Goal: Information Seeking & Learning: Learn about a topic

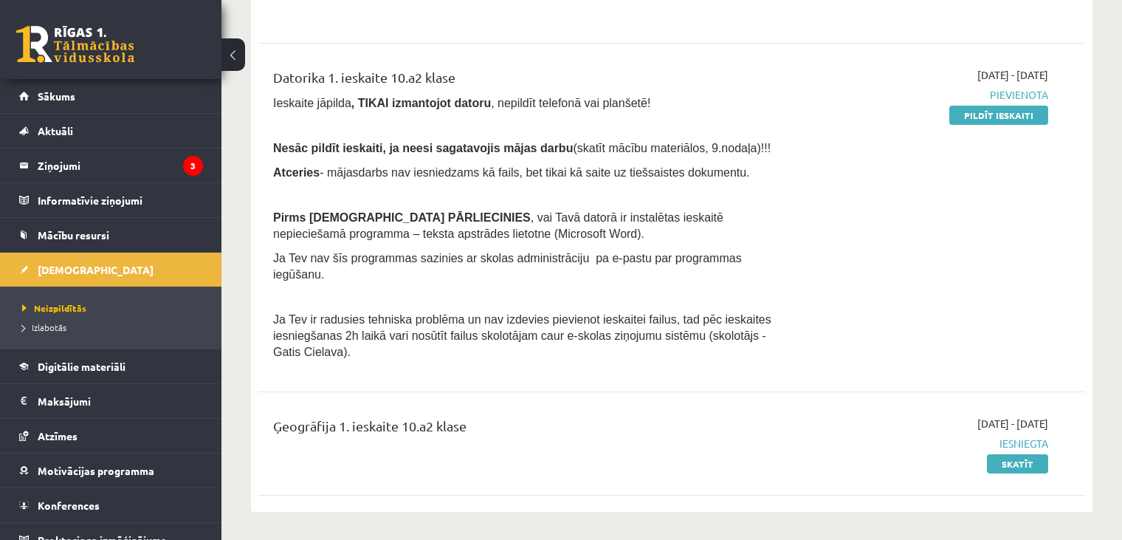
scroll to position [300, 0]
click at [997, 125] on link "Pildīt ieskaiti" at bounding box center [998, 115] width 99 height 19
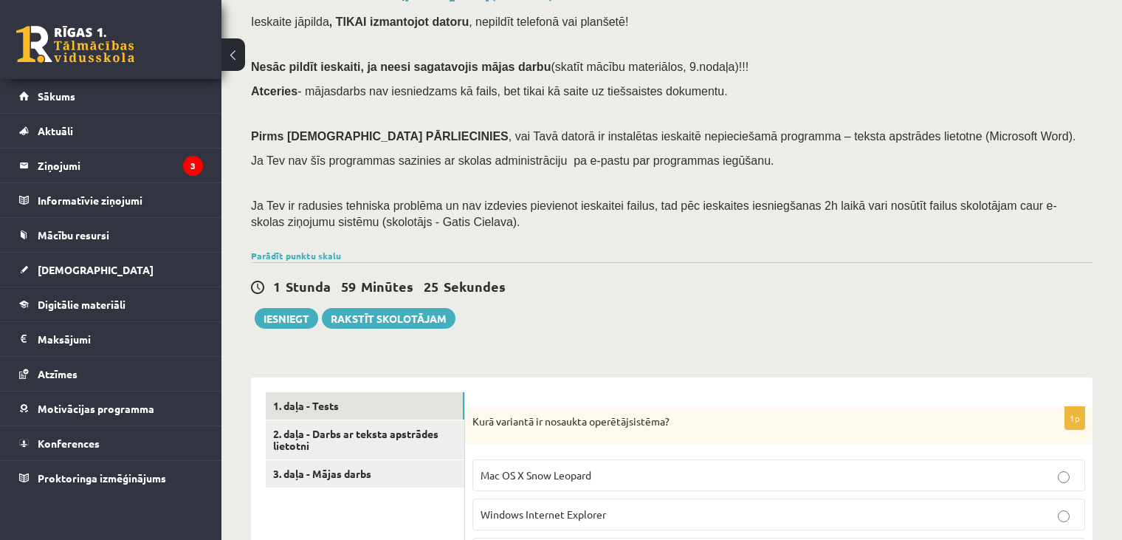
scroll to position [79, 0]
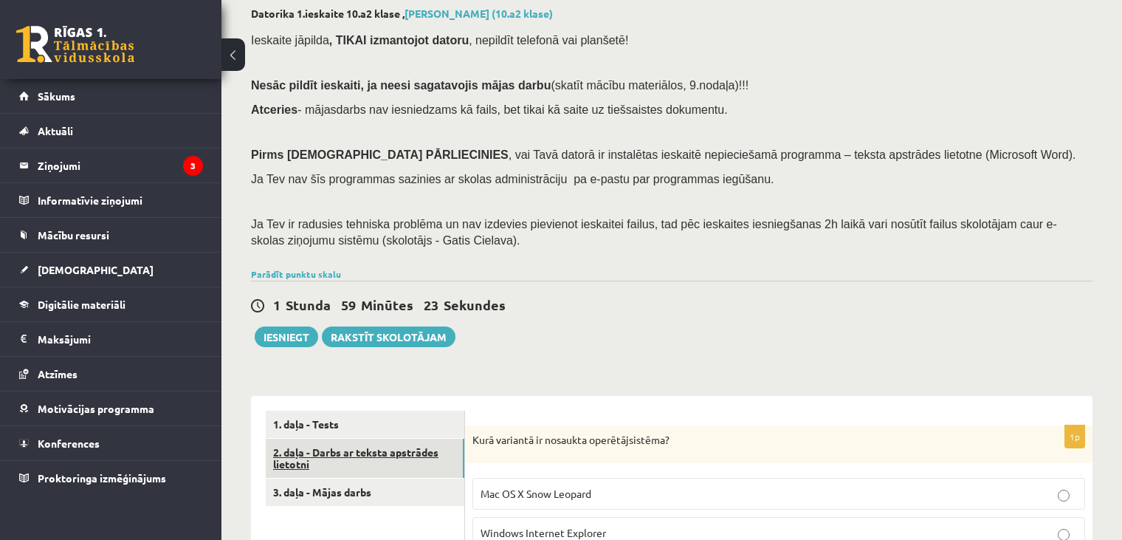
click at [340, 441] on link "2. daļa - Darbs ar teksta apstrādes lietotni" at bounding box center [365, 459] width 199 height 40
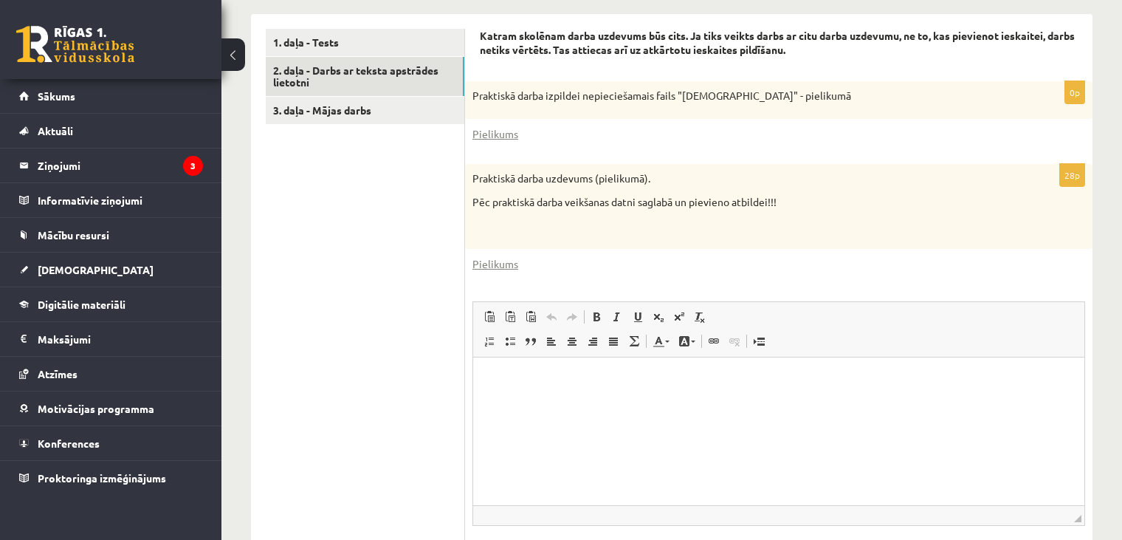
scroll to position [461, 0]
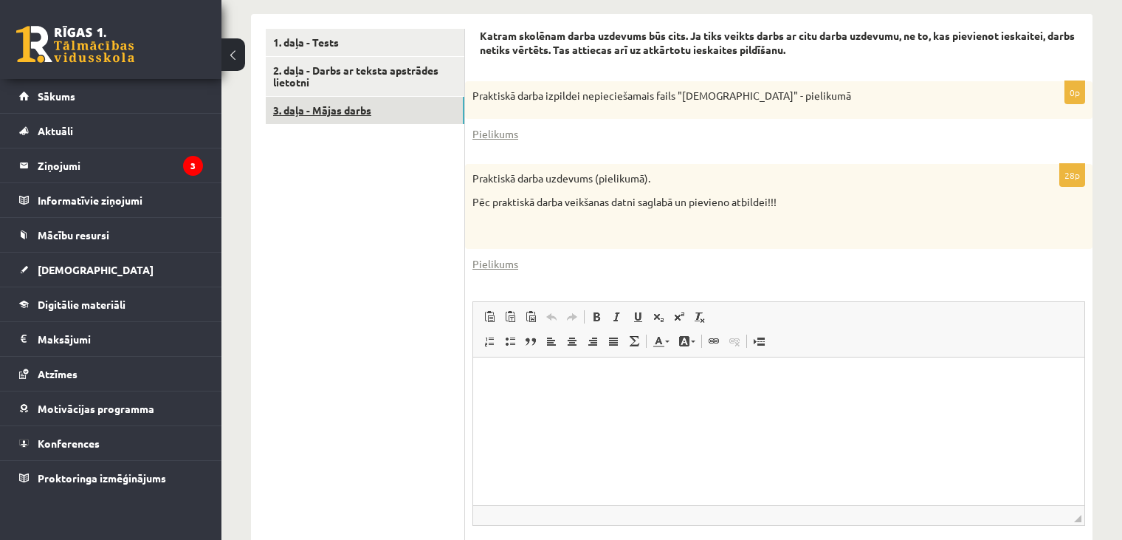
click at [333, 111] on link "3. daļa - Mājas darbs" at bounding box center [365, 110] width 199 height 27
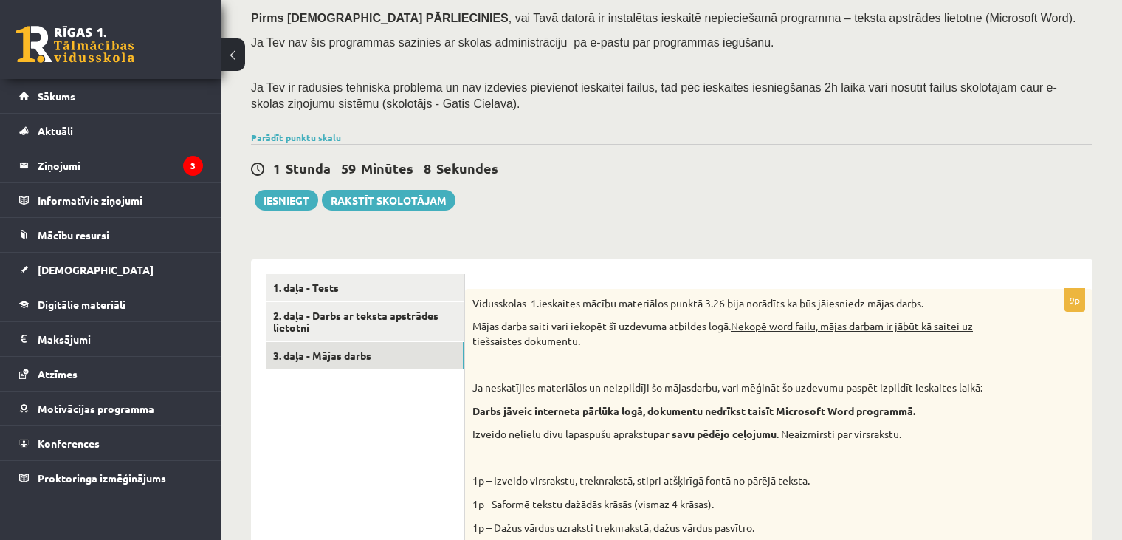
scroll to position [216, 0]
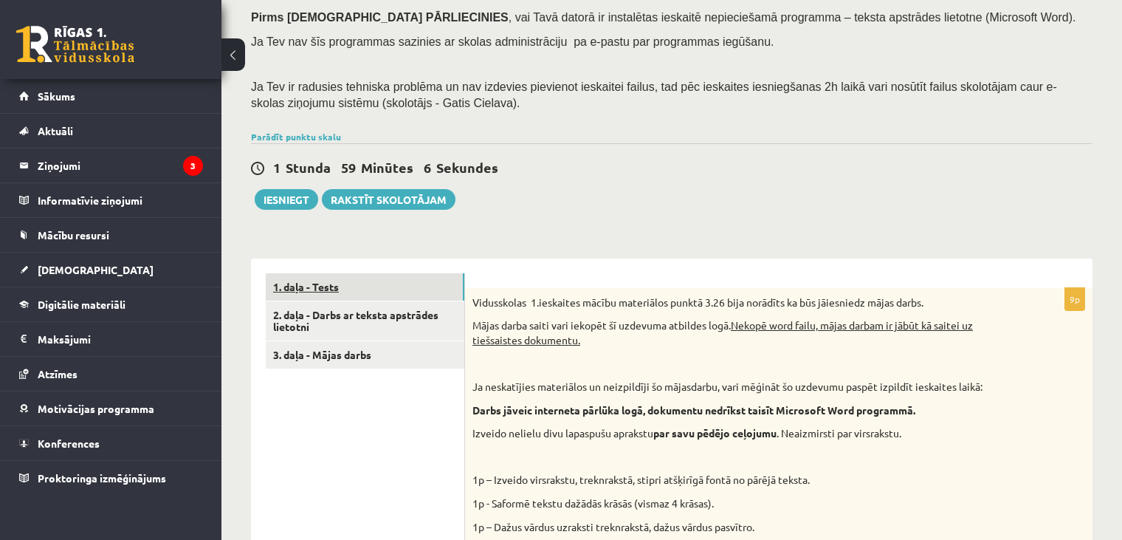
click at [343, 293] on link "1. daļa - Tests" at bounding box center [365, 286] width 199 height 27
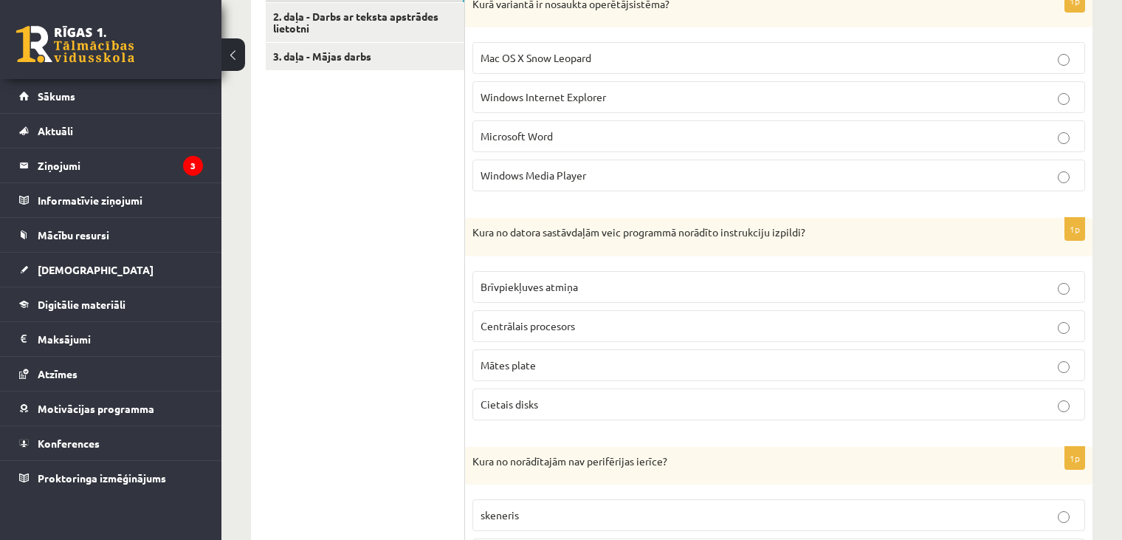
scroll to position [516, 0]
drag, startPoint x: 537, startPoint y: 325, endPoint x: 441, endPoint y: 310, distance: 97.1
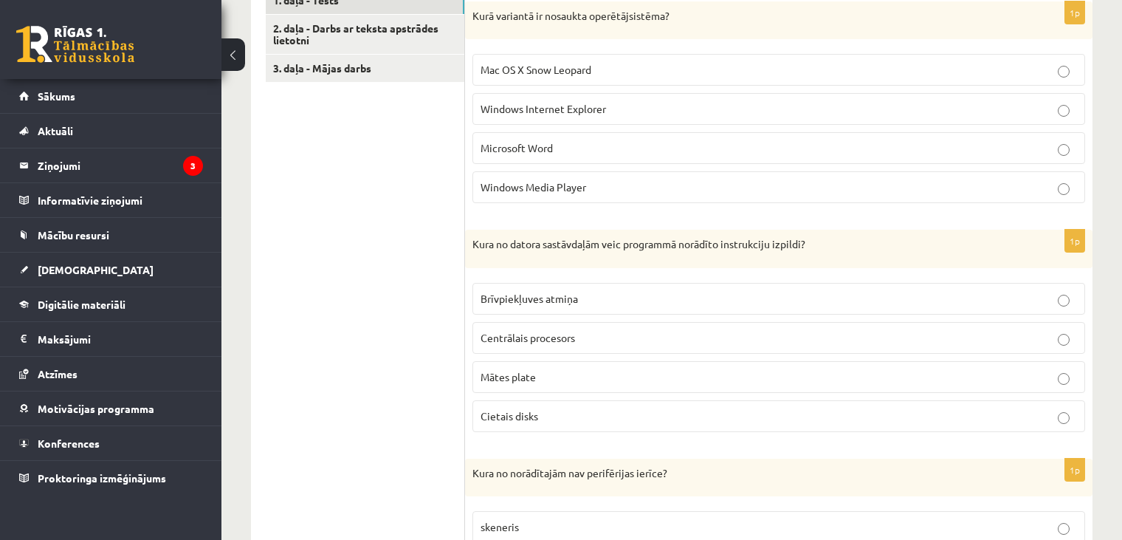
scroll to position [504, 0]
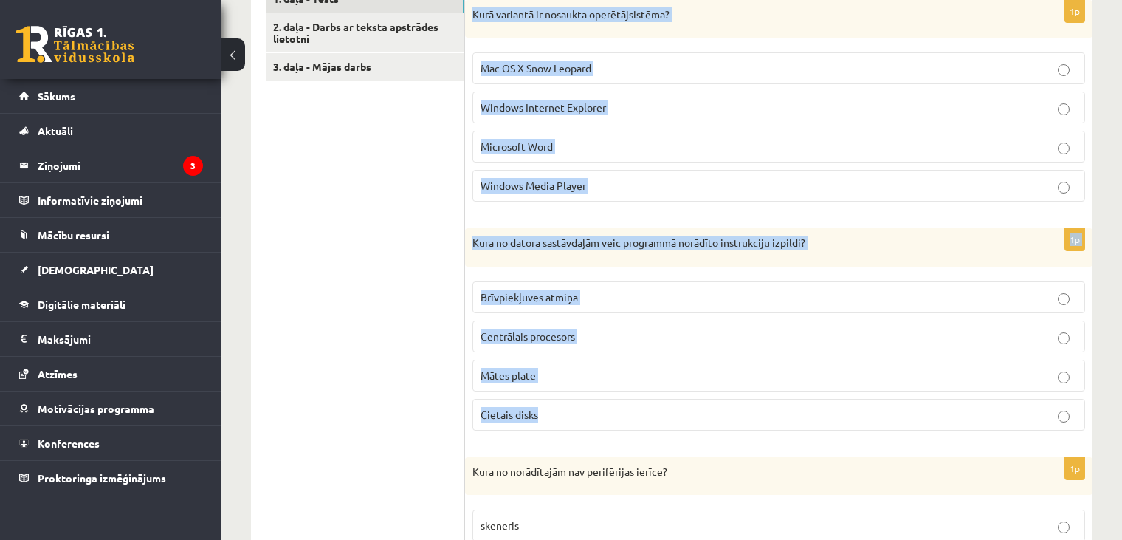
drag, startPoint x: 472, startPoint y: 11, endPoint x: 738, endPoint y: 410, distance: 480.1
copy form "Kurā variantā ir nosaukta operētājsistēma? Mac OS X Snow Leopard Windows Intern…"
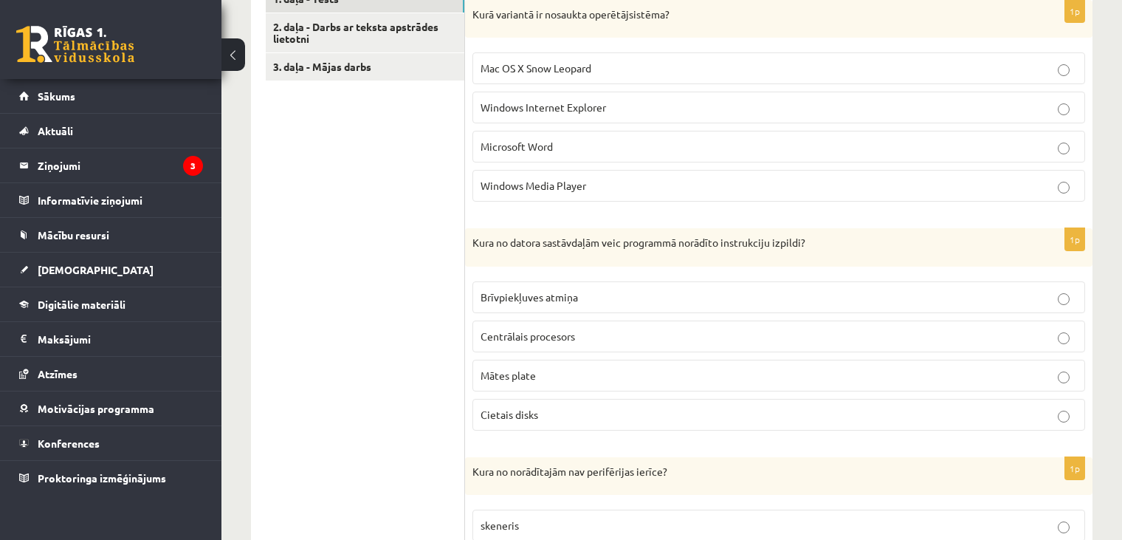
drag, startPoint x: 365, startPoint y: 280, endPoint x: 371, endPoint y: 269, distance: 12.2
click at [525, 73] on p "Mac OS X Snow Leopard" at bounding box center [779, 69] width 596 height 16
click at [520, 330] on span "Centrālais procesors" at bounding box center [528, 335] width 94 height 13
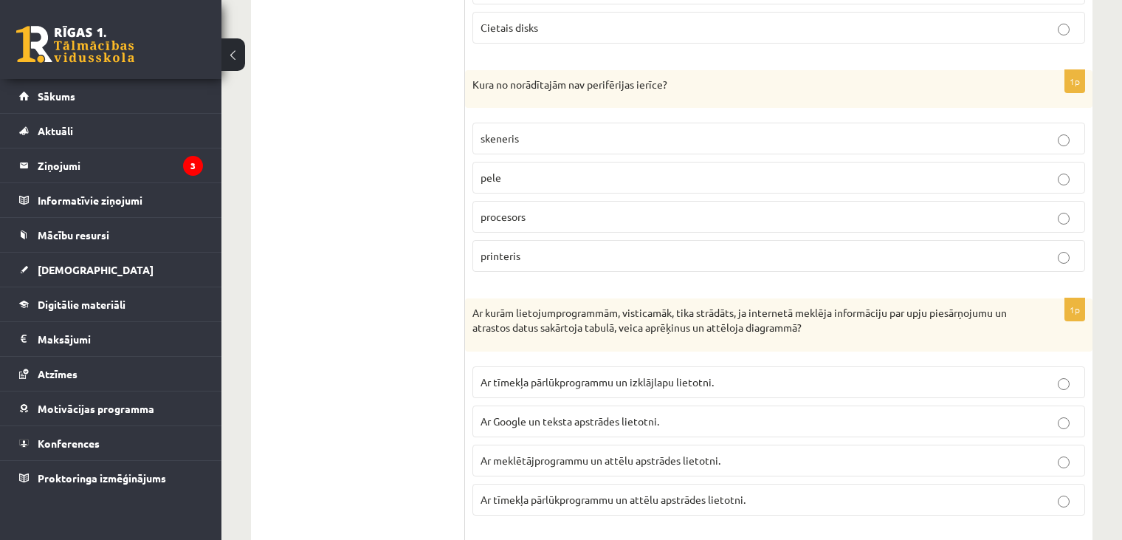
scroll to position [909, 0]
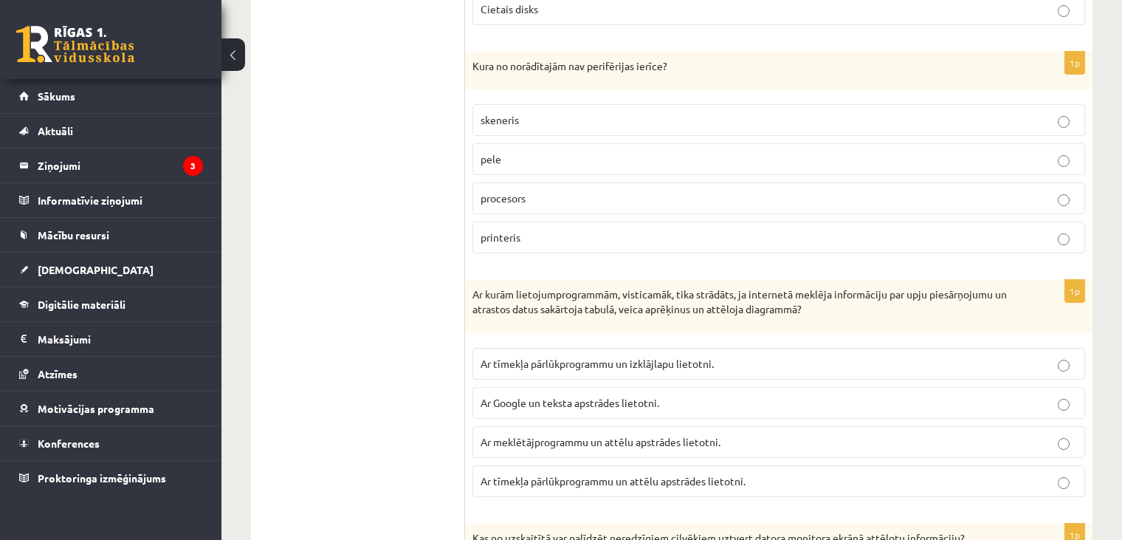
drag, startPoint x: 463, startPoint y: 62, endPoint x: 753, endPoint y: 479, distance: 508.1
copy div "3. daļa - Mājas darbs 1p Kurā variantā ir nosaukta operētājsistēma? Mac OS X Sn…"
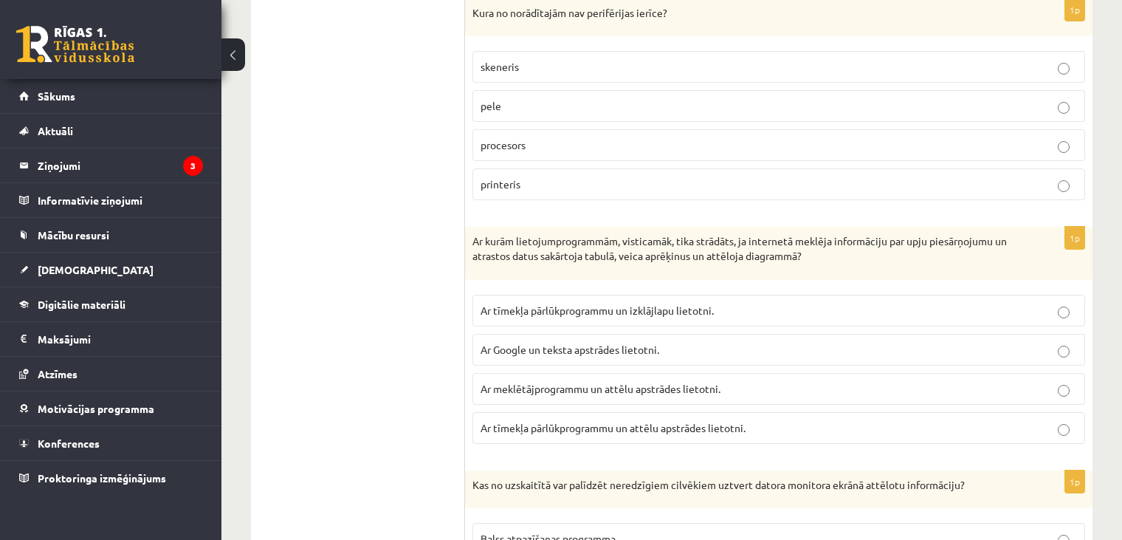
scroll to position [903, 0]
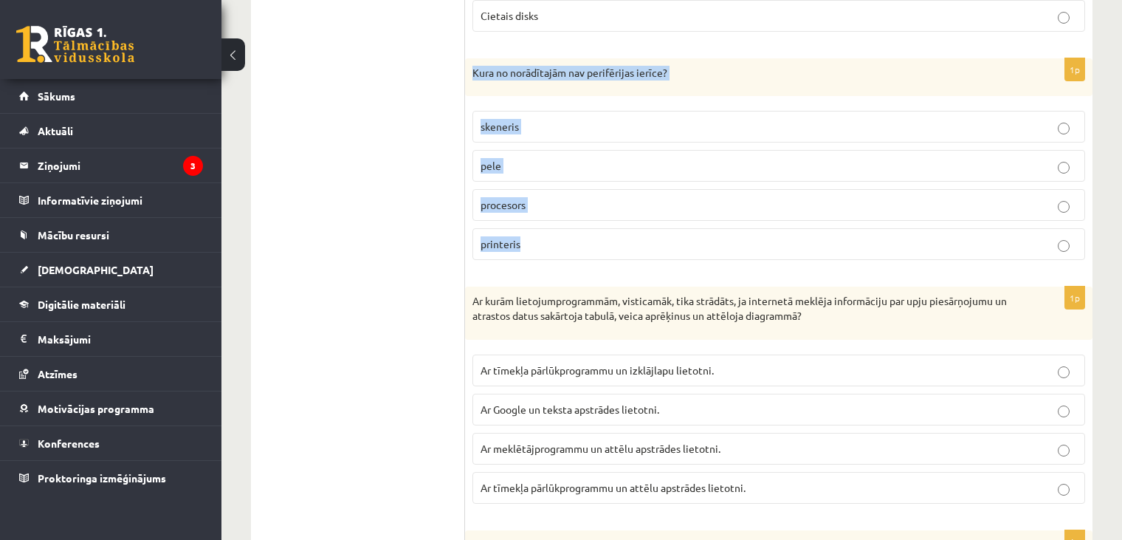
drag, startPoint x: 470, startPoint y: 70, endPoint x: 566, endPoint y: 219, distance: 177.3
click at [566, 219] on div "1p Kura no norādītajām nav perifērijas ierīce? skeneris pele procesors printeris" at bounding box center [778, 165] width 627 height 214
copy div "Kura no norādītajām nav perifērijas ierīce? skeneris pele procesors printeris"
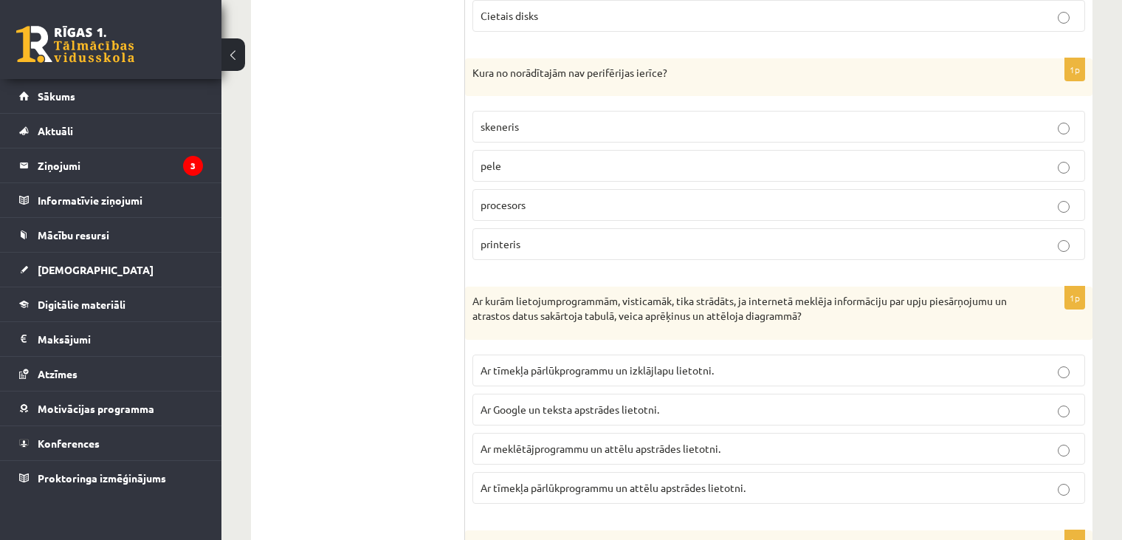
click at [496, 210] on label "procesors" at bounding box center [778, 205] width 613 height 32
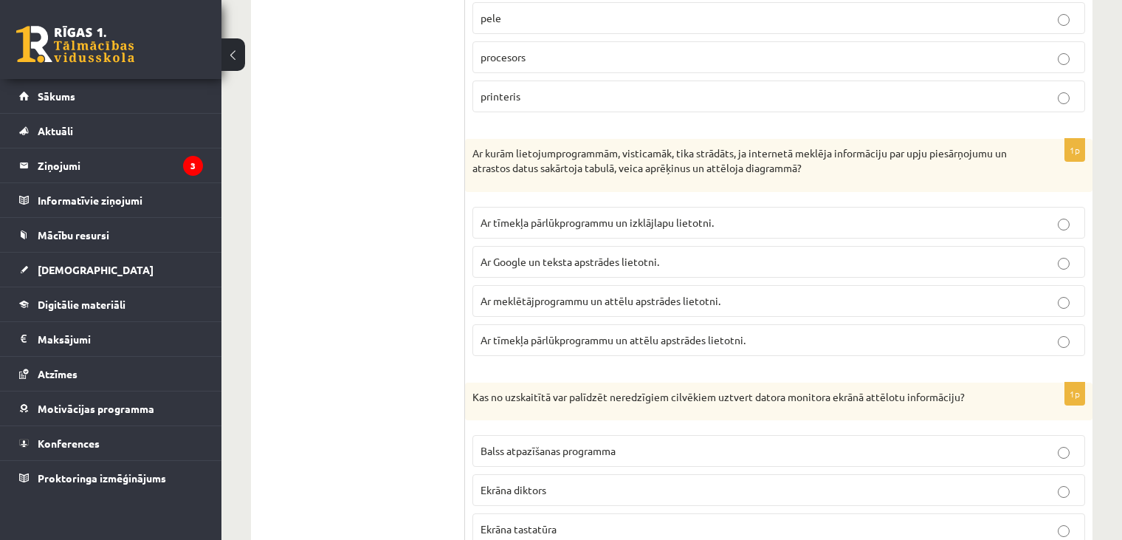
scroll to position [1060, 0]
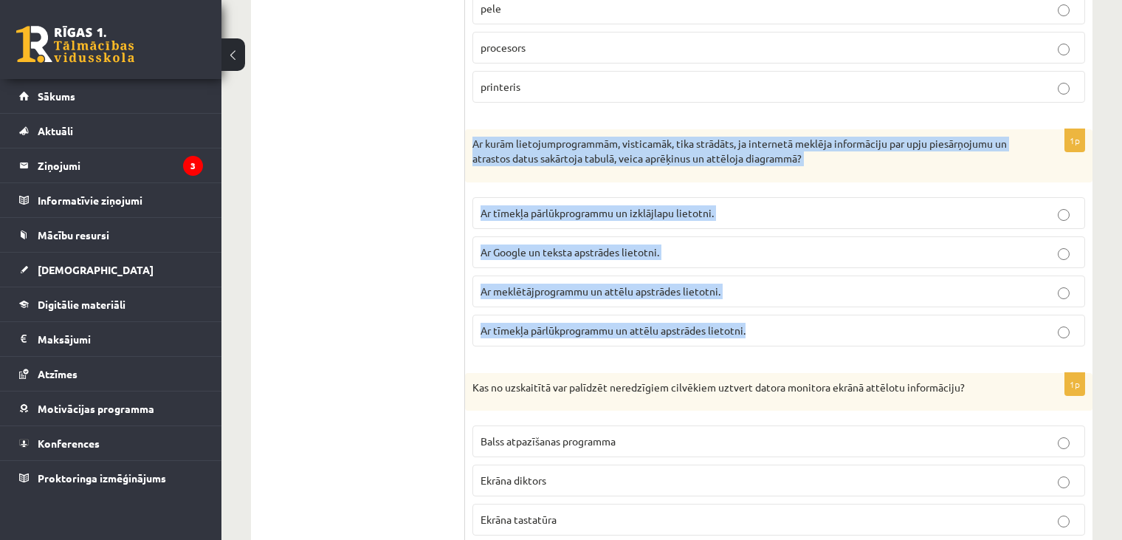
drag, startPoint x: 471, startPoint y: 129, endPoint x: 754, endPoint y: 346, distance: 356.4
click at [754, 346] on div "1p Ar kurām lietojumprogrammām, visticamāk, tika strādāts, ja internetā meklēja…" at bounding box center [778, 243] width 627 height 228
copy div "Ar kurām lietojumprogrammām, visticamāk, tika strādāts, ja internetā meklēja in…"
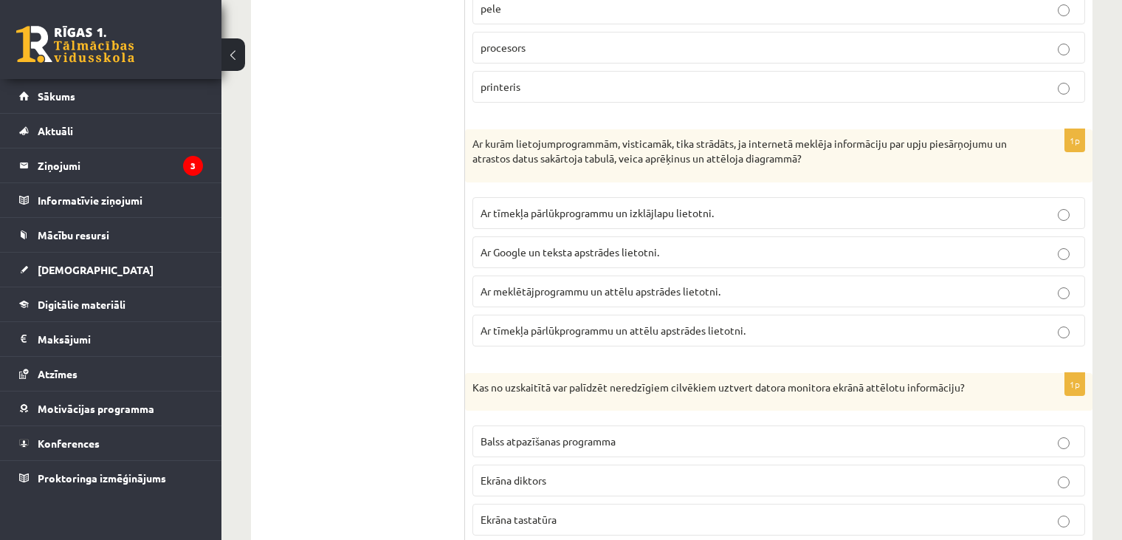
click at [591, 221] on label "Ar tīmekļa pārlūkprogrammu un izklājlapu lietotni." at bounding box center [778, 213] width 613 height 32
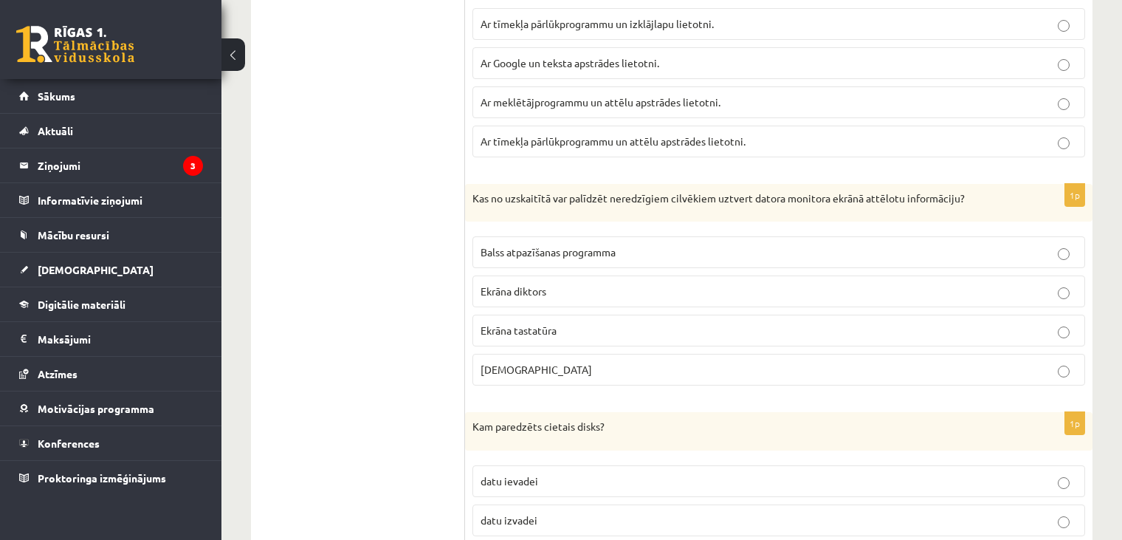
scroll to position [1264, 0]
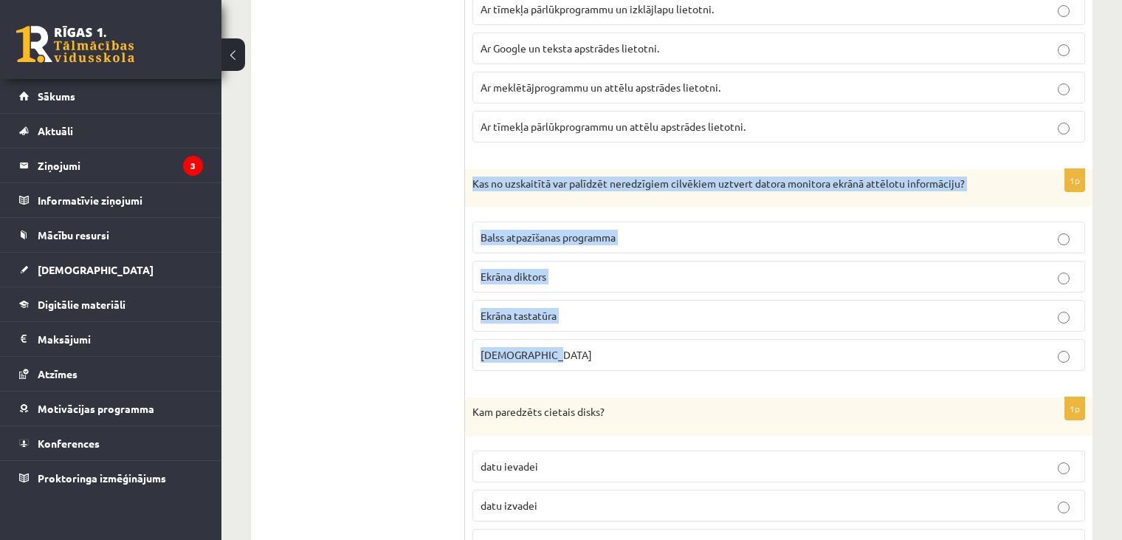
drag, startPoint x: 472, startPoint y: 176, endPoint x: 591, endPoint y: 353, distance: 212.7
click at [591, 353] on div "1p Kas no uzskaitītā var palīdzēt neredzīgiem cilvēkiem uztvert datora monitora…" at bounding box center [778, 276] width 627 height 214
copy div "Kas no uzskaitītā var palīdzēt neredzīgiem cilvēkiem uztvert datora monitora ek…"
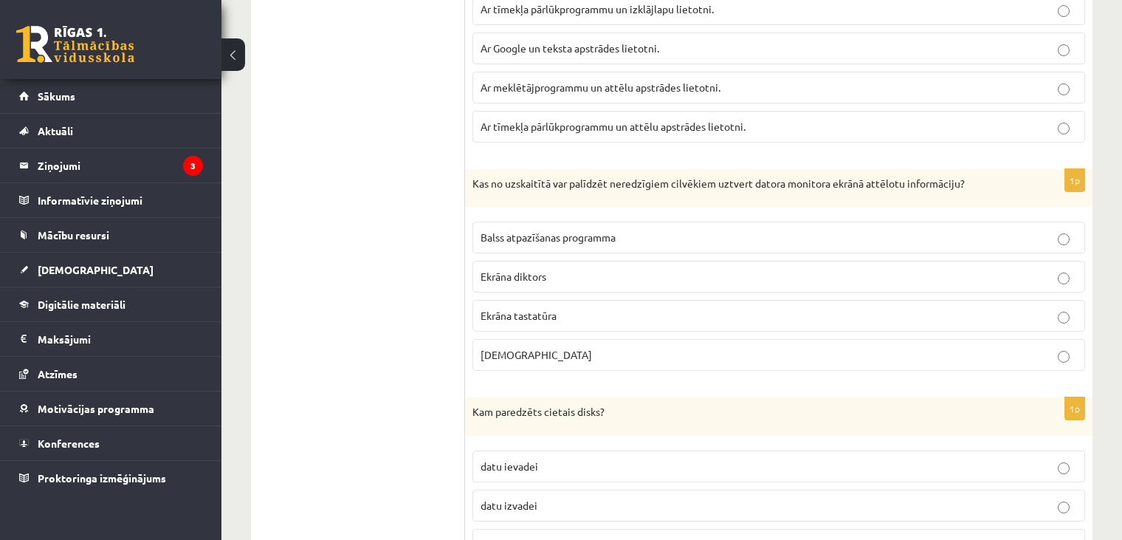
click at [537, 269] on span "Ekrāna diktors" at bounding box center [514, 275] width 66 height 13
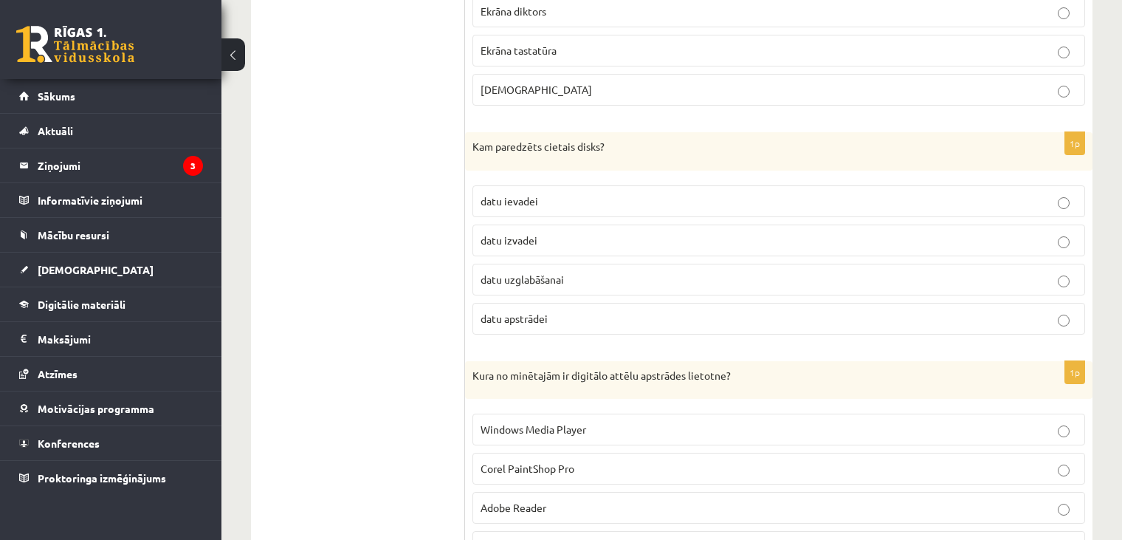
scroll to position [1530, 0]
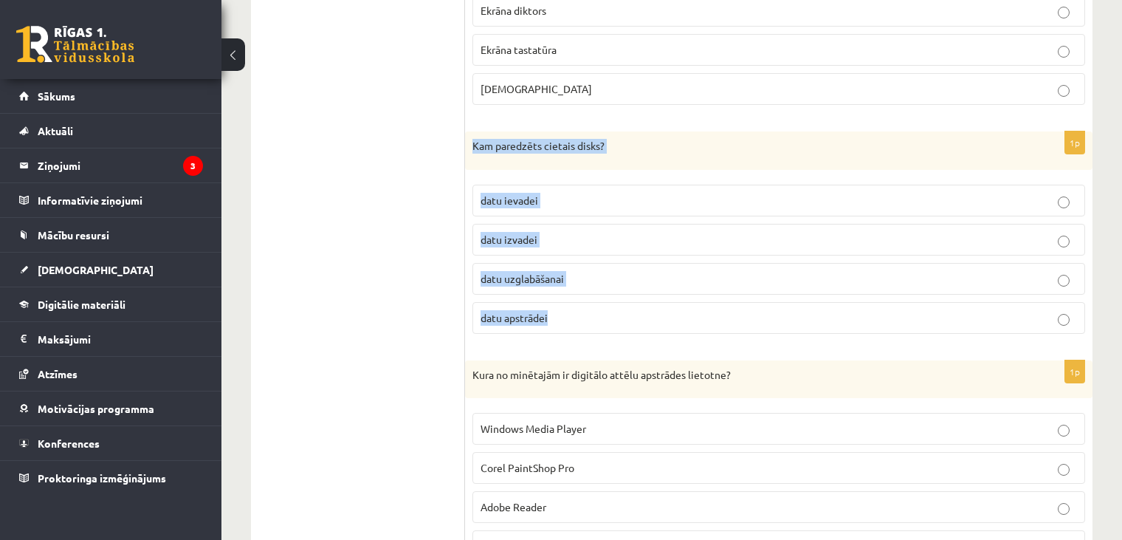
drag, startPoint x: 473, startPoint y: 139, endPoint x: 565, endPoint y: 322, distance: 205.0
click at [565, 322] on div "1p Kam paredzēts cietais disks? datu ievadei datu izvadei datu uzglabāšanai dat…" at bounding box center [778, 238] width 627 height 214
copy div "Kam paredzēts cietais disks? datu ievadei datu izvadei datu uzglabāšanai datu a…"
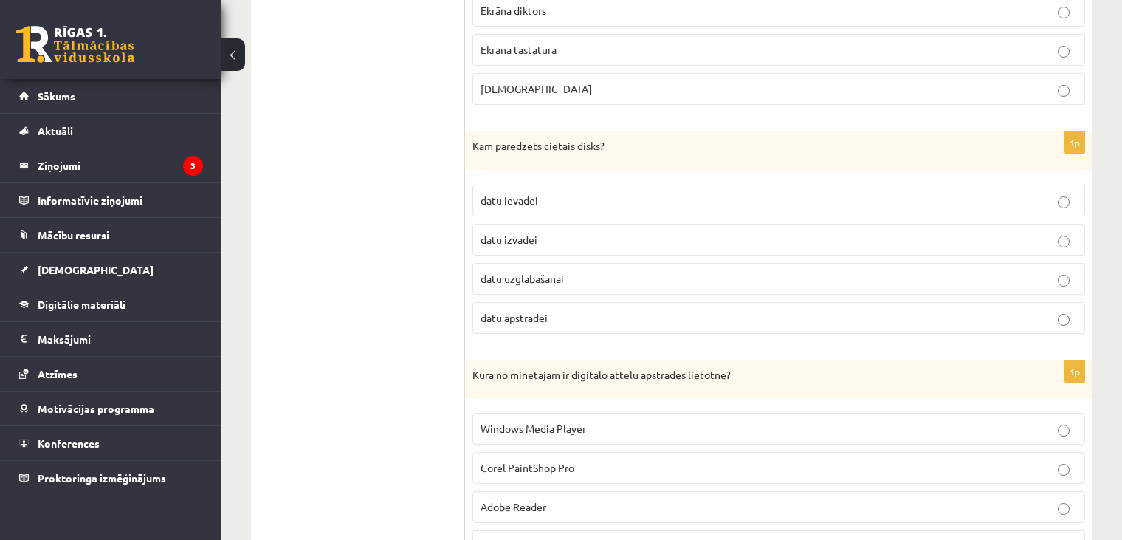
click at [529, 276] on span "datu uzglabāšanai" at bounding box center [522, 278] width 83 height 13
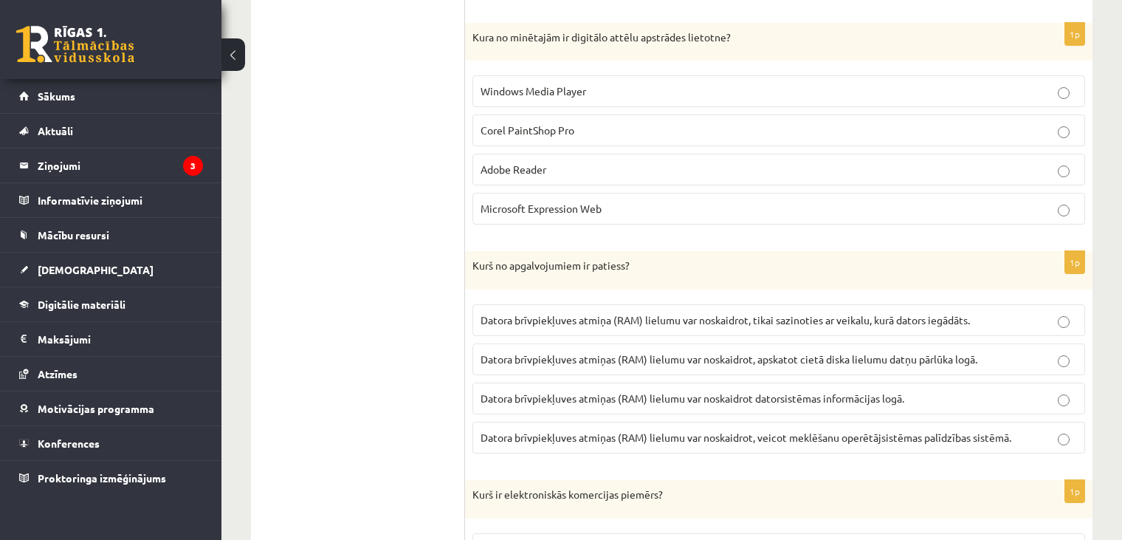
scroll to position [1866, 0]
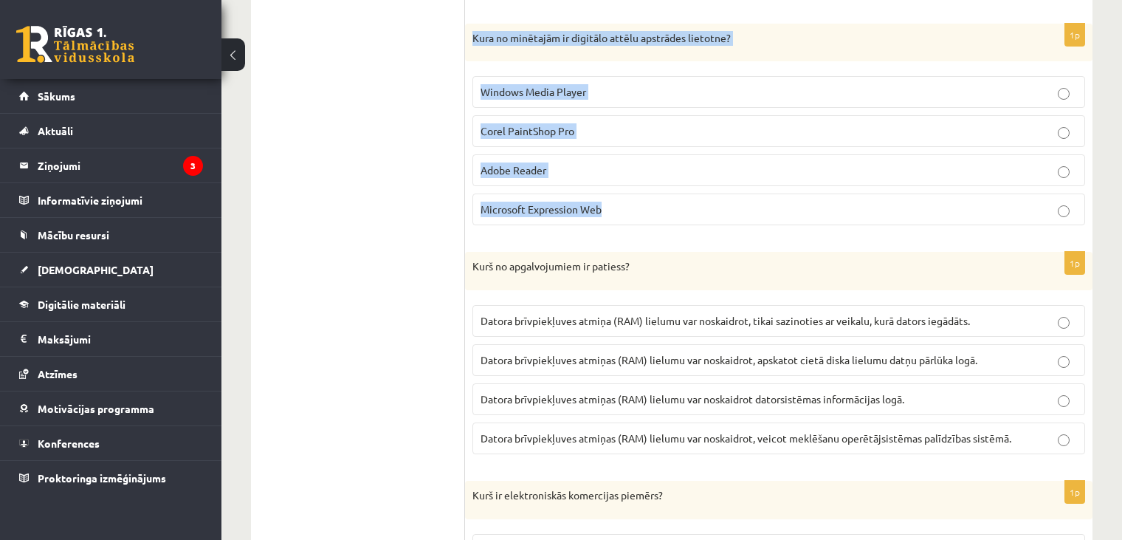
drag, startPoint x: 471, startPoint y: 32, endPoint x: 614, endPoint y: 199, distance: 219.9
click at [614, 199] on div "1p Kura no minētajām ir digitālo attēlu apstrādes lietotne? Windows Media Playe…" at bounding box center [778, 131] width 627 height 214
copy div "Kura no minētajām ir digitālo attēlu apstrādes lietotne? Windows Media Player C…"
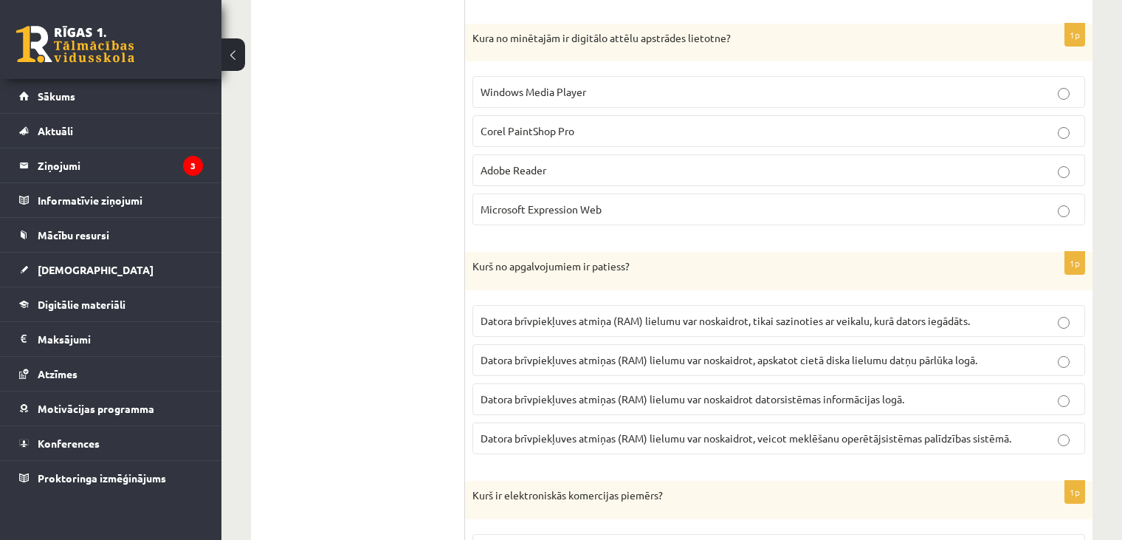
drag, startPoint x: 423, startPoint y: 349, endPoint x: 410, endPoint y: 334, distance: 19.4
click at [546, 115] on label "Corel PaintShop Pro" at bounding box center [778, 131] width 613 height 32
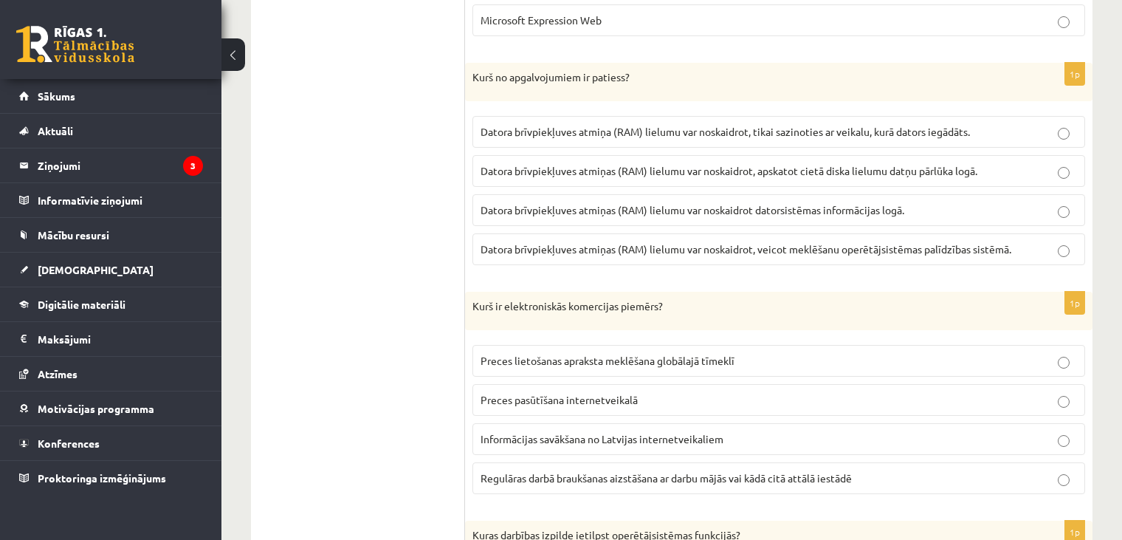
scroll to position [2055, 0]
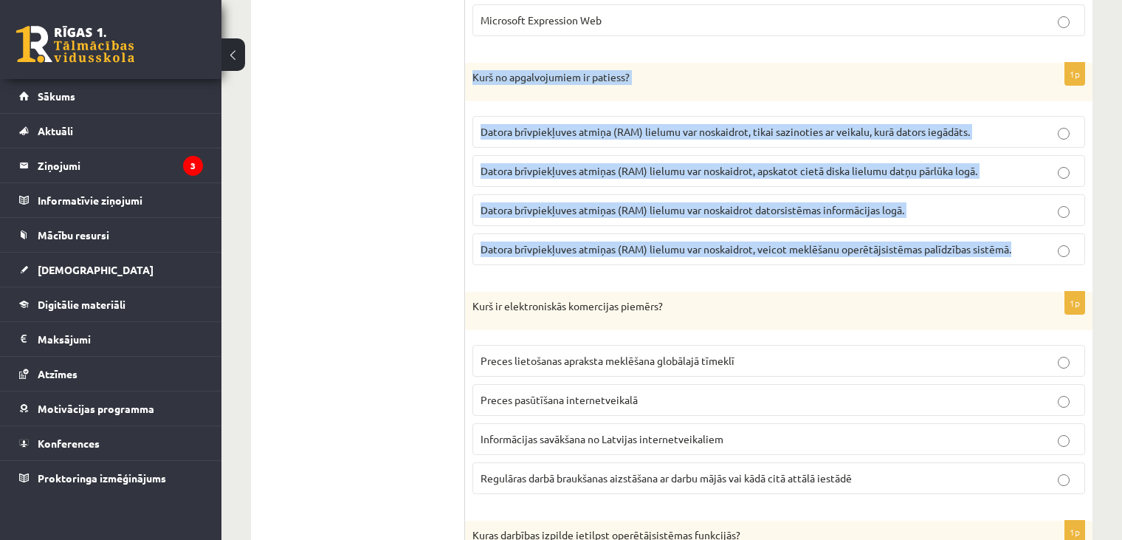
drag, startPoint x: 470, startPoint y: 68, endPoint x: 1024, endPoint y: 243, distance: 581.4
click at [1024, 243] on div "1p Kurš no apgalvojumiem ir patiess? Datora brīvpiekļuves atmiņa (RAM) lielumu …" at bounding box center [778, 170] width 627 height 214
copy div "Kurš no apgalvojumiem ir patiess? Datora brīvpiekļuves atmiņa (RAM) lielumu var…"
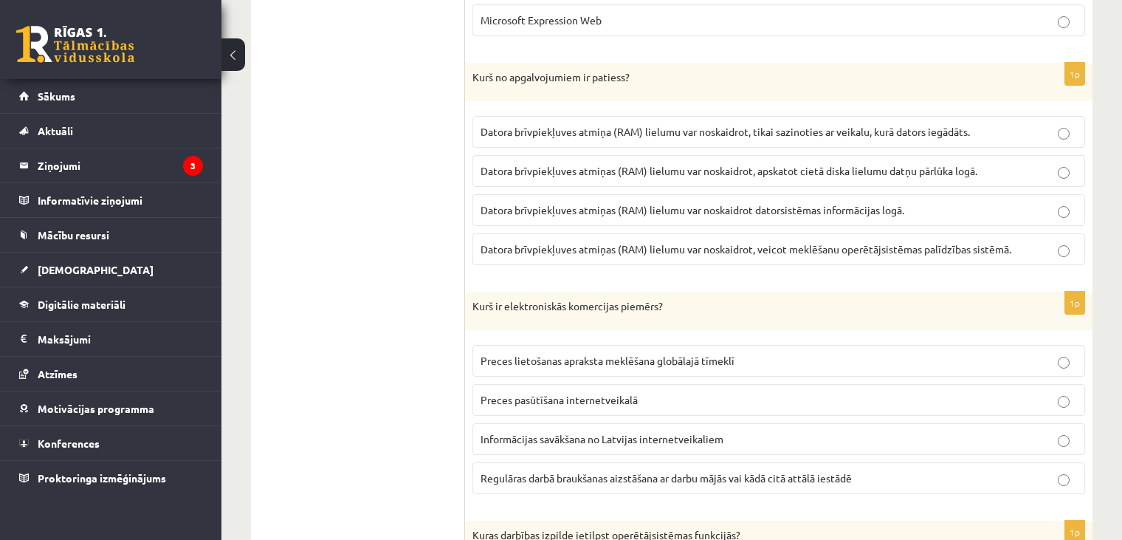
click at [427, 219] on ul "1. daļa - Tests 2. daļa - Darbs ar teksta apstrādes lietotni 3. daļa - Mājas da…" at bounding box center [365, 494] width 199 height 4120
click at [735, 205] on span "Datora brīvpiekļuves atmiņas (RAM) lielumu var noskaidrot datorsistēmas informā…" at bounding box center [693, 209] width 424 height 13
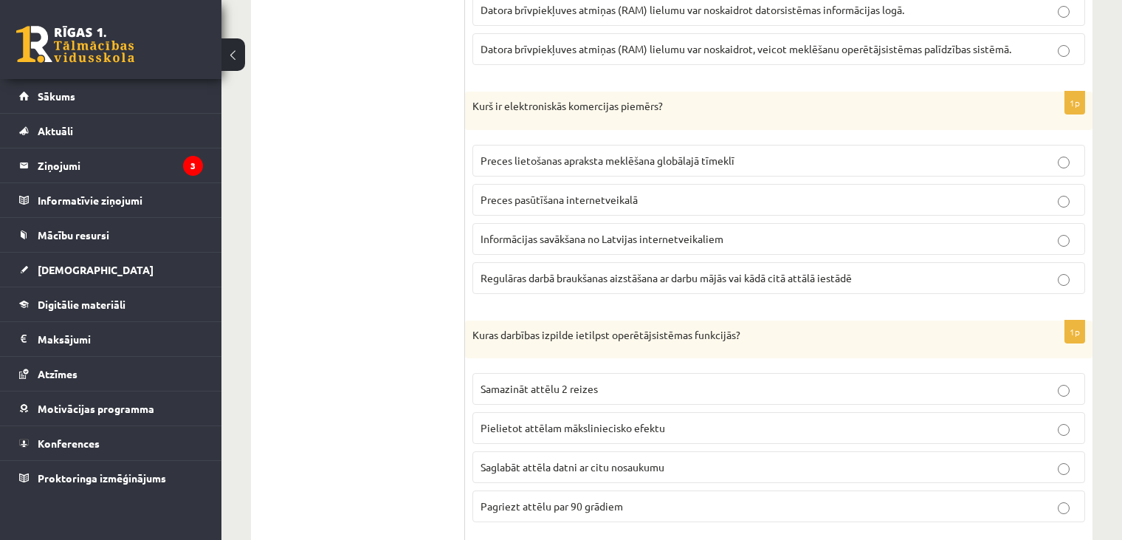
scroll to position [2256, 0]
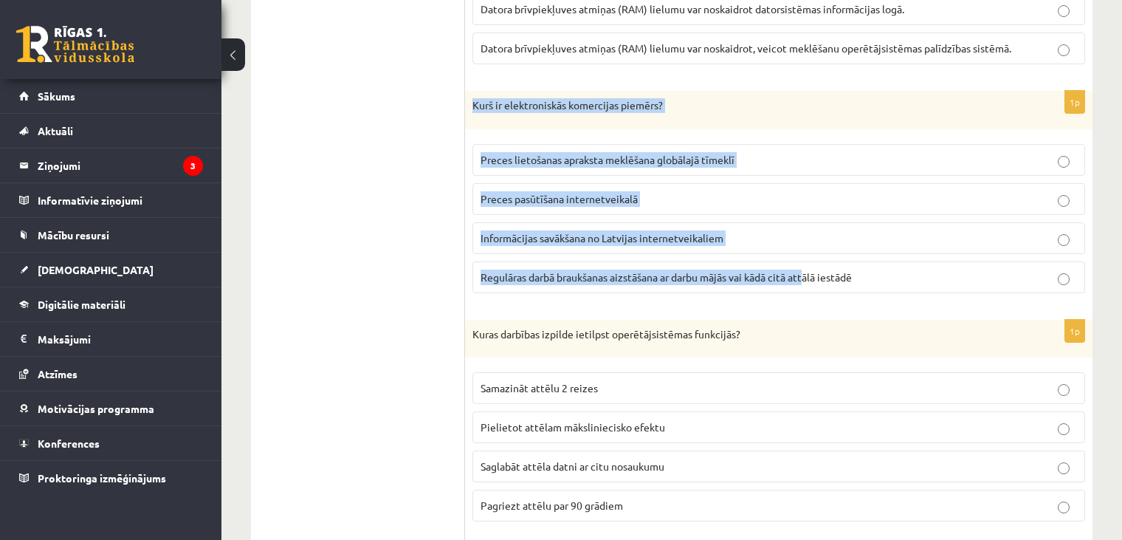
drag, startPoint x: 469, startPoint y: 95, endPoint x: 839, endPoint y: 262, distance: 406.4
click at [807, 250] on div "1p Kurš ir elektroniskās komercijas piemērs? Preces lietošanas apraksta meklēša…" at bounding box center [778, 198] width 627 height 214
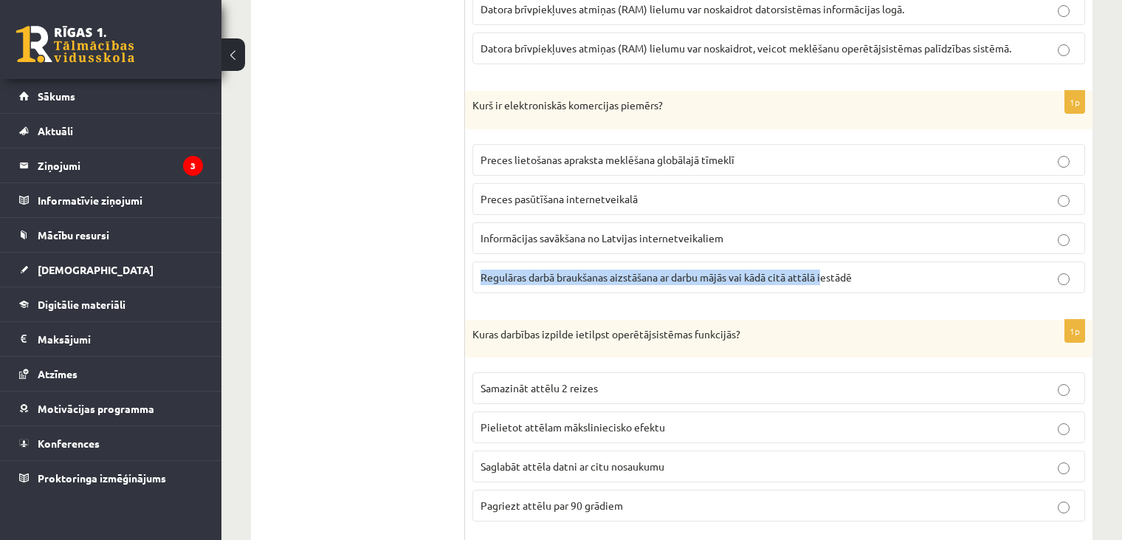
drag, startPoint x: 839, startPoint y: 262, endPoint x: 581, endPoint y: 86, distance: 312.5
click at [739, 183] on fieldset "Preces lietošanas apraksta meklēšana globālajā tīmeklī Preces pasūtīšana intern…" at bounding box center [778, 217] width 613 height 161
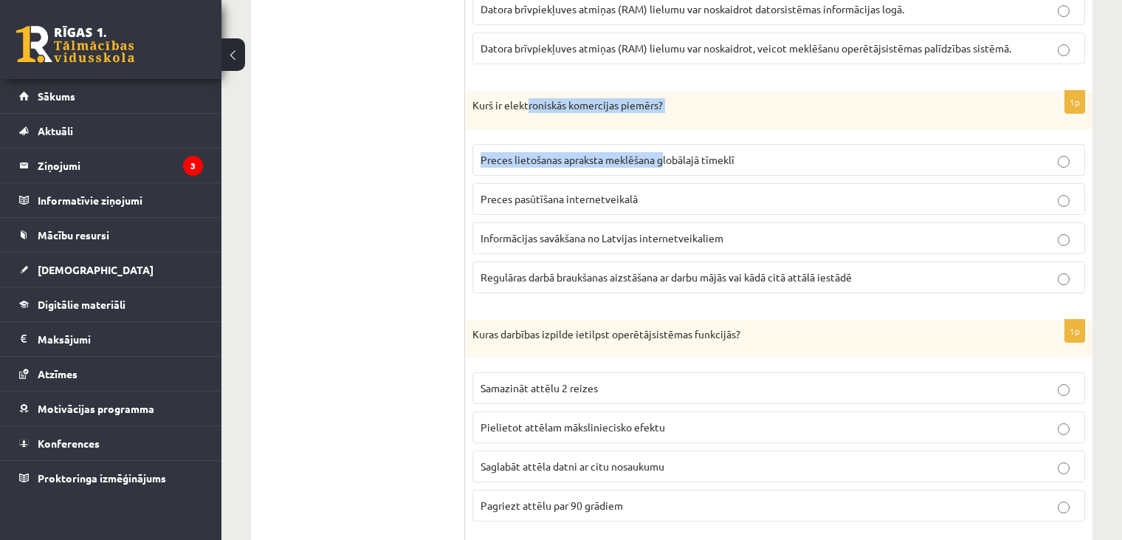
drag, startPoint x: 581, startPoint y: 86, endPoint x: 517, endPoint y: 90, distance: 64.3
click at [523, 91] on div "1p Kurš ir elektroniskās komercijas piemērs? Preces lietošanas apraksta meklēša…" at bounding box center [778, 198] width 627 height 214
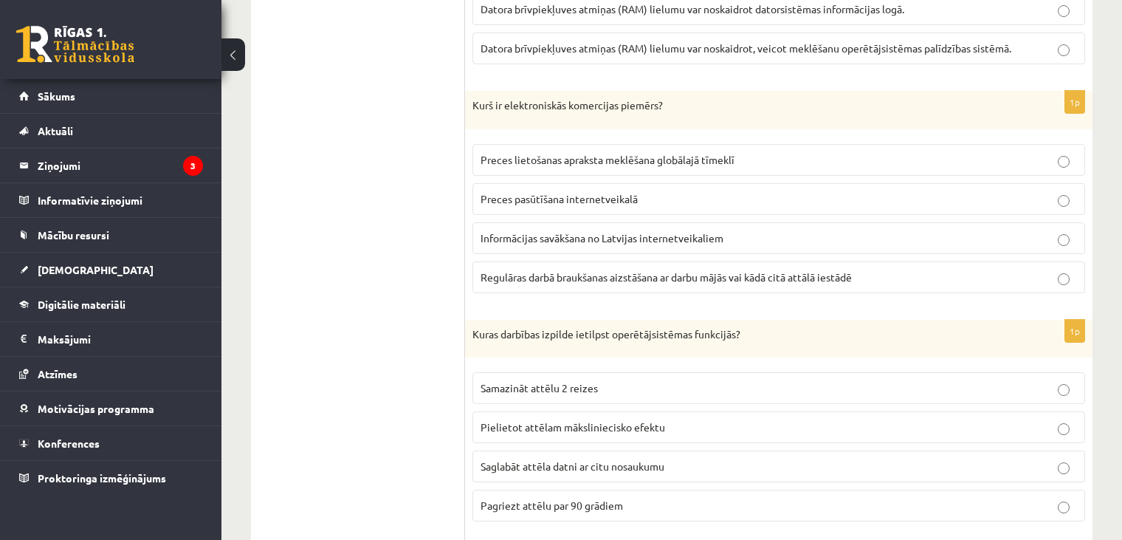
click at [427, 121] on ul "1. daļa - Tests 2. daļa - Darbs ar teksta apstrādes lietotni 3. daļa - Mājas da…" at bounding box center [365, 293] width 199 height 4120
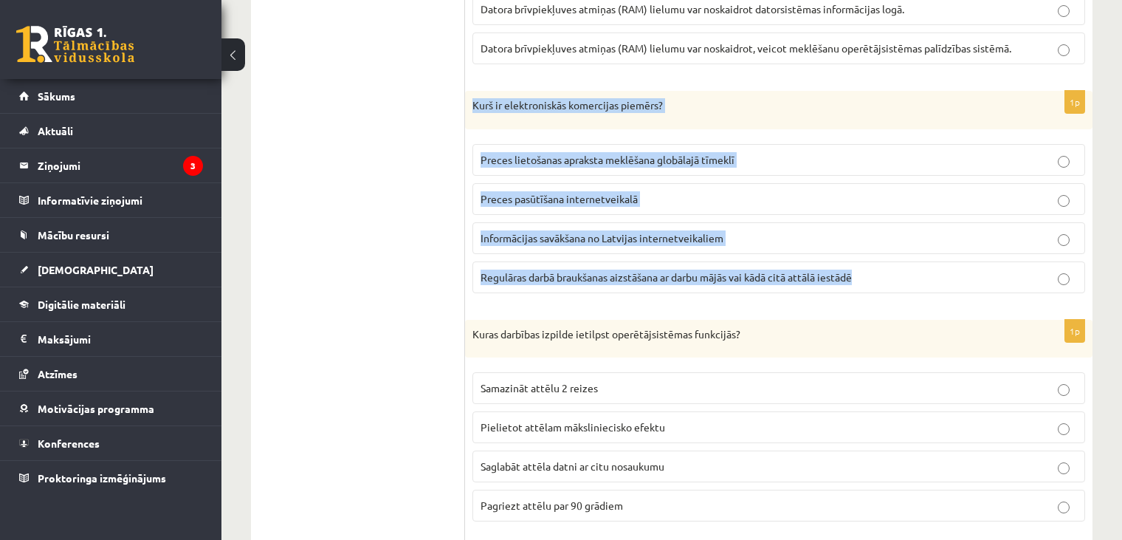
drag, startPoint x: 467, startPoint y: 89, endPoint x: 896, endPoint y: 258, distance: 461.7
click at [896, 258] on div "1p Kurš ir elektroniskās komercijas piemērs? Preces lietošanas apraksta meklēša…" at bounding box center [778, 198] width 627 height 214
copy div "Kurš ir elektroniskās komercijas piemērs? Preces lietošanas apraksta meklēšana …"
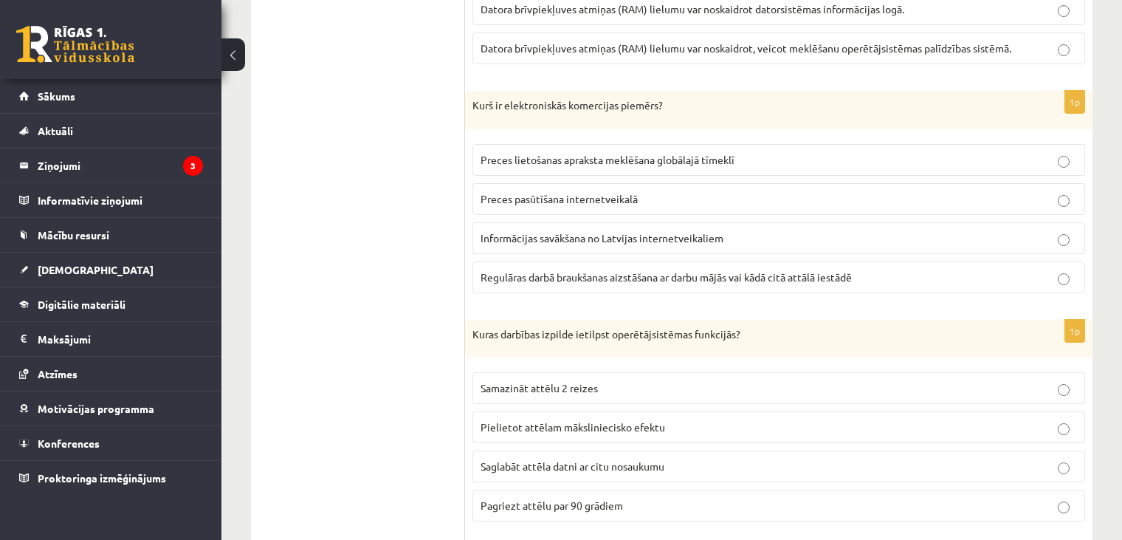
drag, startPoint x: 402, startPoint y: 250, endPoint x: 410, endPoint y: 241, distance: 11.5
click at [401, 246] on ul "1. daļa - Tests 2. daļa - Darbs ar teksta apstrādes lietotni 3. daļa - Mājas da…" at bounding box center [365, 293] width 199 height 4120
click at [518, 192] on span "Preces pasūtīšana internetveikalā" at bounding box center [559, 198] width 157 height 13
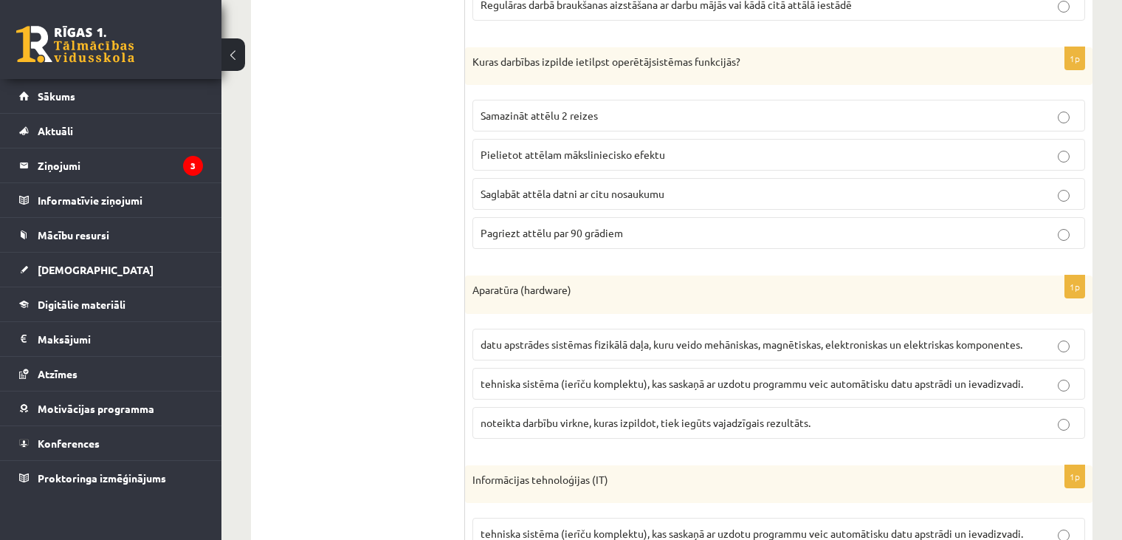
scroll to position [2528, 0]
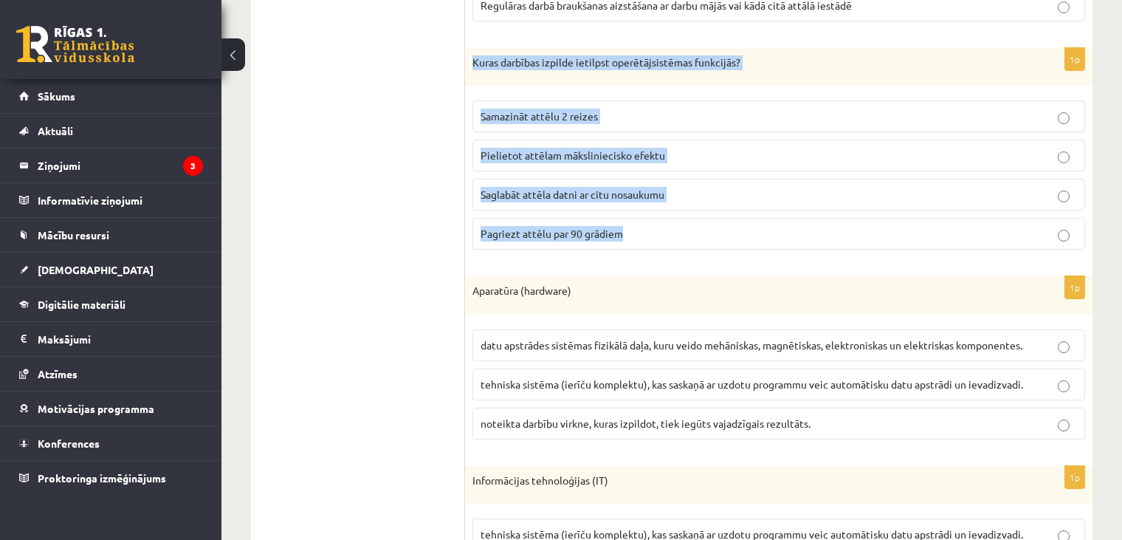
drag, startPoint x: 471, startPoint y: 43, endPoint x: 637, endPoint y: 233, distance: 252.7
click at [637, 233] on div "1p Kuras darbības izpilde ietilpst operētājsistēmas funkcijās? Samazināt attēlu…" at bounding box center [778, 155] width 627 height 214
copy div "Kuras darbības izpilde ietilpst operētājsistēmas funkcijās? Samazināt attēlu 2 …"
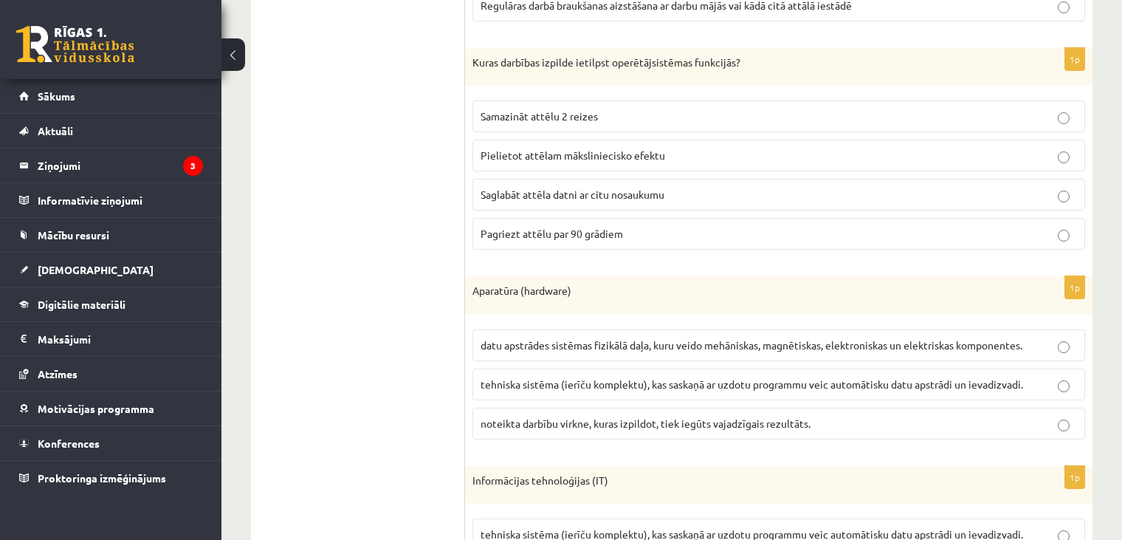
click at [417, 109] on ul "1. daļa - Tests 2. daļa - Darbs ar teksta apstrādes lietotni 3. daļa - Mājas da…" at bounding box center [365, 22] width 199 height 4120
click at [551, 188] on span "Saglabāt attēla datni ar citu nosaukumu" at bounding box center [573, 194] width 184 height 13
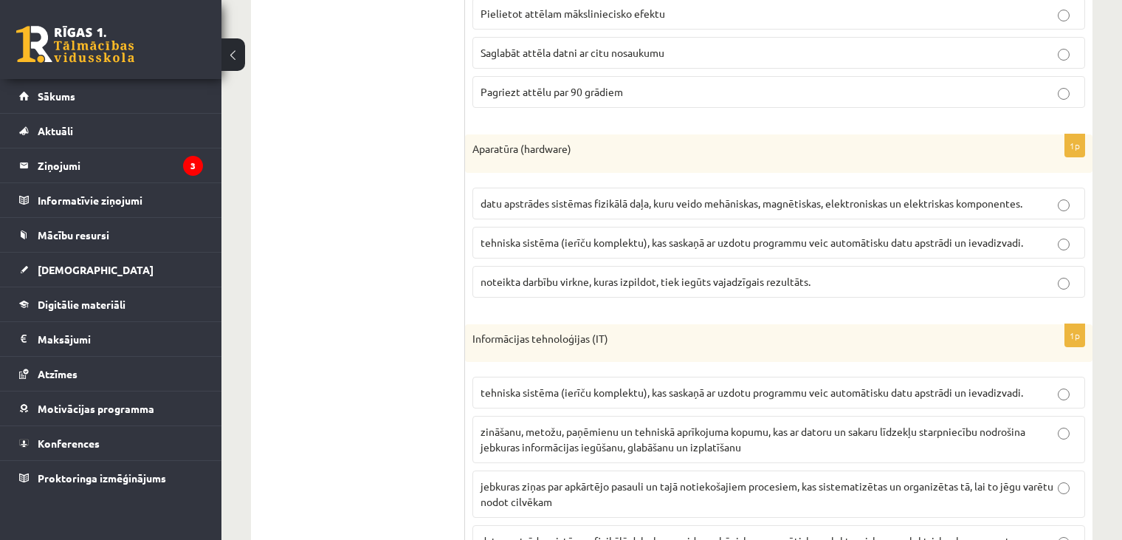
scroll to position [2669, 0]
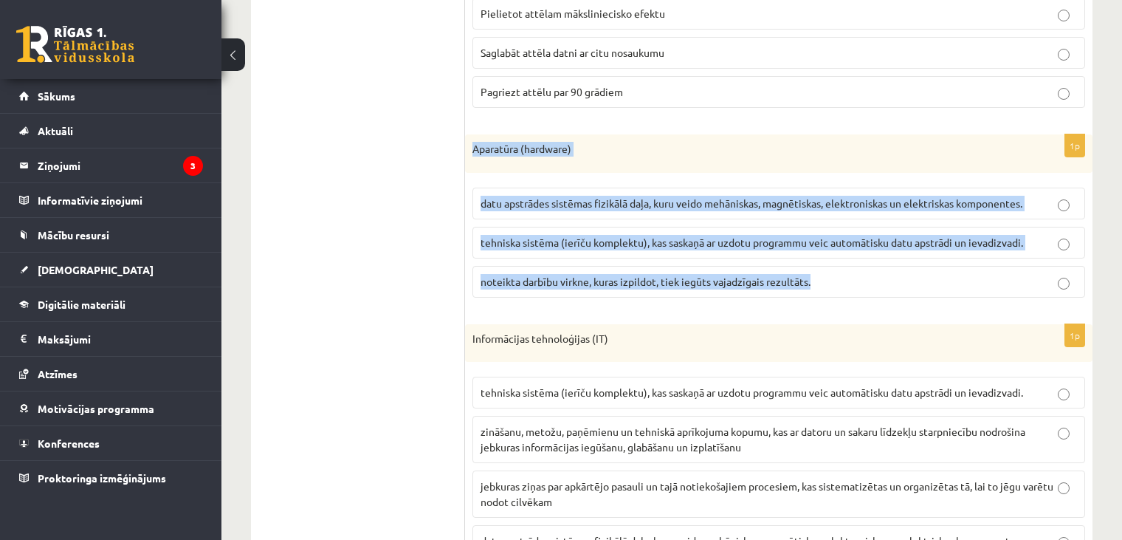
drag, startPoint x: 467, startPoint y: 139, endPoint x: 850, endPoint y: 269, distance: 404.6
click at [850, 269] on div "1p Aparatūra (hardware) datu apstrādes sistēmas fizikālā daļa, kuru veido mehān…" at bounding box center [778, 221] width 627 height 175
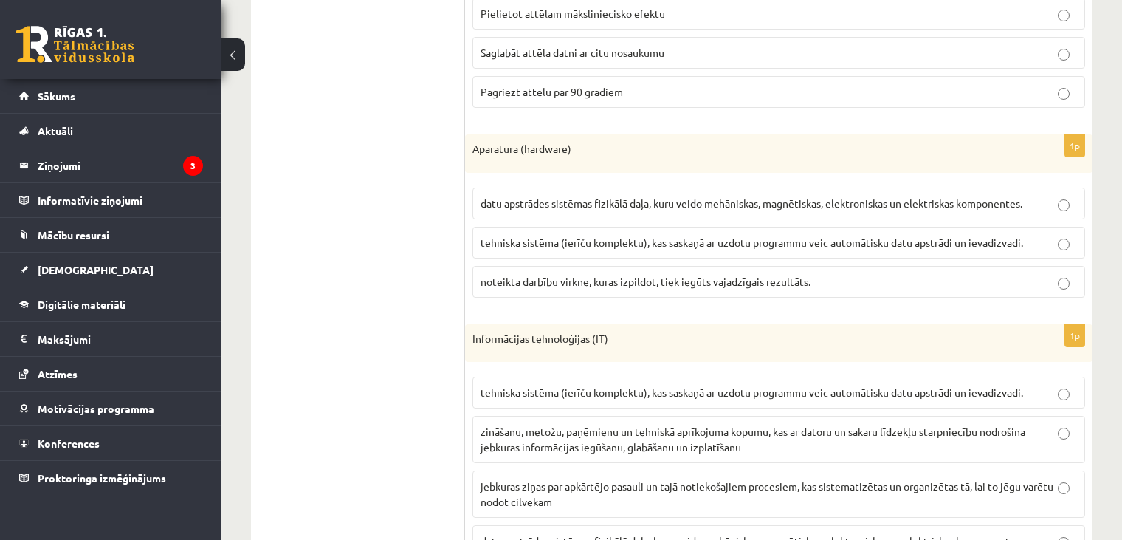
drag, startPoint x: 332, startPoint y: 182, endPoint x: 345, endPoint y: 188, distance: 13.6
click at [501, 196] on p "datu apstrādes sistēmas fizikālā daļa, kuru veido mehāniskas, magnētiskas, elek…" at bounding box center [779, 204] width 596 height 16
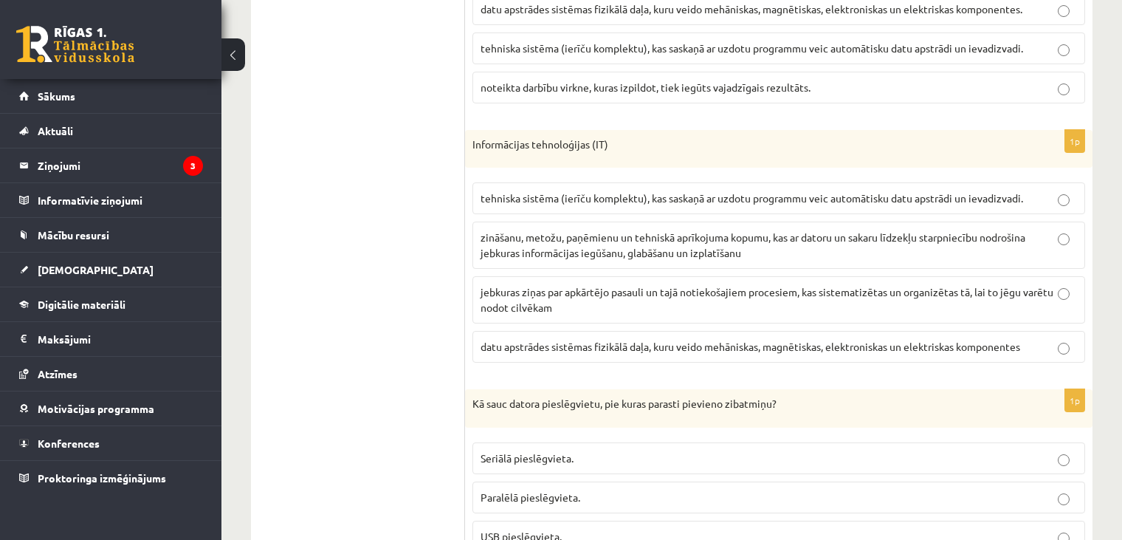
scroll to position [2917, 0]
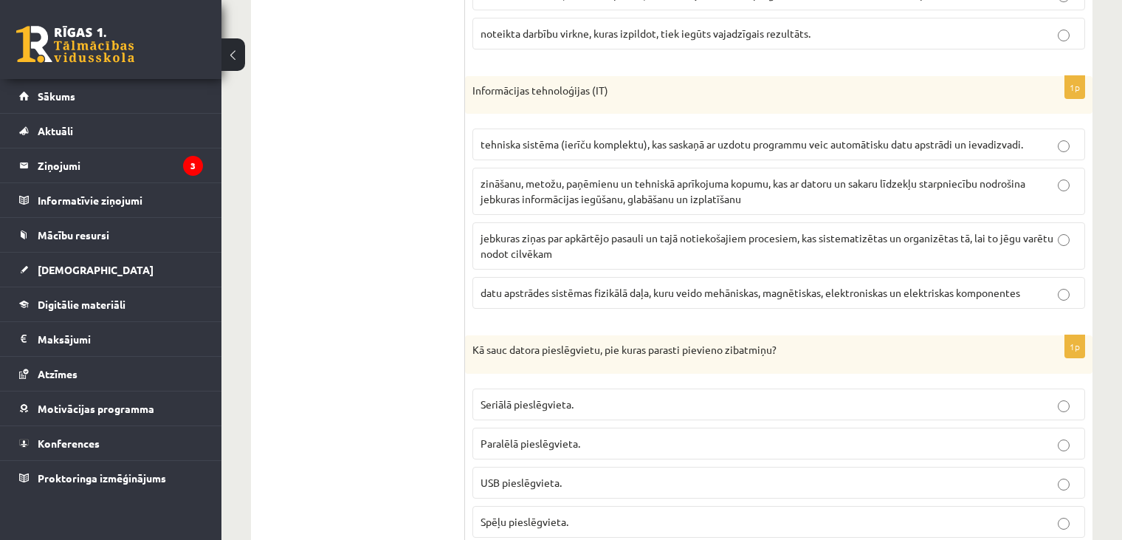
drag, startPoint x: 454, startPoint y: 76, endPoint x: 720, endPoint y: 196, distance: 291.7
click at [472, 144] on div "1p Informācijas tehnoloģijas (IT) tehniska sistēma (ierīču komplektu), kas sask…" at bounding box center [778, 198] width 627 height 245
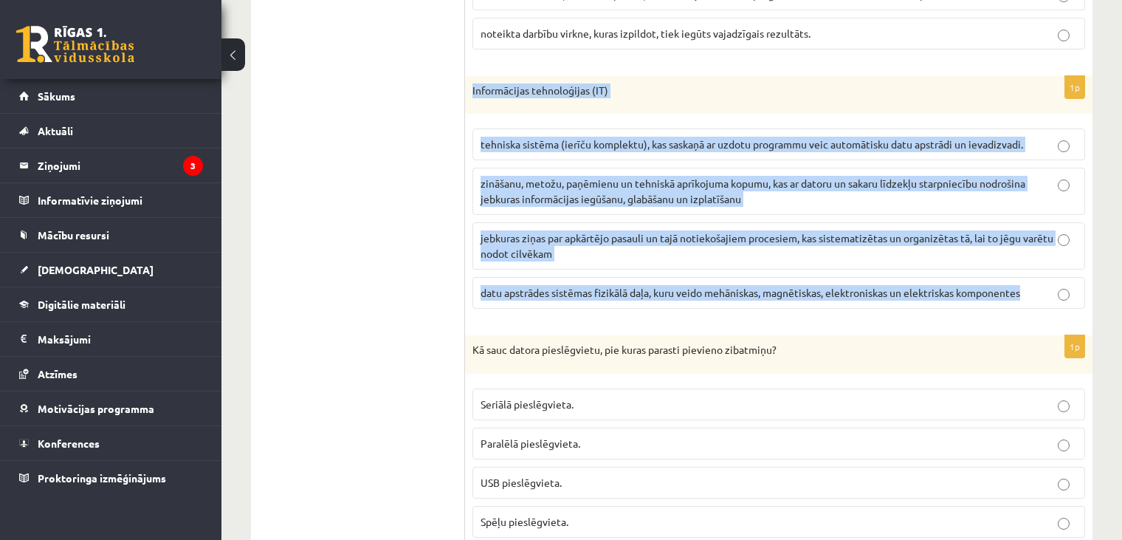
drag, startPoint x: 470, startPoint y: 78, endPoint x: 1030, endPoint y: 281, distance: 596.0
click at [1030, 281] on div "1p Informācijas tehnoloģijas (IT) tehniska sistēma (ierīču komplektu), kas sask…" at bounding box center [778, 198] width 627 height 245
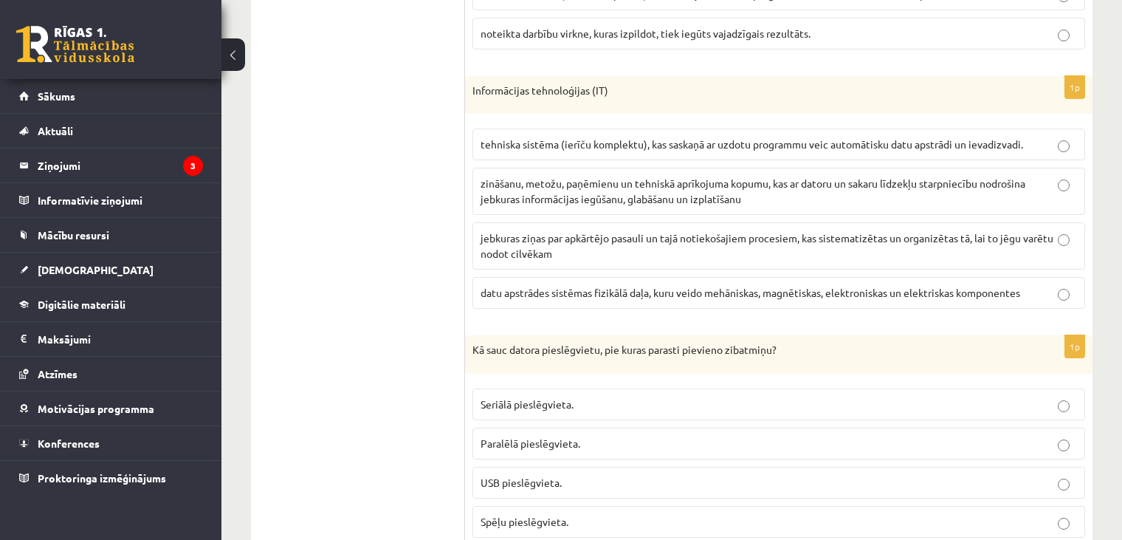
drag, startPoint x: 419, startPoint y: 236, endPoint x: 424, endPoint y: 227, distance: 9.9
click at [520, 176] on p "zināšanu, metožu, paņēmienu un tehniskā aprīkojuma kopumu, kas ar datoru un sak…" at bounding box center [779, 191] width 596 height 31
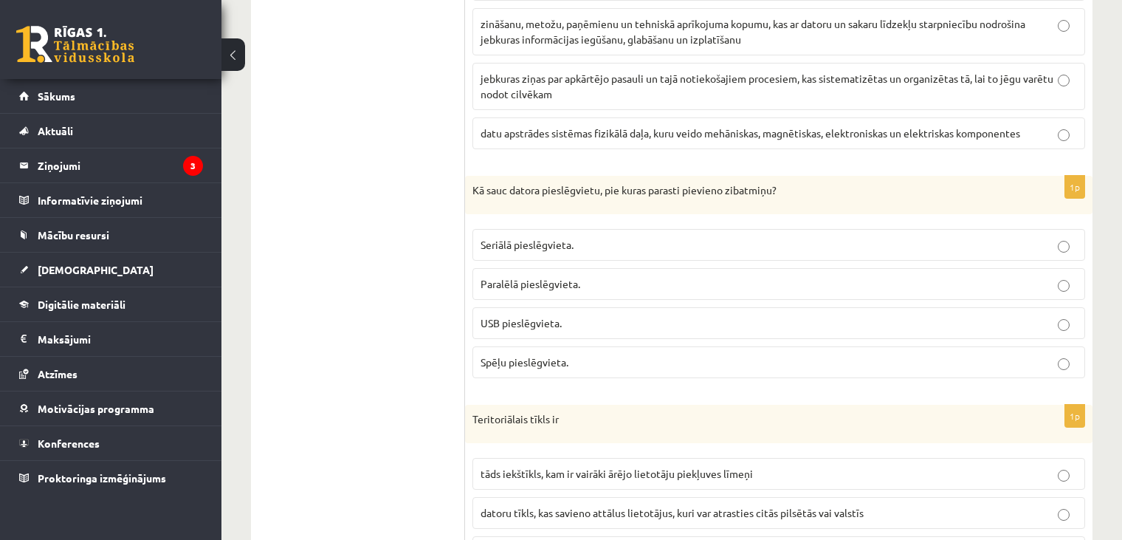
scroll to position [3168, 0]
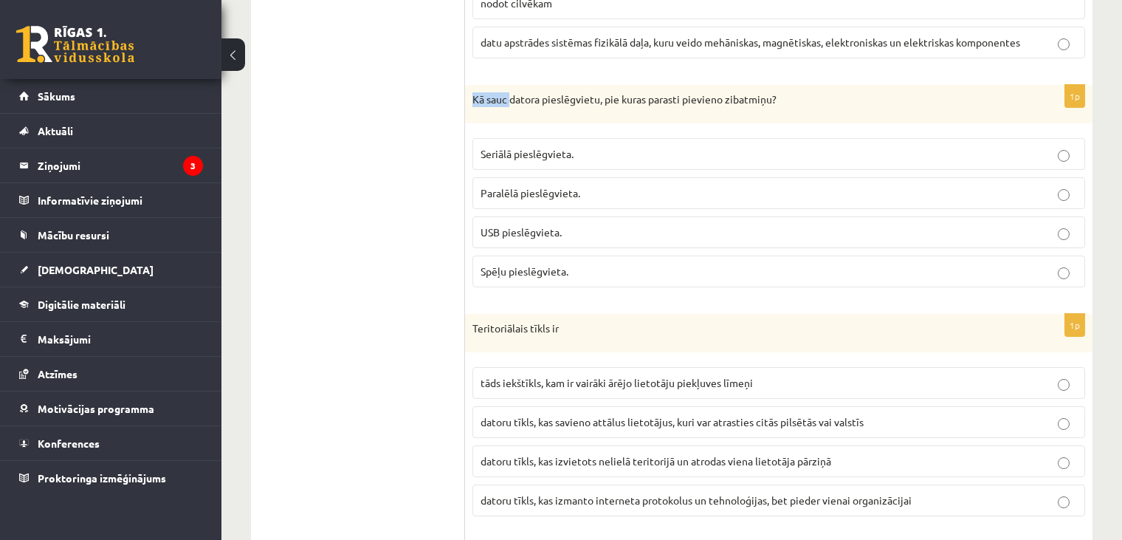
drag, startPoint x: 467, startPoint y: 86, endPoint x: 562, endPoint y: 115, distance: 99.0
click at [534, 103] on div "Kā sauc datora pieslēgvietu, pie kuras parasti pievieno zibatmiņu?" at bounding box center [778, 104] width 627 height 38
drag, startPoint x: 620, startPoint y: 233, endPoint x: 569, endPoint y: 213, distance: 55.0
click at [581, 235] on fieldset "Seriālā pieslēgvieta. Paralēlā pieslēgvieta. USB pieslēgvieta. Spēļu pieslēgvie…" at bounding box center [778, 211] width 613 height 161
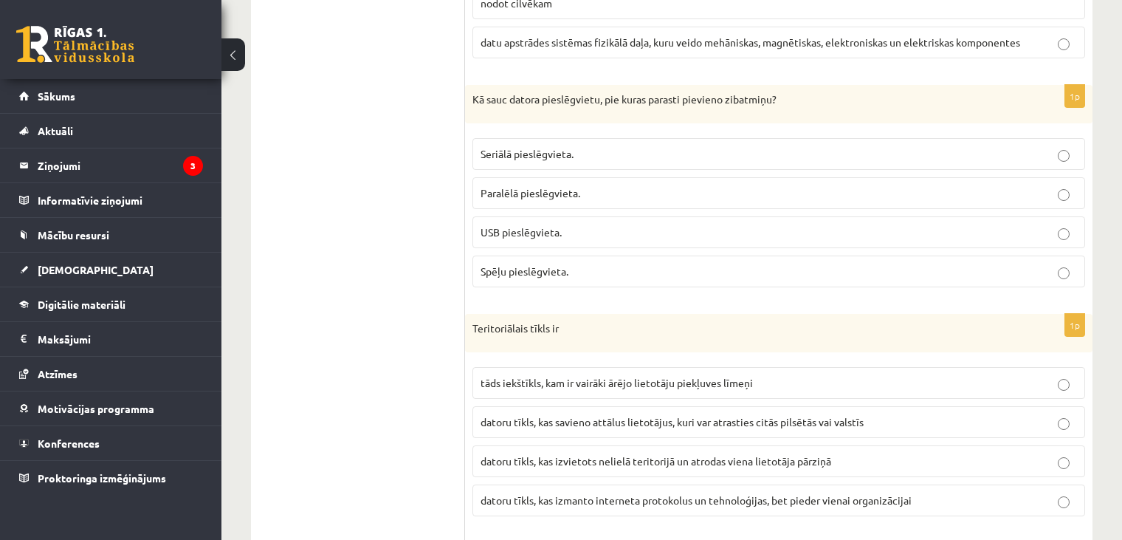
drag, startPoint x: 436, startPoint y: 175, endPoint x: 462, endPoint y: 117, distance: 63.4
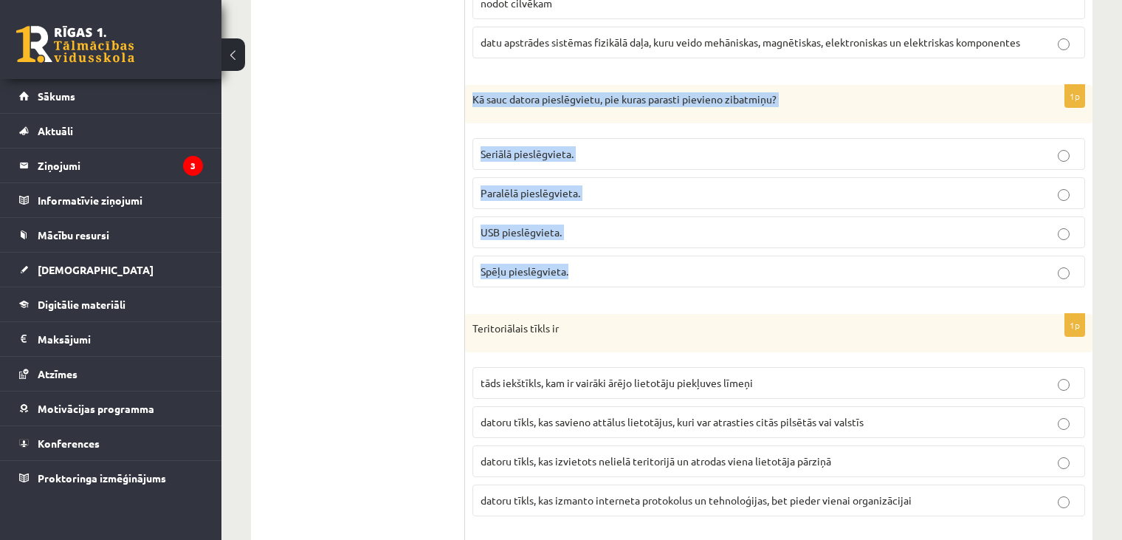
drag, startPoint x: 466, startPoint y: 86, endPoint x: 572, endPoint y: 248, distance: 193.5
click at [572, 248] on div "1p Kā sauc datora pieslēgvietu, pie kuras parasti pievieno zibatmiņu? Seriālā p…" at bounding box center [778, 192] width 627 height 214
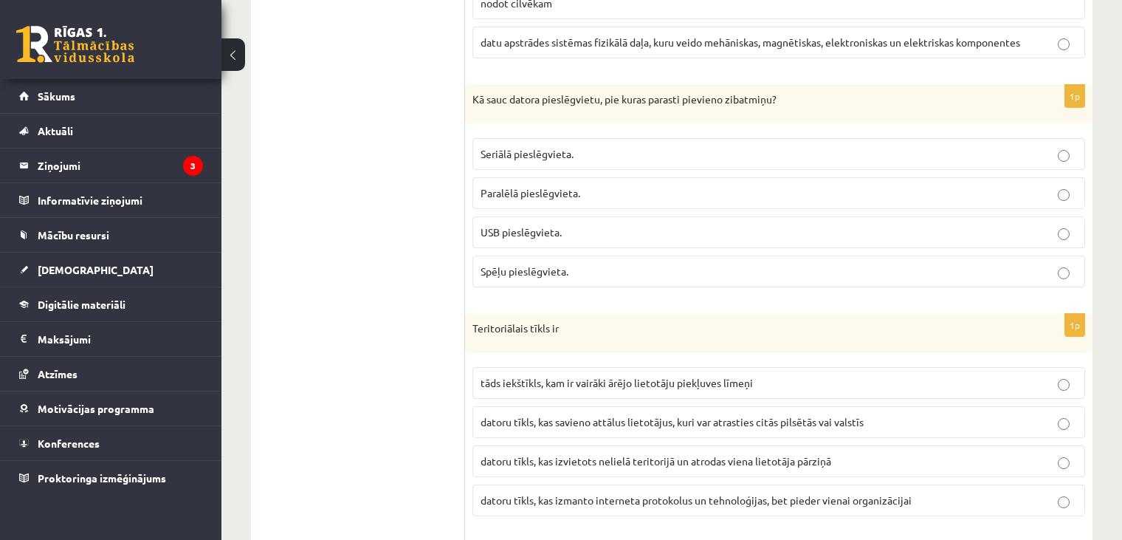
drag, startPoint x: 404, startPoint y: 275, endPoint x: 413, endPoint y: 269, distance: 11.3
click at [495, 224] on label "USB pieslēgvieta." at bounding box center [778, 232] width 613 height 32
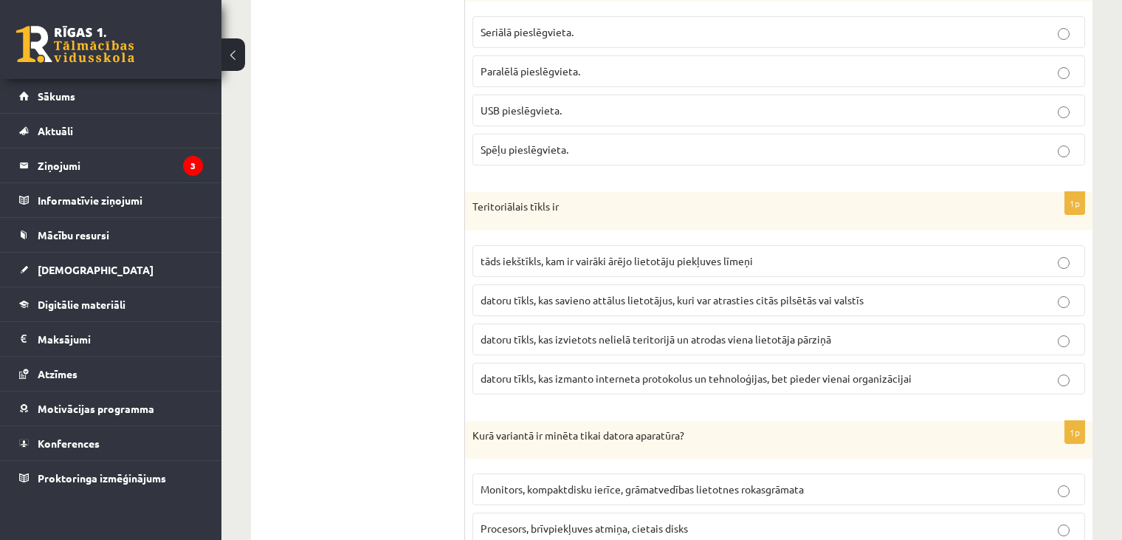
scroll to position [3284, 0]
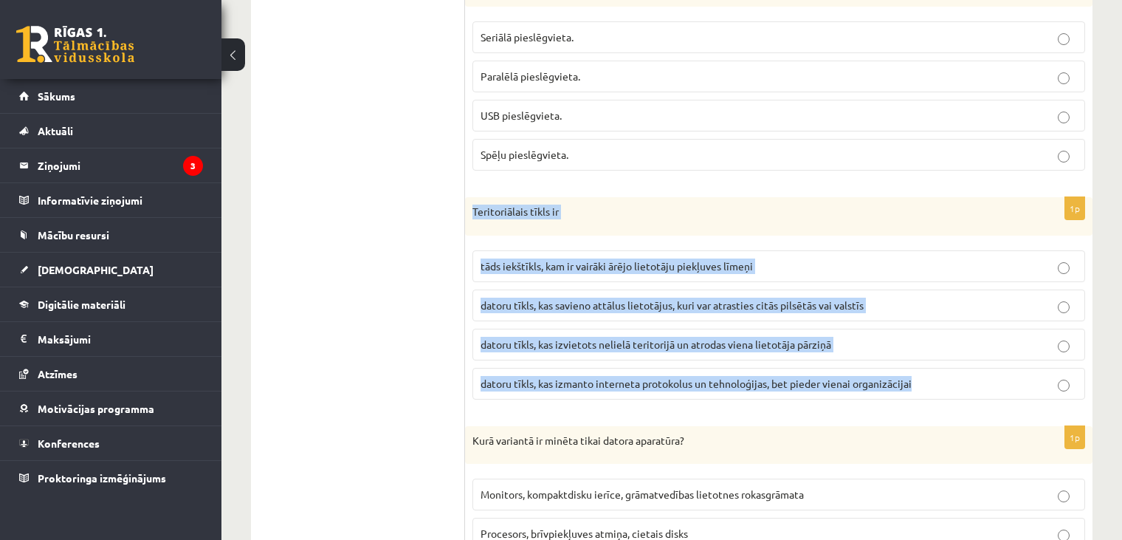
drag, startPoint x: 466, startPoint y: 188, endPoint x: 940, endPoint y: 363, distance: 505.2
click at [940, 363] on div "1p Teritoriālais tīkls ir tāds iekštīkls, kam ir vairāki ārējo lietotāju piekļu…" at bounding box center [778, 304] width 627 height 214
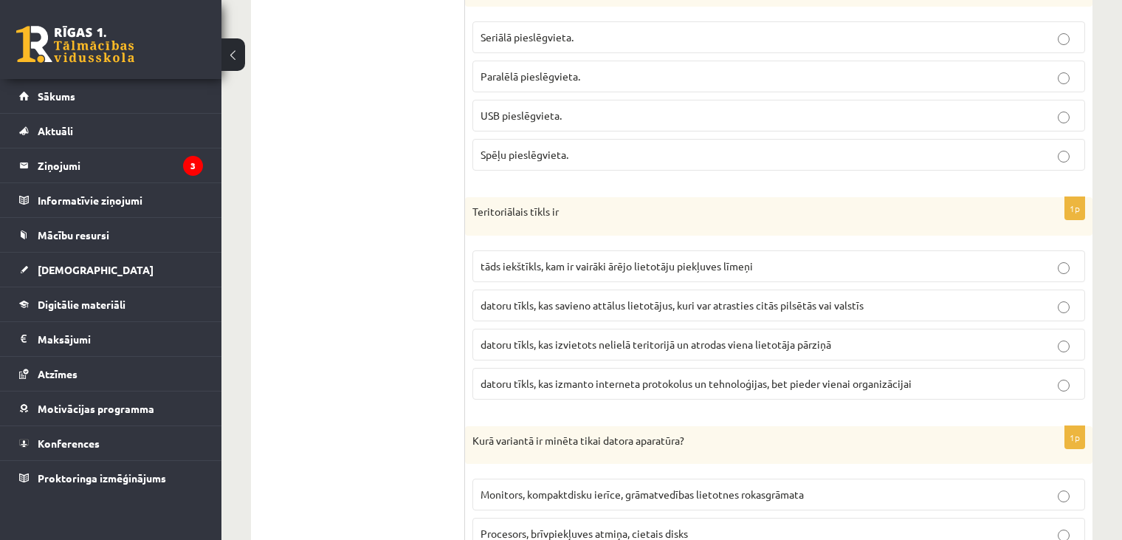
drag, startPoint x: 312, startPoint y: 228, endPoint x: 327, endPoint y: 227, distance: 14.8
click at [556, 298] on span "datoru tīkls, kas savieno attālus lietotājus, kuri var atrasties citās pilsētās…" at bounding box center [672, 304] width 383 height 13
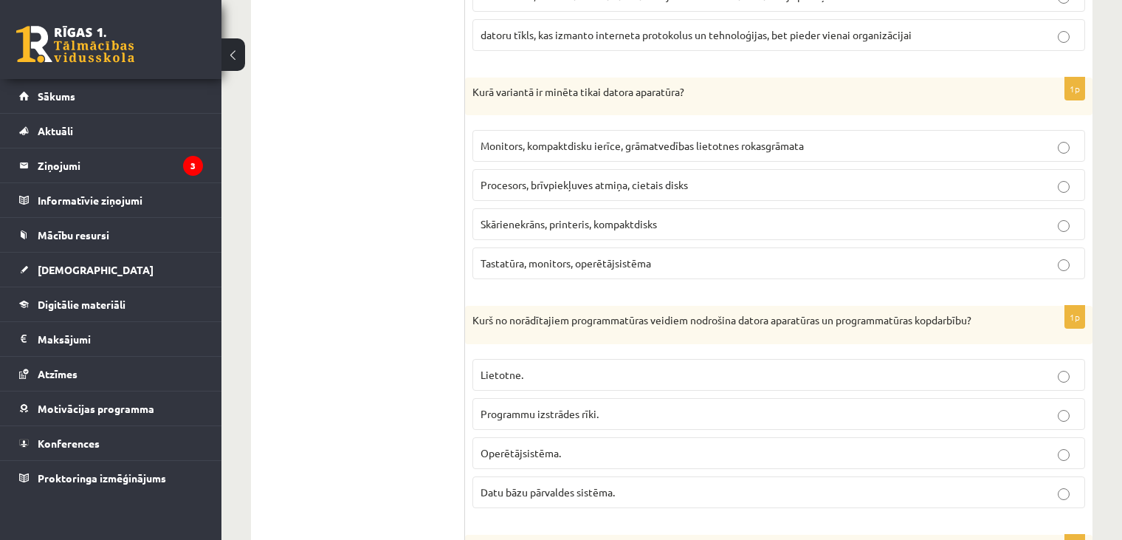
scroll to position [3632, 0]
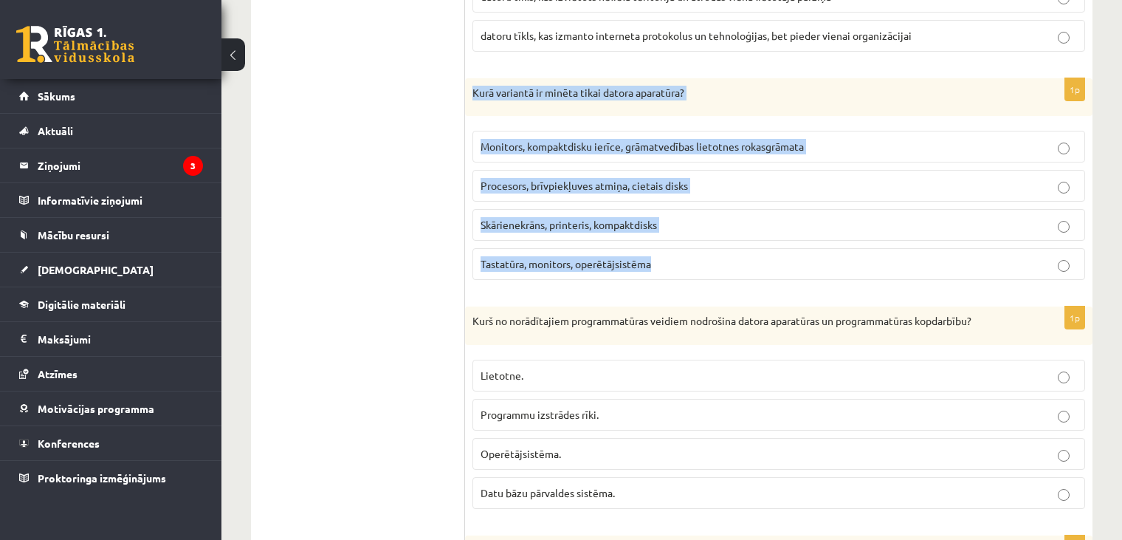
drag, startPoint x: 475, startPoint y: 71, endPoint x: 664, endPoint y: 247, distance: 258.5
click at [664, 247] on div "1p Kurā variantā ir minēta tikai datora aparatūra? Monitors, kompaktdisku ierīc…" at bounding box center [778, 185] width 627 height 214
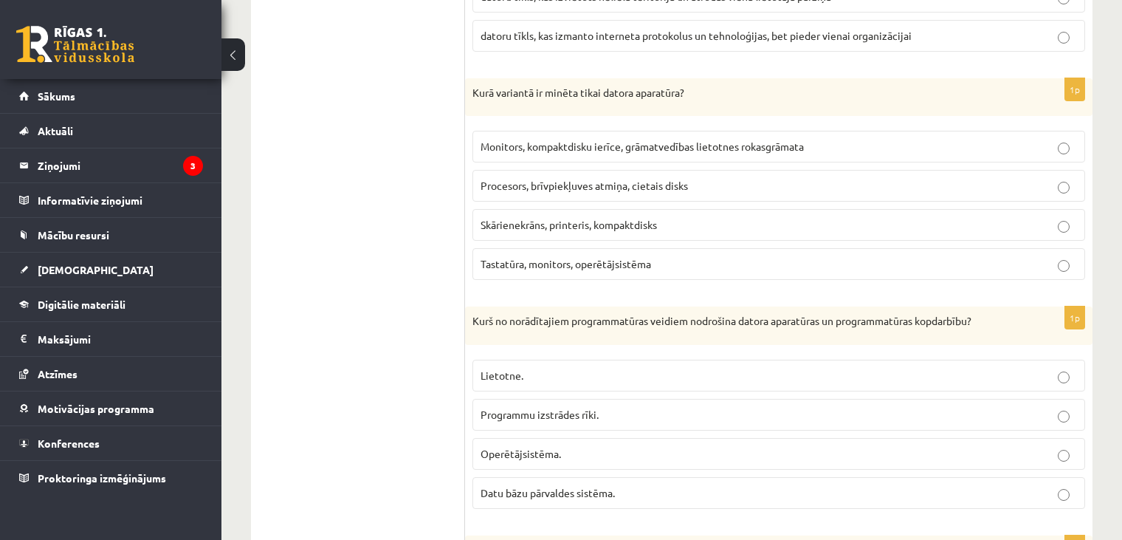
click at [528, 179] on span "Procesors, brīvpiekļuves atmiņa, cietais disks" at bounding box center [584, 185] width 207 height 13
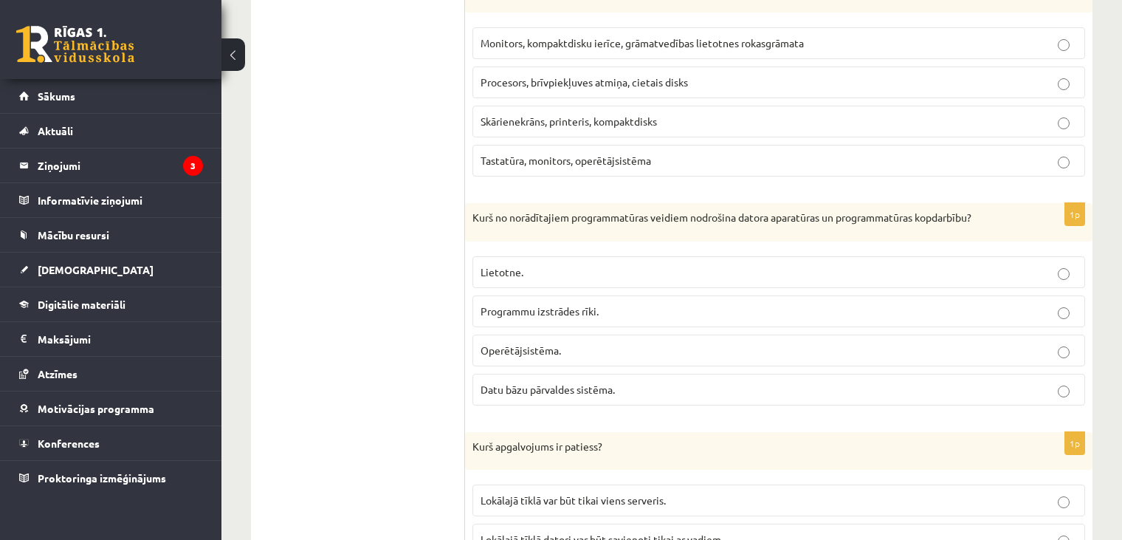
scroll to position [3774, 0]
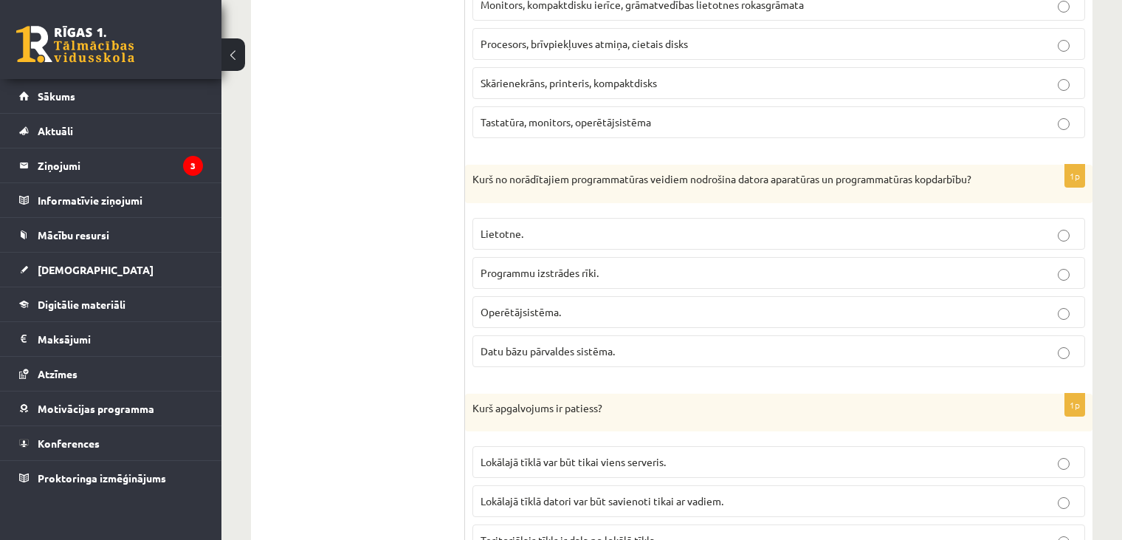
drag, startPoint x: 461, startPoint y: 160, endPoint x: 630, endPoint y: 357, distance: 259.7
drag, startPoint x: 466, startPoint y: 157, endPoint x: 591, endPoint y: 272, distance: 170.3
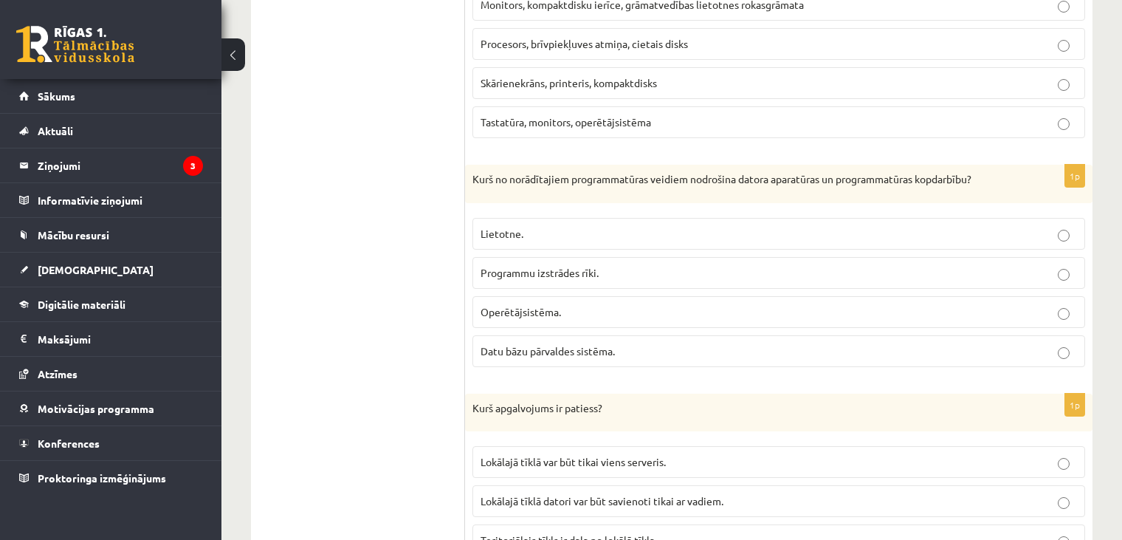
drag, startPoint x: 475, startPoint y: 159, endPoint x: 486, endPoint y: 170, distance: 15.7
click at [503, 173] on div "Kurš no norādītajiem programmatūras veidiem nodrošina datora aparatūras un prog…" at bounding box center [778, 184] width 627 height 38
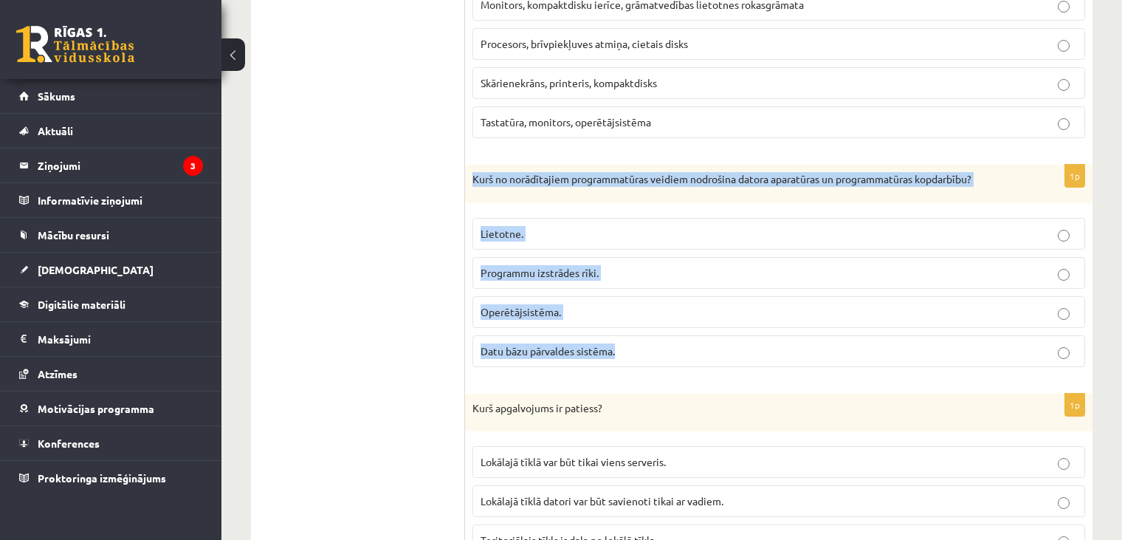
drag, startPoint x: 473, startPoint y: 157, endPoint x: 622, endPoint y: 333, distance: 231.0
click at [622, 333] on div "1p Kurš no norādītajiem programmatūras veidiem nodrošina datora aparatūras un p…" at bounding box center [778, 272] width 627 height 214
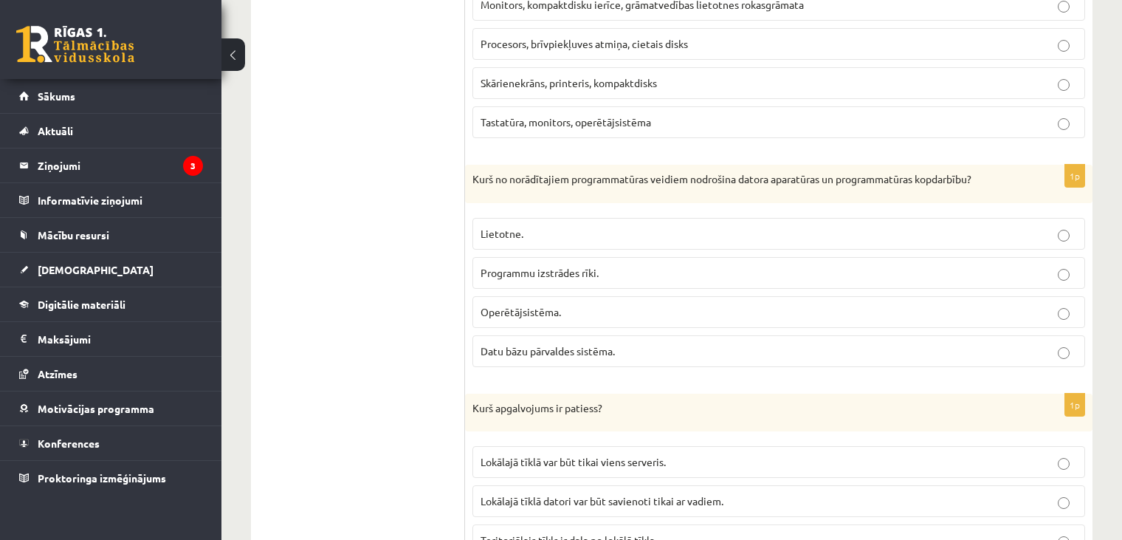
click at [536, 296] on label "Operētājsistēma." at bounding box center [778, 312] width 613 height 32
click at [487, 303] on label "Operētājsistēma." at bounding box center [778, 312] width 613 height 32
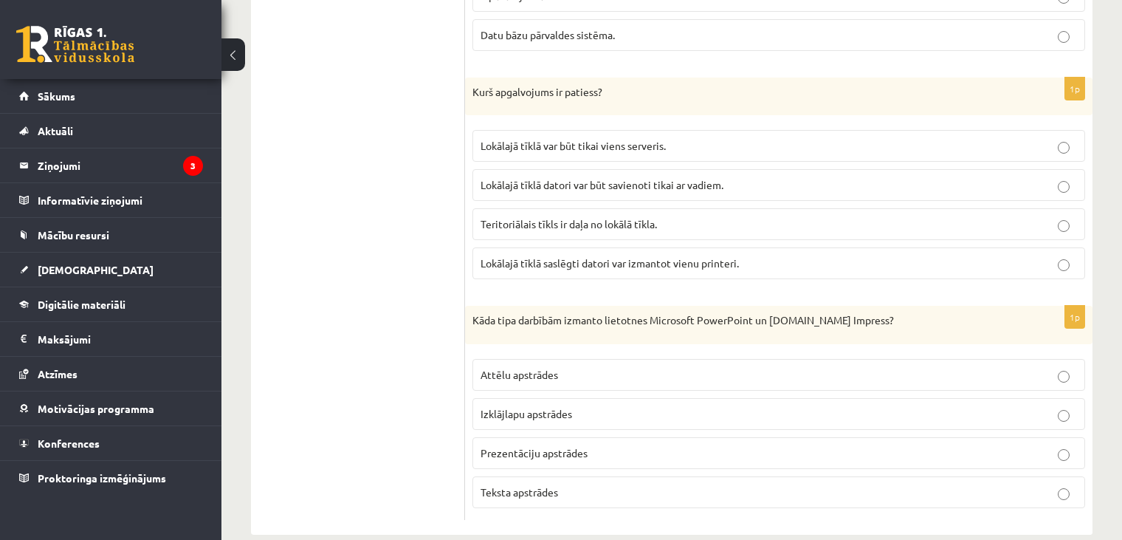
scroll to position [4093, 0]
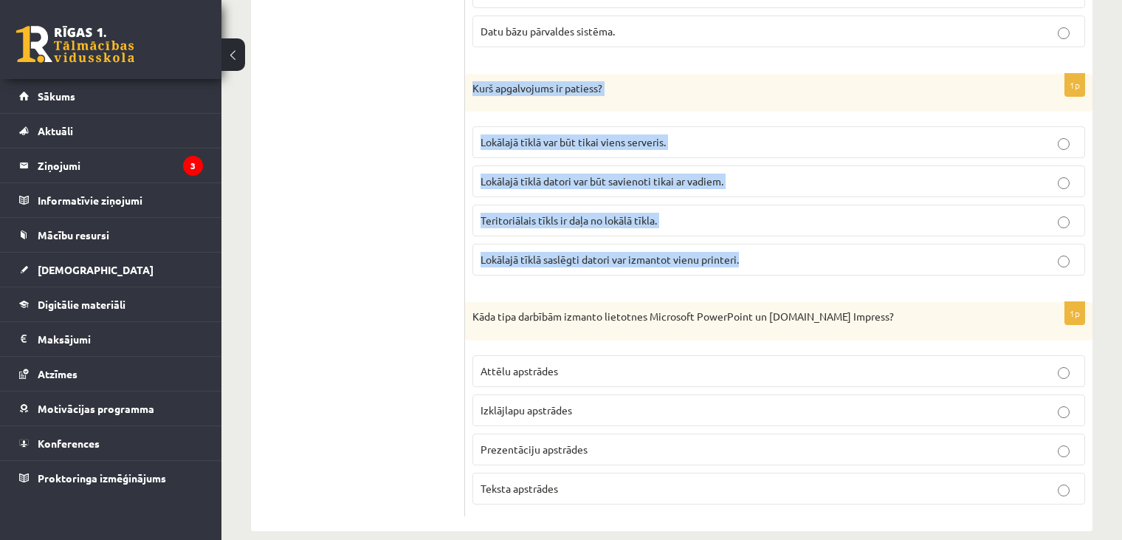
drag, startPoint x: 467, startPoint y: 67, endPoint x: 757, endPoint y: 240, distance: 337.0
click at [757, 240] on div "1p Kurš apgalvojums ir patiess? Lokālajā tīklā var būt tikai viens serveris. Lo…" at bounding box center [778, 181] width 627 height 214
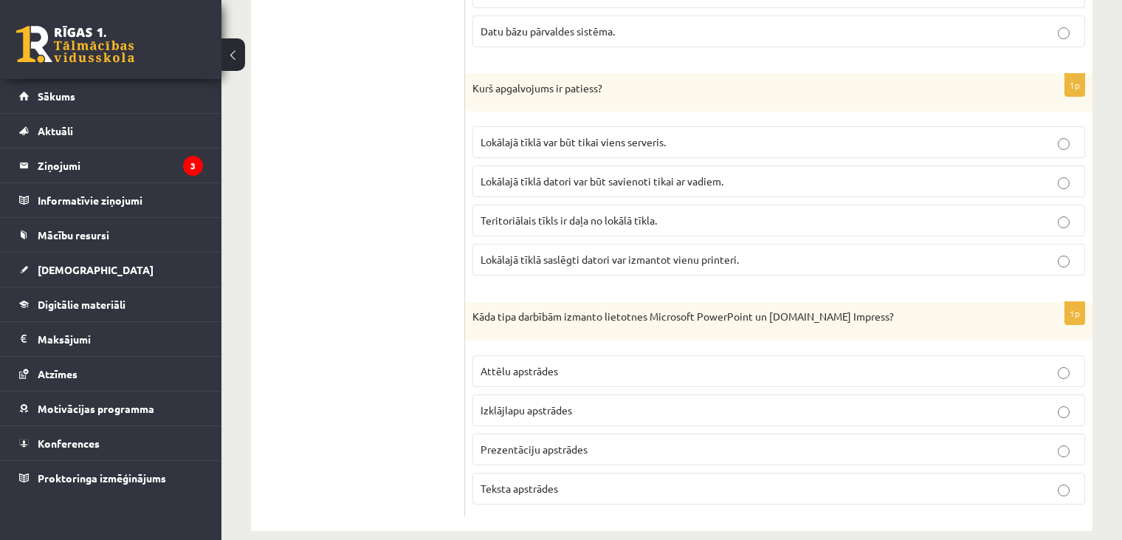
click at [519, 252] on span "Lokālajā tīklā saslēgti datori var izmantot vienu printeri." at bounding box center [610, 258] width 258 height 13
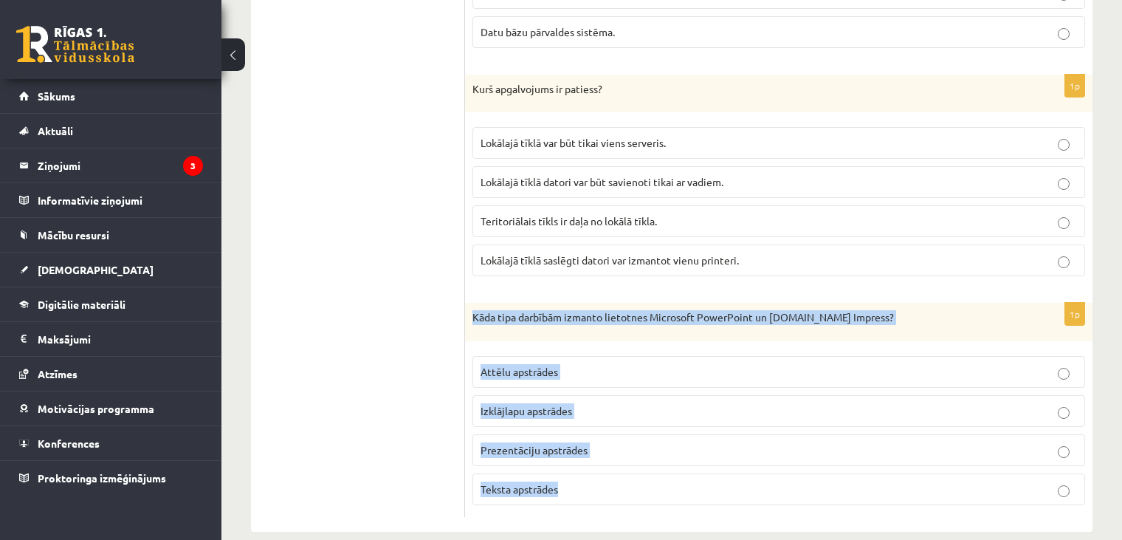
drag, startPoint x: 471, startPoint y: 299, endPoint x: 559, endPoint y: 517, distance: 234.8
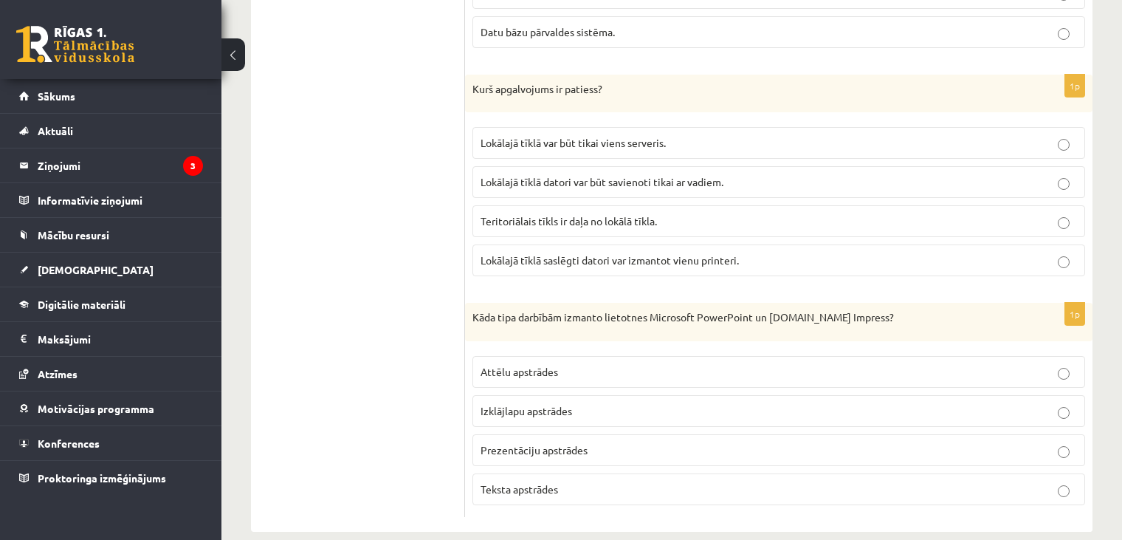
click at [506, 443] on span "Prezentāciju apstrādes" at bounding box center [534, 449] width 107 height 13
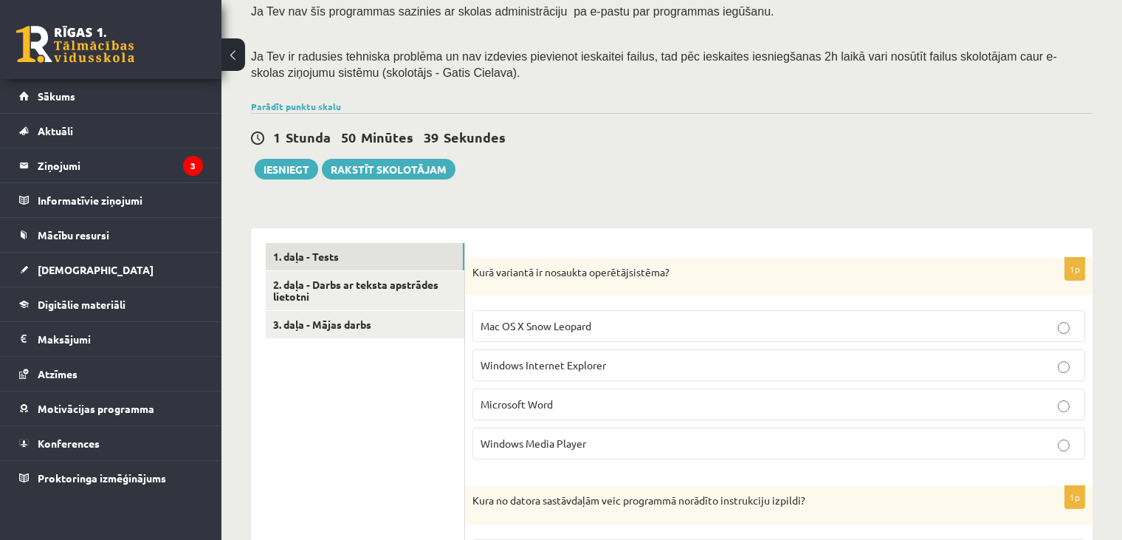
scroll to position [351, 0]
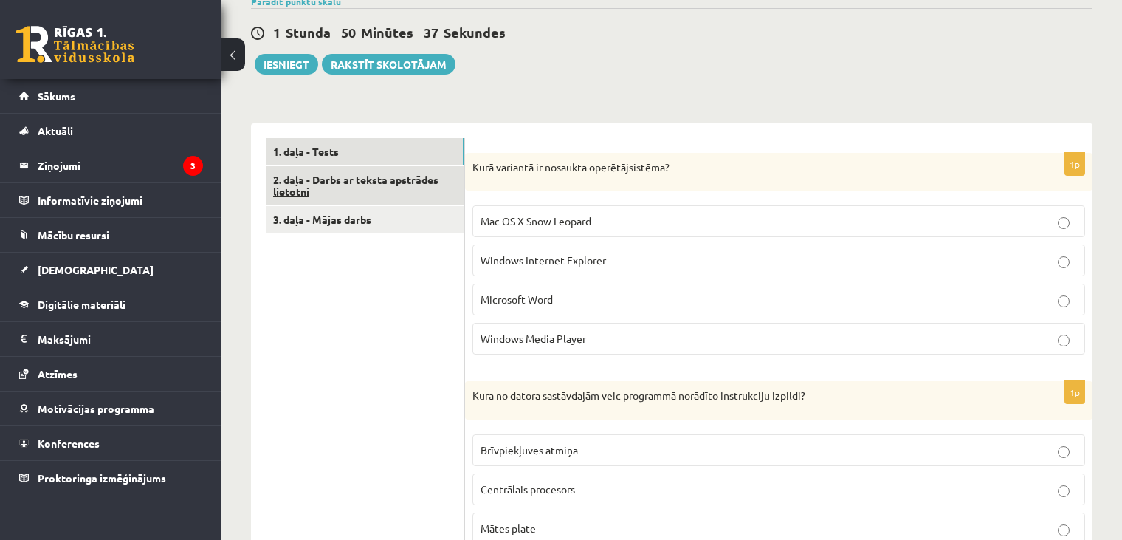
click at [365, 171] on link "2. daļa - Darbs ar teksta apstrādes lietotni" at bounding box center [365, 186] width 199 height 40
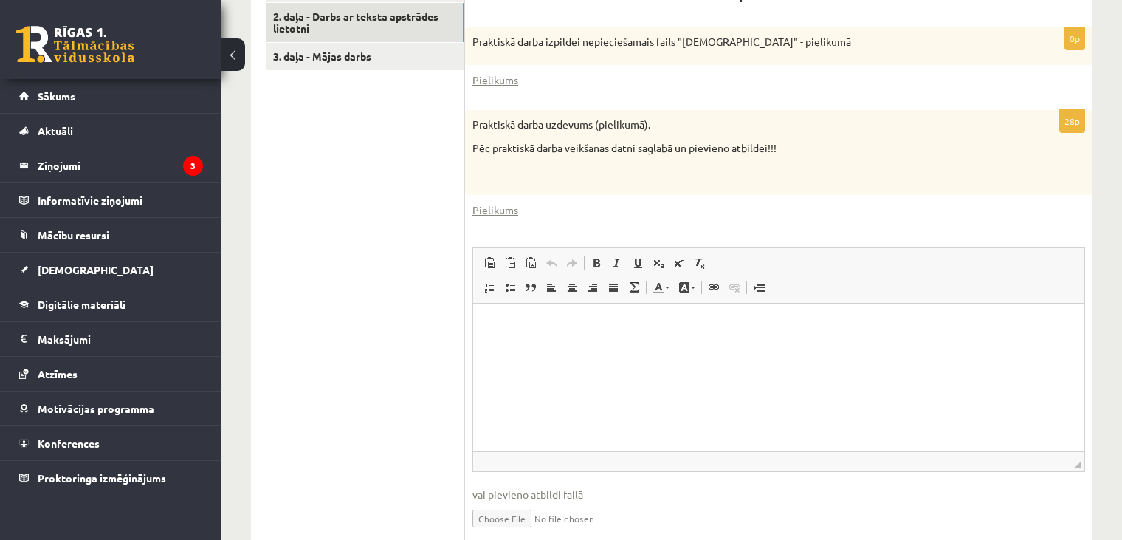
scroll to position [505, 0]
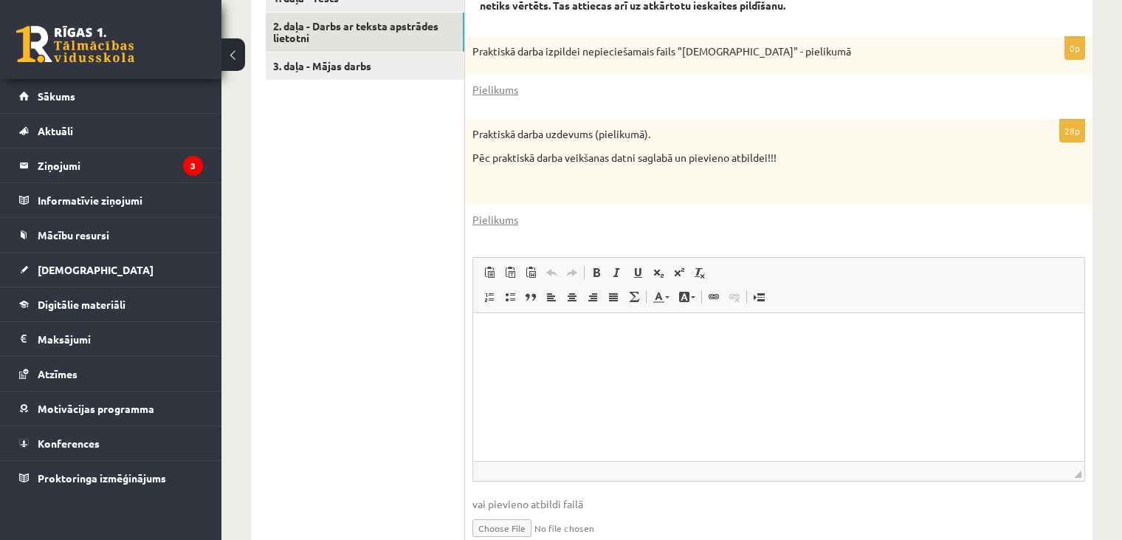
click at [317, 307] on ul "1. daļa - Tests 2. daļa - Darbs ar teksta apstrādes lietotni 3. daļa - Mājas da…" at bounding box center [365, 274] width 199 height 580
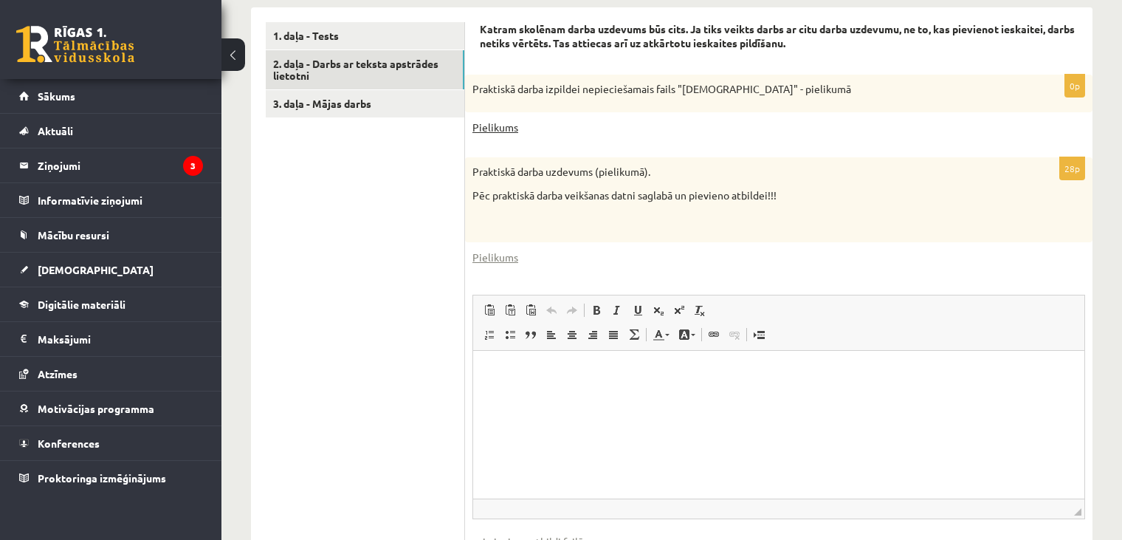
scroll to position [467, 0]
click at [486, 130] on link "Pielikums" at bounding box center [495, 128] width 46 height 16
click at [828, 396] on html at bounding box center [778, 373] width 611 height 45
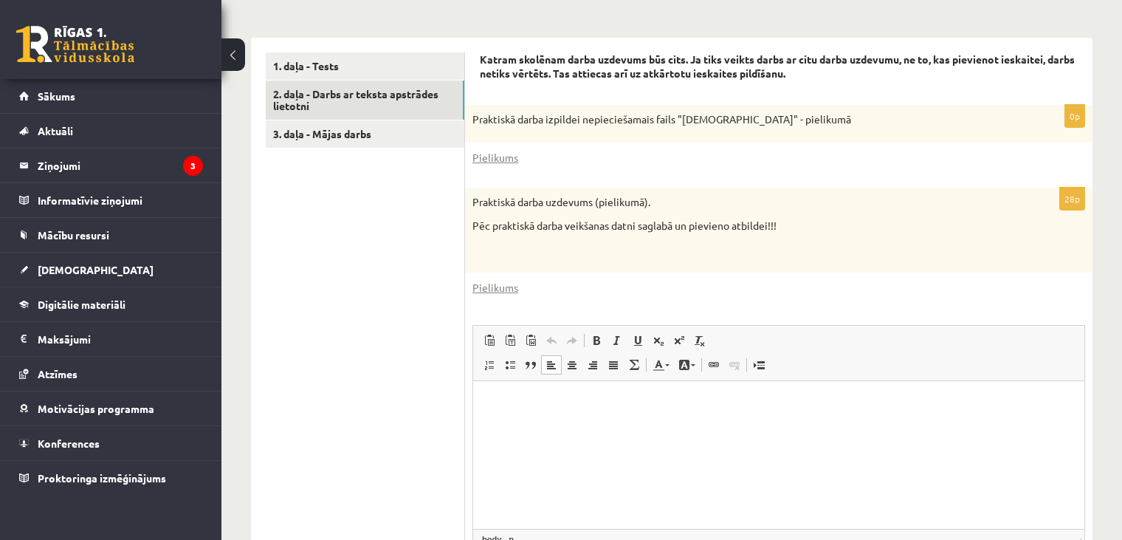
scroll to position [437, 0]
click at [395, 141] on link "3. daļa - Mājas darbs" at bounding box center [365, 133] width 199 height 27
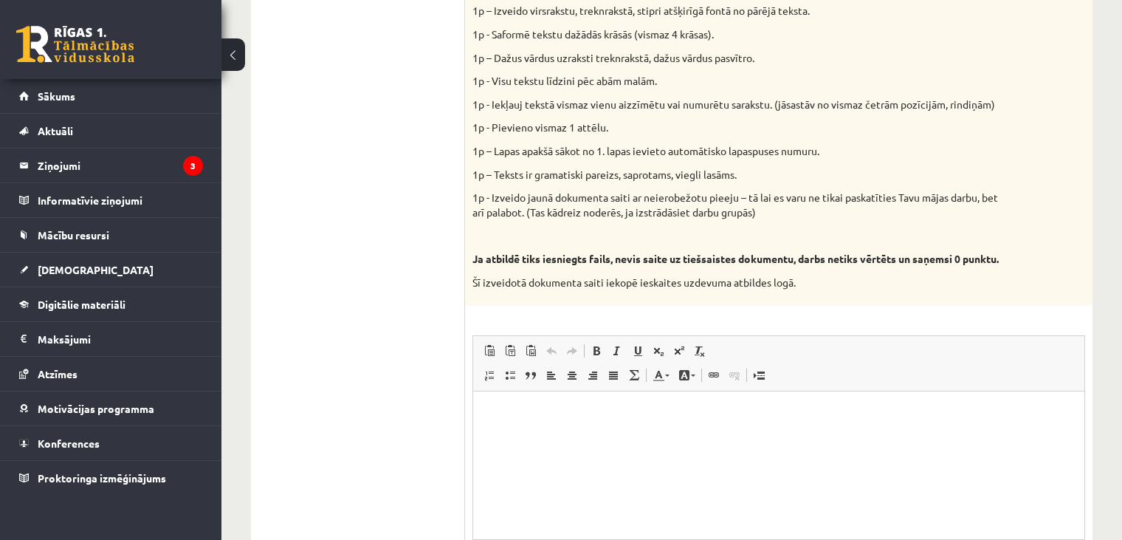
scroll to position [831, 0]
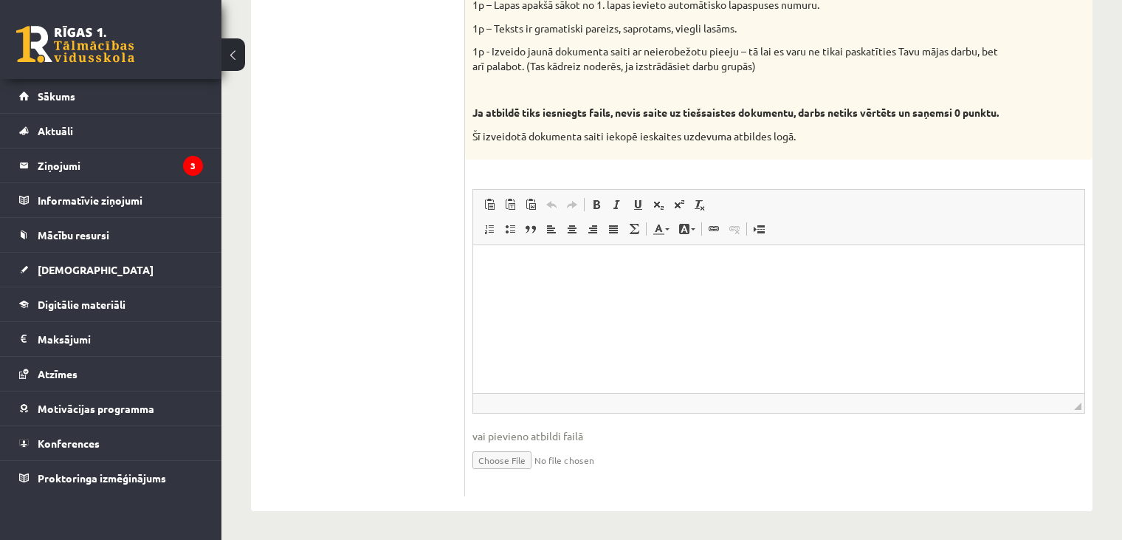
click at [511, 290] on html at bounding box center [778, 267] width 611 height 45
click at [501, 456] on input "file" at bounding box center [778, 459] width 613 height 30
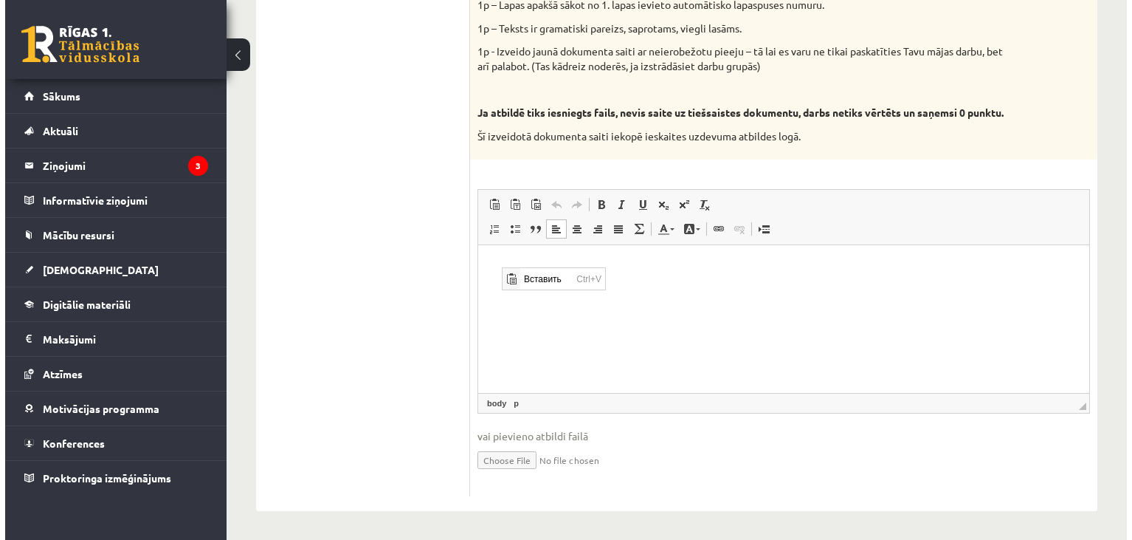
scroll to position [0, 0]
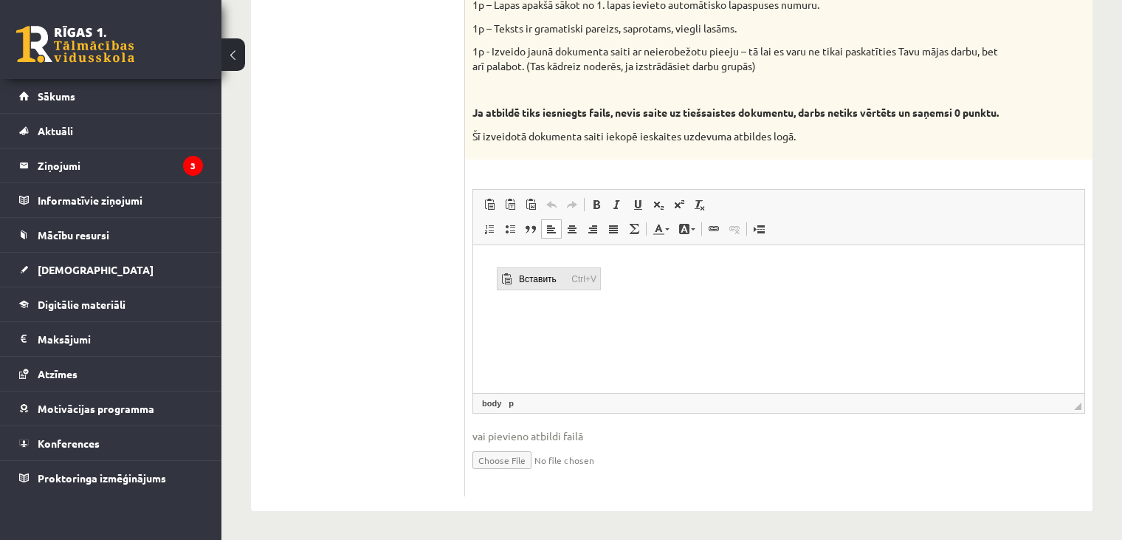
click at [509, 276] on span "Вставить" at bounding box center [506, 279] width 12 height 12
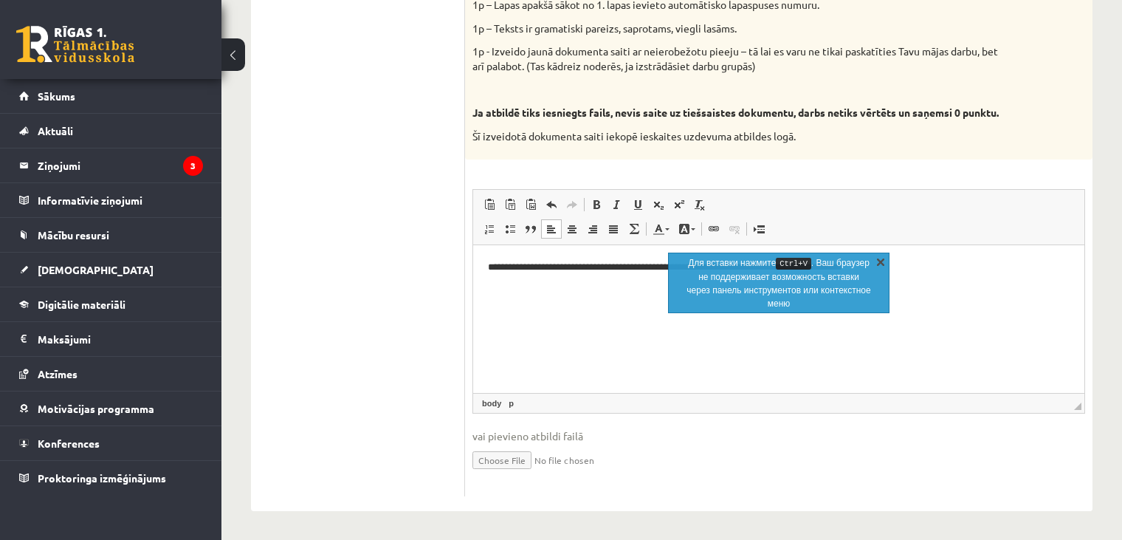
click at [885, 258] on link "X" at bounding box center [880, 261] width 15 height 15
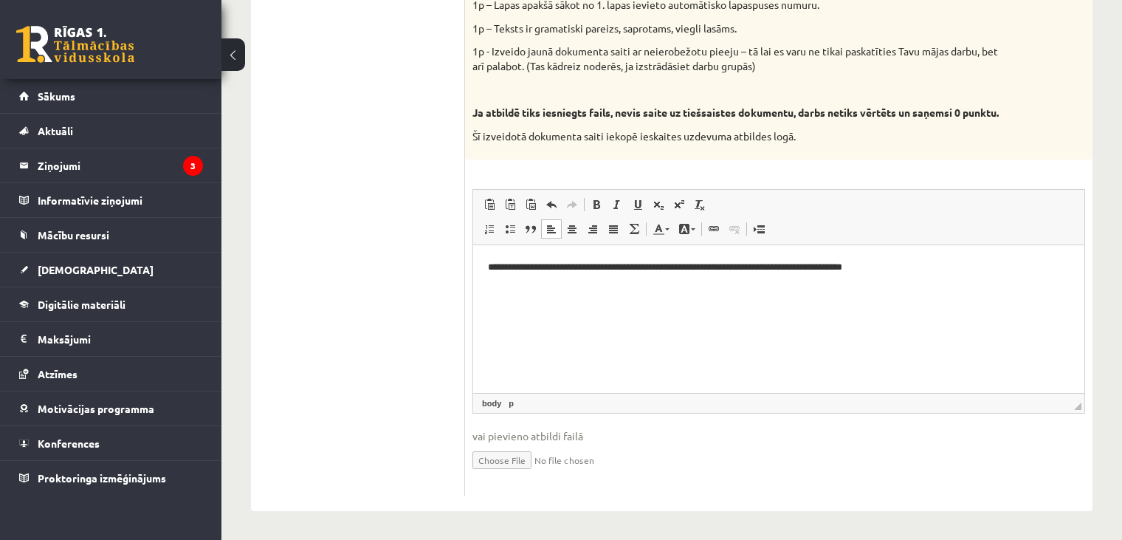
click at [527, 458] on input "file" at bounding box center [778, 459] width 613 height 30
click at [501, 460] on input "file" at bounding box center [778, 459] width 613 height 30
type input "**********"
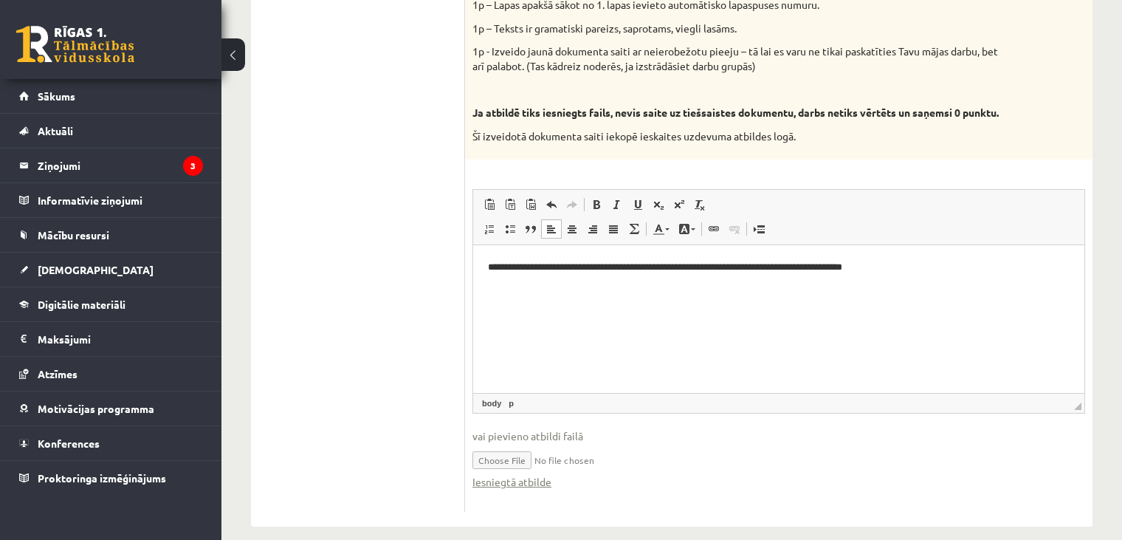
click at [702, 449] on input "file" at bounding box center [778, 459] width 613 height 30
drag, startPoint x: 968, startPoint y: 278, endPoint x: 437, endPoint y: 289, distance: 530.9
click at [473, 289] on html "**********" at bounding box center [778, 267] width 611 height 45
click at [436, 197] on ul "1. daļa - Tests 2. daļa - Darbs ar teksta apstrādes lietotni 3. daļa - Mājas da…" at bounding box center [365, 84] width 199 height 853
click at [487, 264] on html at bounding box center [778, 267] width 611 height 45
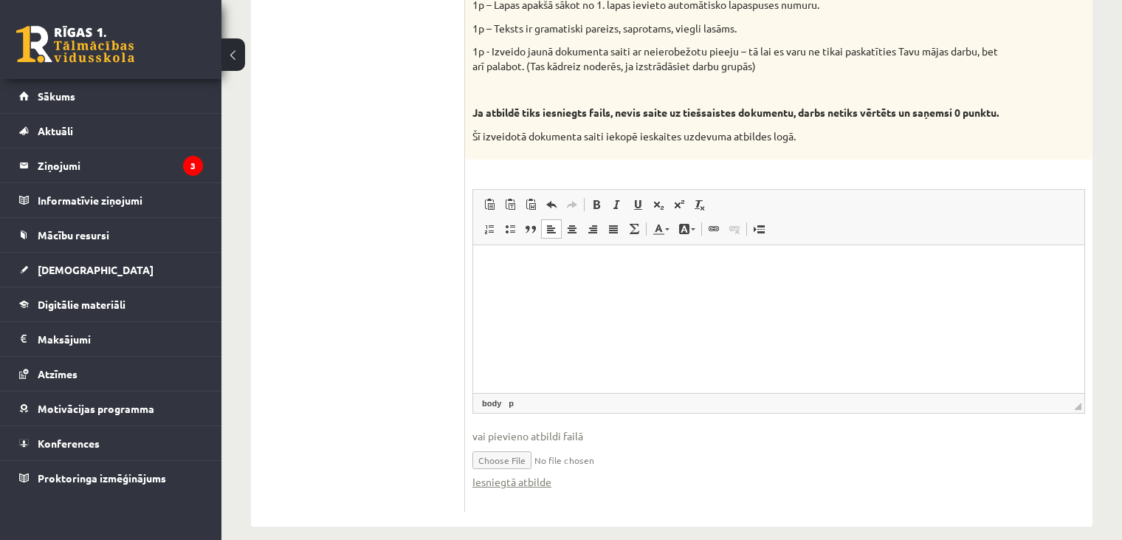
click at [530, 289] on html at bounding box center [778, 267] width 611 height 45
drag, startPoint x: 974, startPoint y: 276, endPoint x: 481, endPoint y: 269, distance: 493.2
click at [481, 269] on html "**********" at bounding box center [778, 267] width 611 height 45
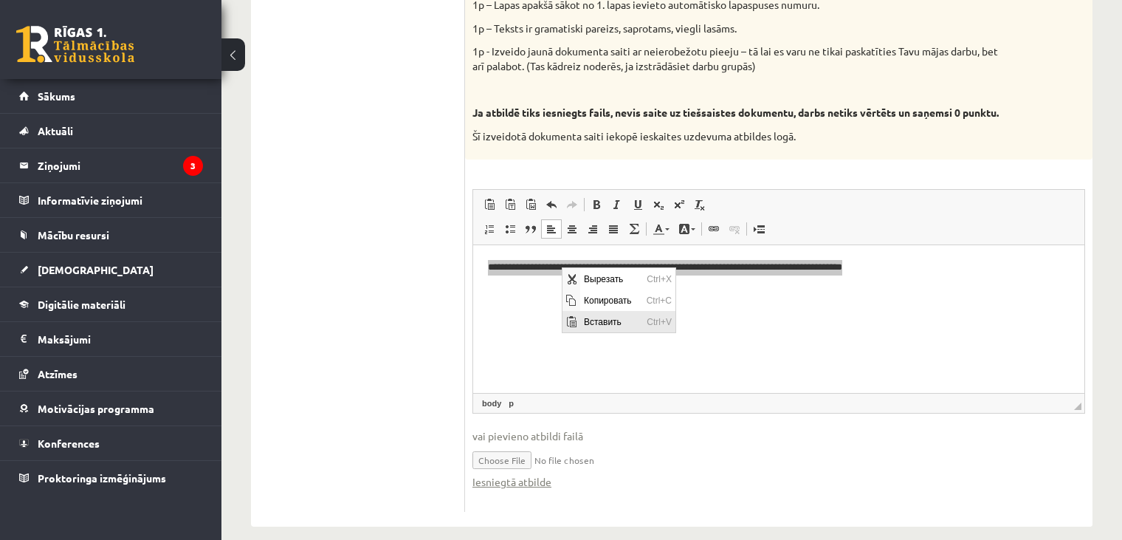
click at [644, 326] on span "Ctrl+V" at bounding box center [658, 321] width 32 height 21
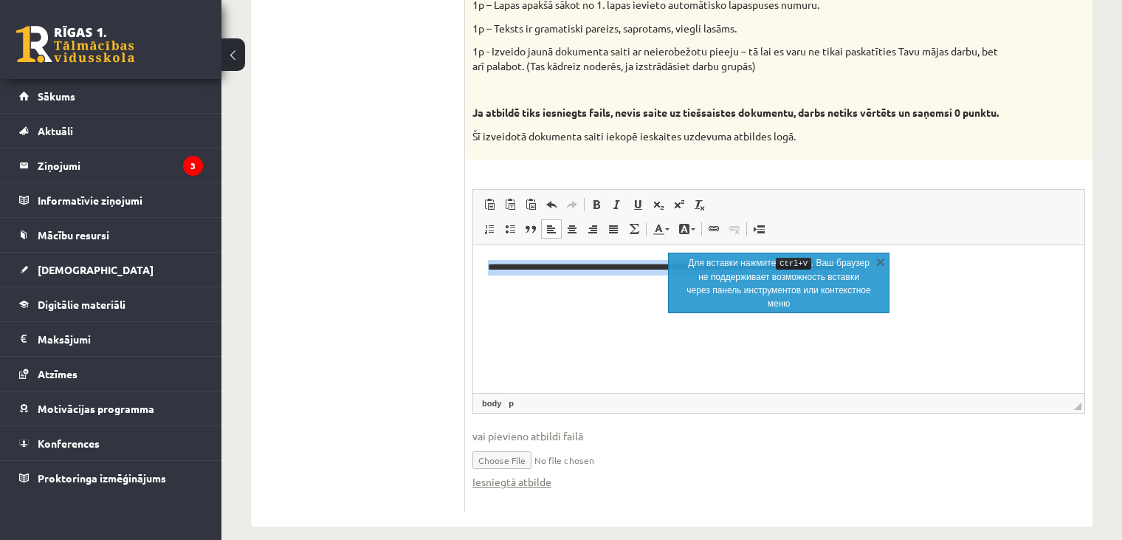
click at [822, 290] on html "**********" at bounding box center [778, 267] width 611 height 45
click at [879, 266] on link "X" at bounding box center [880, 261] width 15 height 15
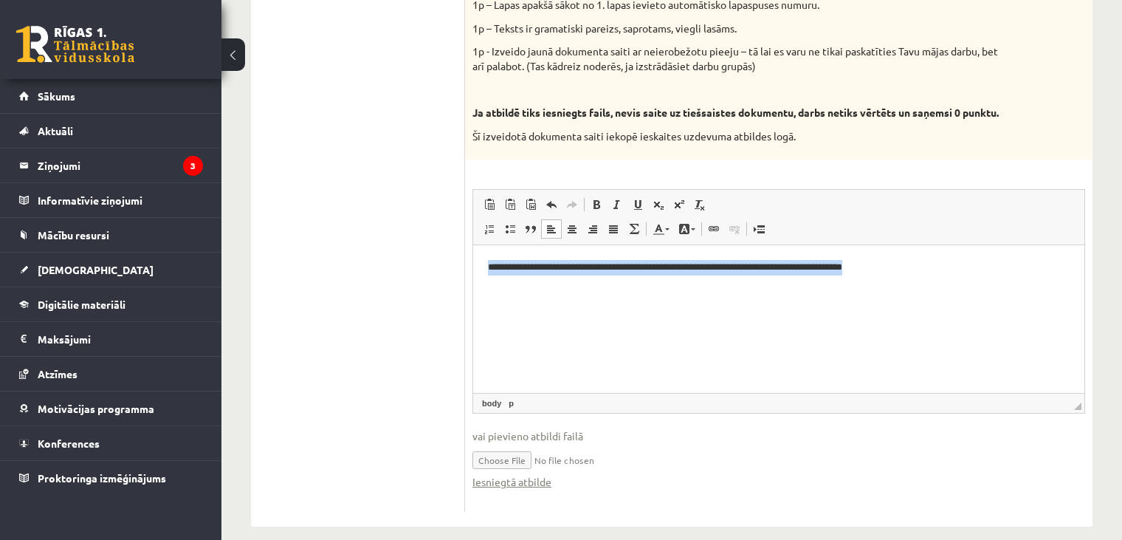
drag, startPoint x: 982, startPoint y: 269, endPoint x: 948, endPoint y: 481, distance: 214.6
click at [475, 245] on html "**********" at bounding box center [778, 267] width 611 height 45
click at [709, 227] on span at bounding box center [714, 229] width 12 height 12
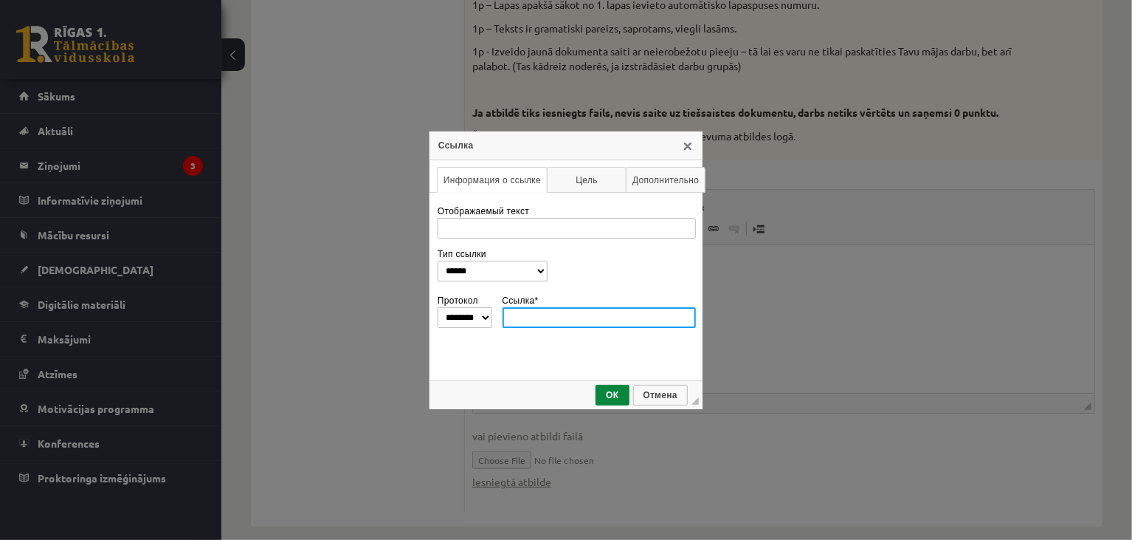
paste input "**********"
type input "**********"
select select "********"
type input "**********"
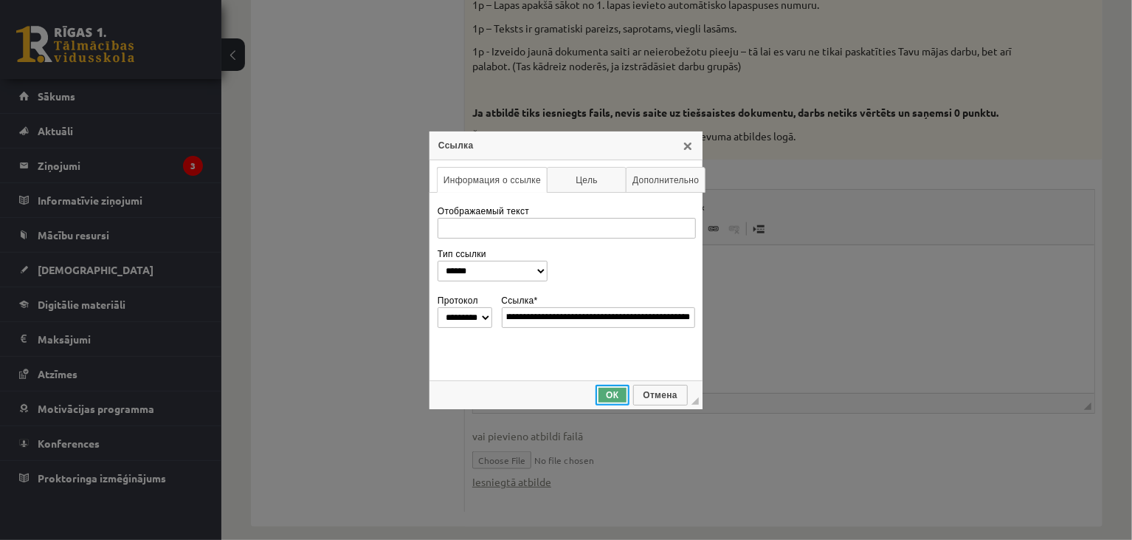
click at [609, 390] on span "ОК" at bounding box center [612, 395] width 30 height 10
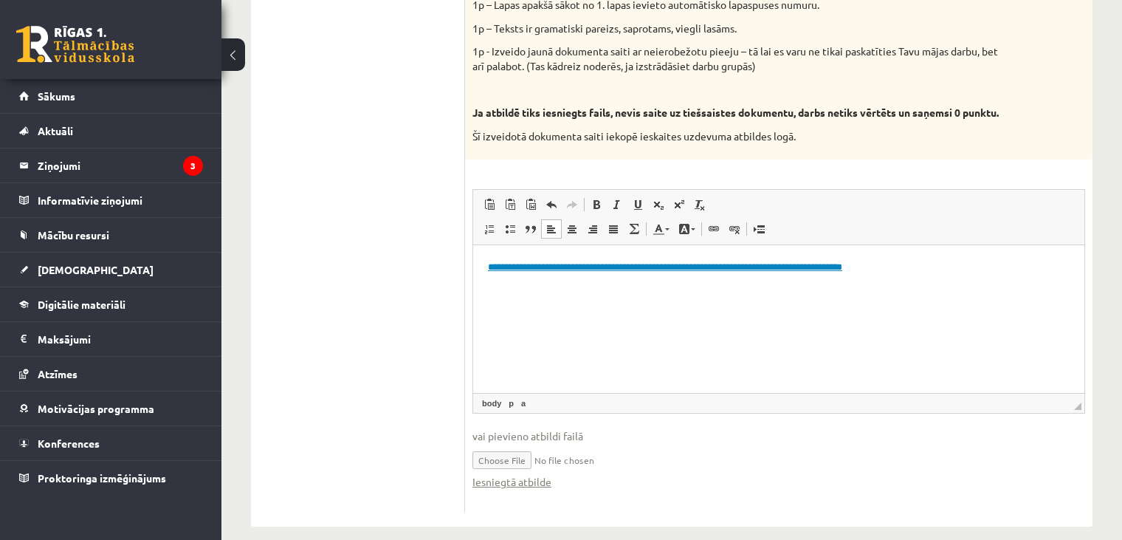
click at [617, 269] on link "**********" at bounding box center [665, 267] width 354 height 10
drag, startPoint x: 617, startPoint y: 286, endPoint x: 616, endPoint y: 299, distance: 13.3
click at [616, 290] on html "**********" at bounding box center [778, 267] width 611 height 45
click at [844, 472] on input "file" at bounding box center [778, 459] width 613 height 30
click at [842, 265] on link "**********" at bounding box center [665, 267] width 354 height 10
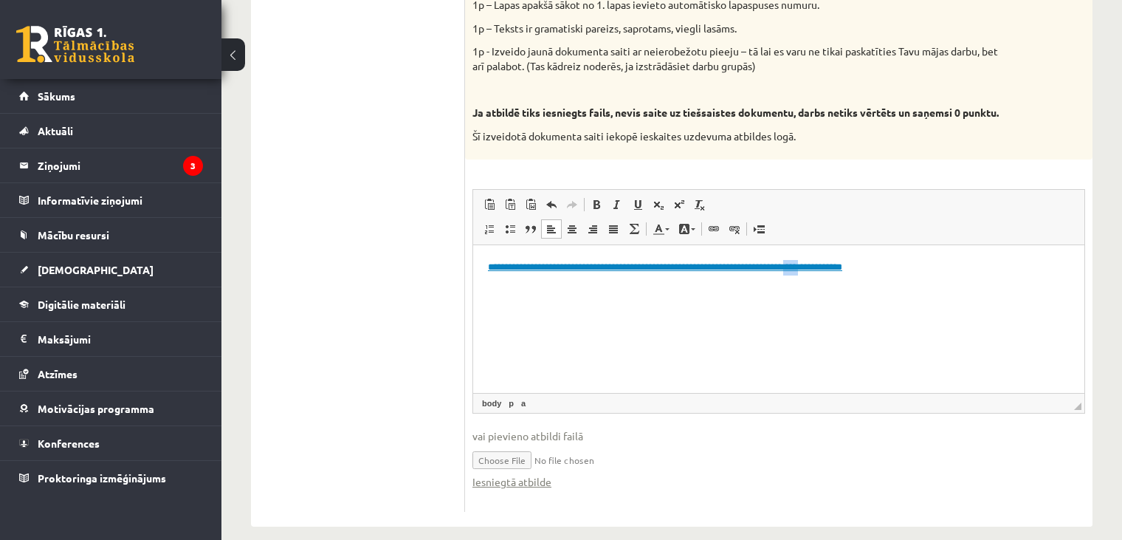
click at [842, 265] on link "**********" at bounding box center [665, 267] width 354 height 10
select select "*******"
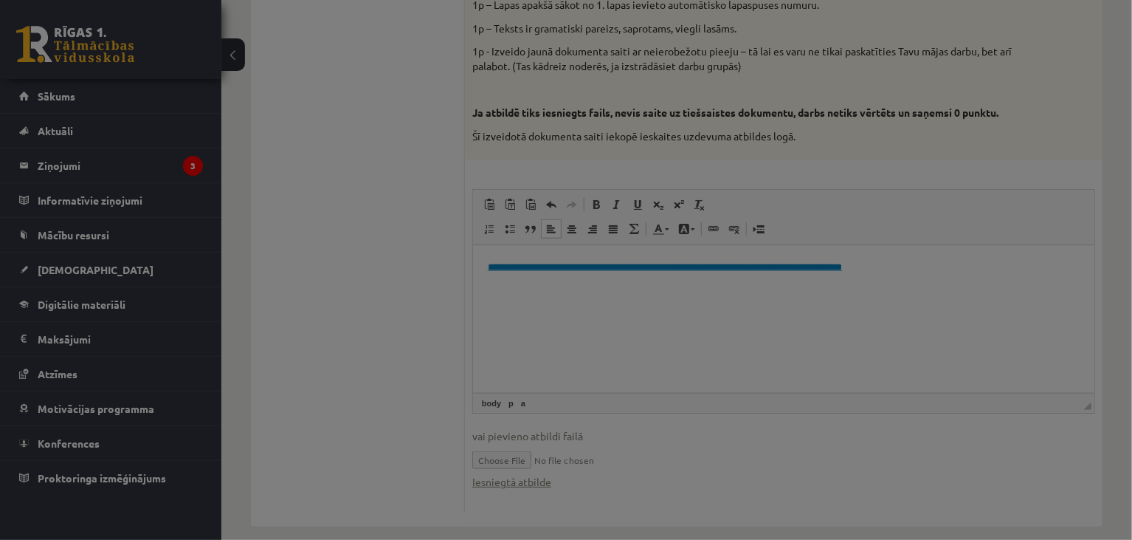
type input "**********"
select select "********"
type input "**********"
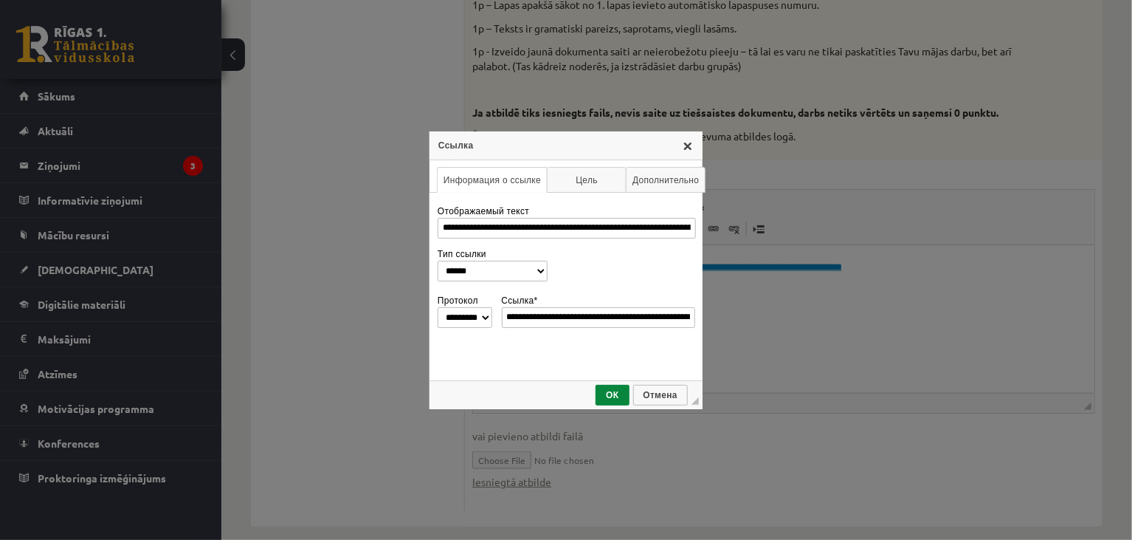
click at [691, 151] on link "X" at bounding box center [688, 146] width 12 height 12
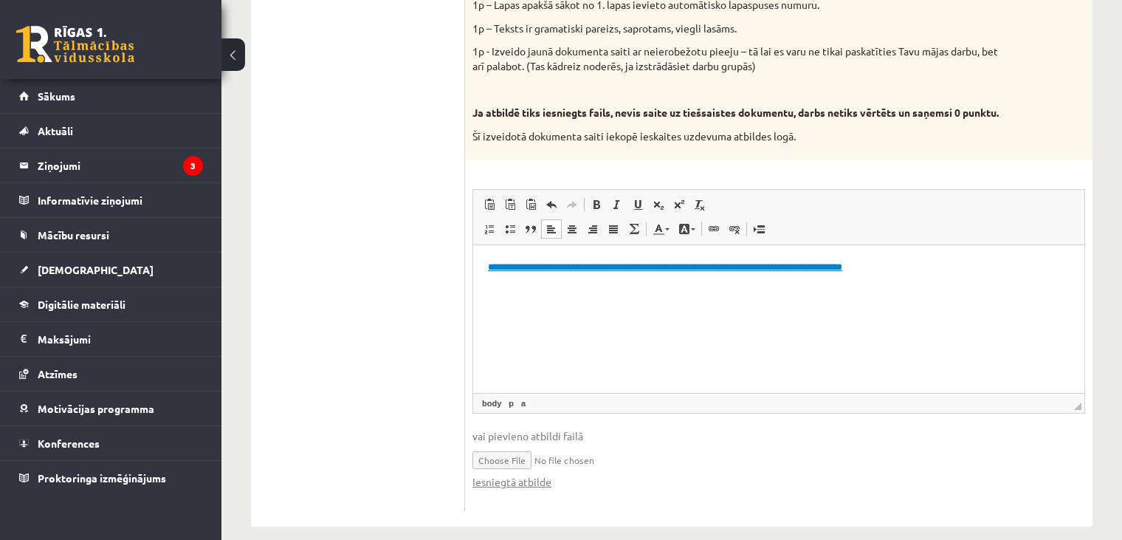
click at [938, 290] on html "**********" at bounding box center [778, 267] width 611 height 45
drag, startPoint x: 917, startPoint y: 272, endPoint x: 444, endPoint y: 245, distance: 473.3
click at [473, 245] on html "**********" at bounding box center [778, 267] width 611 height 45
click at [424, 247] on ul "1. daļa - Tests 2. daļa - Darbs ar teksta apstrādes lietotni 3. daļa - Mājas da…" at bounding box center [365, 84] width 199 height 853
click at [418, 345] on ul "1. daļa - Tests 2. daļa - Darbs ar teksta apstrādes lietotni 3. daļa - Mājas da…" at bounding box center [365, 84] width 199 height 853
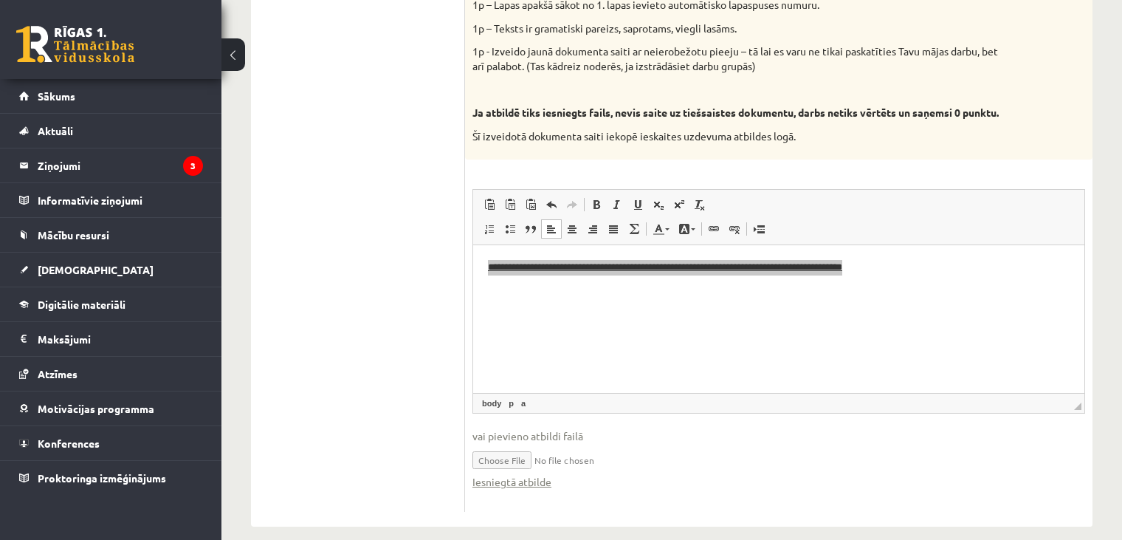
click at [391, 338] on ul "1. daļa - Tests 2. daļa - Darbs ar teksta apstrādes lietotni 3. daļa - Mājas da…" at bounding box center [365, 84] width 199 height 853
click at [413, 310] on ul "1. daļa - Tests 2. daļa - Darbs ar teksta apstrādes lietotni 3. daļa - Mājas da…" at bounding box center [365, 84] width 199 height 853
drag, startPoint x: 413, startPoint y: 309, endPoint x: 472, endPoint y: 310, distance: 59.1
click at [421, 310] on ul "1. daļa - Tests 2. daļa - Darbs ar teksta apstrādes lietotni 3. daļa - Mājas da…" at bounding box center [365, 84] width 199 height 853
click at [542, 290] on html "**********" at bounding box center [778, 267] width 611 height 45
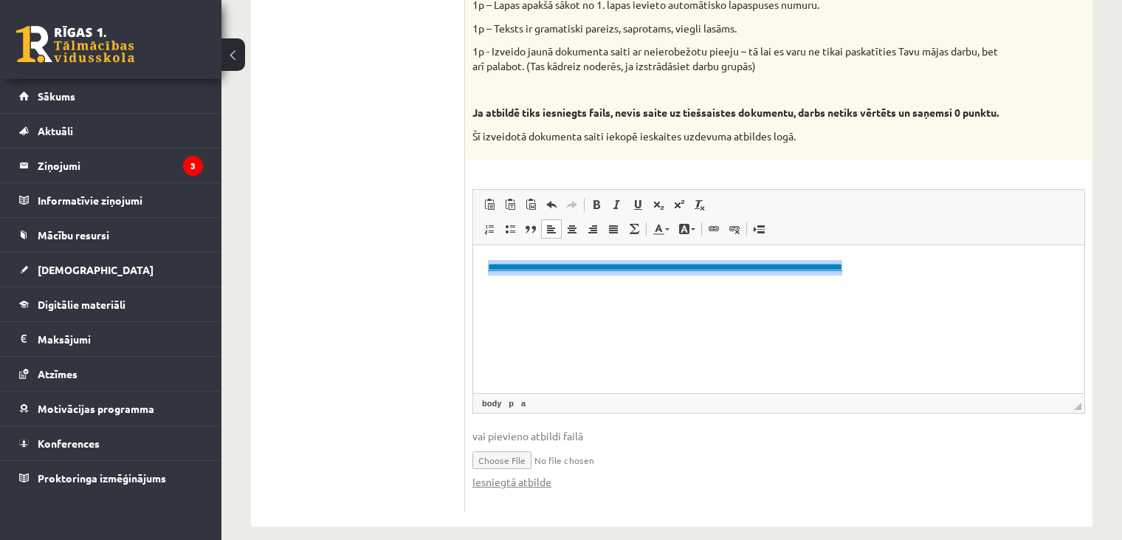
click at [508, 290] on html "**********" at bounding box center [778, 267] width 611 height 45
click at [427, 317] on ul "1. daļa - Tests 2. daļa - Darbs ar teksta apstrādes lietotni 3. daļa - Mājas da…" at bounding box center [365, 84] width 199 height 853
click at [529, 290] on html "**********" at bounding box center [778, 267] width 611 height 45
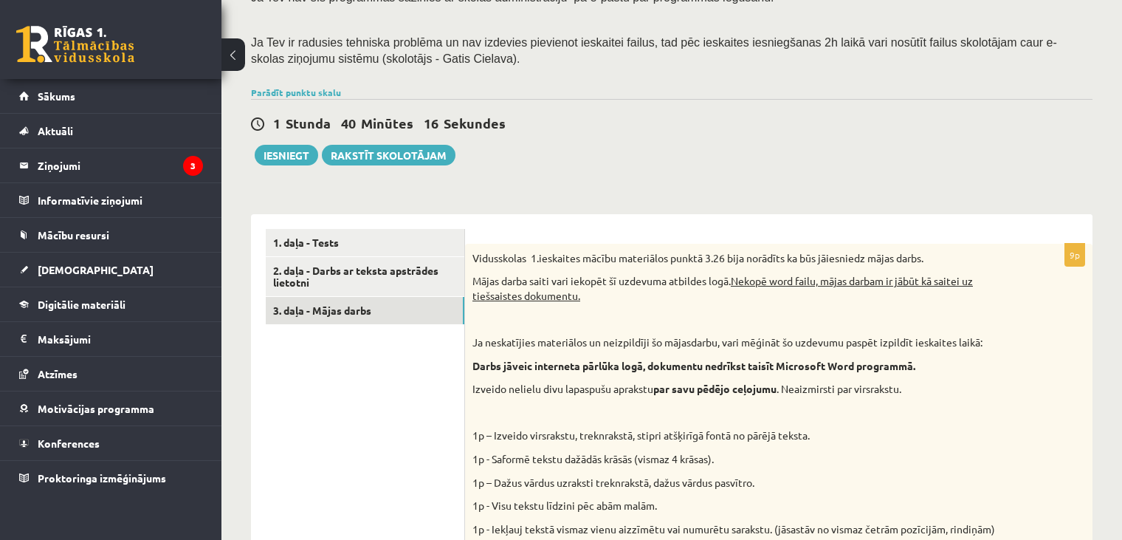
scroll to position [253, 0]
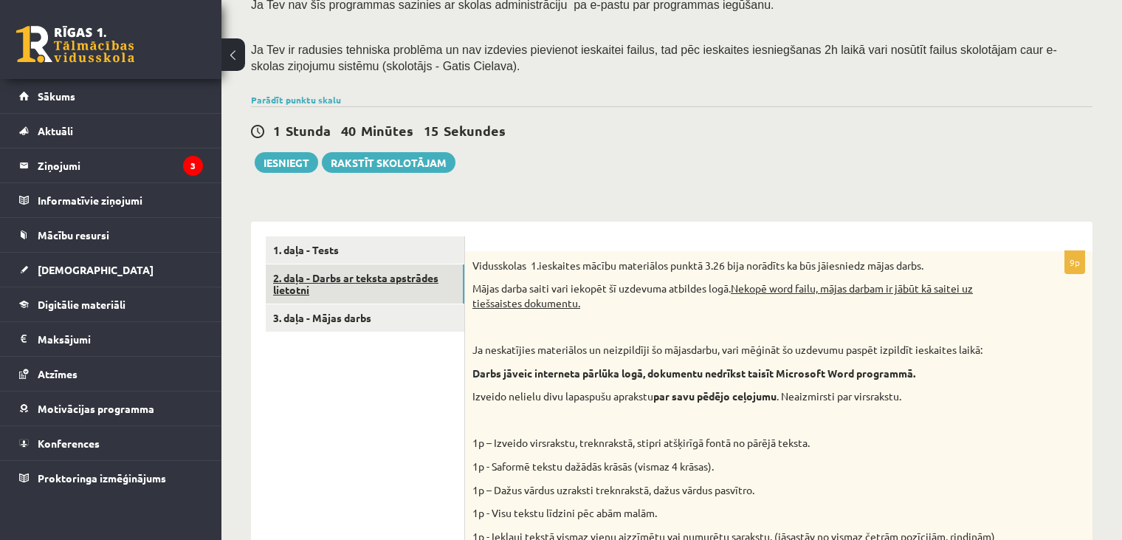
click at [330, 286] on link "2. daļa - Darbs ar teksta apstrādes lietotni" at bounding box center [365, 284] width 199 height 40
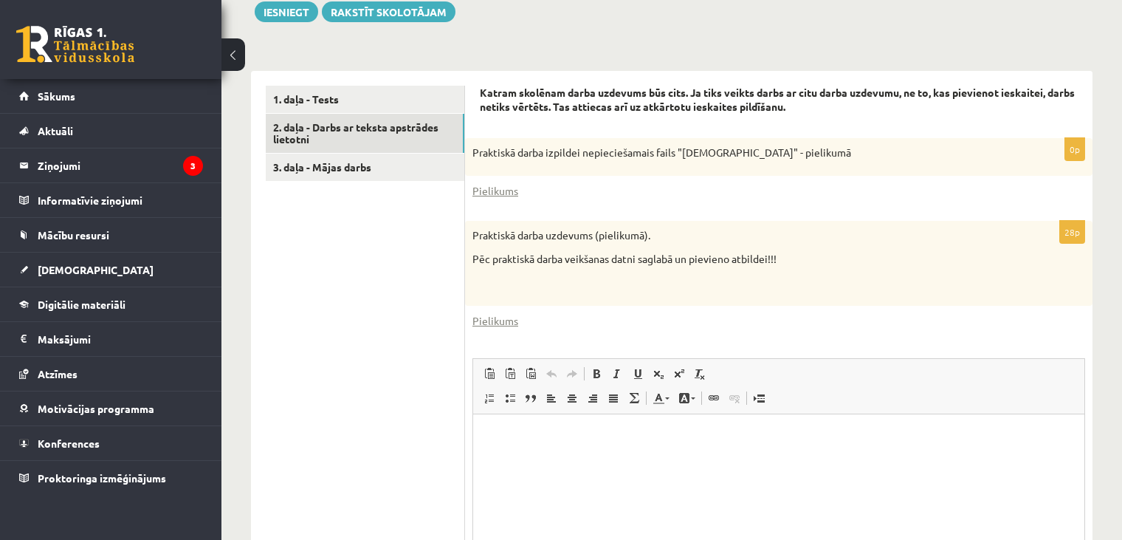
scroll to position [403, 0]
click at [493, 317] on link "Pielikums" at bounding box center [495, 322] width 46 height 16
click at [498, 190] on link "Pielikums" at bounding box center [495, 192] width 46 height 16
click at [492, 192] on link "Pielikums" at bounding box center [495, 192] width 46 height 16
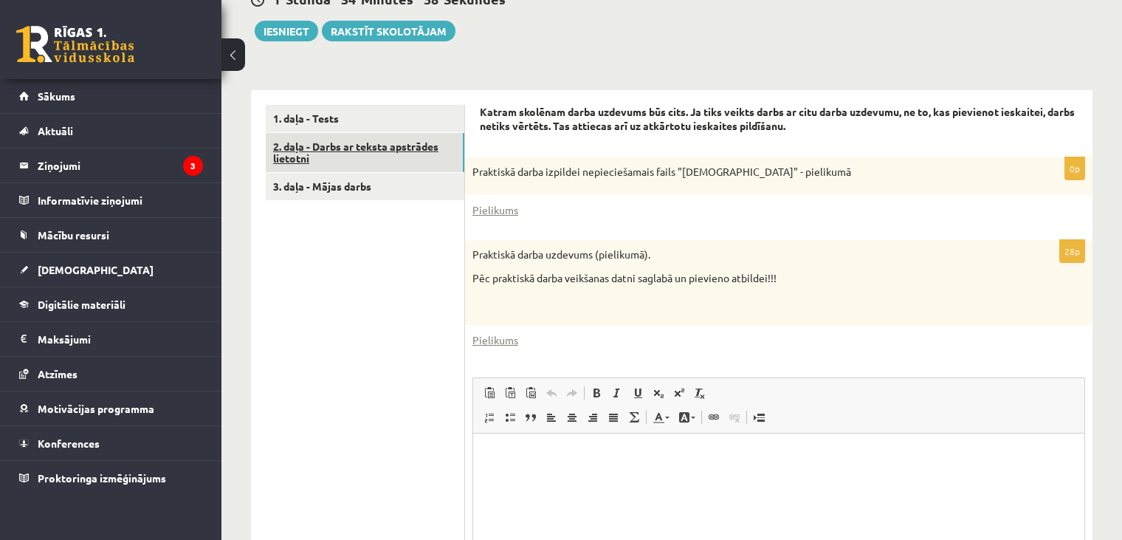
scroll to position [382, 0]
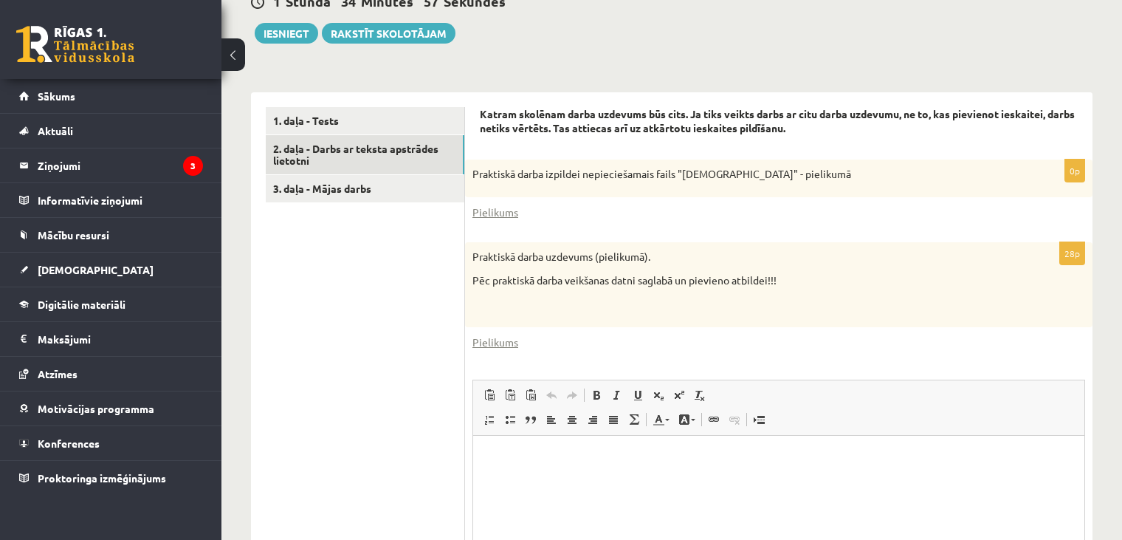
click at [385, 266] on ul "1. daļa - Tests 2. daļa - Darbs ar teksta apstrādes lietotni 3. daļa - Mājas da…" at bounding box center [365, 397] width 199 height 580
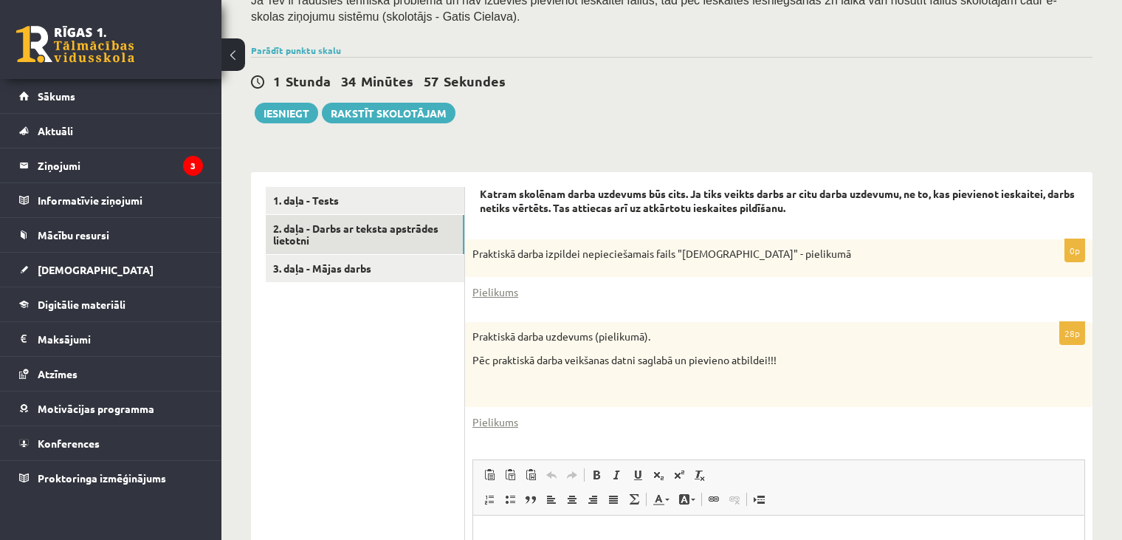
scroll to position [297, 0]
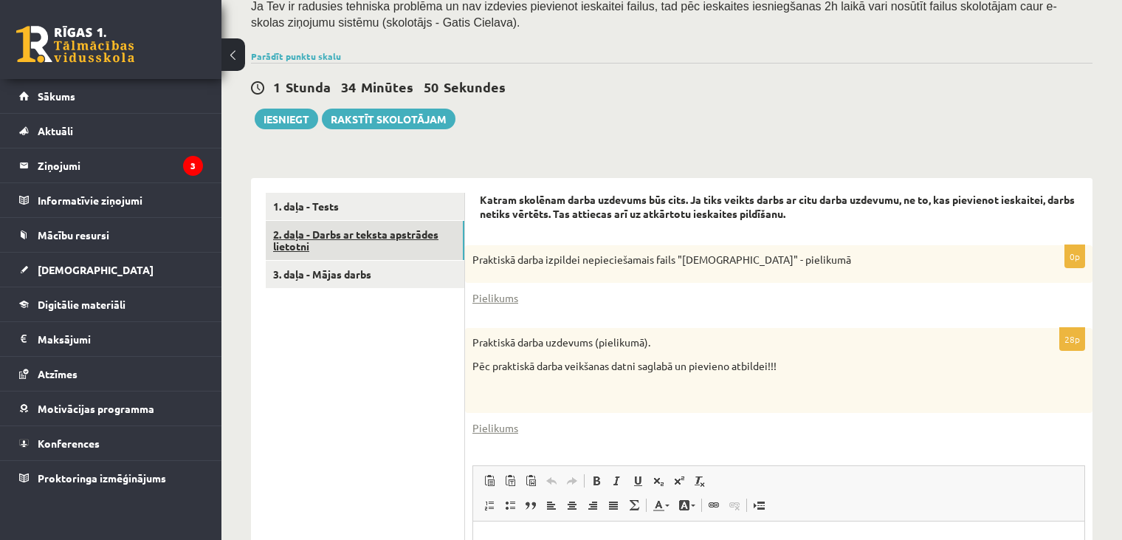
click at [393, 248] on link "2. daļa - Darbs ar teksta apstrādes lietotni" at bounding box center [365, 241] width 199 height 40
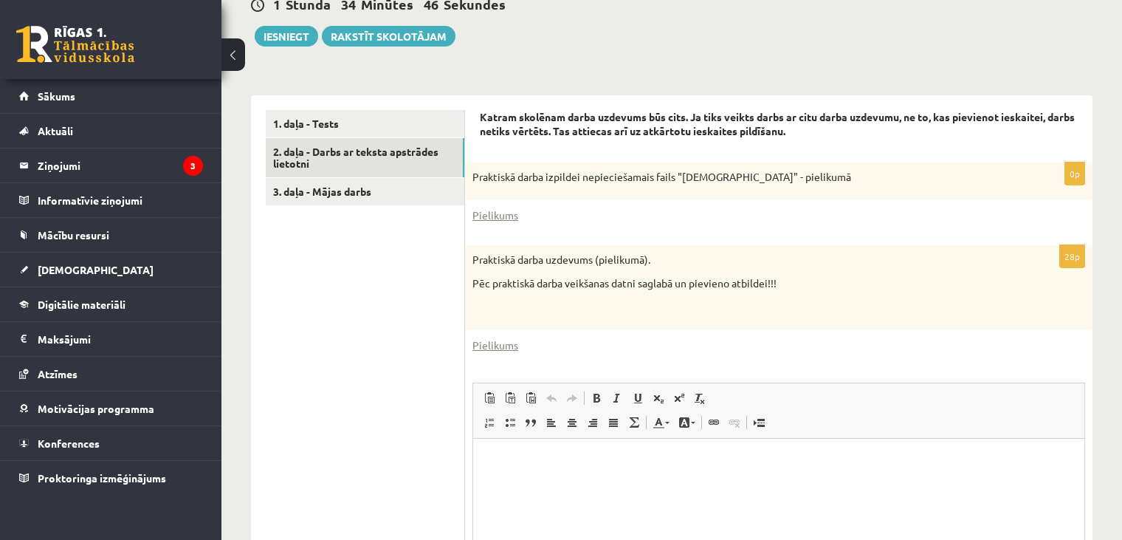
scroll to position [321, 0]
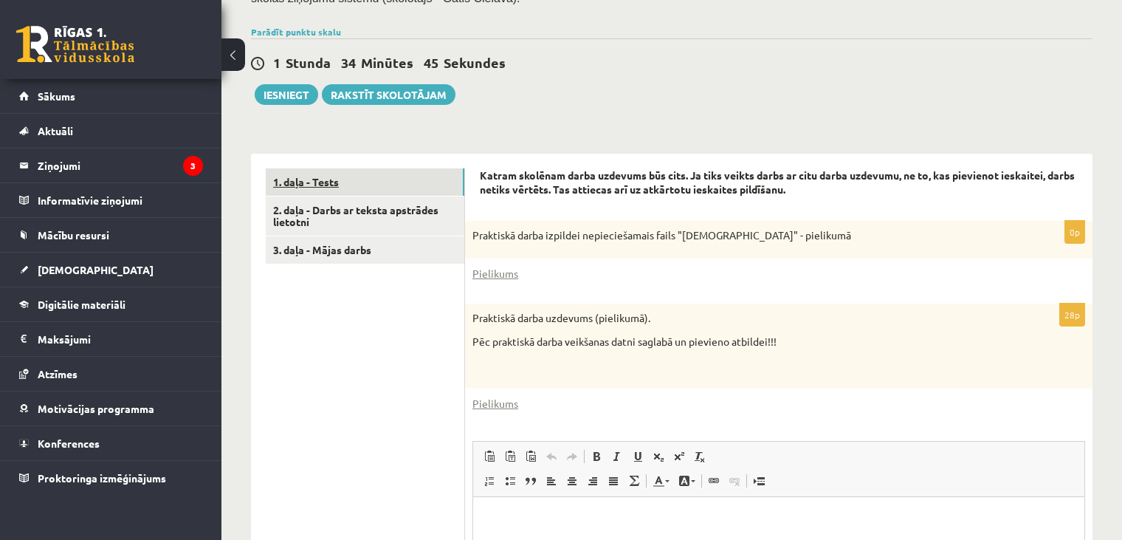
click at [368, 186] on link "1. daļa - Tests" at bounding box center [365, 181] width 199 height 27
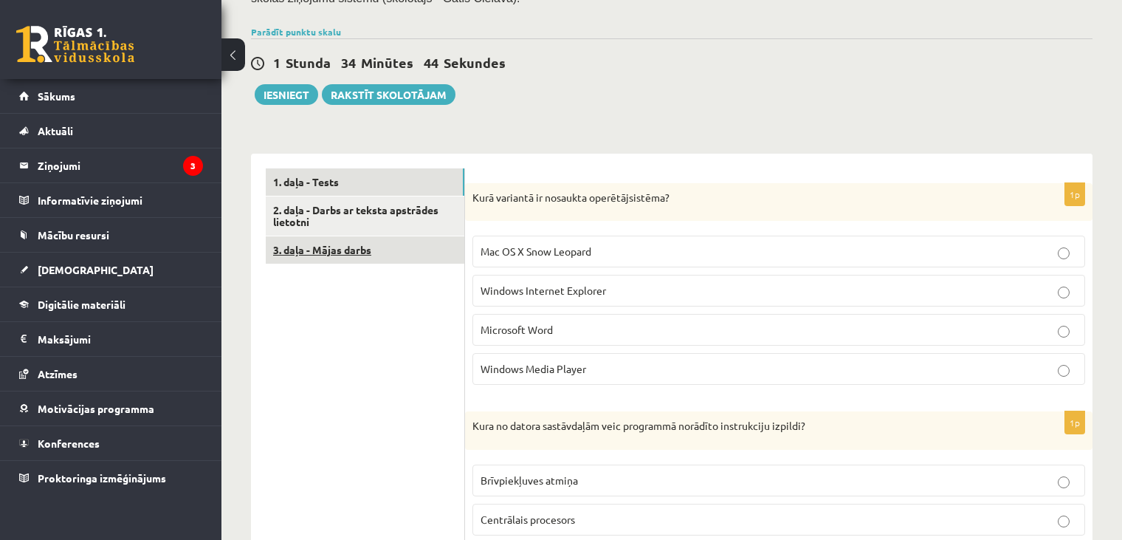
click at [354, 244] on link "3. daļa - Mājas darbs" at bounding box center [365, 249] width 199 height 27
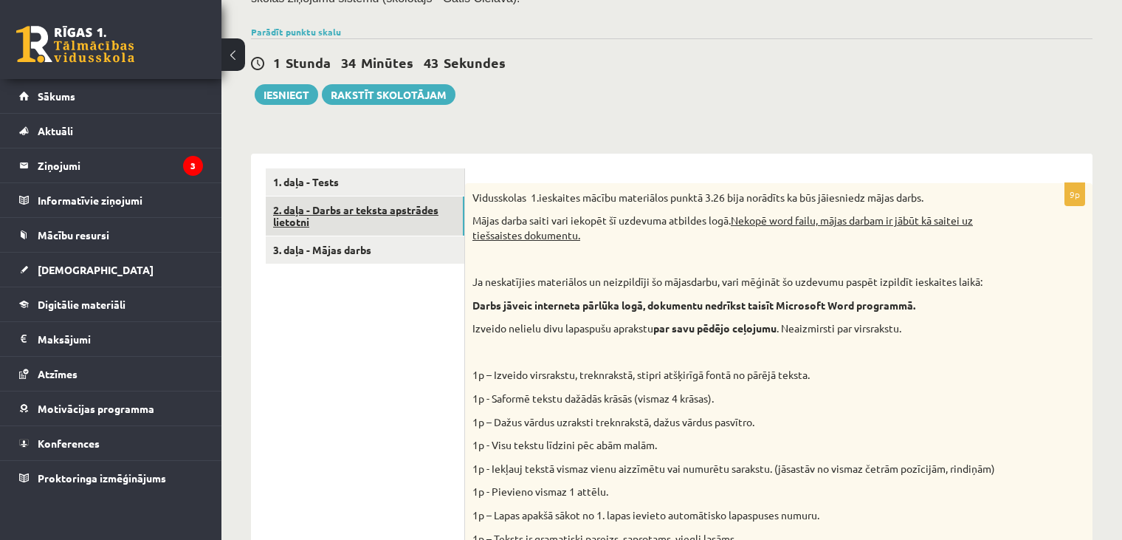
click at [360, 224] on link "2. daļa - Darbs ar teksta apstrādes lietotni" at bounding box center [365, 216] width 199 height 40
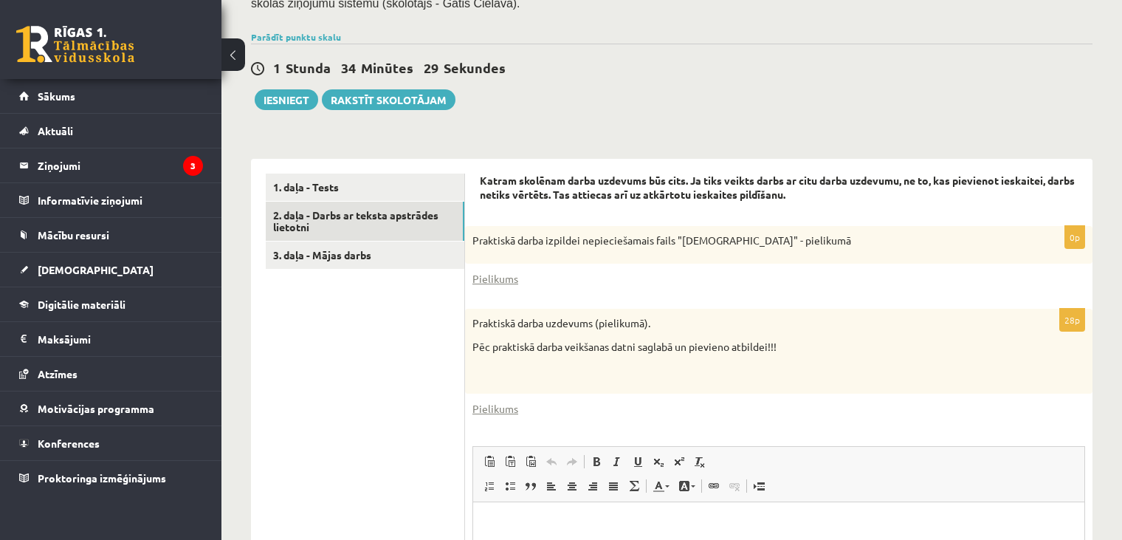
scroll to position [319, 0]
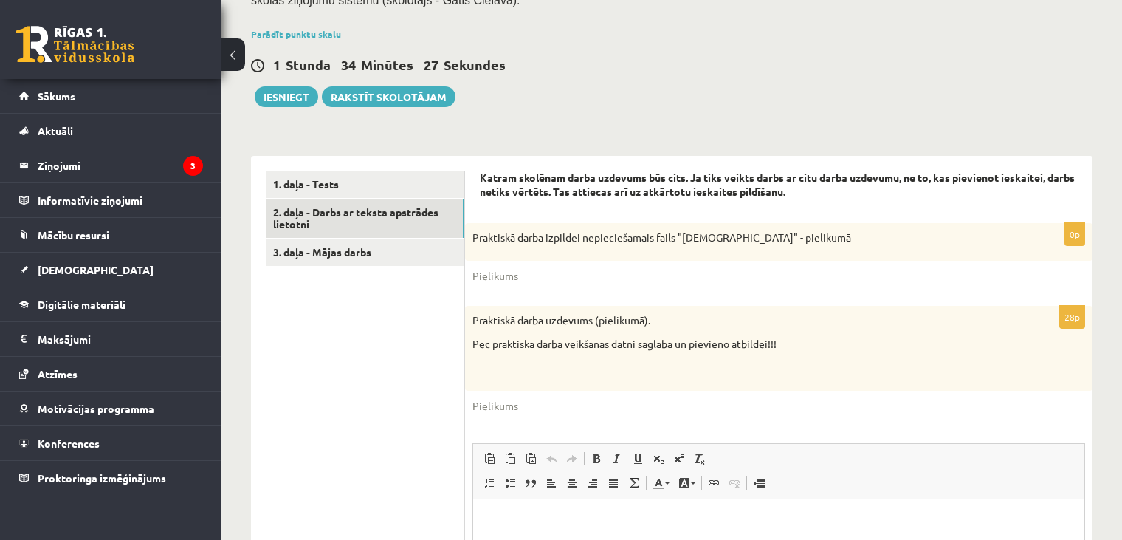
click at [665, 83] on div "1 Stunda 34 Minūtes 27 Sekundes Ieskaite saglabāta! Iesniegt Rakstīt skolotājam" at bounding box center [672, 74] width 842 height 66
click at [380, 97] on link "Rakstīt skolotājam" at bounding box center [389, 96] width 134 height 21
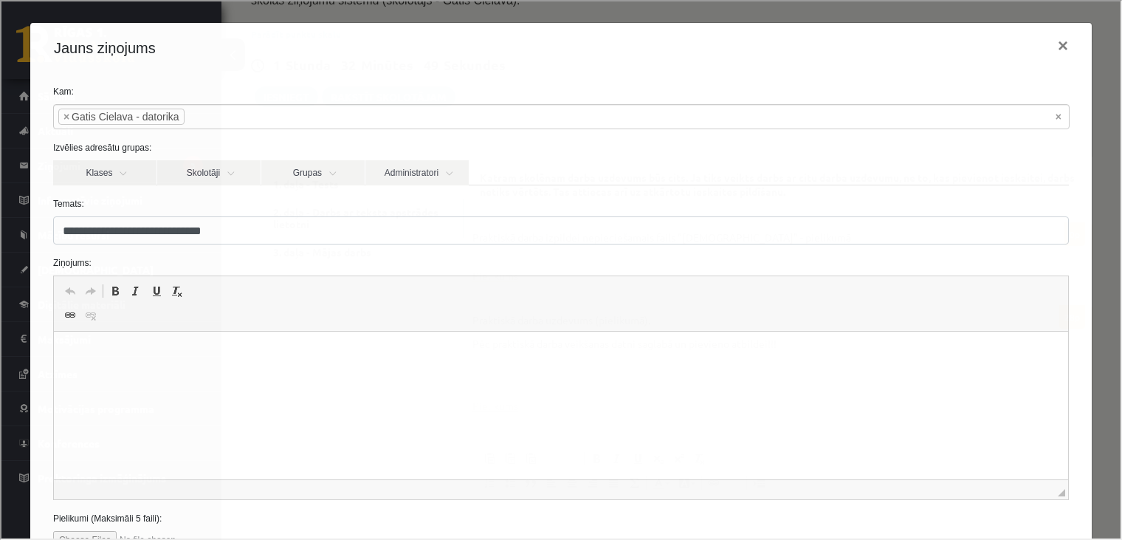
scroll to position [0, 0]
click at [109, 368] on html at bounding box center [560, 353] width 1014 height 45
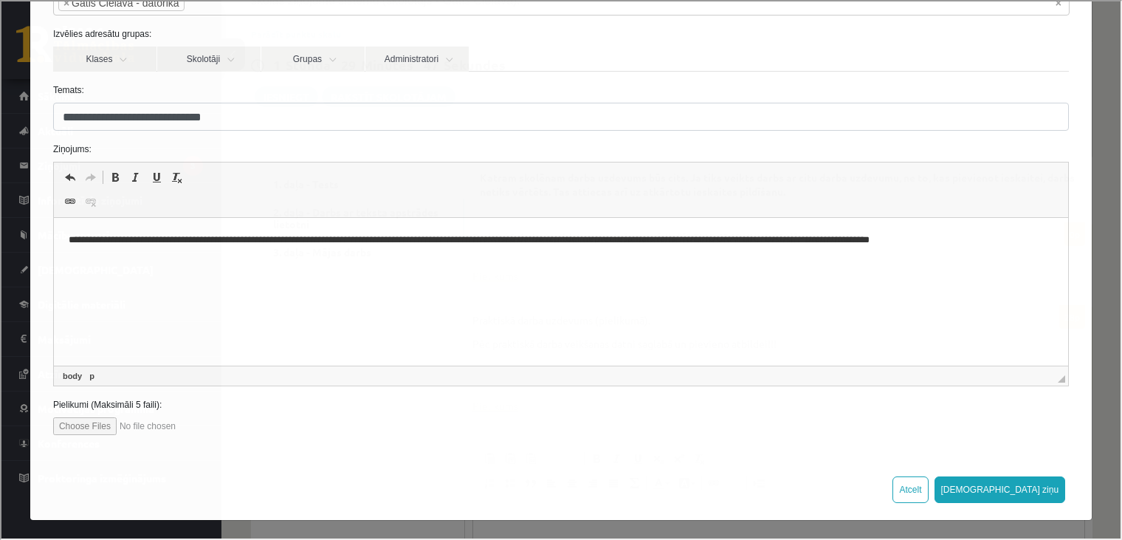
scroll to position [113, 0]
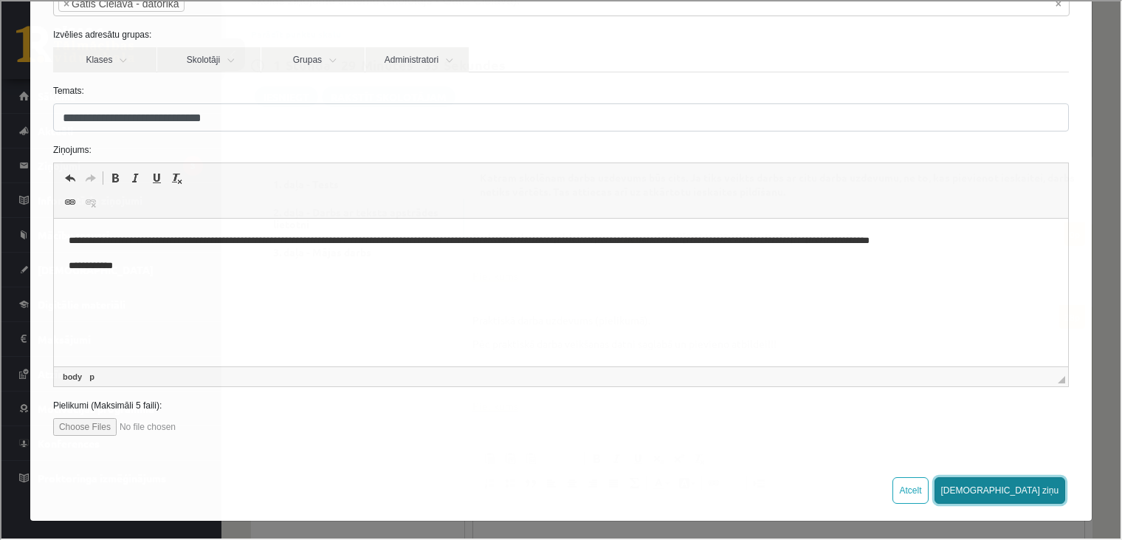
click at [1034, 484] on button "Sūtīt ziņu" at bounding box center [998, 488] width 131 height 27
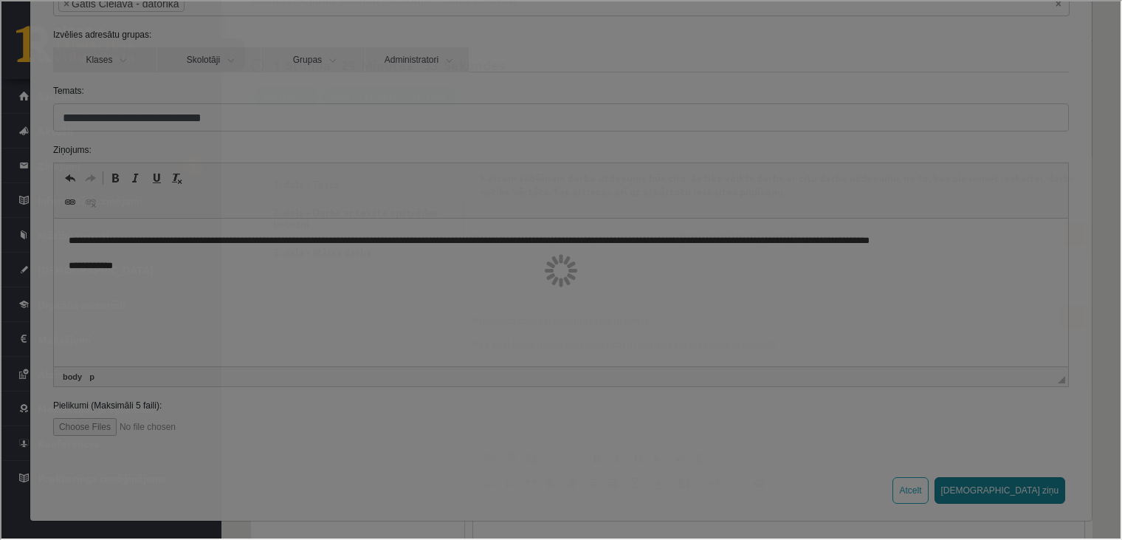
click at [1034, 484] on div at bounding box center [559, 268] width 1119 height 537
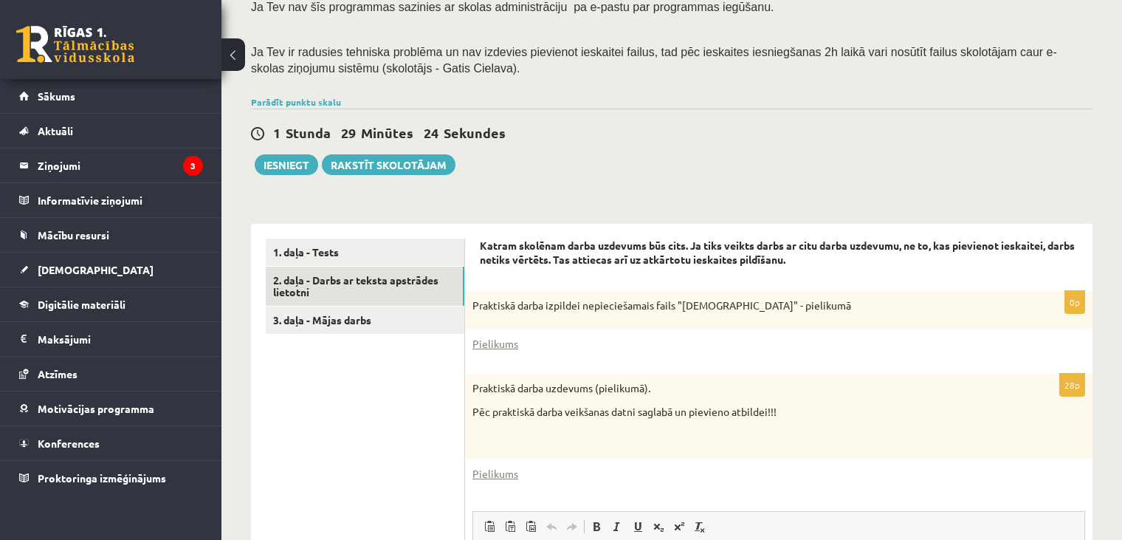
scroll to position [251, 0]
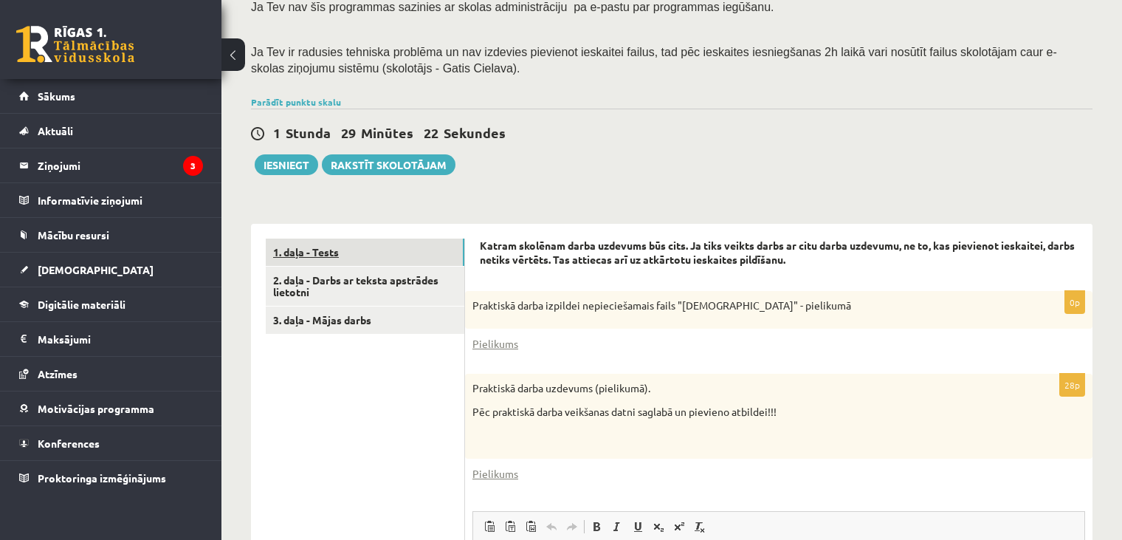
click at [342, 241] on link "1. daļa - Tests" at bounding box center [365, 251] width 199 height 27
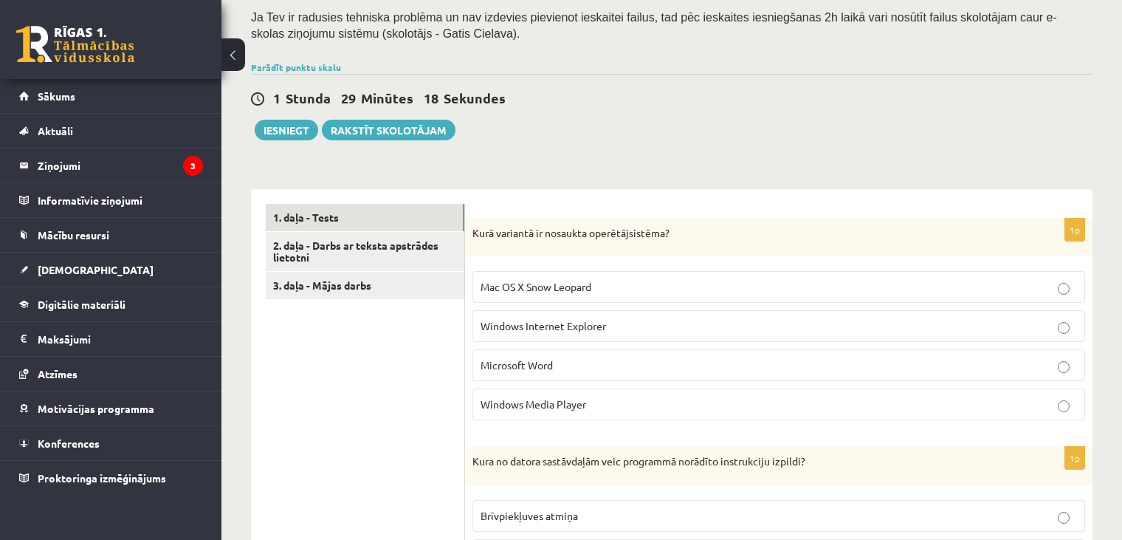
scroll to position [286, 0]
click at [355, 248] on link "2. daļa - Darbs ar teksta apstrādes lietotni" at bounding box center [365, 251] width 199 height 40
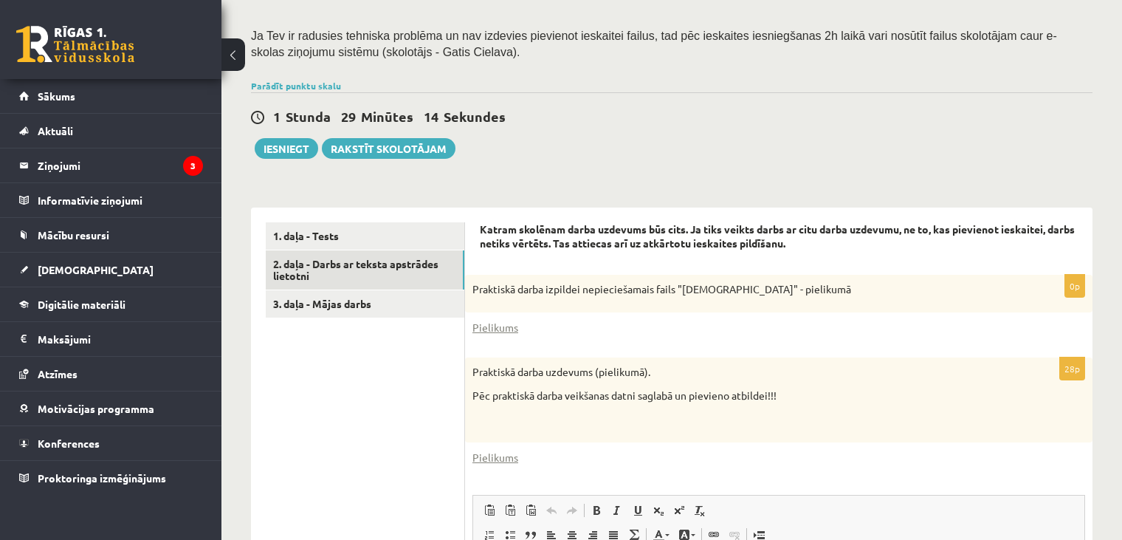
scroll to position [269, 0]
click at [278, 145] on button "Iesniegt" at bounding box center [286, 147] width 63 height 21
click at [283, 144] on button "Iesniegt" at bounding box center [286, 147] width 63 height 21
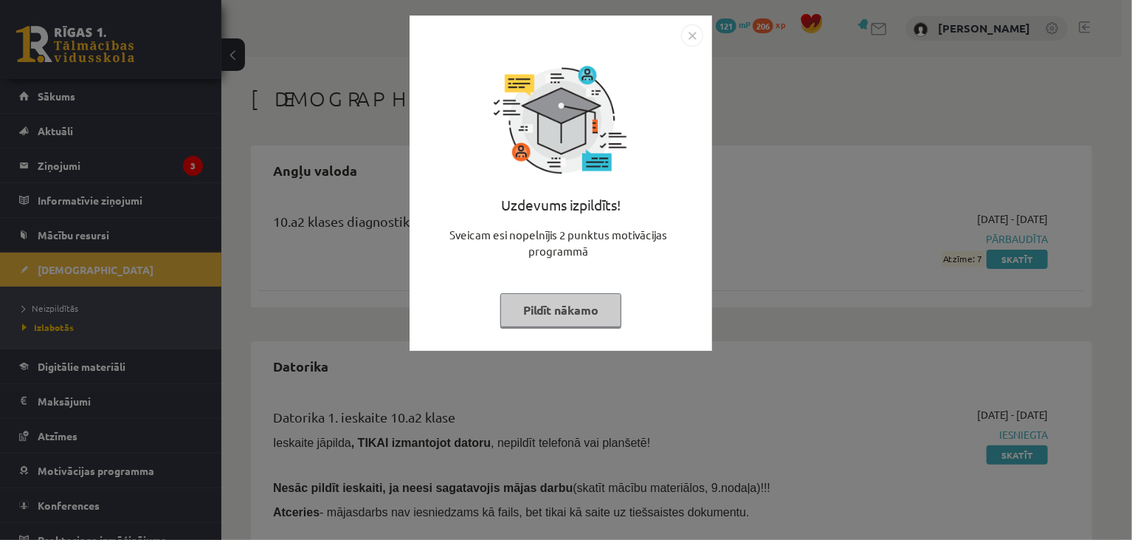
click at [554, 307] on button "Pildīt nākamo" at bounding box center [561, 310] width 121 height 34
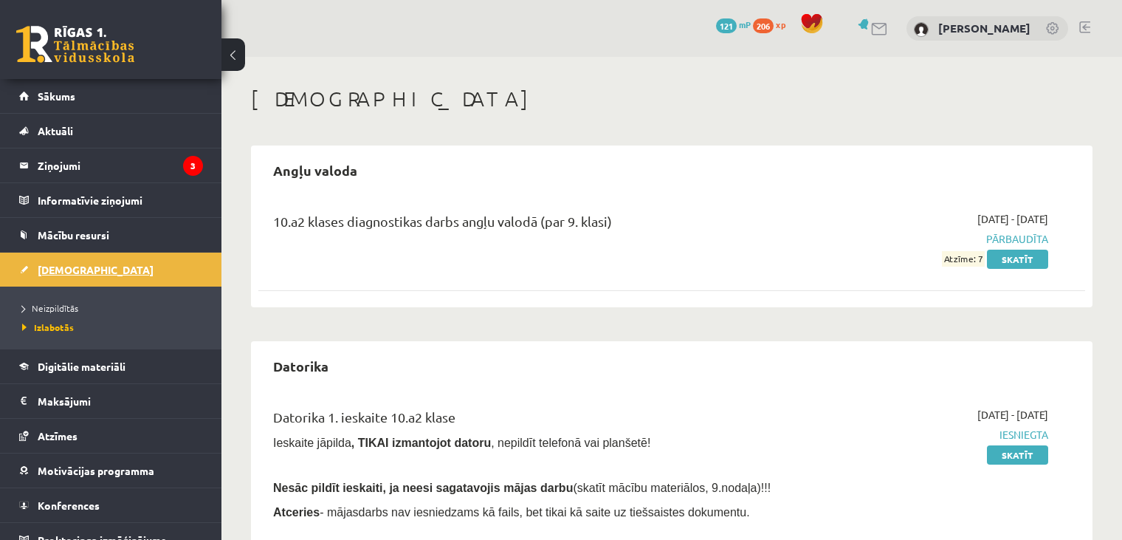
click at [52, 262] on link "[DEMOGRAPHIC_DATA]" at bounding box center [111, 269] width 184 height 34
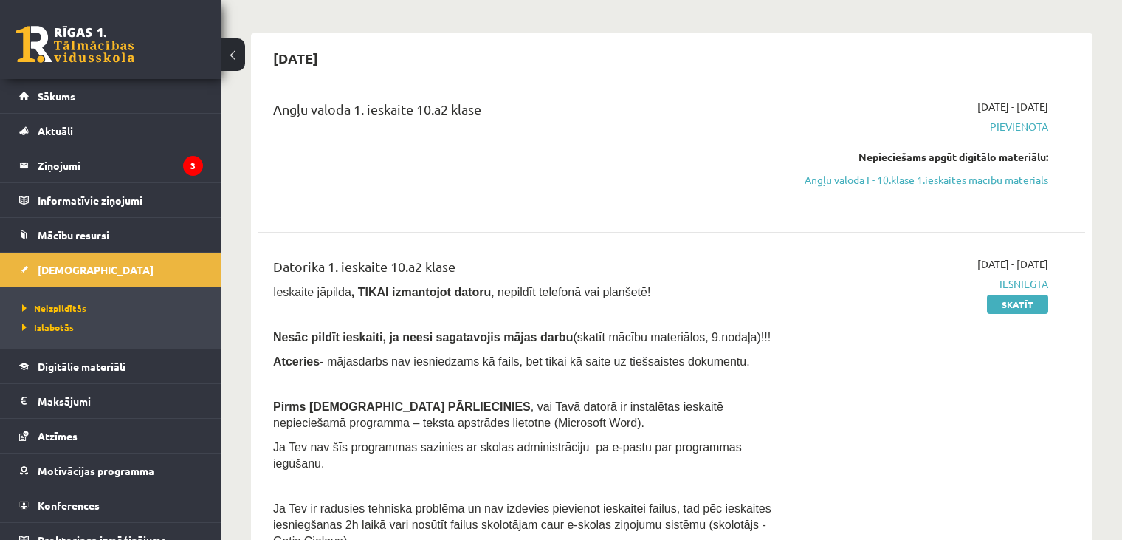
scroll to position [109, 0]
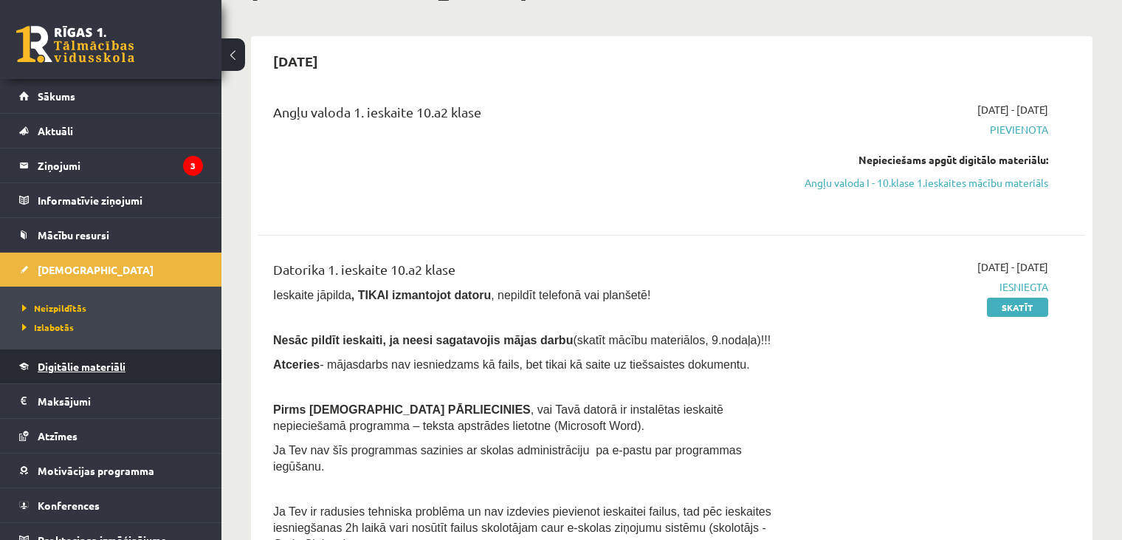
click at [94, 371] on link "Digitālie materiāli" at bounding box center [111, 366] width 184 height 34
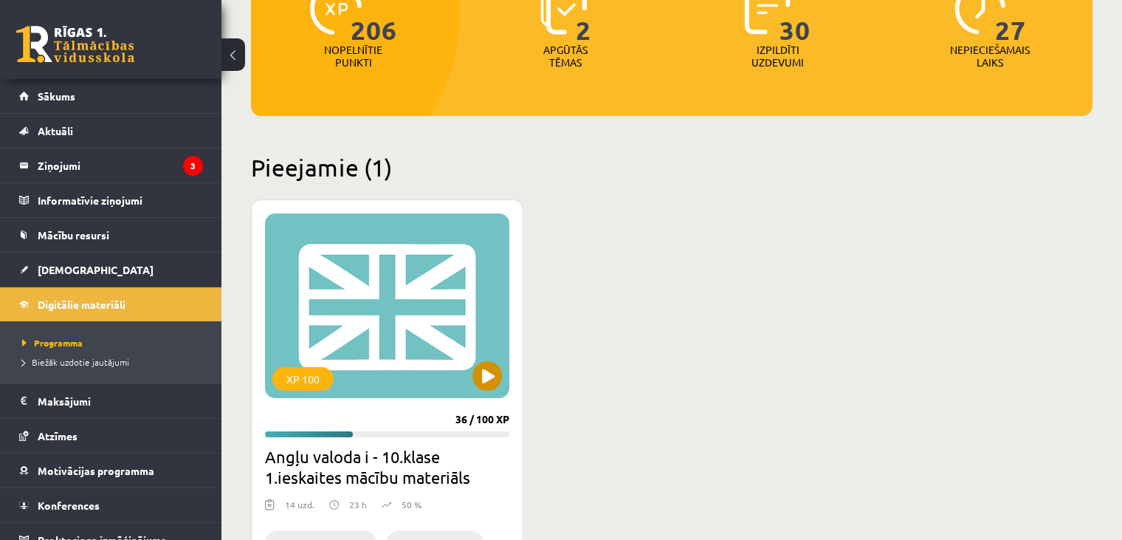
scroll to position [221, 0]
click at [494, 382] on button at bounding box center [487, 376] width 30 height 30
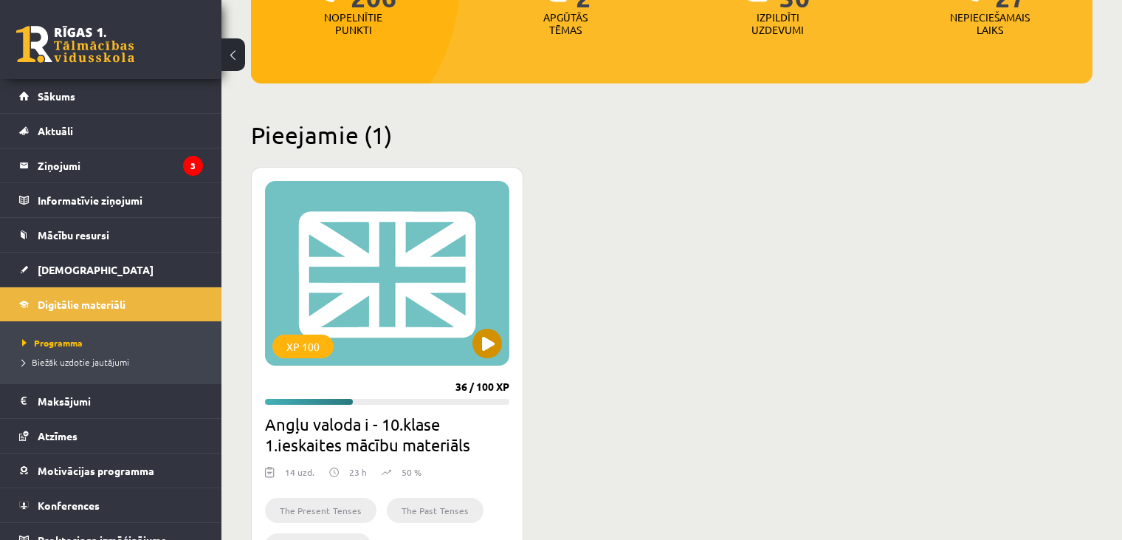
scroll to position [254, 0]
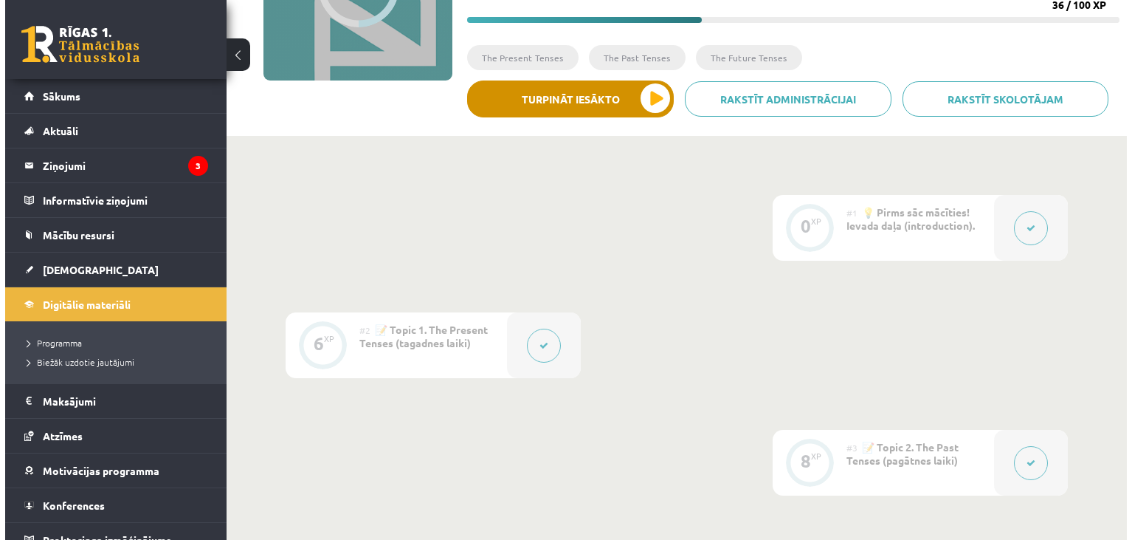
scroll to position [220, 0]
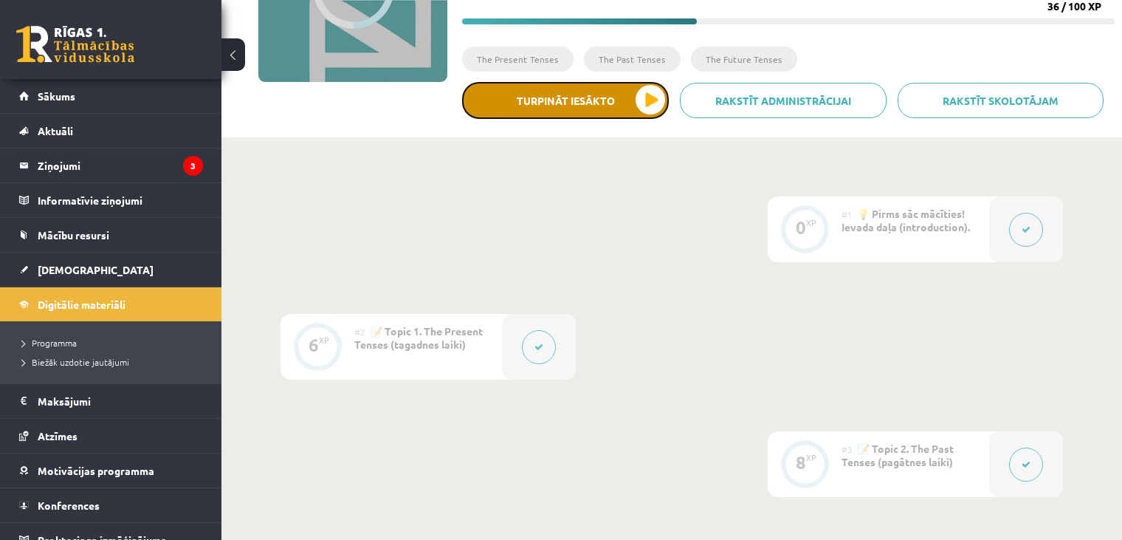
click at [616, 107] on button "Turpināt iesākto" at bounding box center [565, 100] width 207 height 37
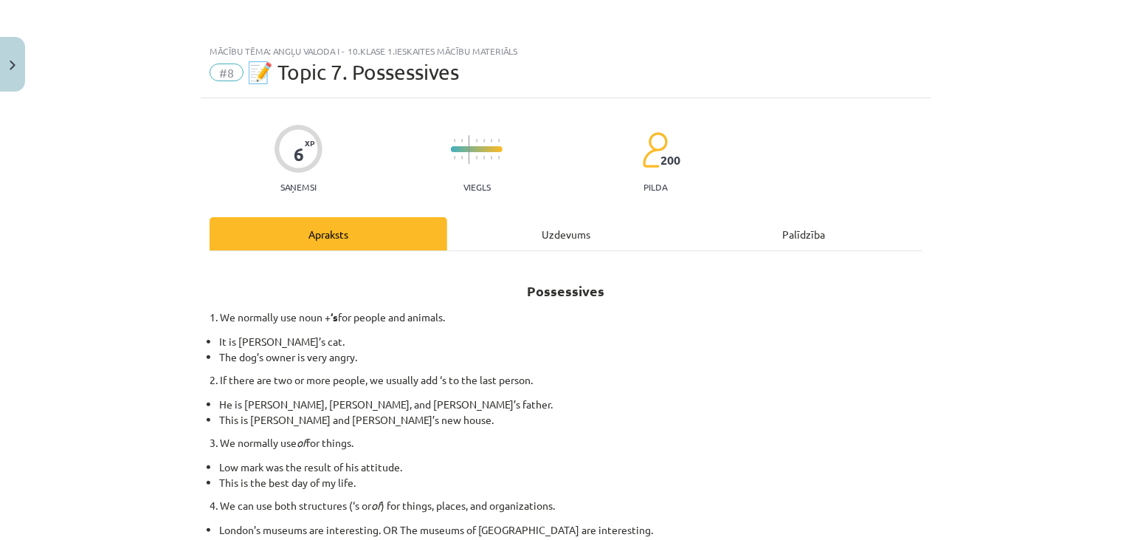
scroll to position [260, 0]
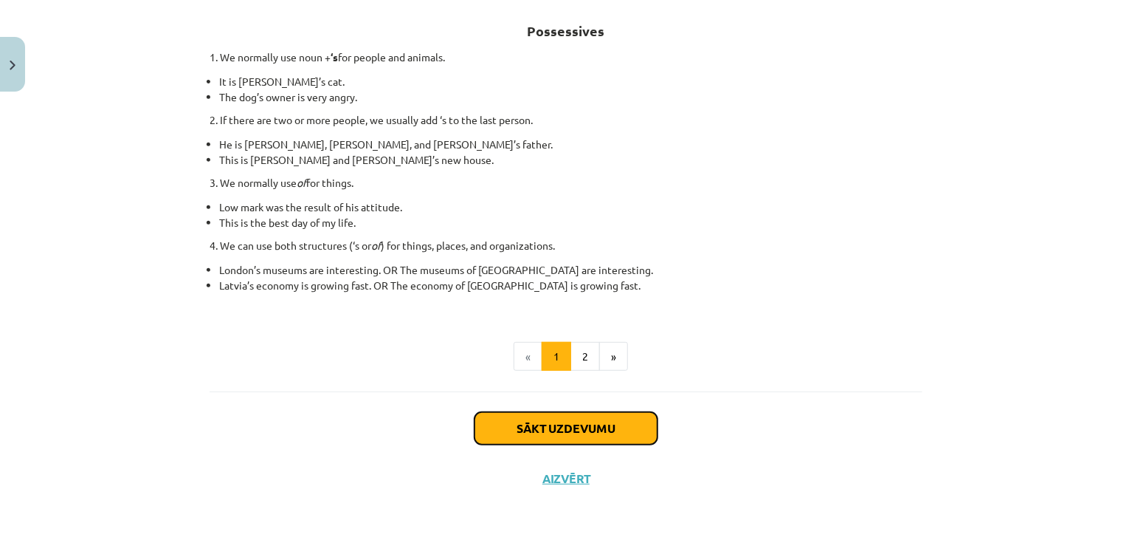
click at [547, 425] on button "Sākt uzdevumu" at bounding box center [566, 428] width 183 height 32
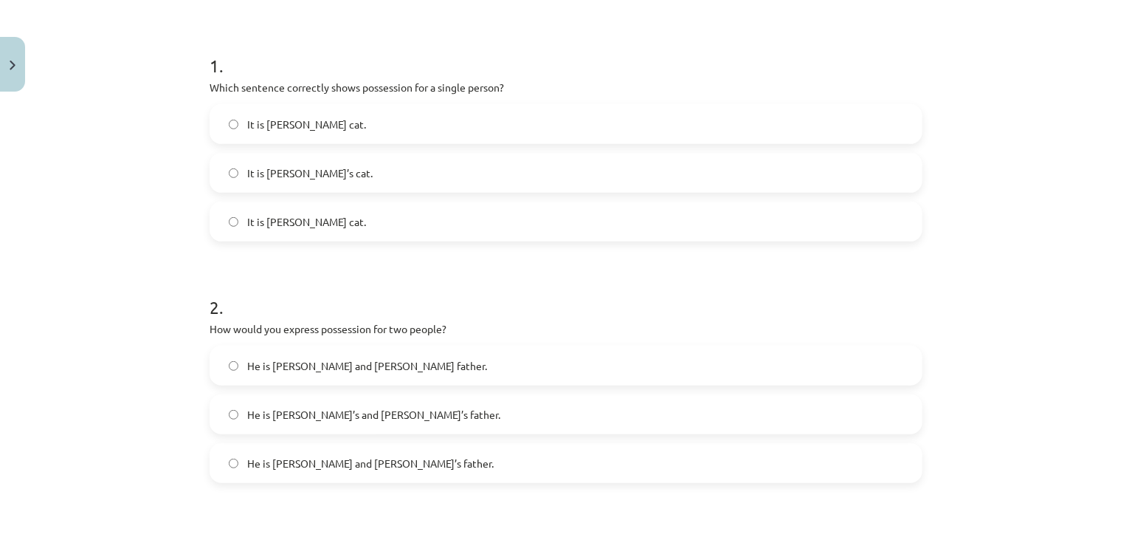
scroll to position [265, 0]
drag, startPoint x: 182, startPoint y: 93, endPoint x: 370, endPoint y: 148, distance: 195.3
click at [376, 152] on div "Mācību tēma: Angļu valoda i - 10.klase 1.ieskaites mācību materiāls #8 📝 Topic …" at bounding box center [566, 270] width 1132 height 540
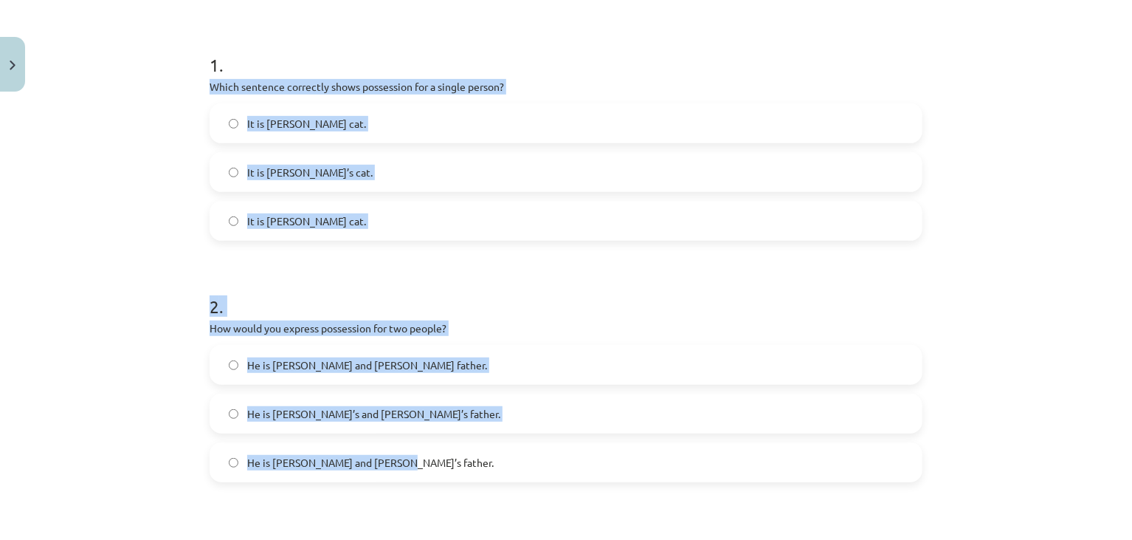
drag, startPoint x: 205, startPoint y: 80, endPoint x: 396, endPoint y: 446, distance: 413.1
click at [396, 446] on div "6 XP Saņemsi Viegls 200 pilda Apraksts Uzdevums Palīdzība 1 . Which sentence co…" at bounding box center [566, 345] width 731 height 1025
copy form "Which sentence correctly shows possession for a single person? It is Janes’s ca…"
drag, startPoint x: 279, startPoint y: 279, endPoint x: 286, endPoint y: 258, distance: 21.9
click at [280, 277] on h1 "2 ." at bounding box center [566, 293] width 713 height 46
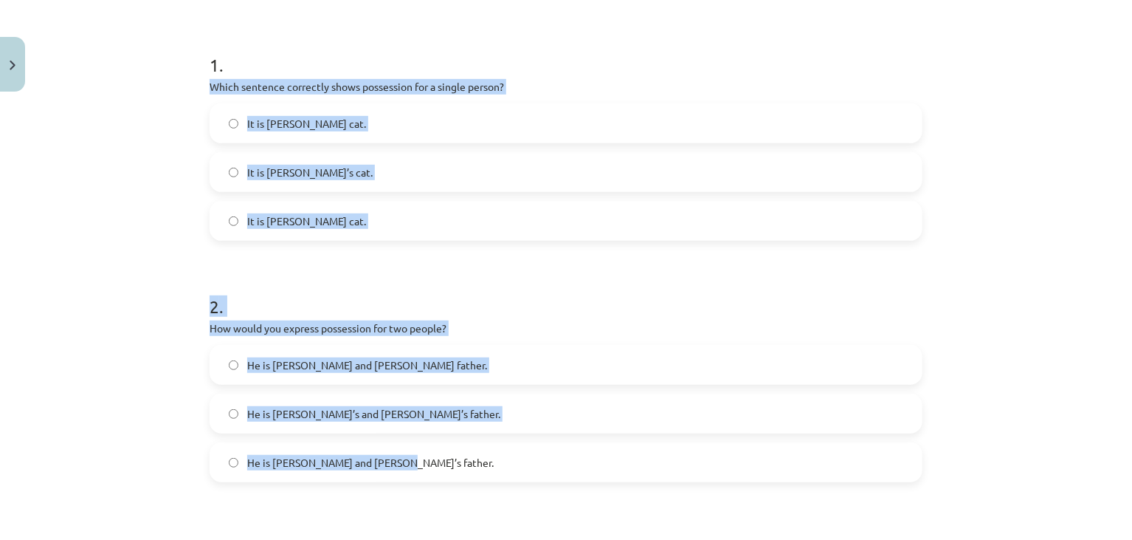
click at [280, 288] on h1 "2 ." at bounding box center [566, 293] width 713 height 46
click at [157, 211] on div "Mācību tēma: Angļu valoda i - 10.klase 1.ieskaites mācību materiāls #8 📝 Topic …" at bounding box center [566, 270] width 1132 height 540
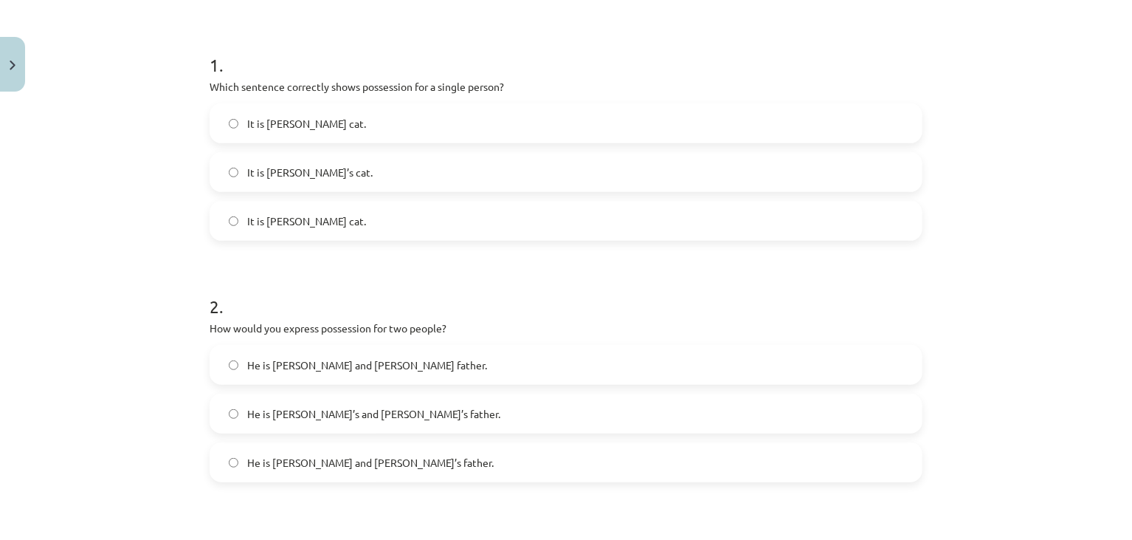
click at [281, 173] on span "It is Jane’s cat." at bounding box center [309, 173] width 125 height 16
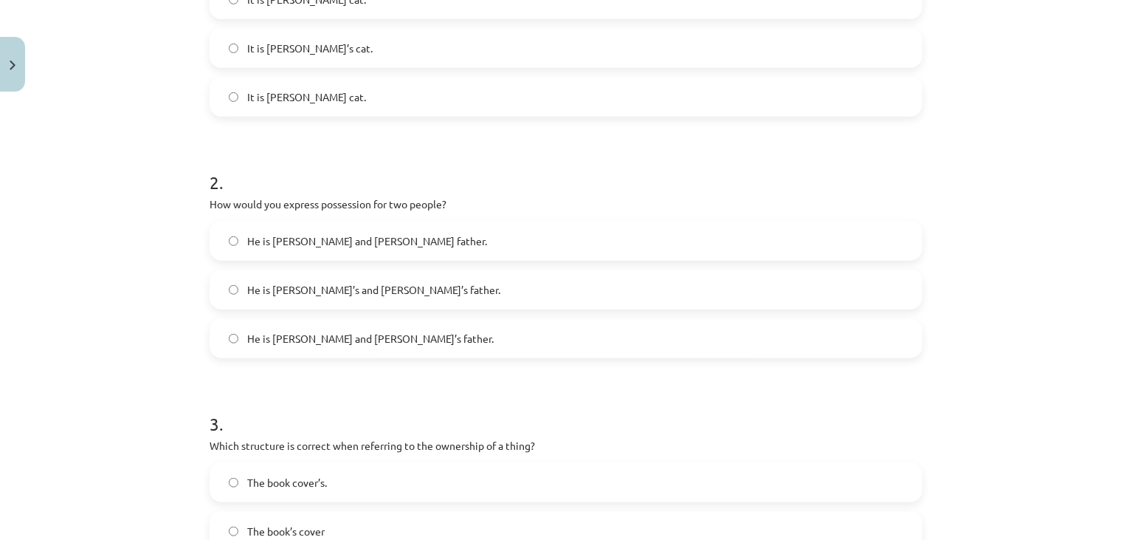
click at [271, 241] on span "He is Alice and James father." at bounding box center [367, 241] width 240 height 16
click at [298, 343] on span "He is Alice and James’s father." at bounding box center [370, 339] width 247 height 16
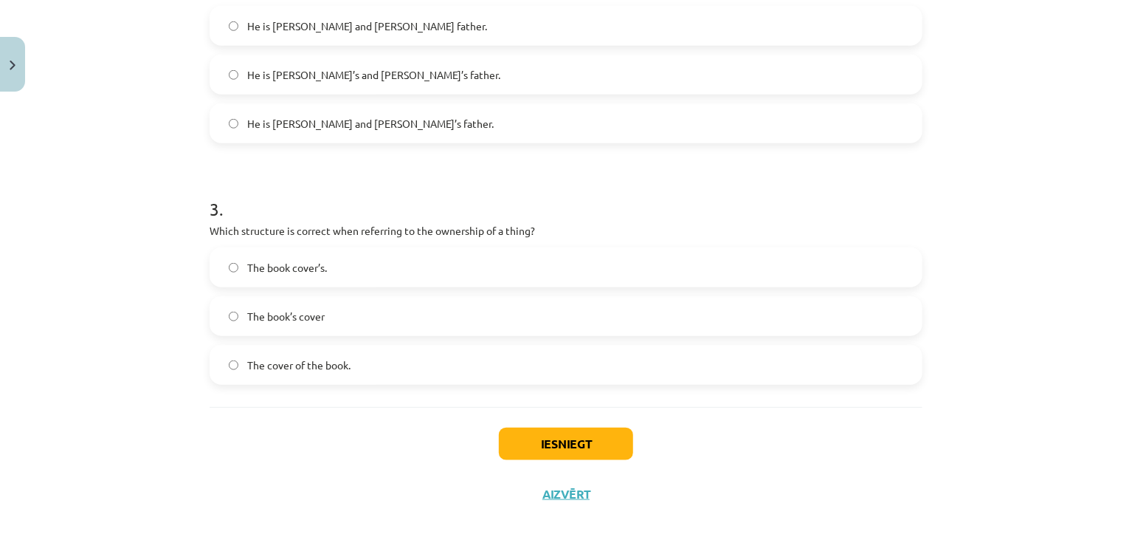
scroll to position [619, 0]
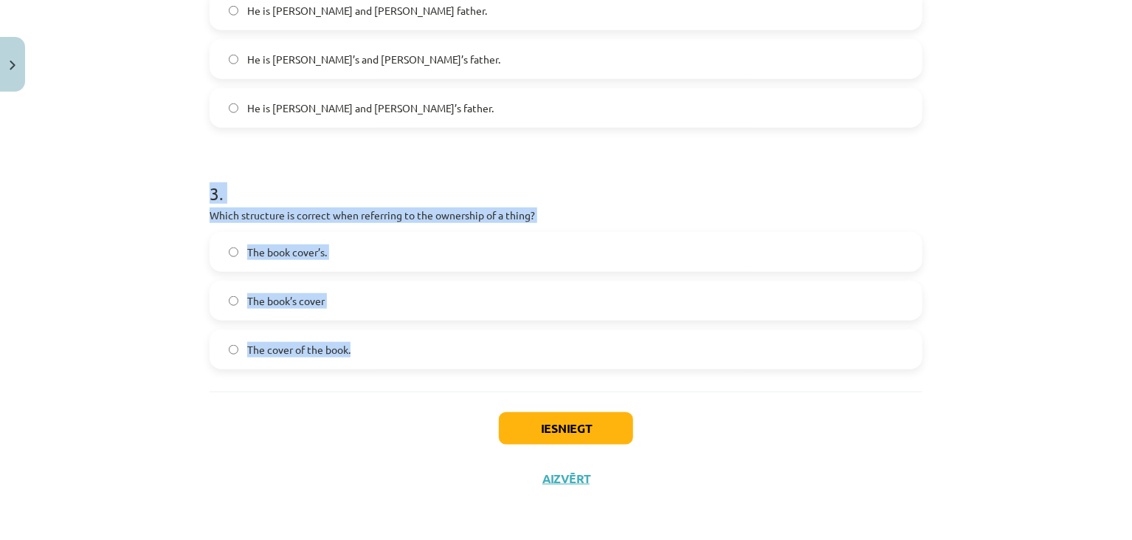
drag, startPoint x: 193, startPoint y: 190, endPoint x: 396, endPoint y: 337, distance: 250.2
click at [396, 337] on div "Mācību tēma: Angļu valoda i - 10.klase 1.ieskaites mācību materiāls #8 📝 Topic …" at bounding box center [566, 270] width 1132 height 540
copy div "3 . Which structure is correct when referring to the ownership of a thing? The …"
click at [144, 255] on div "Mācību tēma: Angļu valoda i - 10.klase 1.ieskaites mācību materiāls #8 📝 Topic …" at bounding box center [566, 270] width 1132 height 540
click at [218, 336] on label "The cover of the book." at bounding box center [566, 349] width 710 height 37
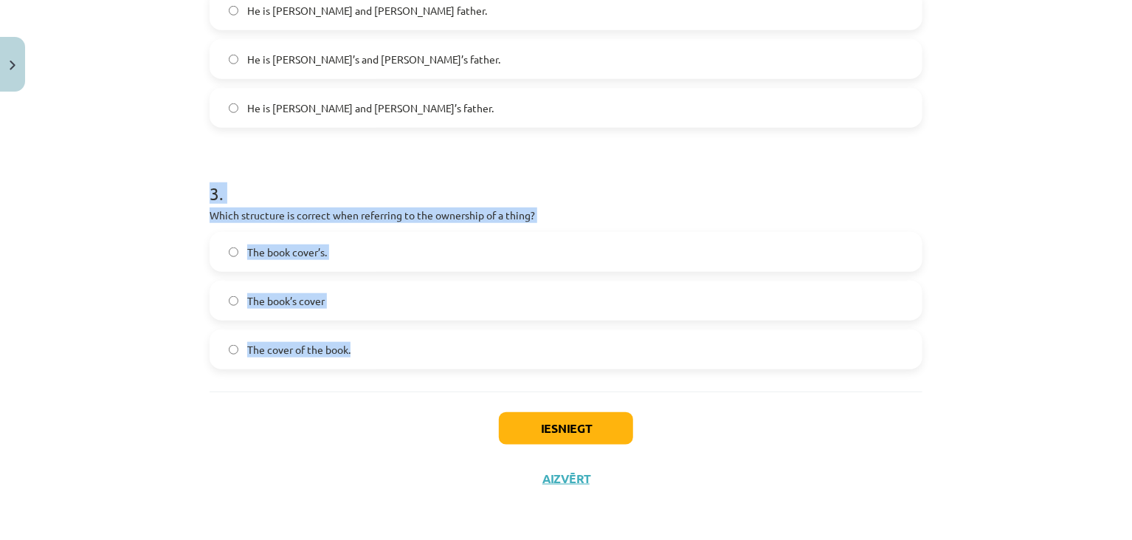
click at [218, 343] on label "The cover of the book." at bounding box center [566, 349] width 710 height 37
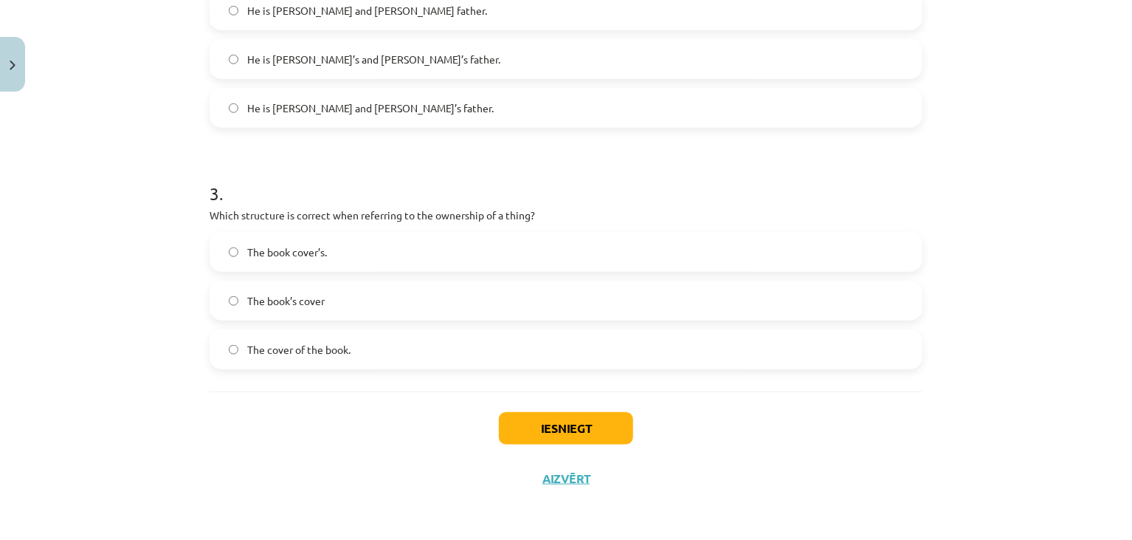
click at [274, 245] on span "The book cover’s." at bounding box center [287, 252] width 80 height 16
click at [300, 286] on label "The book’s cover" at bounding box center [566, 300] width 710 height 37
click at [523, 424] on button "Iesniegt" at bounding box center [566, 428] width 134 height 32
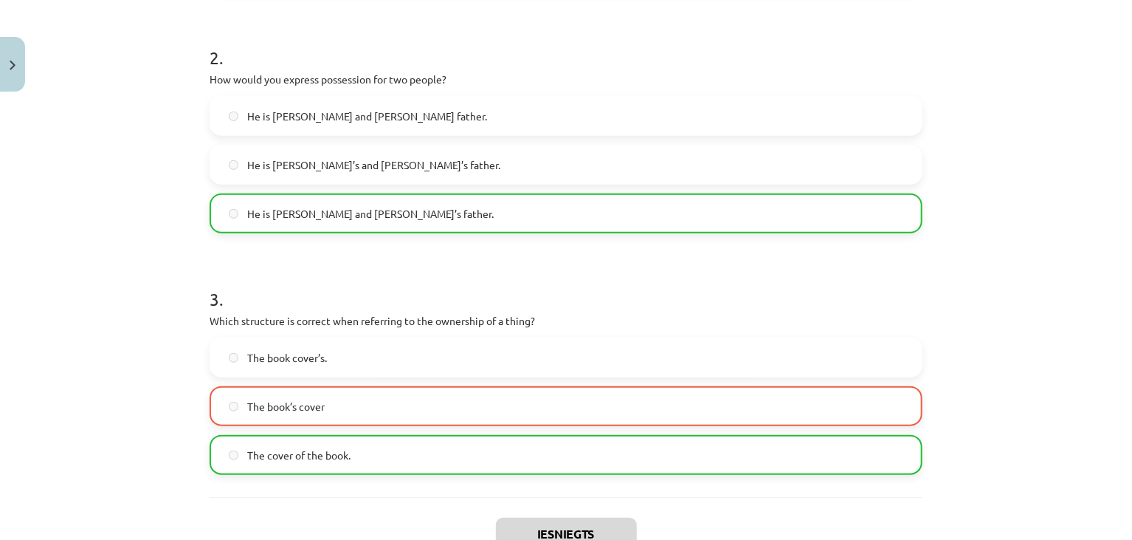
scroll to position [639, 0]
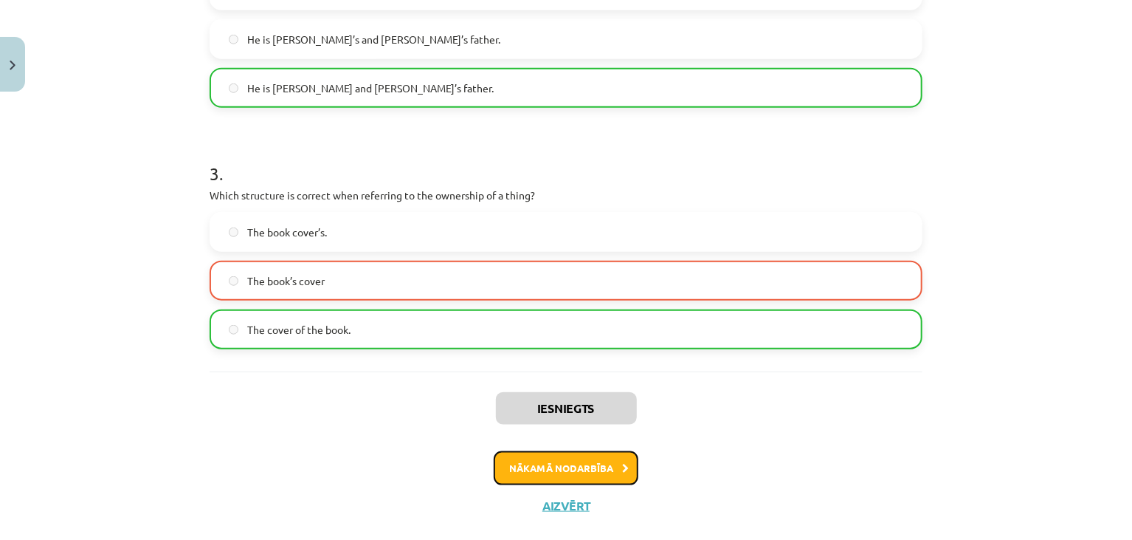
click at [557, 462] on button "Nākamā nodarbība" at bounding box center [566, 468] width 145 height 34
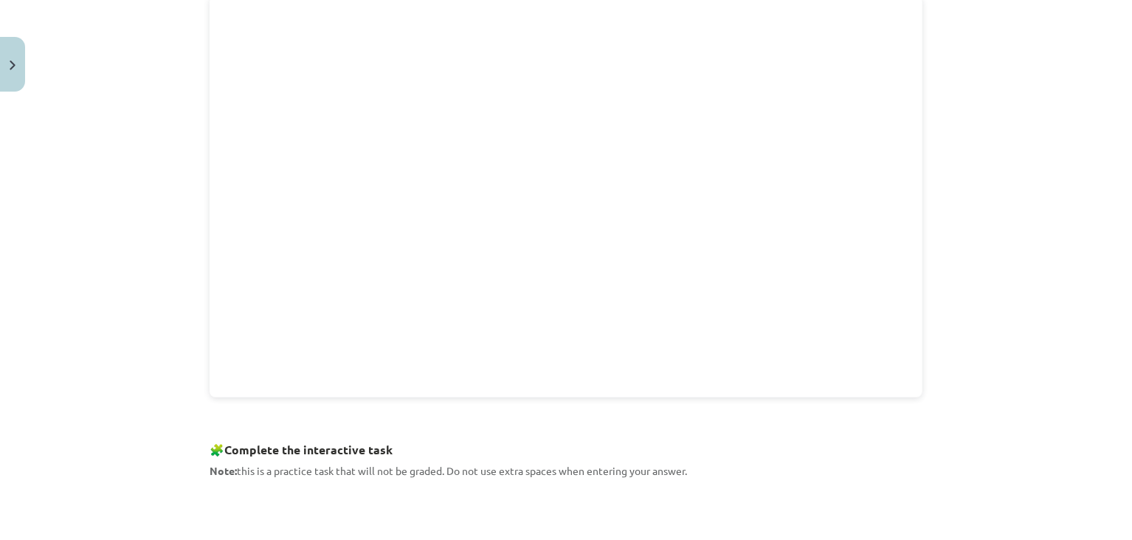
scroll to position [708, 0]
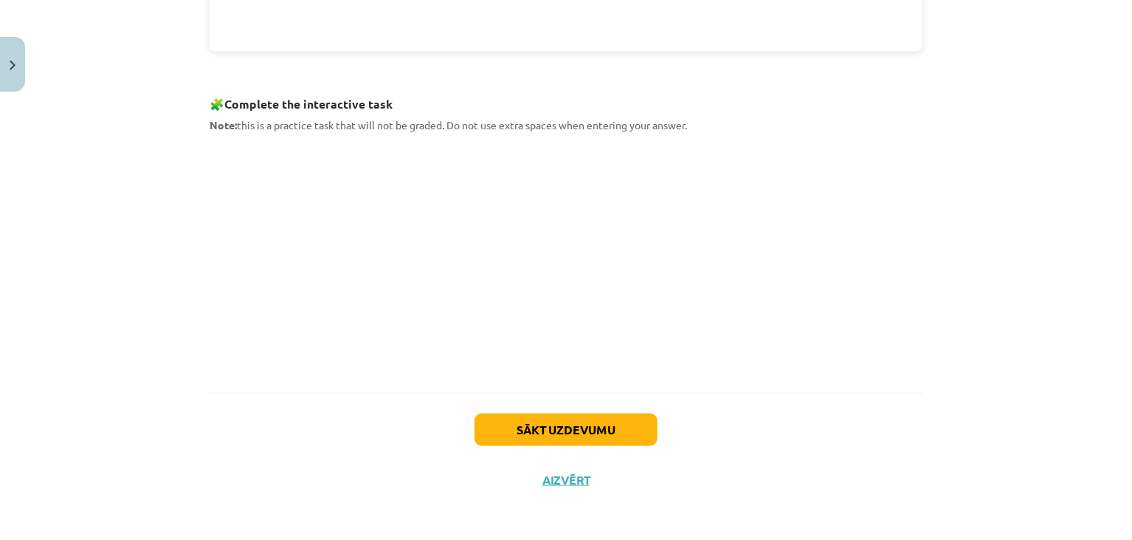
click at [732, 481] on div "Sākt uzdevumu Aizvērt" at bounding box center [566, 444] width 713 height 103
click at [557, 429] on button "Sākt uzdevumu" at bounding box center [566, 429] width 183 height 32
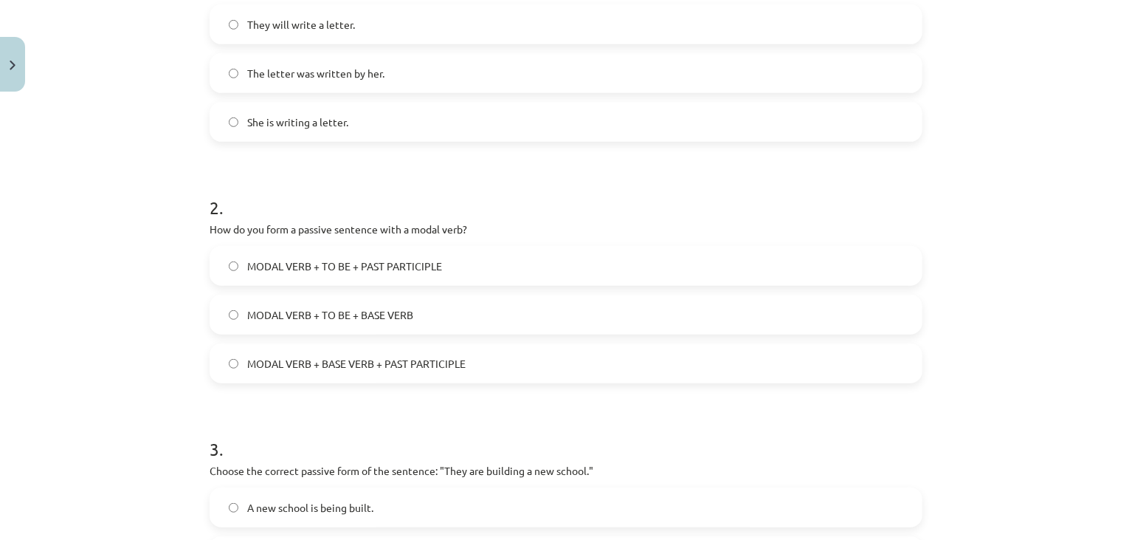
scroll to position [619, 0]
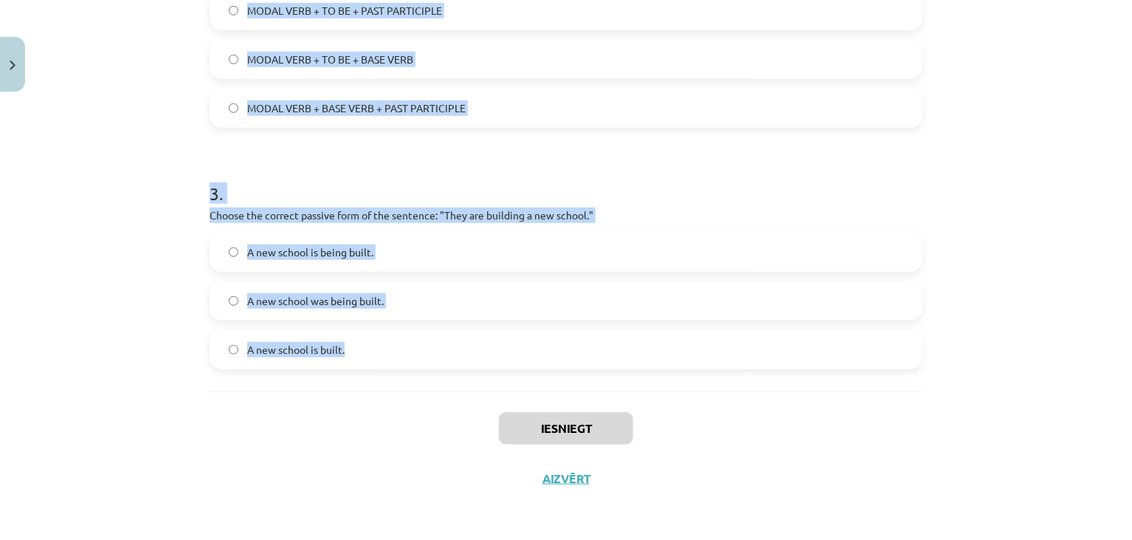
drag, startPoint x: 198, startPoint y: 108, endPoint x: 348, endPoint y: 367, distance: 299.7
copy form "Which of the following sentences is in the passive voice? They will write a let…"
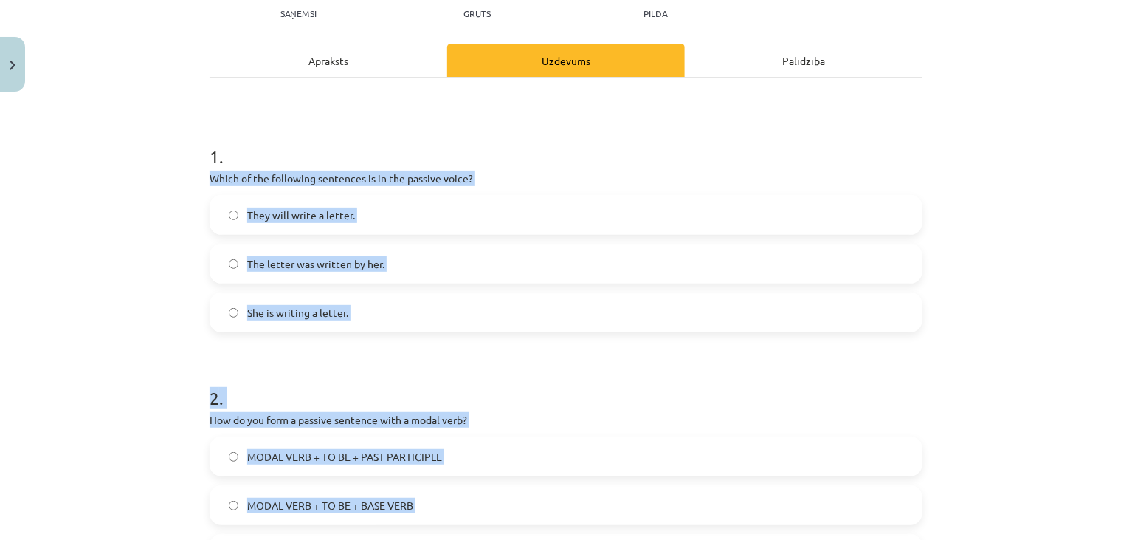
scroll to position [174, 0]
click at [154, 282] on div "Mācību tēma: Angļu valoda i - 10.klase 1.ieskaites mācību materiāls #9 📝 Topic …" at bounding box center [566, 270] width 1132 height 540
click at [161, 283] on div "Mācību tēma: Angļu valoda i - 10.klase 1.ieskaites mācību materiāls #9 📝 Topic …" at bounding box center [566, 270] width 1132 height 540
click at [186, 363] on div "Mācību tēma: Angļu valoda i - 10.klase 1.ieskaites mācību materiāls #9 📝 Topic …" at bounding box center [566, 270] width 1132 height 540
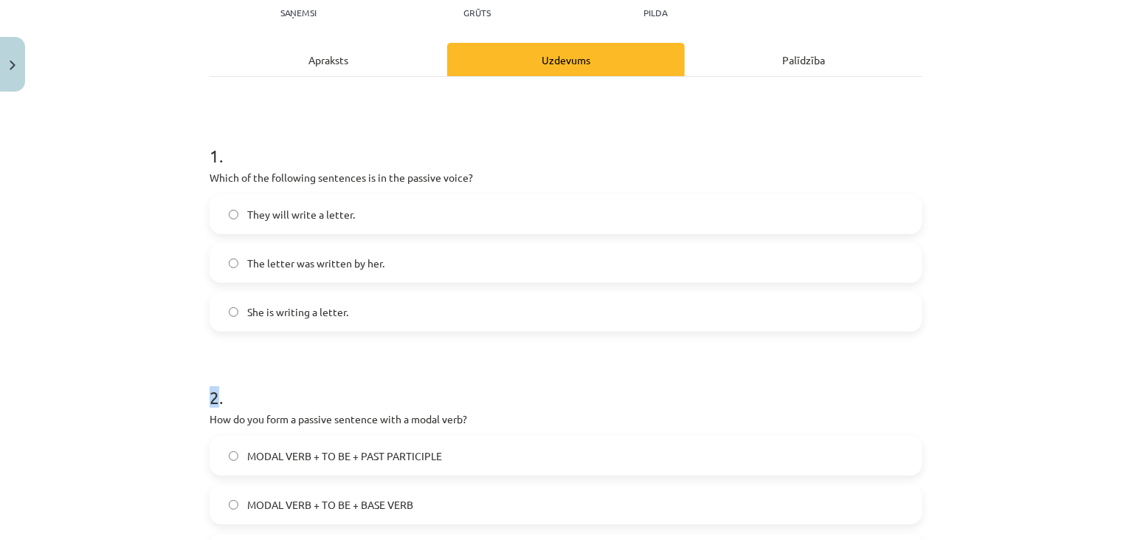
click at [188, 362] on div "Mācību tēma: Angļu valoda i - 10.klase 1.ieskaites mācību materiāls #9 📝 Topic …" at bounding box center [566, 270] width 1132 height 540
click at [300, 261] on label "The letter was written by her." at bounding box center [566, 262] width 710 height 37
click at [298, 264] on span "The letter was written by her." at bounding box center [315, 263] width 137 height 16
click at [283, 336] on form "1 . Which of the following sentences is in the passive voice? They will write a…" at bounding box center [566, 467] width 713 height 695
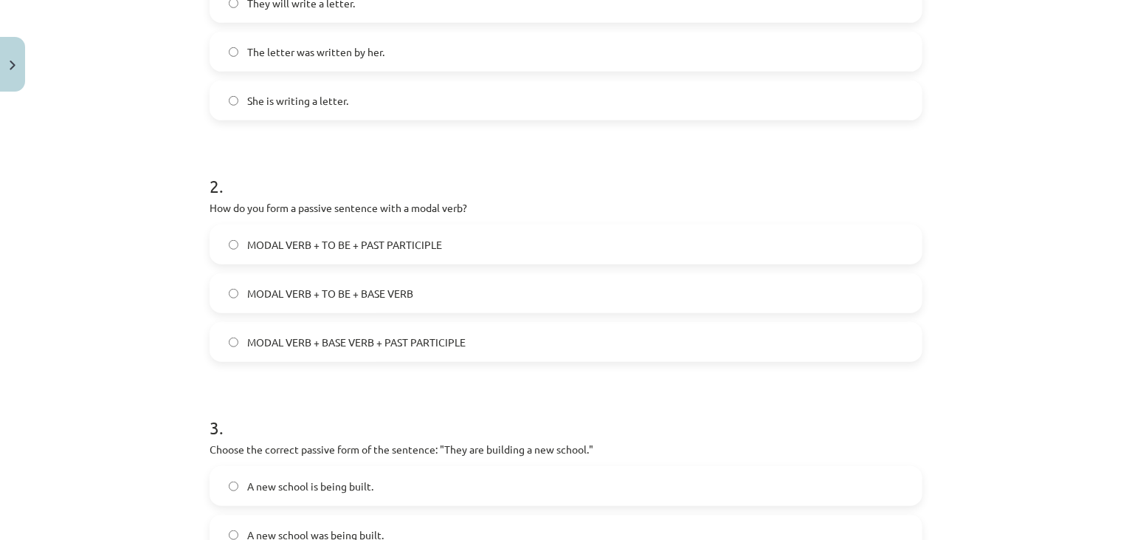
scroll to position [389, 0]
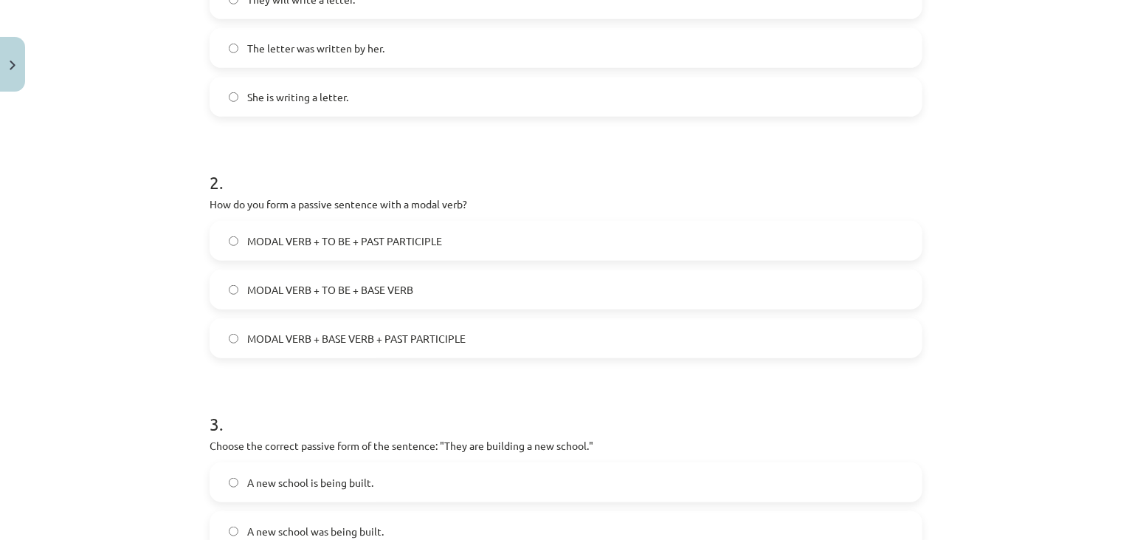
click at [287, 239] on span "MODAL VERB + TO BE + PAST PARTICIPLE" at bounding box center [344, 241] width 195 height 16
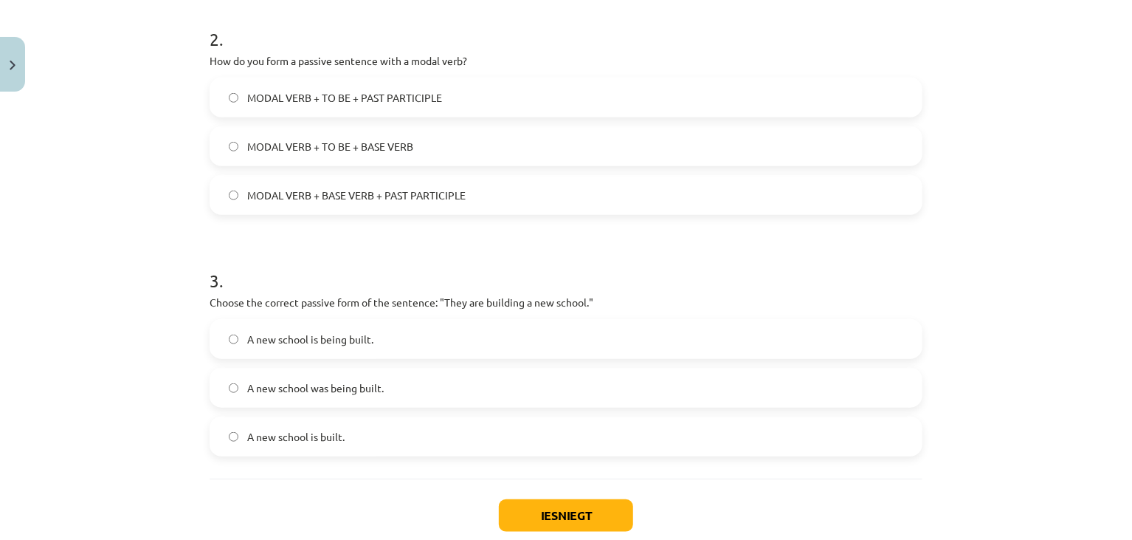
scroll to position [619, 0]
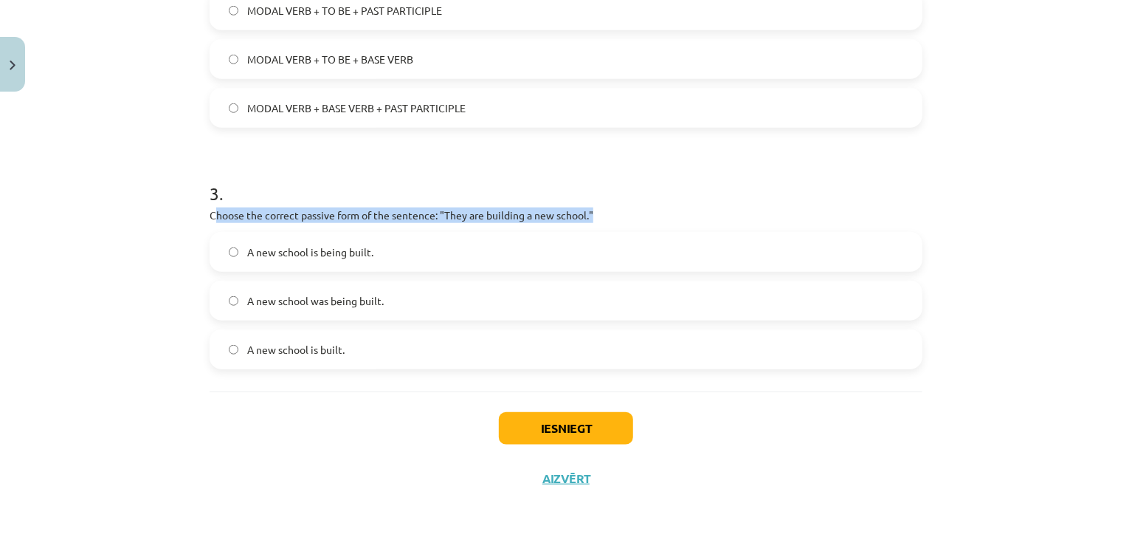
drag, startPoint x: 209, startPoint y: 226, endPoint x: 215, endPoint y: 233, distance: 8.9
click at [213, 233] on div "3 . Choose the correct passive form of the sentence: "They are building a new s…" at bounding box center [566, 263] width 713 height 212
click at [221, 232] on div "A new school is being built." at bounding box center [566, 252] width 713 height 40
drag, startPoint x: 209, startPoint y: 207, endPoint x: 227, endPoint y: 227, distance: 27.2
click at [227, 227] on div "3 . Choose the correct passive form of the sentence: "They are building a new s…" at bounding box center [566, 263] width 713 height 212
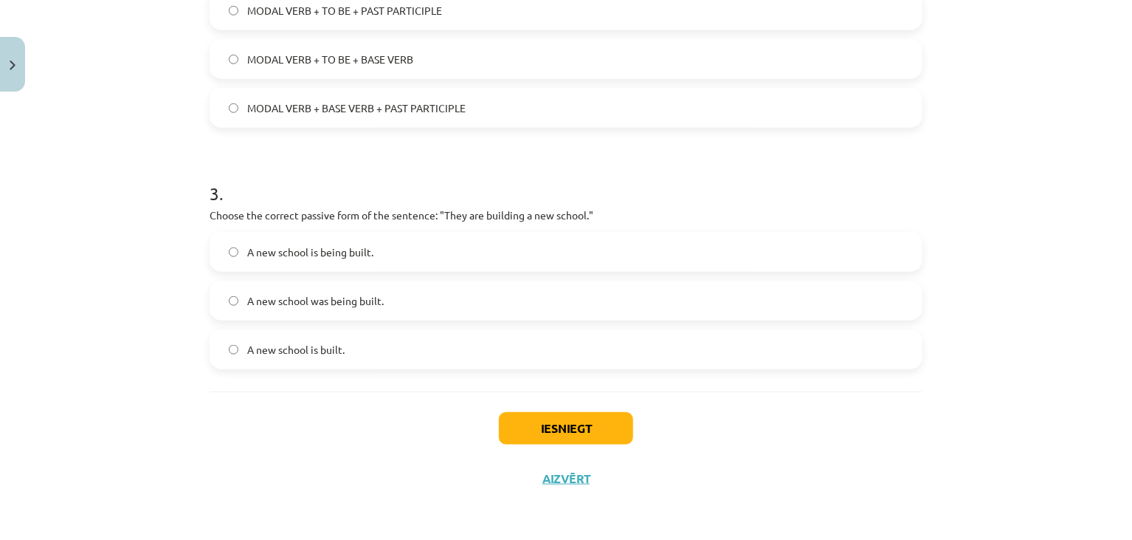
click at [185, 221] on div "Mācību tēma: Angļu valoda i - 10.klase 1.ieskaites mācību materiāls #9 📝 Topic …" at bounding box center [566, 270] width 1132 height 540
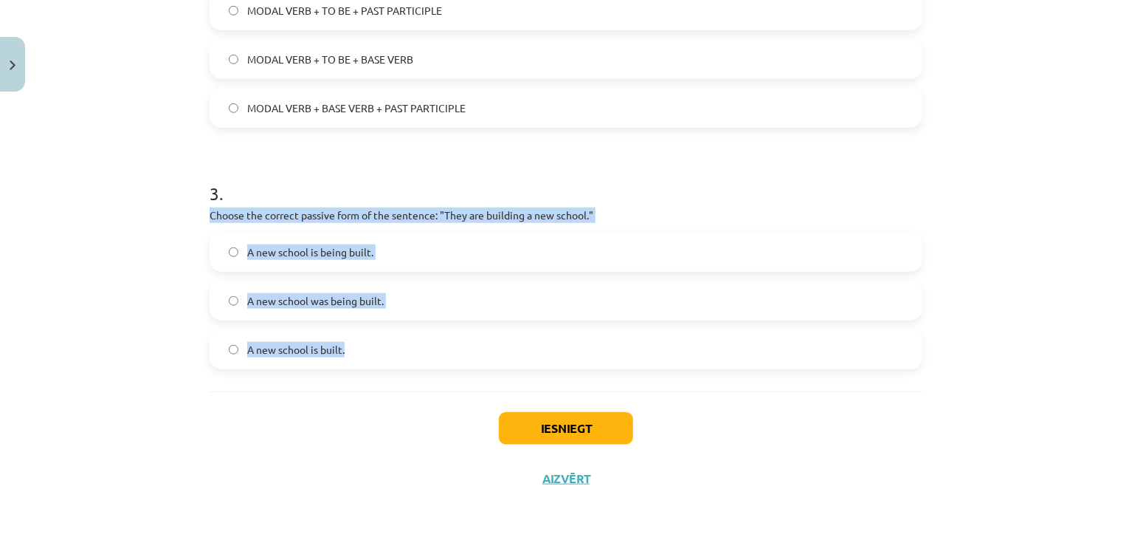
drag, startPoint x: 197, startPoint y: 208, endPoint x: 356, endPoint y: 355, distance: 216.3
copy div "Choose the correct passive form of the sentence: "They are building a new schoo…"
click at [99, 282] on div "Mācību tēma: Angļu valoda i - 10.klase 1.ieskaites mācību materiāls #9 📝 Topic …" at bounding box center [566, 270] width 1132 height 540
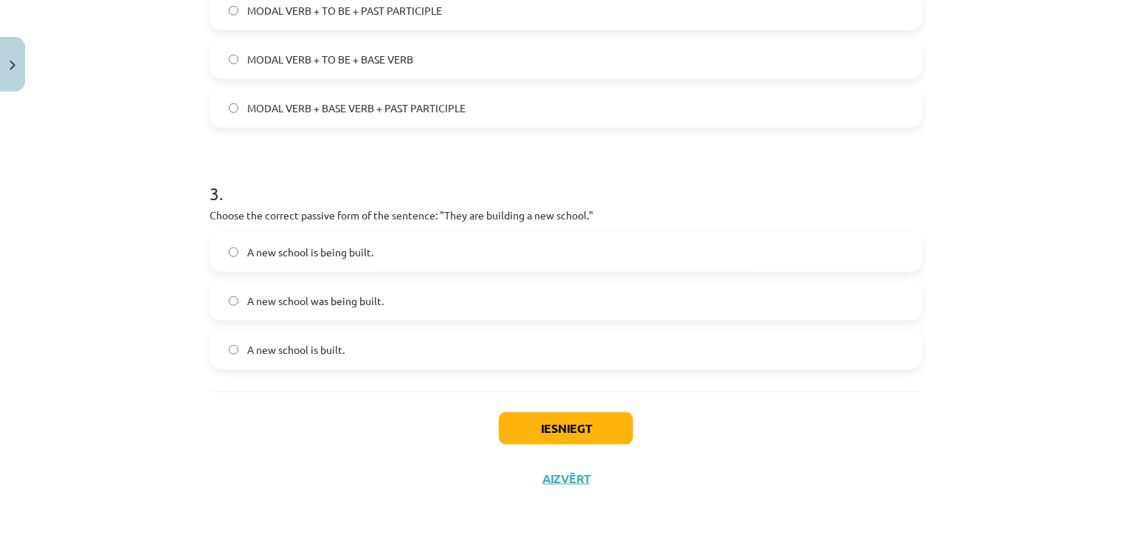
click at [320, 247] on span "A new school is being built." at bounding box center [310, 252] width 126 height 16
click at [514, 436] on button "Iesniegt" at bounding box center [566, 428] width 134 height 32
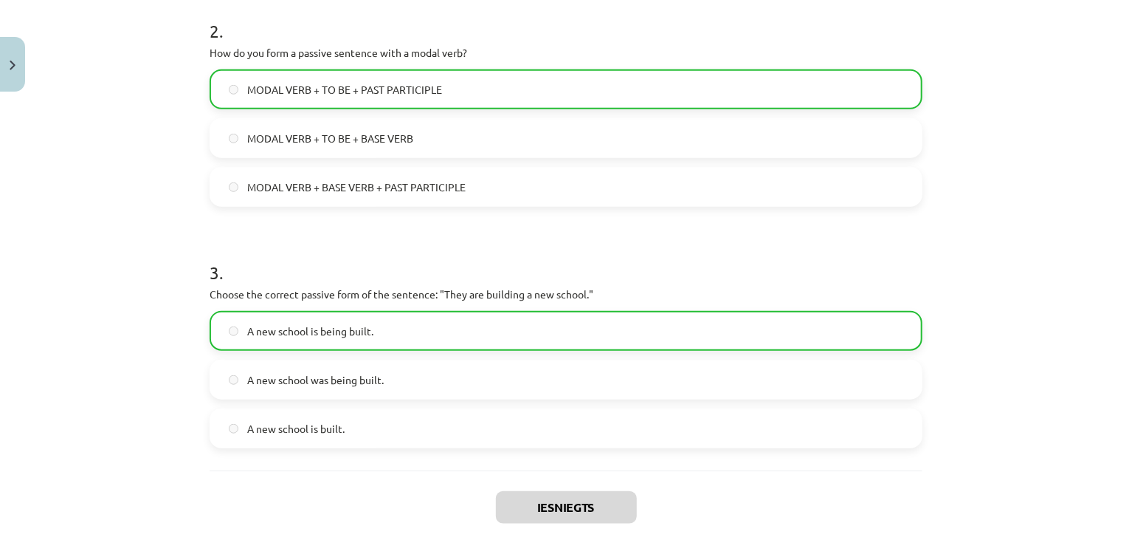
scroll to position [666, 0]
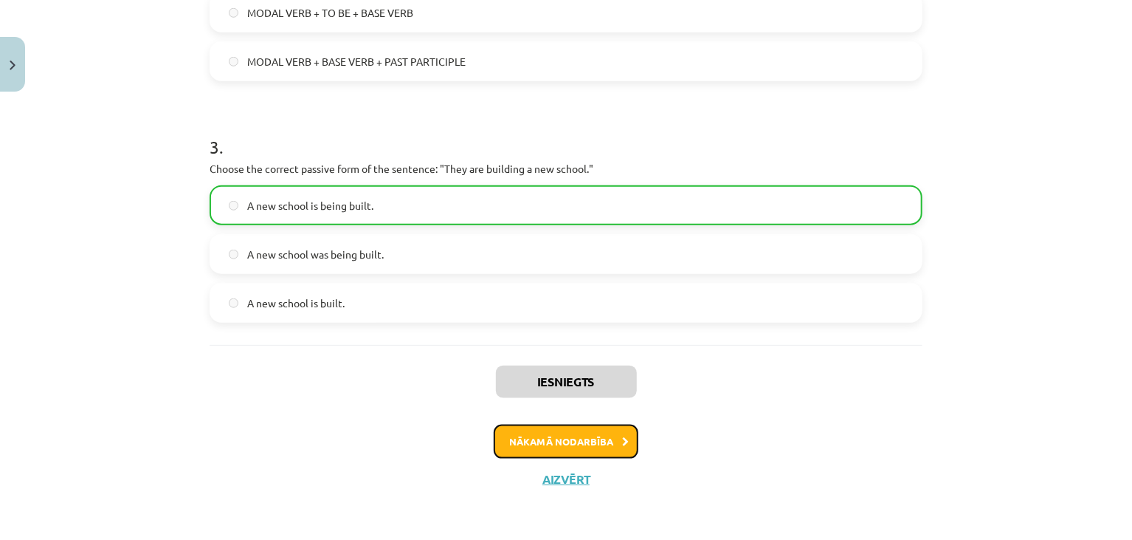
click at [543, 437] on button "Nākamā nodarbība" at bounding box center [566, 441] width 145 height 34
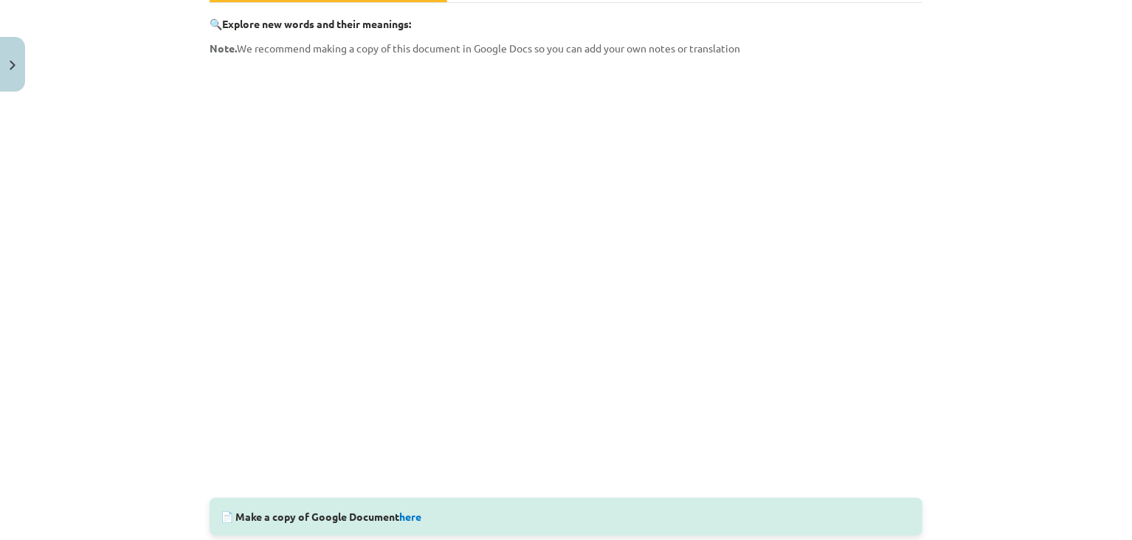
scroll to position [413, 0]
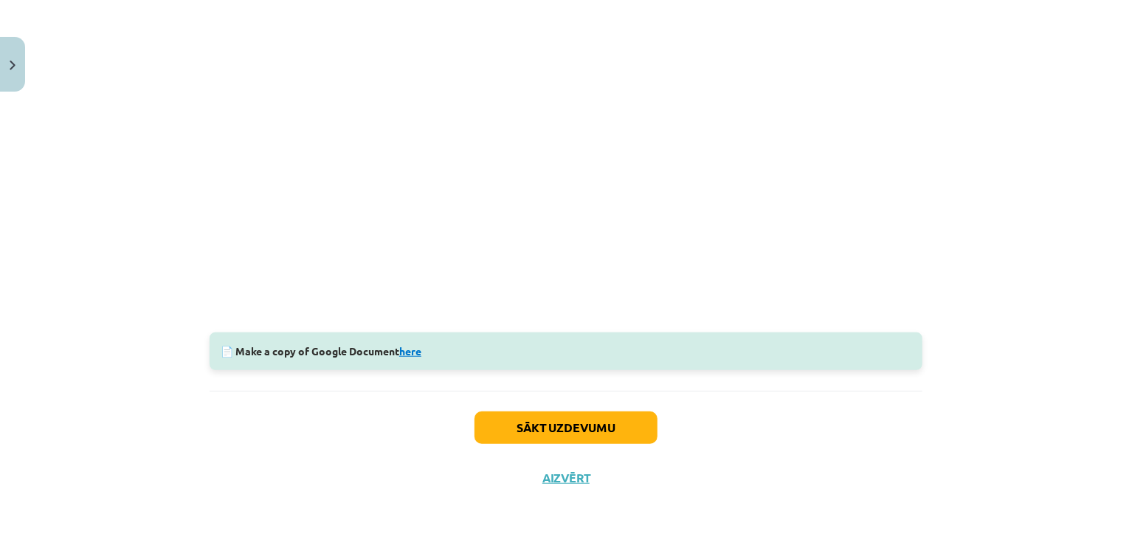
click at [408, 349] on link "here" at bounding box center [410, 350] width 22 height 13
click at [481, 421] on button "Sākt uzdevumu" at bounding box center [566, 427] width 183 height 32
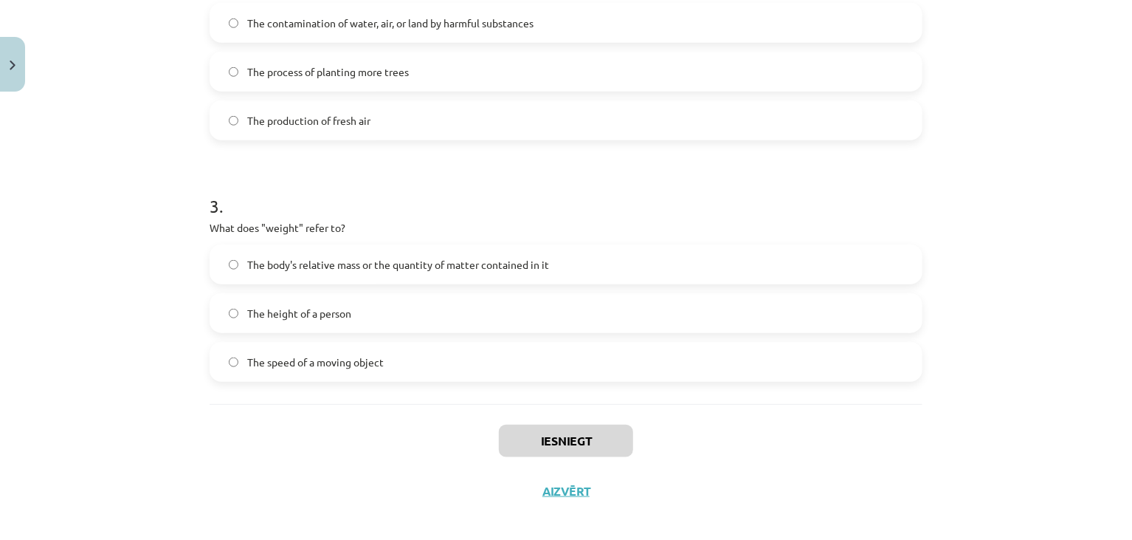
scroll to position [619, 0]
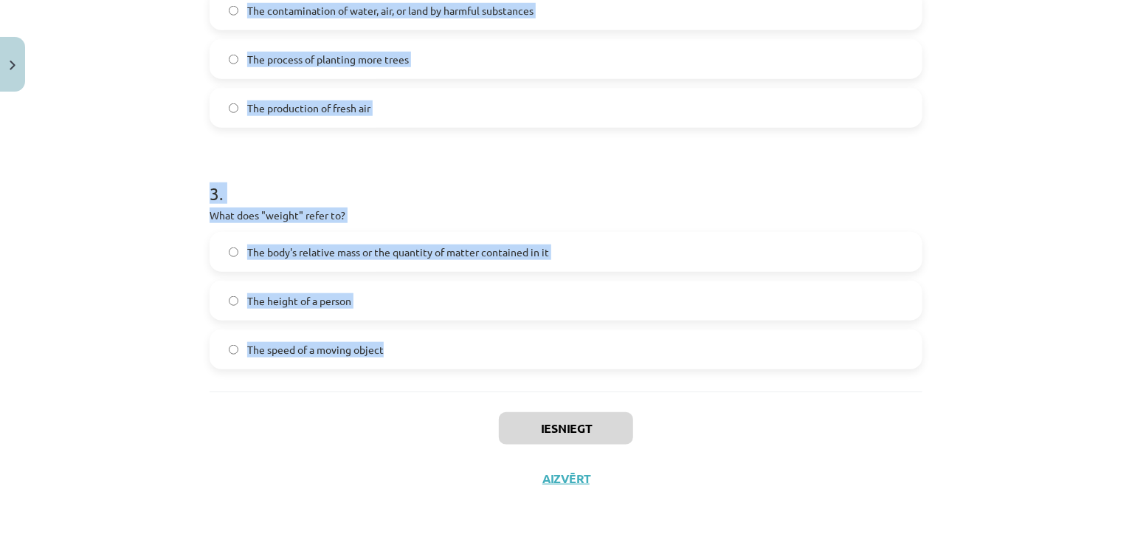
drag, startPoint x: 157, startPoint y: 302, endPoint x: 384, endPoint y: 373, distance: 237.5
click at [384, 373] on div "Mācību tēma: Angļu valoda i - 10.klase 1.ieskaites mācību materiāls #10 🔤 Topic…" at bounding box center [566, 270] width 1132 height 540
copy form "What does "sustainable" mean? Something that uses up natural resources quickly …"
click at [455, 142] on form "1 . What does "sustainable" mean? Something that uses up natural resources quic…" at bounding box center [566, 21] width 713 height 695
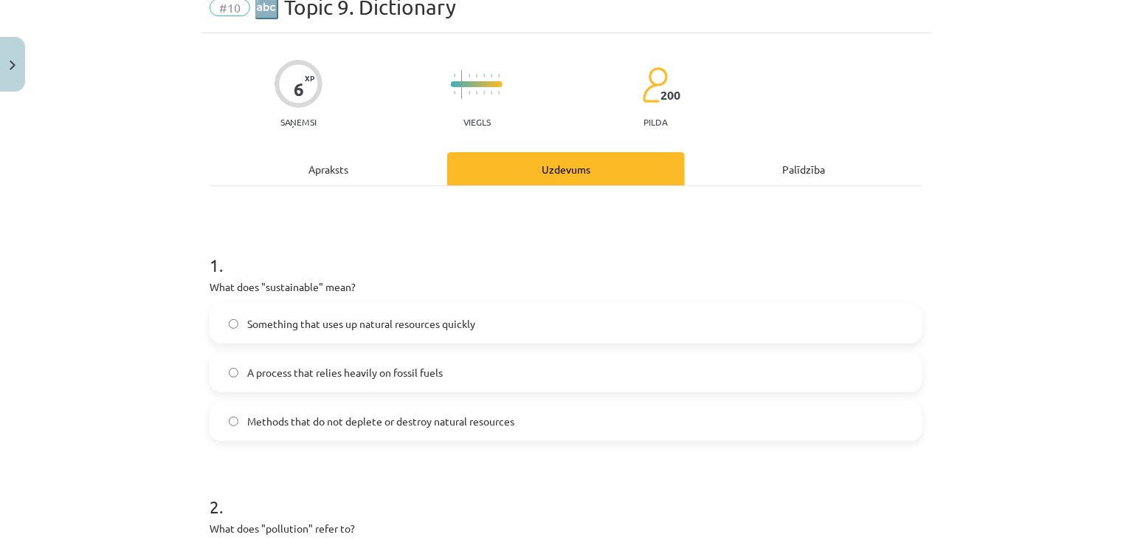
click at [454, 142] on div "6 XP Saņemsi Viegls 200 pilda Apraksts Uzdevums Palīdzība 1 . What does "sustai…" at bounding box center [566, 545] width 731 height 1025
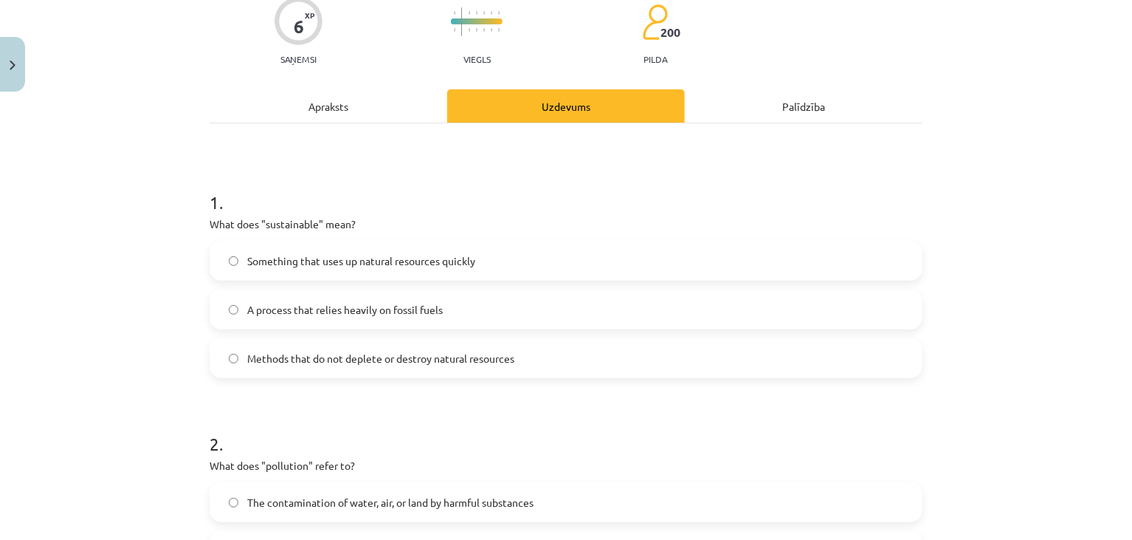
scroll to position [127, 0]
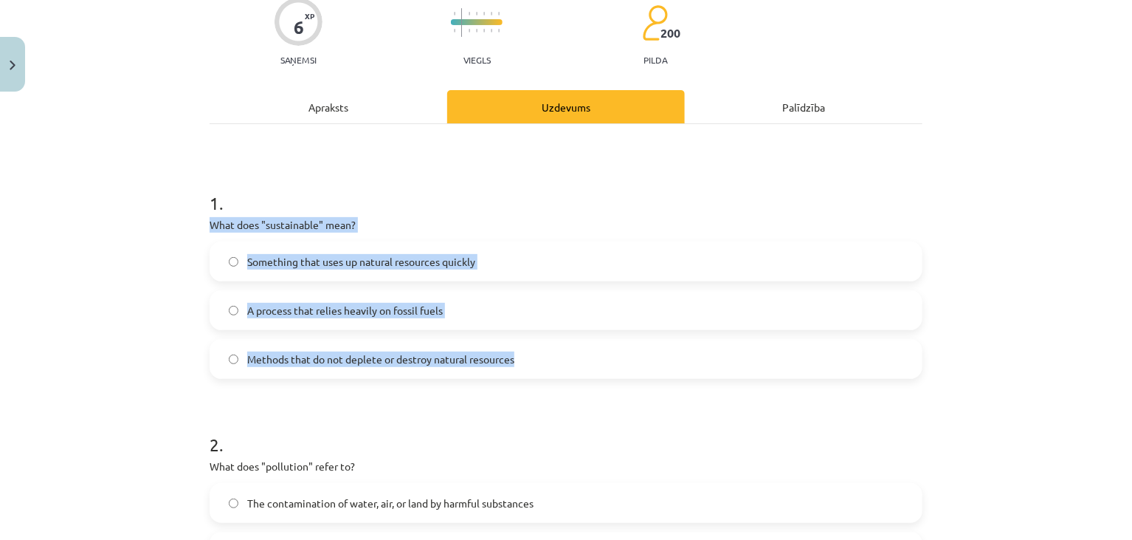
drag, startPoint x: 204, startPoint y: 221, endPoint x: 537, endPoint y: 369, distance: 363.5
click at [537, 369] on div "6 XP Saņemsi Viegls 200 pilda Apraksts Uzdevums Palīdzība 1 . What does "sustai…" at bounding box center [566, 483] width 731 height 1025
copy div "What does "sustainable" mean? Something that uses up natural resources quickly …"
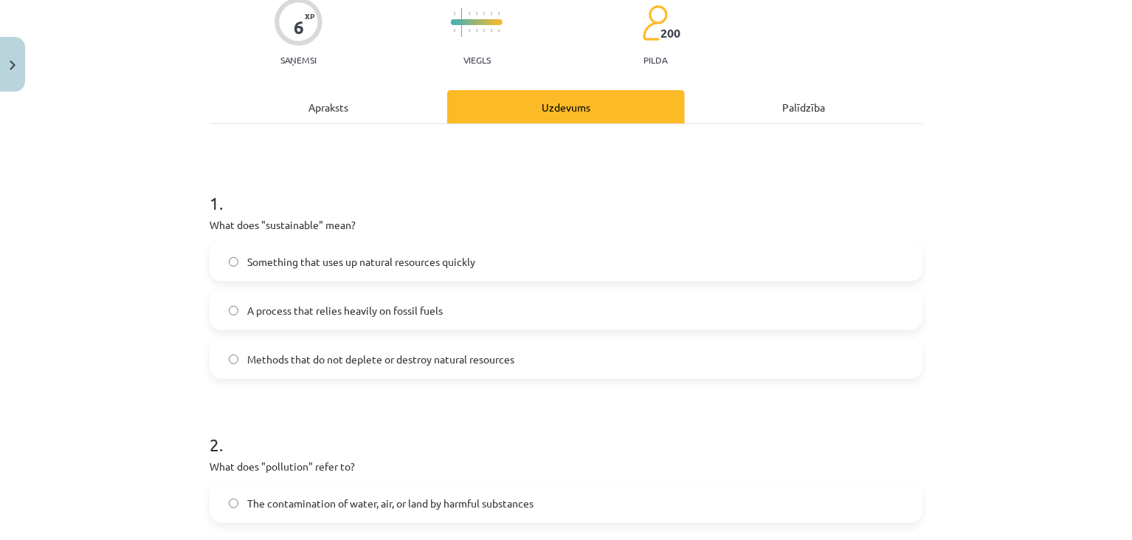
click at [468, 195] on h1 "1 ." at bounding box center [566, 190] width 713 height 46
click at [317, 354] on span "Methods that do not deplete or destroy natural resources" at bounding box center [380, 359] width 267 height 16
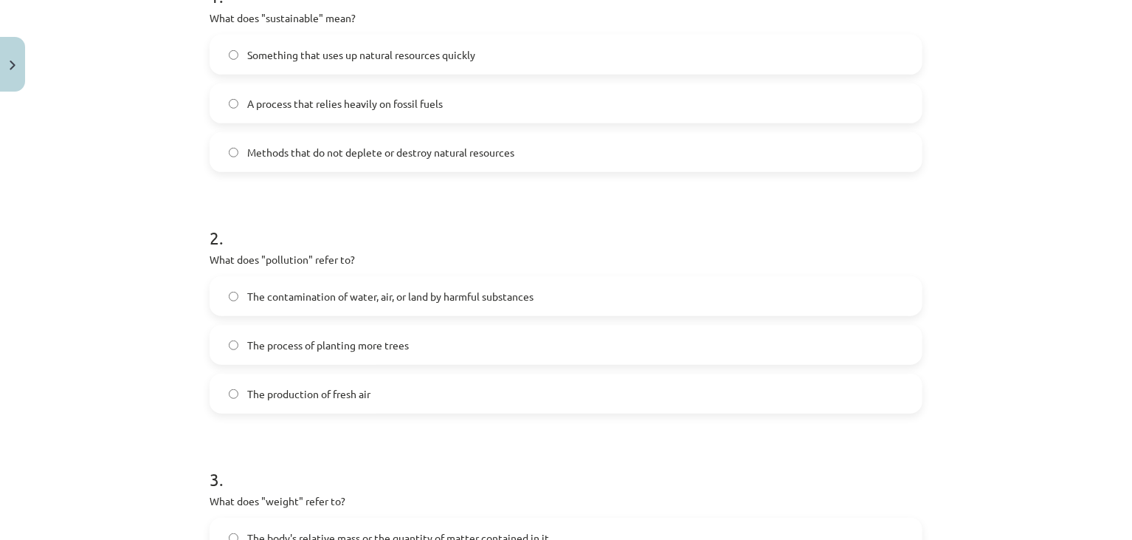
scroll to position [390, 0]
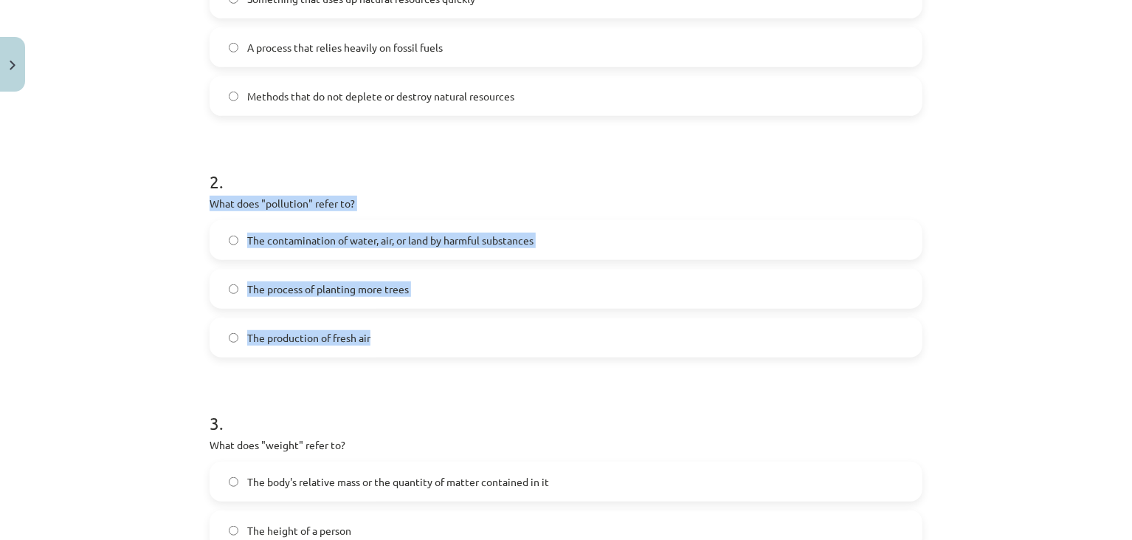
drag, startPoint x: 188, startPoint y: 195, endPoint x: 394, endPoint y: 326, distance: 243.9
click at [394, 326] on div "Mācību tēma: Angļu valoda i - 10.klase 1.ieskaites mācību materiāls #10 🔤 Topic…" at bounding box center [566, 270] width 1132 height 540
copy div "What does "pollution" refer to? The contamination of water, air, or land by har…"
click at [171, 297] on div "Mācību tēma: Angļu valoda i - 10.klase 1.ieskaites mācību materiāls #10 🔤 Topic…" at bounding box center [566, 270] width 1132 height 540
click at [268, 236] on span "The contamination of water, air, or land by harmful substances" at bounding box center [390, 241] width 286 height 16
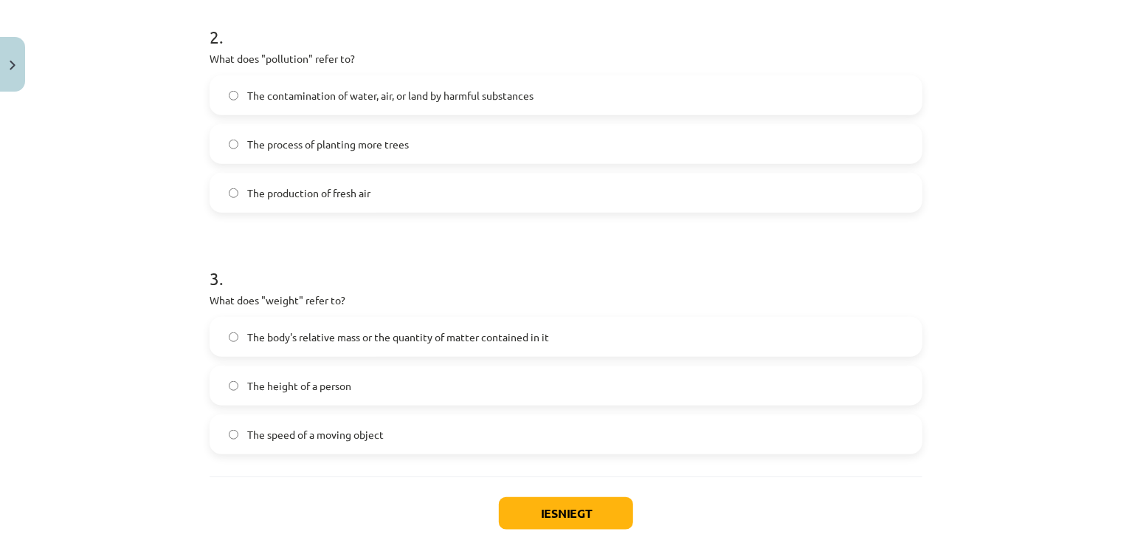
scroll to position [573, 0]
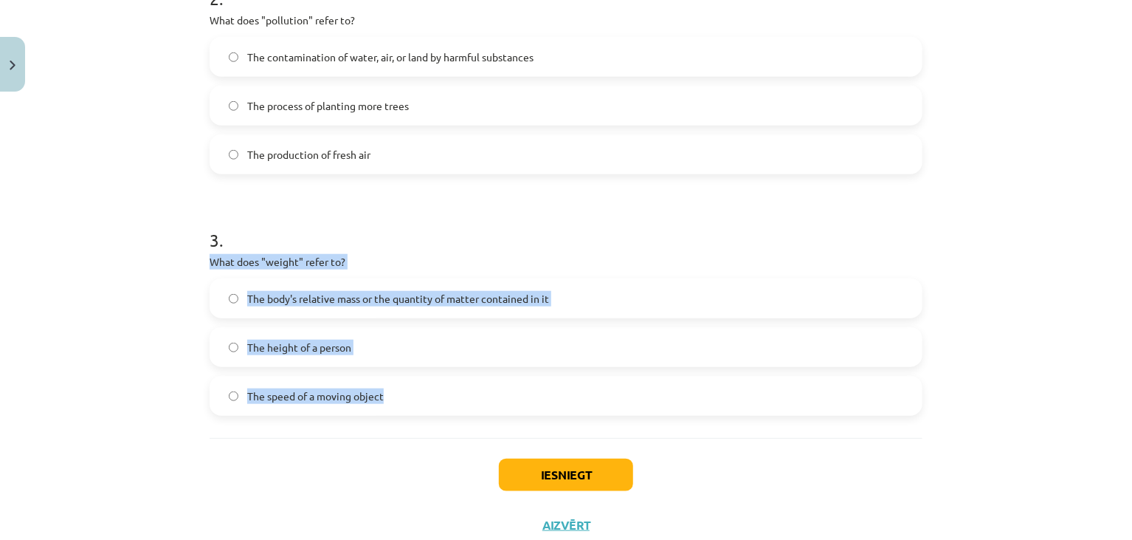
drag, startPoint x: 185, startPoint y: 258, endPoint x: 422, endPoint y: 386, distance: 268.9
click at [422, 386] on div "Mācību tēma: Angļu valoda i - 10.klase 1.ieskaites mācību materiāls #10 🔤 Topic…" at bounding box center [566, 270] width 1132 height 540
click at [159, 374] on div "Mācību tēma: Angļu valoda i - 10.klase 1.ieskaites mācību materiāls #10 🔤 Topic…" at bounding box center [566, 270] width 1132 height 540
drag, startPoint x: 152, startPoint y: 246, endPoint x: 400, endPoint y: 398, distance: 290.9
click at [400, 399] on div "Mācību tēma: Angļu valoda i - 10.klase 1.ieskaites mācību materiāls #10 🔤 Topic…" at bounding box center [566, 270] width 1132 height 540
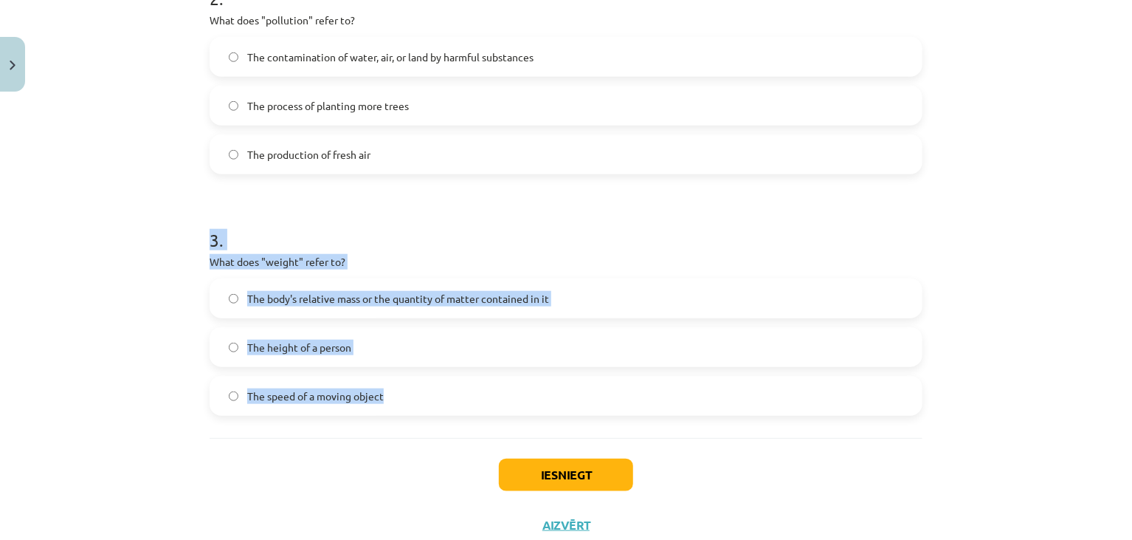
copy div "3 . What does "weight" refer to? The body's relative mass or the quantity of ma…"
click at [211, 283] on label "The body's relative mass or the quantity of matter contained in it" at bounding box center [566, 298] width 710 height 37
click at [201, 298] on div "6 XP Saņemsi Viegls 200 pilda Apraksts Uzdevums Palīdzība 1 . What does "sustai…" at bounding box center [566, 37] width 731 height 1025
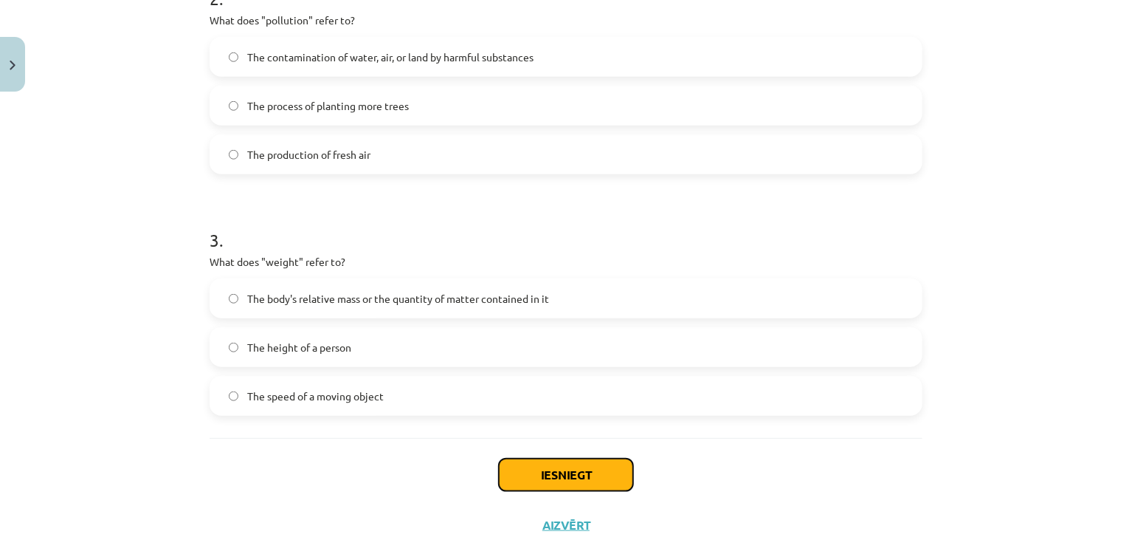
click at [528, 470] on button "Iesniegt" at bounding box center [566, 474] width 134 height 32
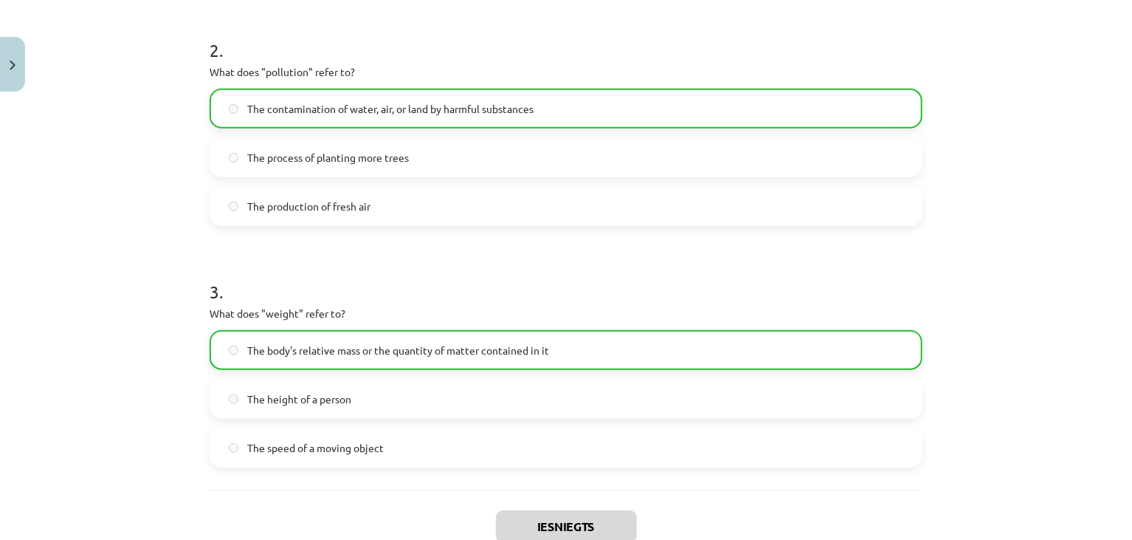
scroll to position [666, 0]
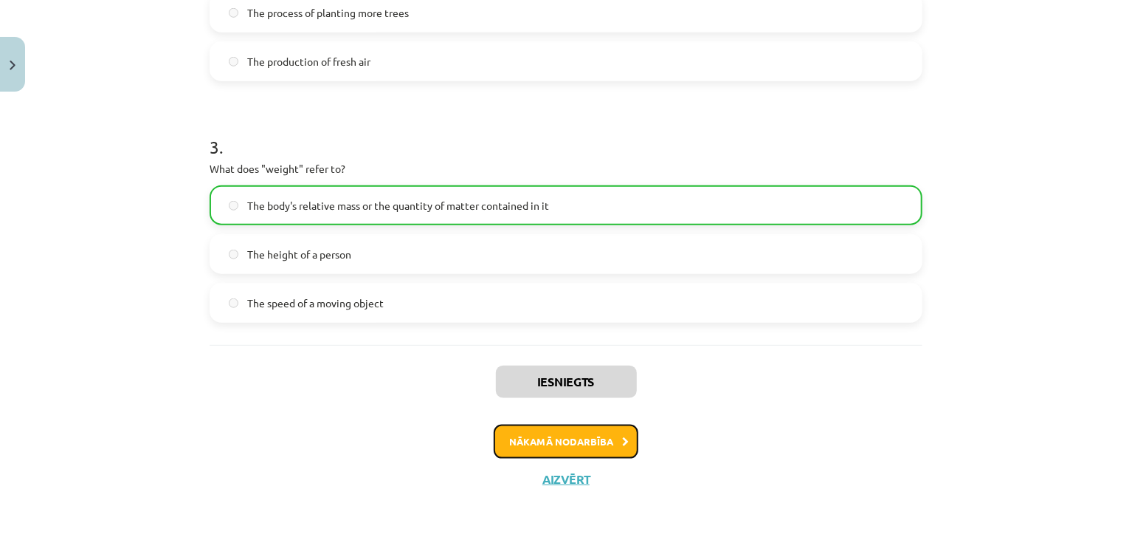
click at [539, 436] on button "Nākamā nodarbība" at bounding box center [566, 441] width 145 height 34
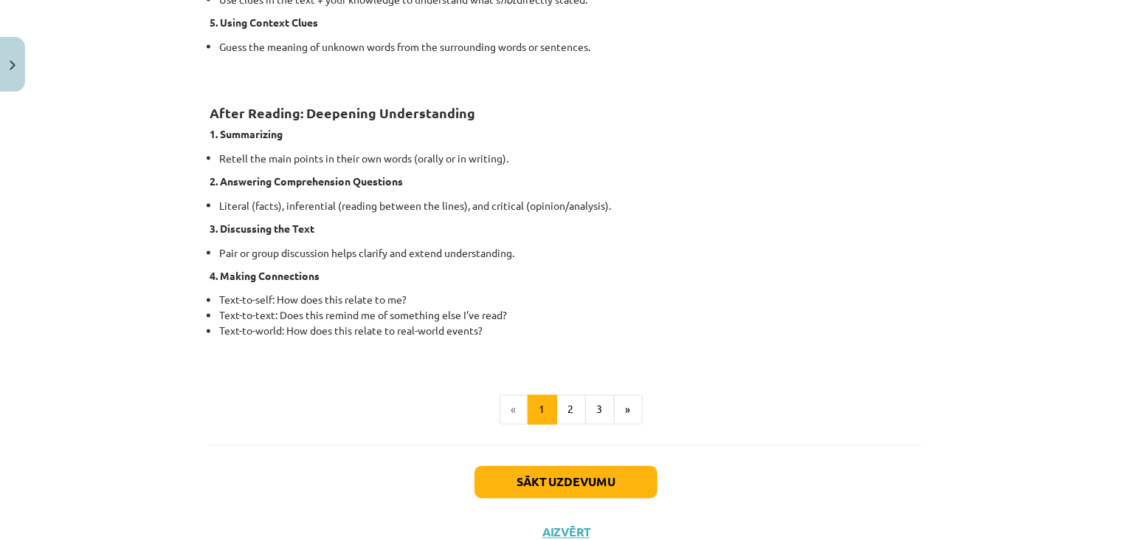
scroll to position [1165, 0]
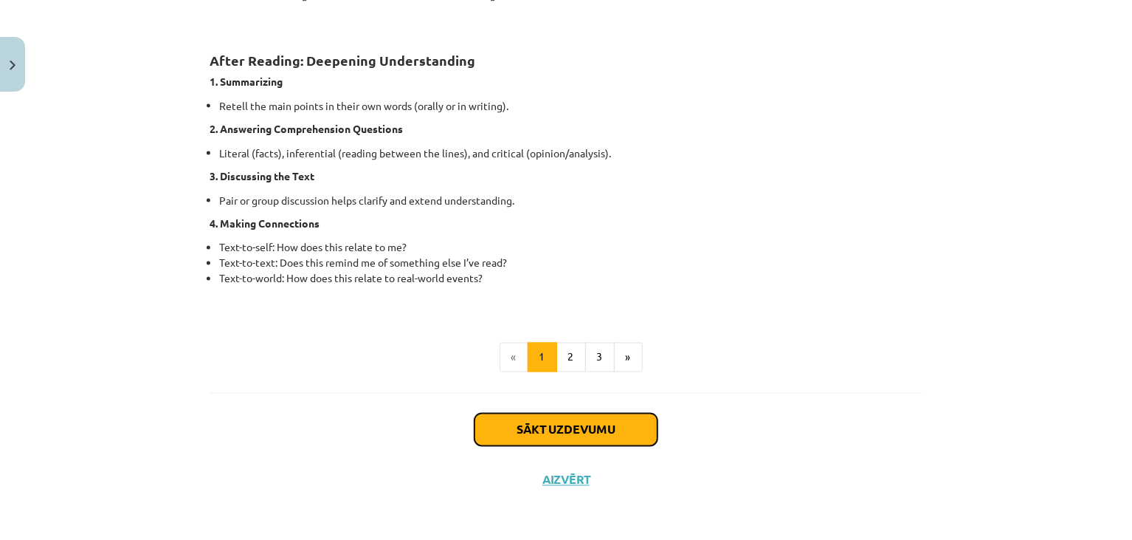
click at [543, 427] on button "Sākt uzdevumu" at bounding box center [566, 429] width 183 height 32
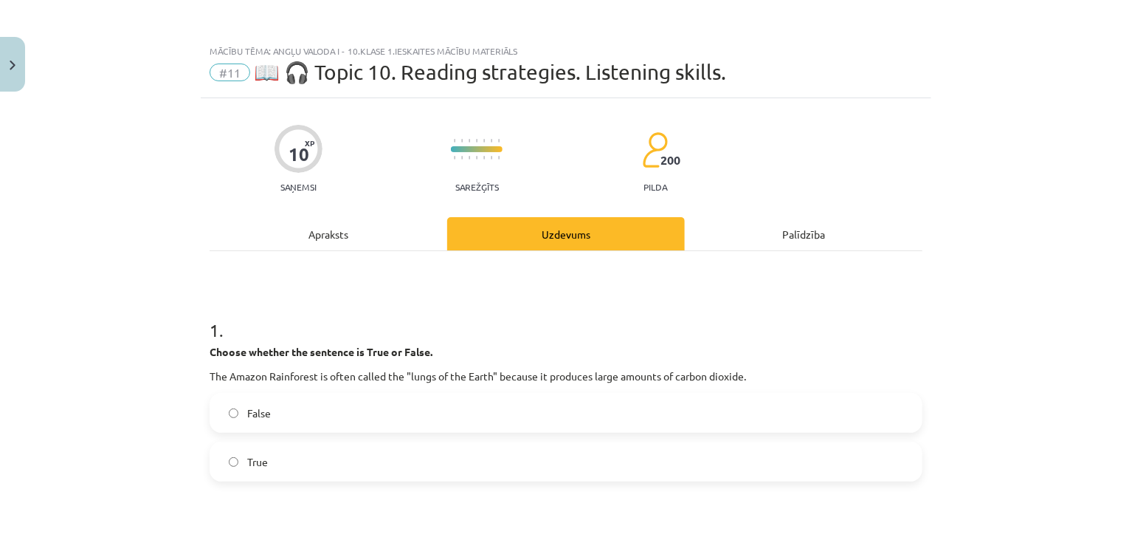
scroll to position [0, 0]
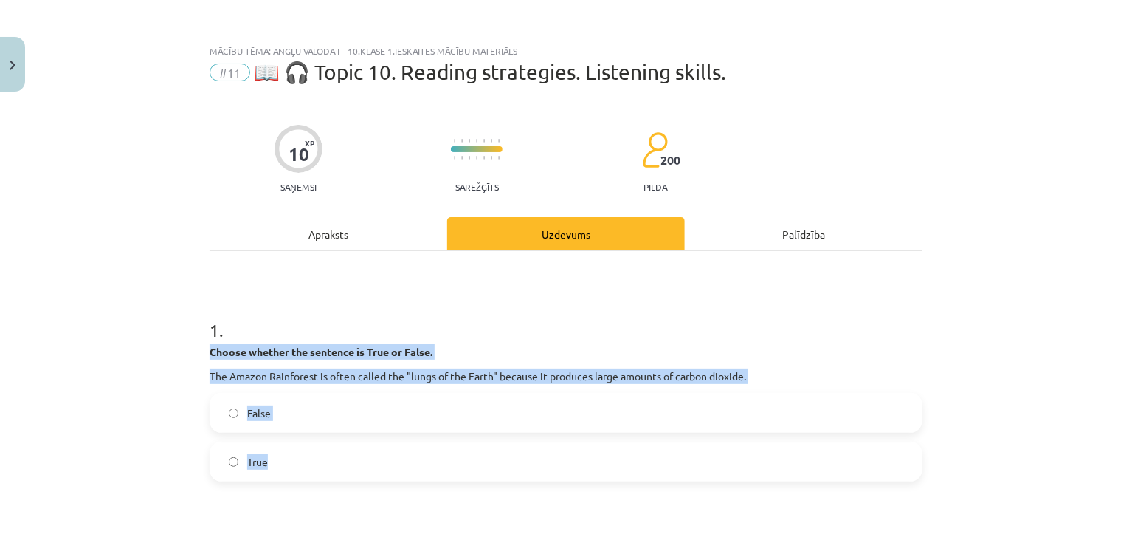
drag, startPoint x: 200, startPoint y: 352, endPoint x: 323, endPoint y: 450, distance: 156.6
copy div "Choose whether the sentence is True or False. The Amazon Rainforest is often ca…"
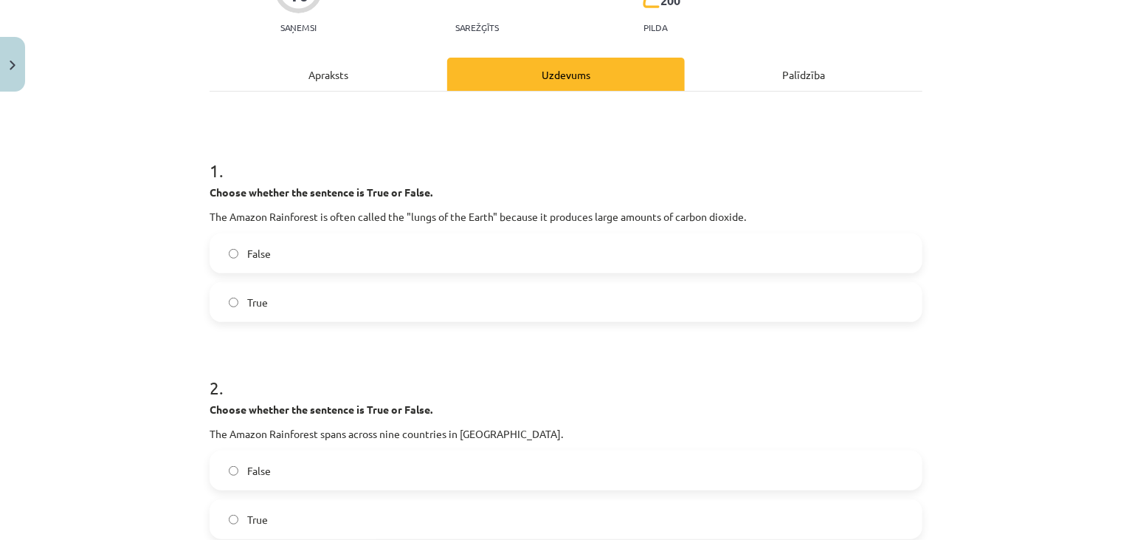
drag, startPoint x: 117, startPoint y: 337, endPoint x: 134, endPoint y: 321, distance: 22.5
click at [116, 337] on div "Mācību tēma: Angļu valoda i - 10.klase 1.ieskaites mācību materiāls #11 📖 🎧 Top…" at bounding box center [566, 270] width 1132 height 540
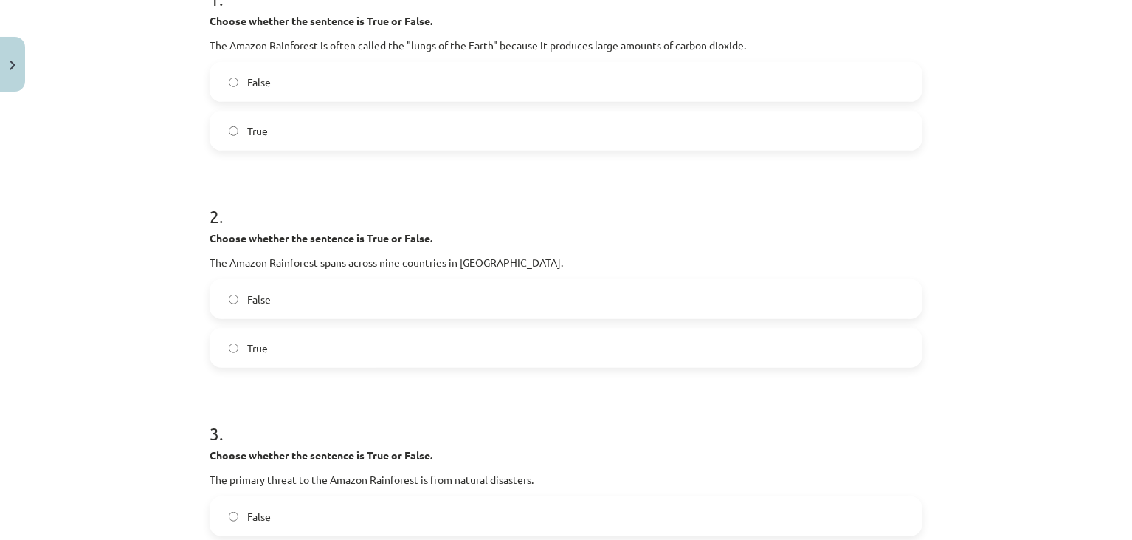
scroll to position [340, 0]
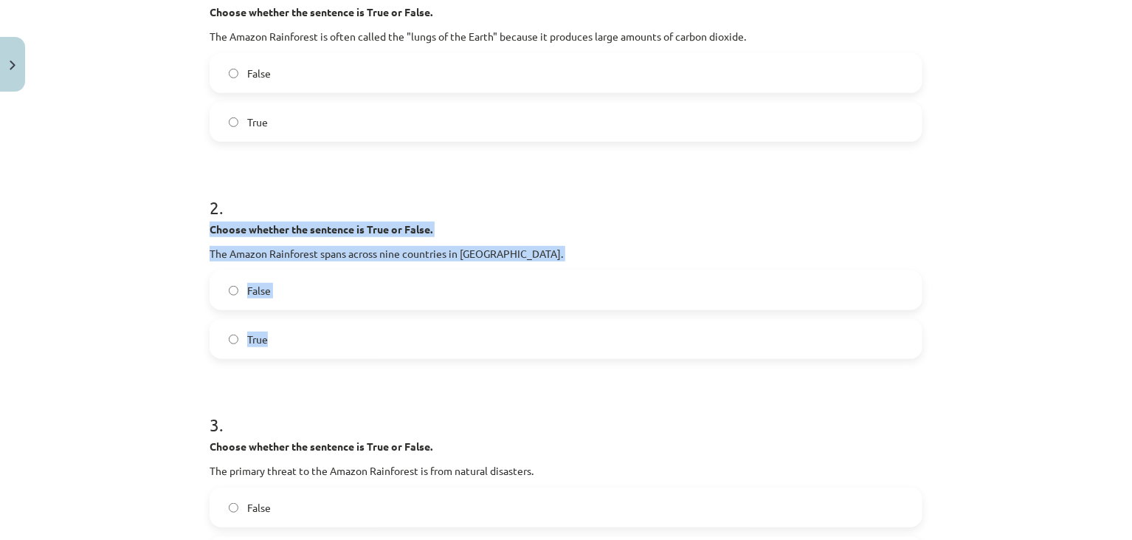
drag, startPoint x: 190, startPoint y: 220, endPoint x: 343, endPoint y: 337, distance: 192.2
click at [343, 337] on div "Mācību tēma: Angļu valoda i - 10.klase 1.ieskaites mācību materiāls #11 📖 🎧 Top…" at bounding box center [566, 270] width 1132 height 540
copy div "Choose whether the sentence is True or False. The Amazon Rainforest spans acros…"
drag, startPoint x: 171, startPoint y: 307, endPoint x: 187, endPoint y: 305, distance: 16.4
click at [171, 306] on div "Mācību tēma: Angļu valoda i - 10.klase 1.ieskaites mācību materiāls #11 📖 🎧 Top…" at bounding box center [566, 270] width 1132 height 540
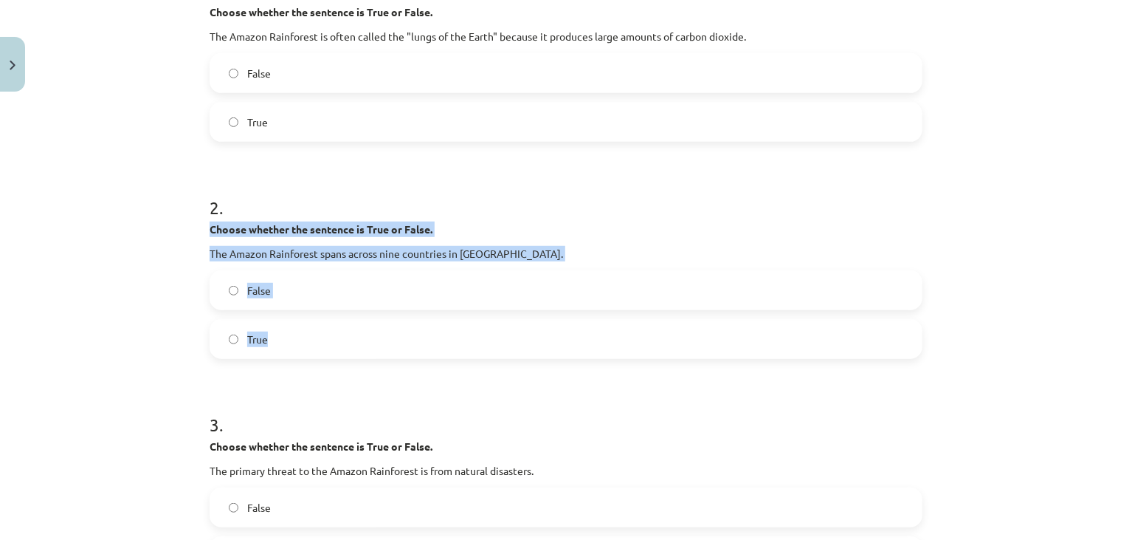
click at [222, 354] on label "True" at bounding box center [566, 338] width 710 height 37
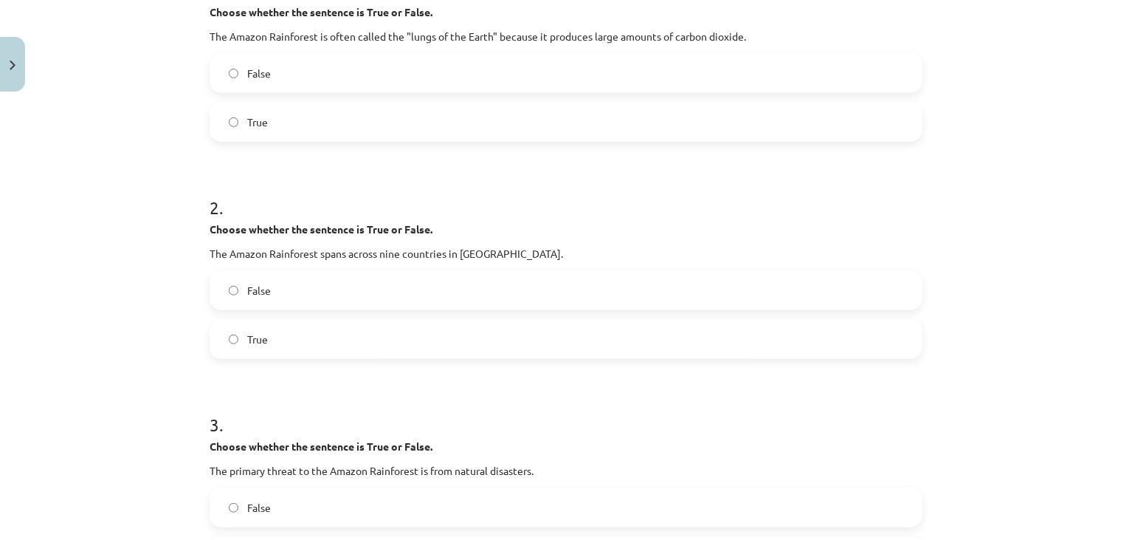
click at [167, 379] on div "Mācību tēma: Angļu valoda i - 10.klase 1.ieskaites mācību materiāls #11 📖 🎧 Top…" at bounding box center [566, 270] width 1132 height 540
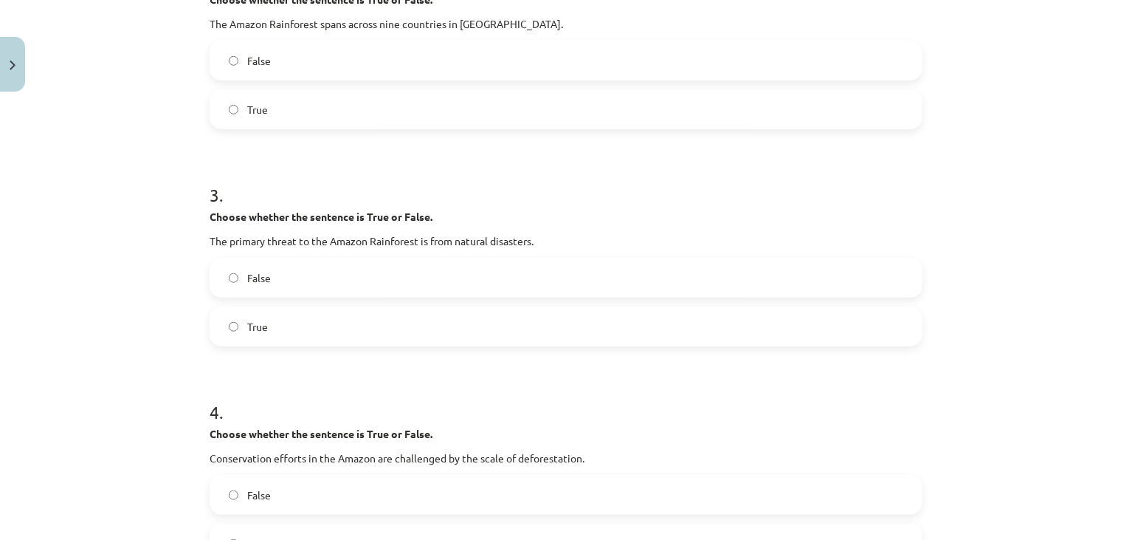
scroll to position [570, 0]
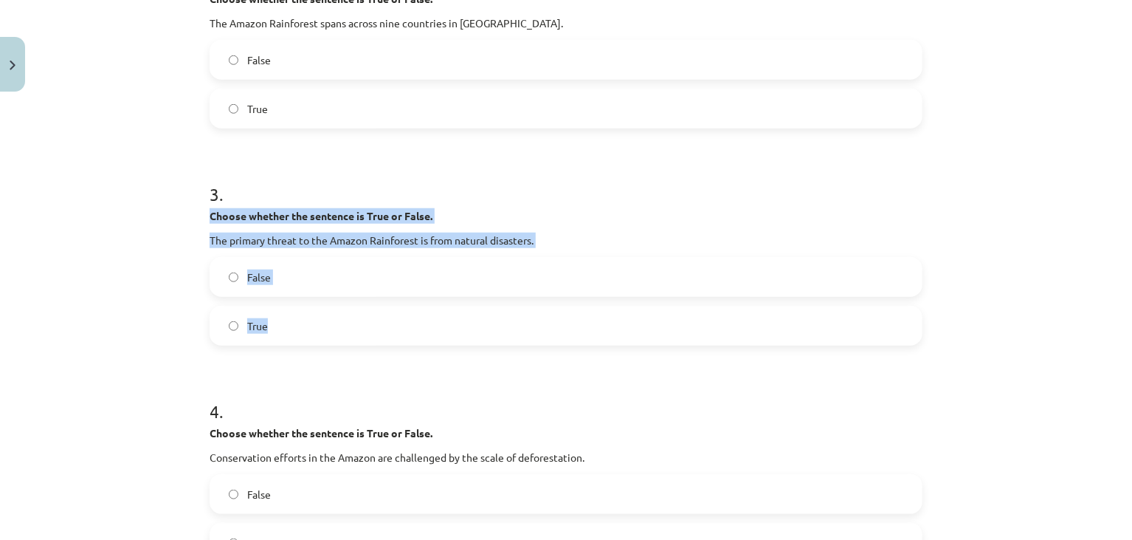
drag, startPoint x: 230, startPoint y: 216, endPoint x: 354, endPoint y: 302, distance: 151.1
click at [354, 302] on div "Mācību tēma: Angļu valoda i - 10.klase 1.ieskaites mācību materiāls #11 📖 🎧 Top…" at bounding box center [566, 270] width 1132 height 540
click at [159, 327] on div "Mācību tēma: Angļu valoda i - 10.klase 1.ieskaites mācību materiāls #11 📖 🎧 Top…" at bounding box center [566, 270] width 1132 height 540
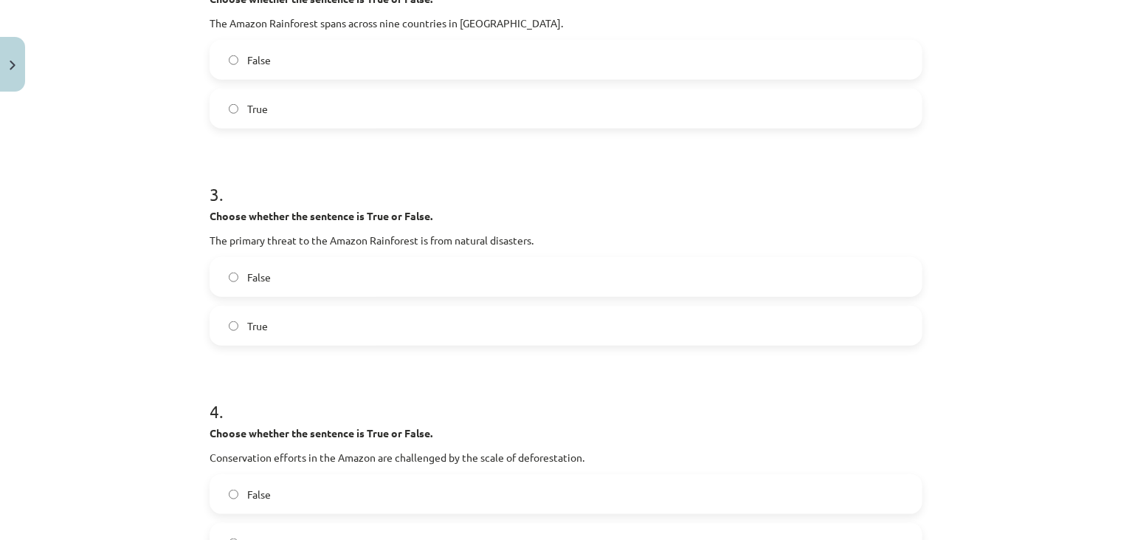
click at [174, 369] on div "Mācību tēma: Angļu valoda i - 10.klase 1.ieskaites mācību materiāls #11 📖 🎧 Top…" at bounding box center [566, 270] width 1132 height 540
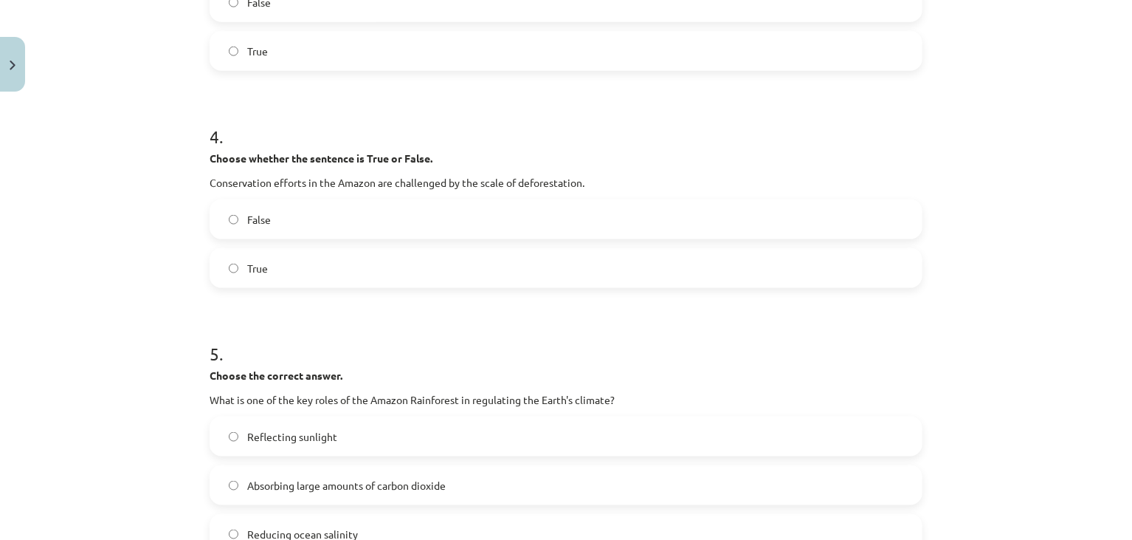
scroll to position [845, 0]
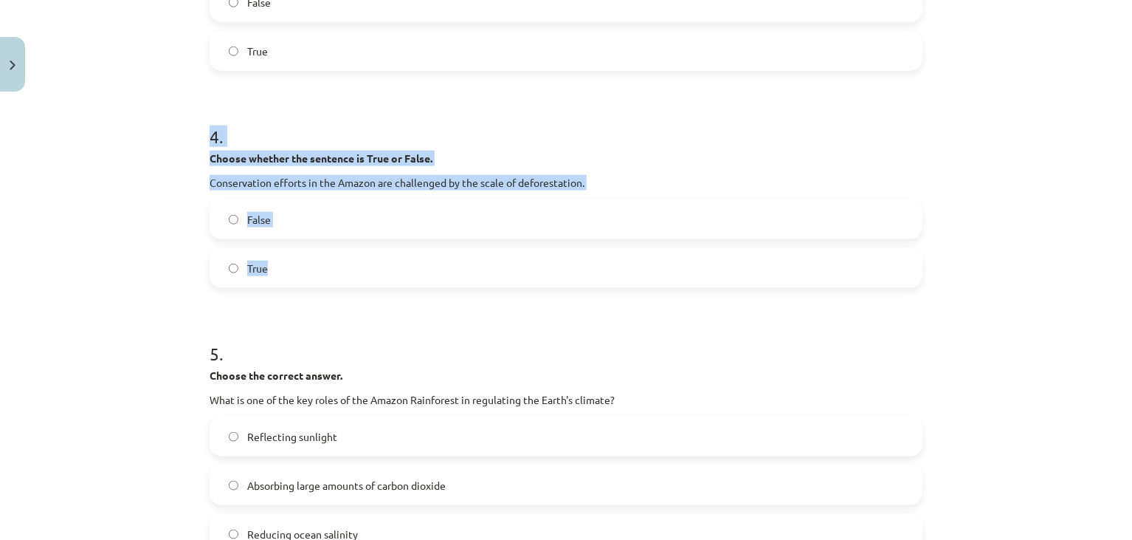
drag, startPoint x: 175, startPoint y: 144, endPoint x: 346, endPoint y: 268, distance: 211.5
click at [346, 268] on div "Mācību tēma: Angļu valoda i - 10.klase 1.ieskaites mācību materiāls #11 📖 🎧 Top…" at bounding box center [566, 270] width 1132 height 540
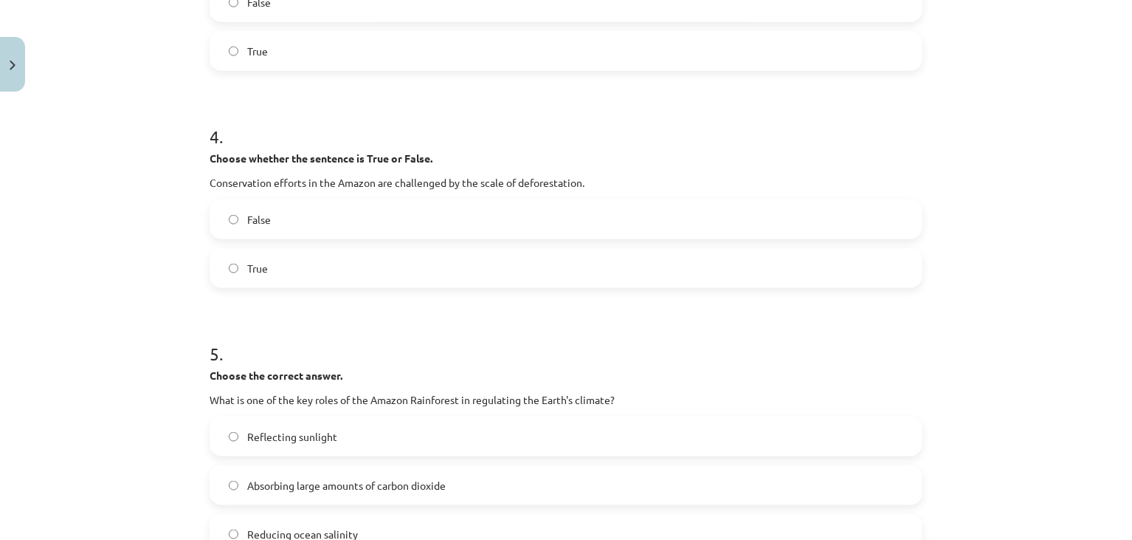
click at [184, 298] on div "Mācību tēma: Angļu valoda i - 10.klase 1.ieskaites mācību materiāls #11 📖 🎧 Top…" at bounding box center [566, 270] width 1132 height 540
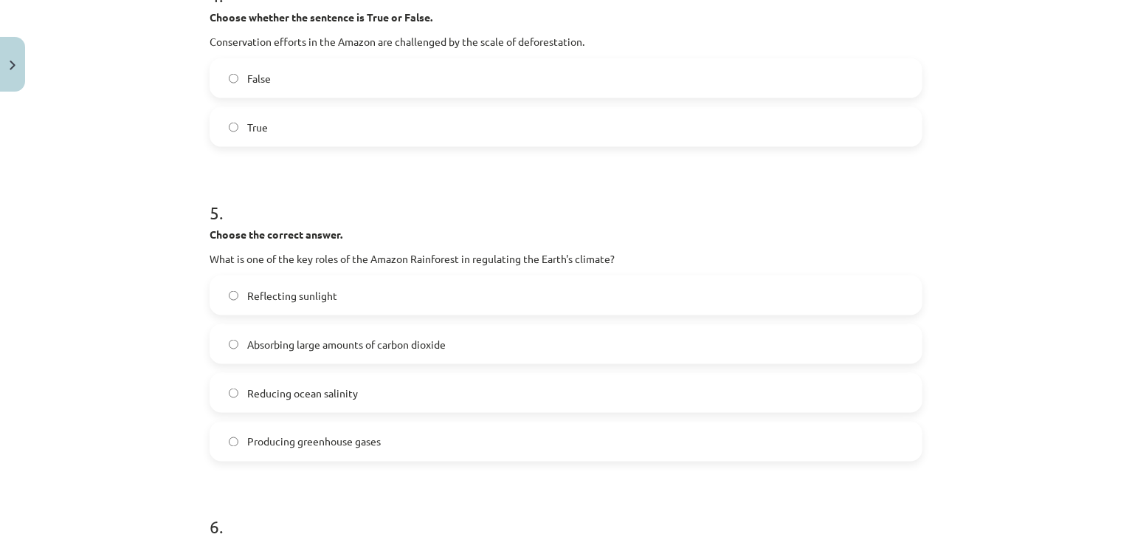
scroll to position [986, 0]
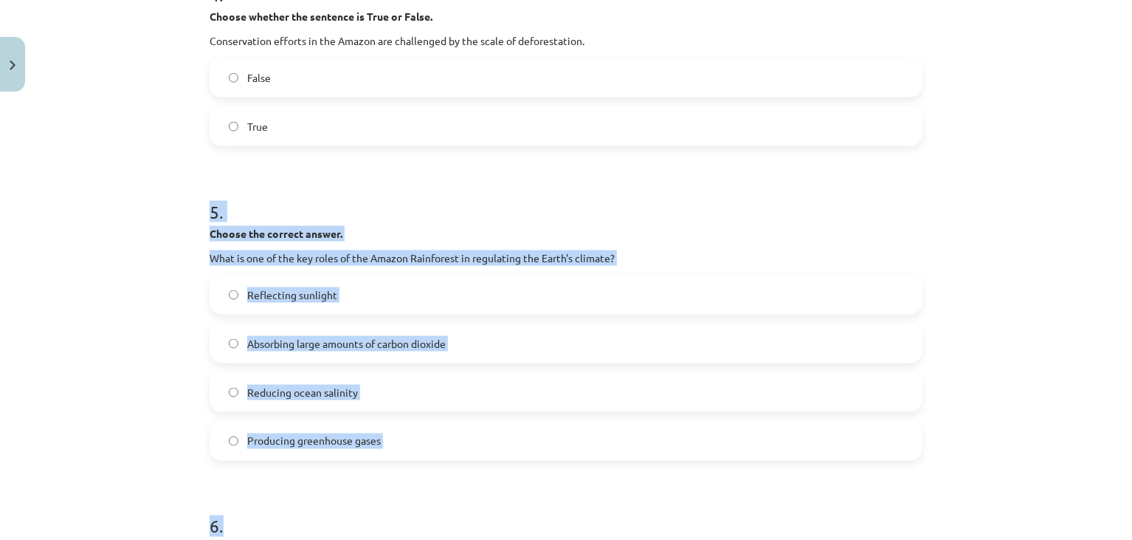
drag, startPoint x: 191, startPoint y: 238, endPoint x: 396, endPoint y: 472, distance: 310.8
click at [396, 472] on div "Mācību tēma: Angļu valoda i - 10.klase 1.ieskaites mācību materiāls #11 📖 🎧 Top…" at bounding box center [566, 270] width 1132 height 540
click at [385, 192] on h1 "5 ." at bounding box center [566, 199] width 713 height 46
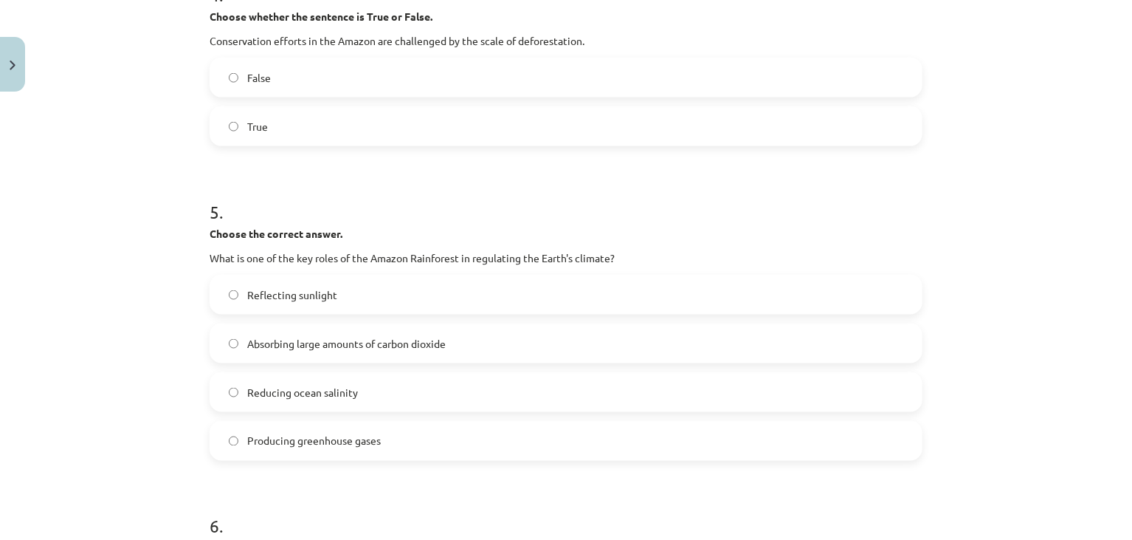
click at [286, 348] on span "Absorbing large amounts of carbon dioxide" at bounding box center [346, 344] width 199 height 16
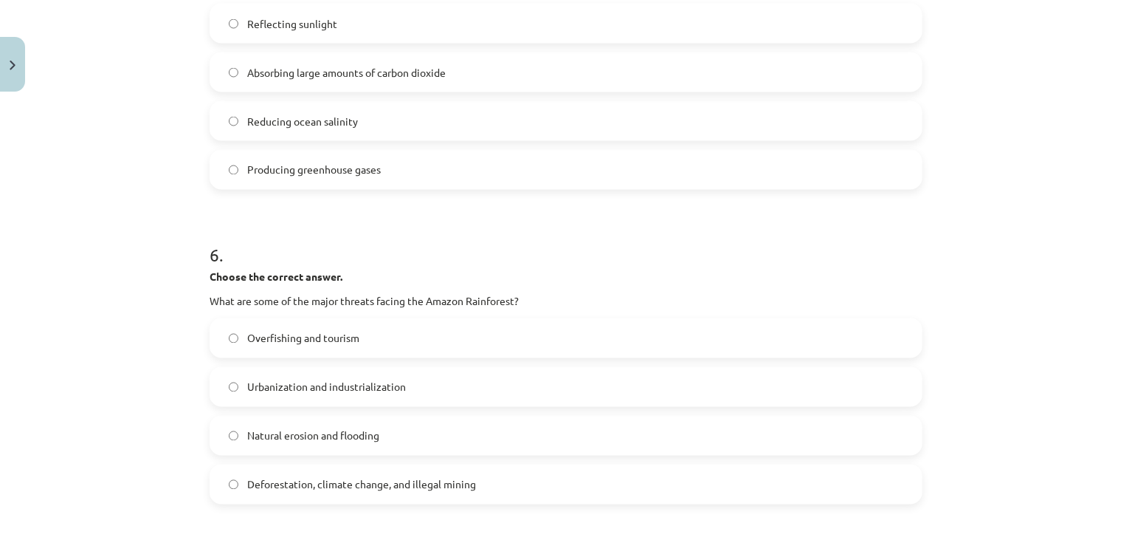
scroll to position [1256, 0]
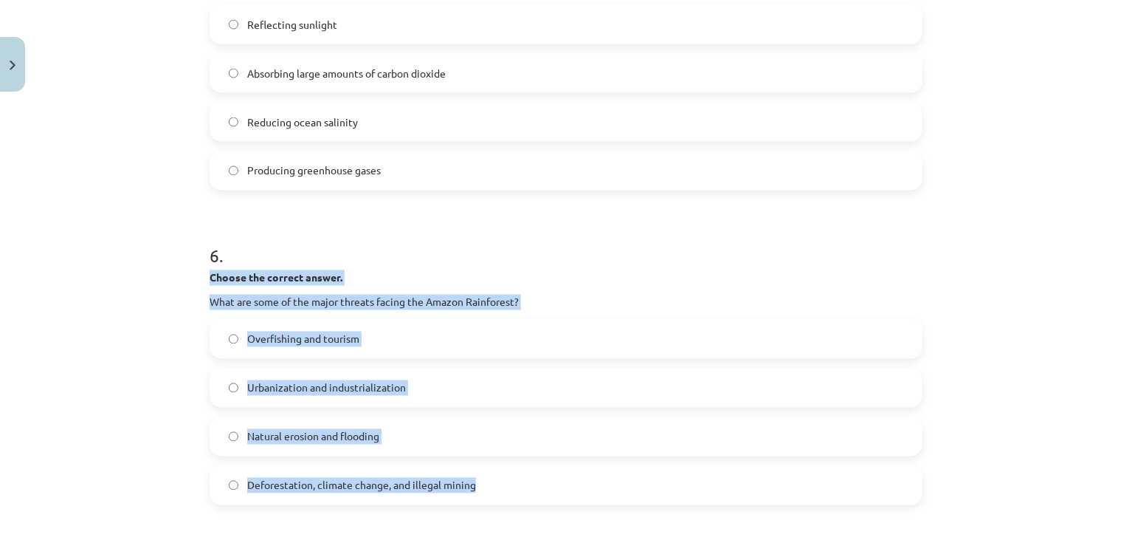
drag, startPoint x: 181, startPoint y: 276, endPoint x: 509, endPoint y: 503, distance: 399.1
click at [509, 503] on div "Mācību tēma: Angļu valoda i - 10.klase 1.ieskaites mācību materiāls #11 📖 🎧 Top…" at bounding box center [566, 270] width 1132 height 540
click at [71, 354] on div "Mācību tēma: Angļu valoda i - 10.klase 1.ieskaites mācību materiāls #11 📖 🎧 Top…" at bounding box center [566, 270] width 1132 height 540
click at [128, 362] on div "Mācību tēma: Angļu valoda i - 10.klase 1.ieskaites mācību materiāls #11 📖 🎧 Top…" at bounding box center [566, 270] width 1132 height 540
click at [190, 417] on div "Mācību tēma: Angļu valoda i - 10.klase 1.ieskaites mācību materiāls #11 📖 🎧 Top…" at bounding box center [566, 270] width 1132 height 540
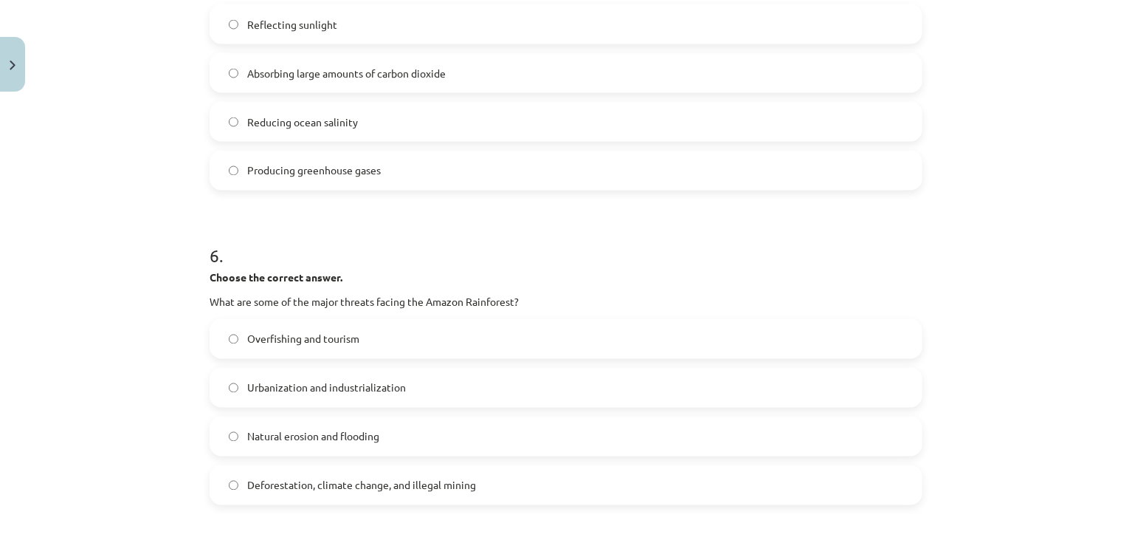
click at [190, 417] on div "Mācību tēma: Angļu valoda i - 10.klase 1.ieskaites mācību materiāls #11 📖 🎧 Top…" at bounding box center [566, 270] width 1132 height 540
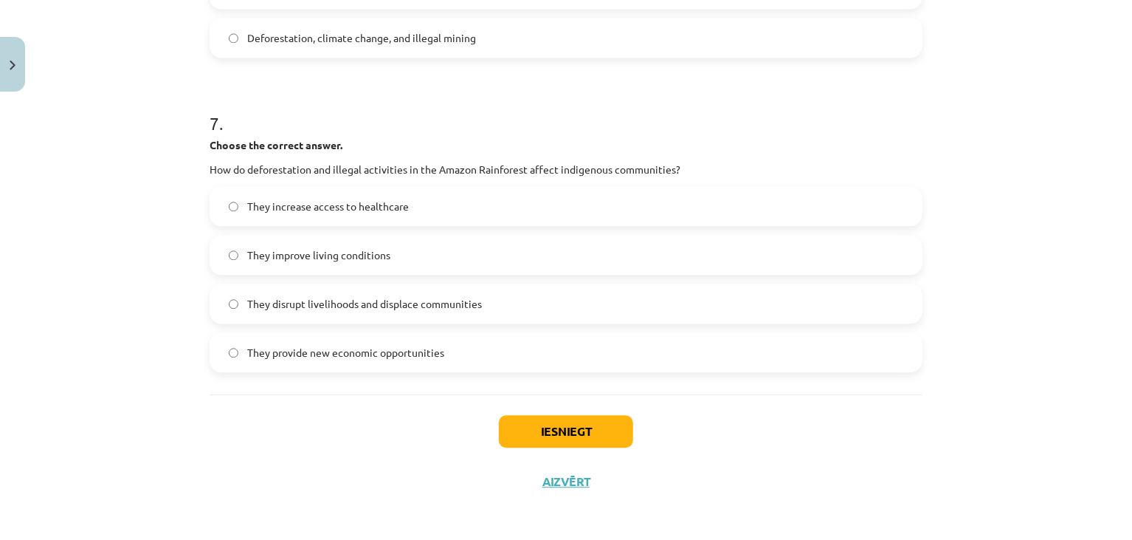
scroll to position [1707, 0]
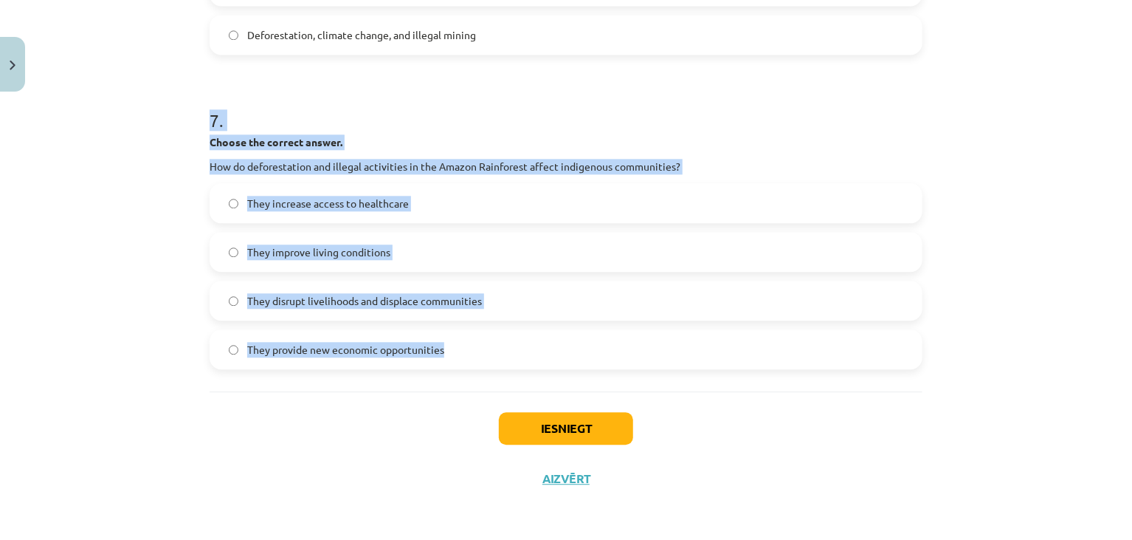
drag, startPoint x: 199, startPoint y: 115, endPoint x: 436, endPoint y: 347, distance: 332.0
click at [151, 329] on div "Mācību tēma: Angļu valoda i - 10.klase 1.ieskaites mācību materiāls #11 📖 🎧 Top…" at bounding box center [566, 270] width 1132 height 540
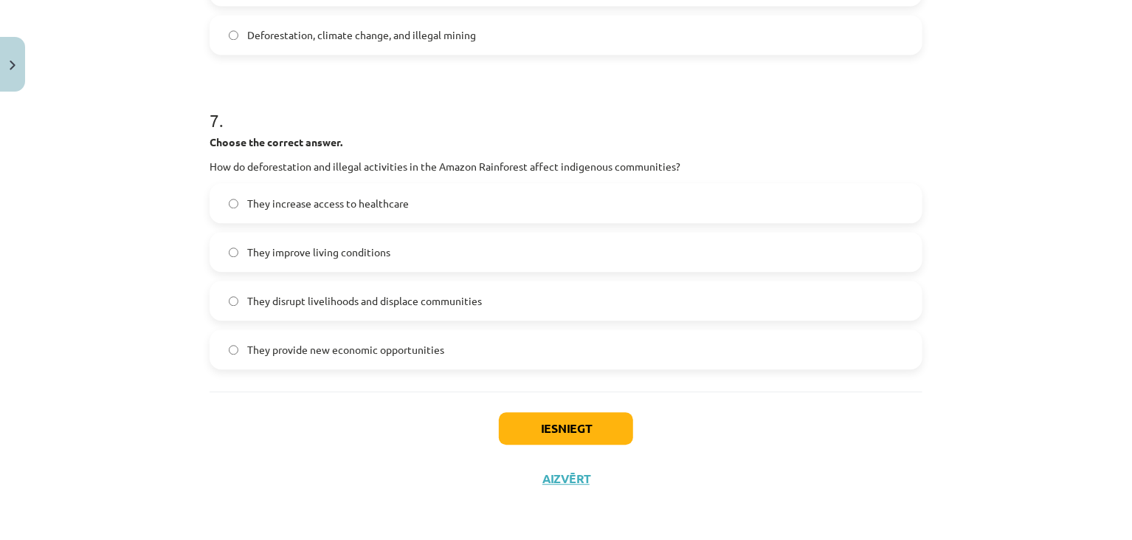
click at [237, 306] on label "They disrupt livelihoods and displace communities" at bounding box center [566, 300] width 710 height 37
click at [520, 426] on button "Iesniegt" at bounding box center [566, 428] width 134 height 32
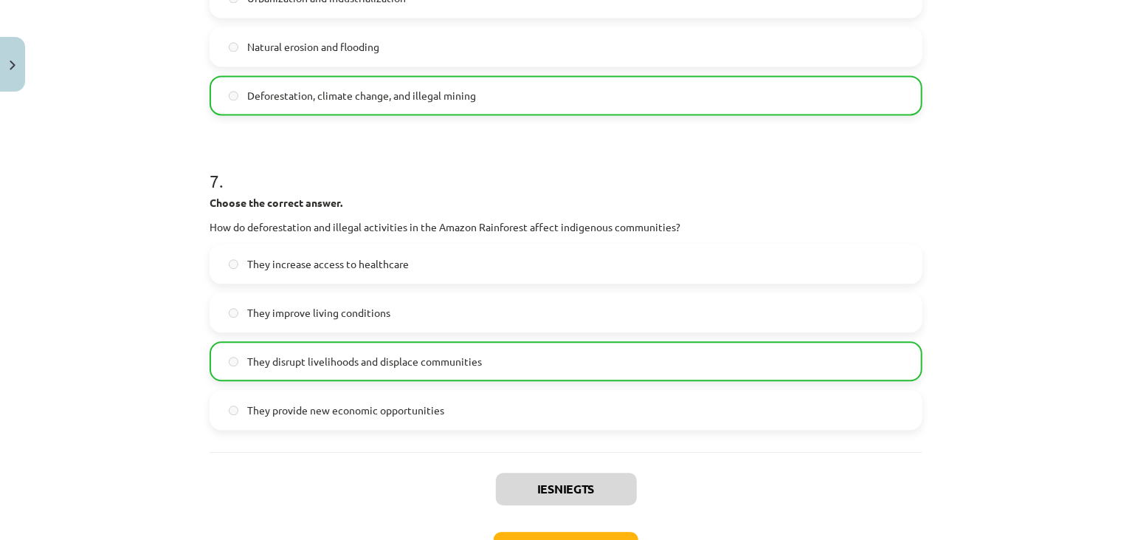
scroll to position [1753, 0]
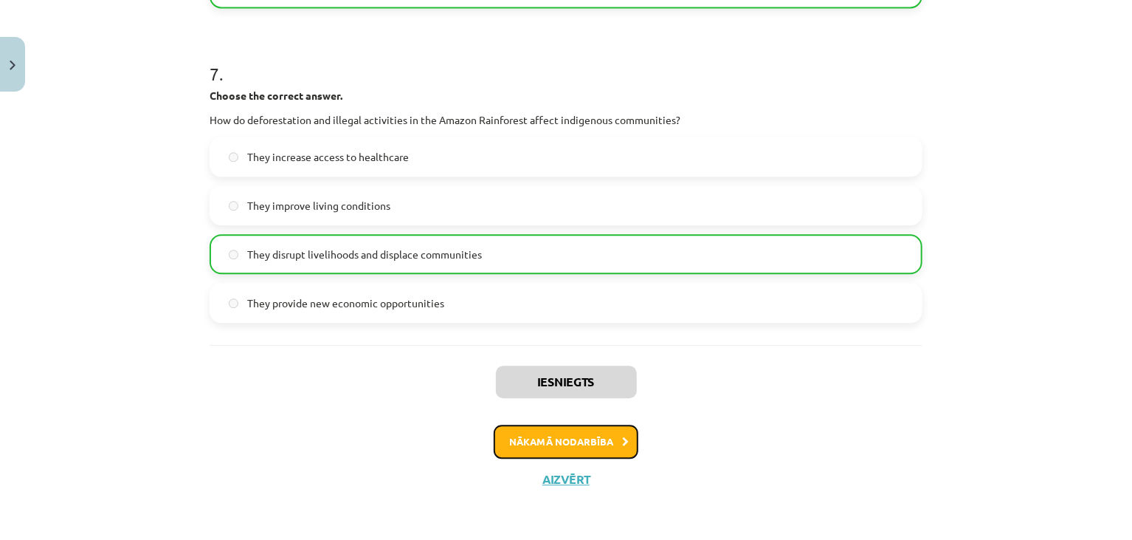
click at [548, 440] on button "Nākamā nodarbība" at bounding box center [566, 441] width 145 height 34
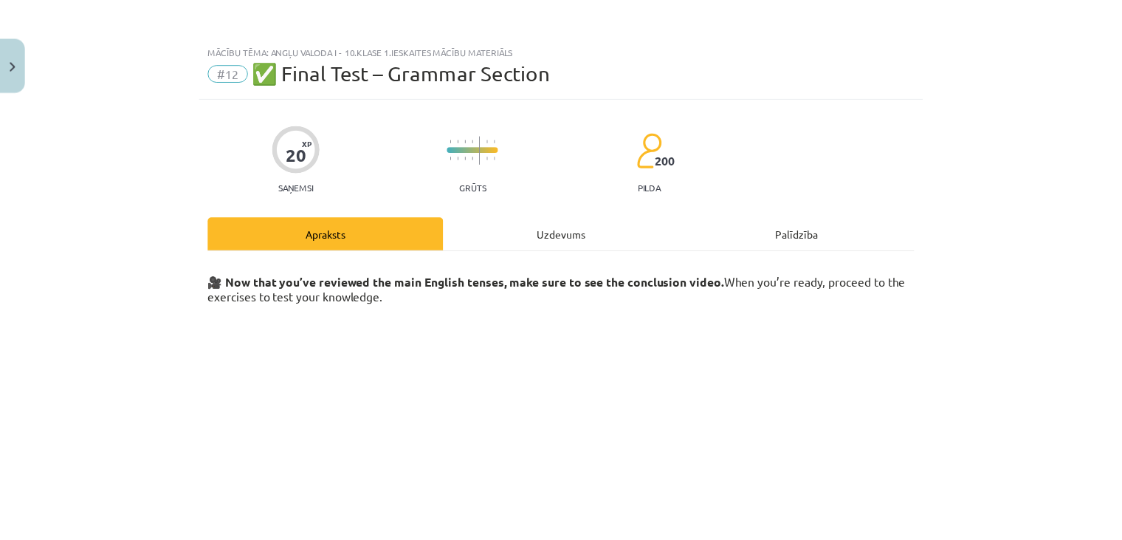
scroll to position [0, 0]
click at [105, 97] on div "Mācību tēma: Angļu valoda i - 10.klase 1.ieskaites mācību materiāls #12 ✅ Final…" at bounding box center [566, 270] width 1132 height 540
click at [182, 92] on div "Mācību tēma: Angļu valoda i - 10.klase 1.ieskaites mācību materiāls #12 ✅ Final…" at bounding box center [566, 270] width 1132 height 540
click at [20, 57] on button "Close" at bounding box center [12, 64] width 25 height 55
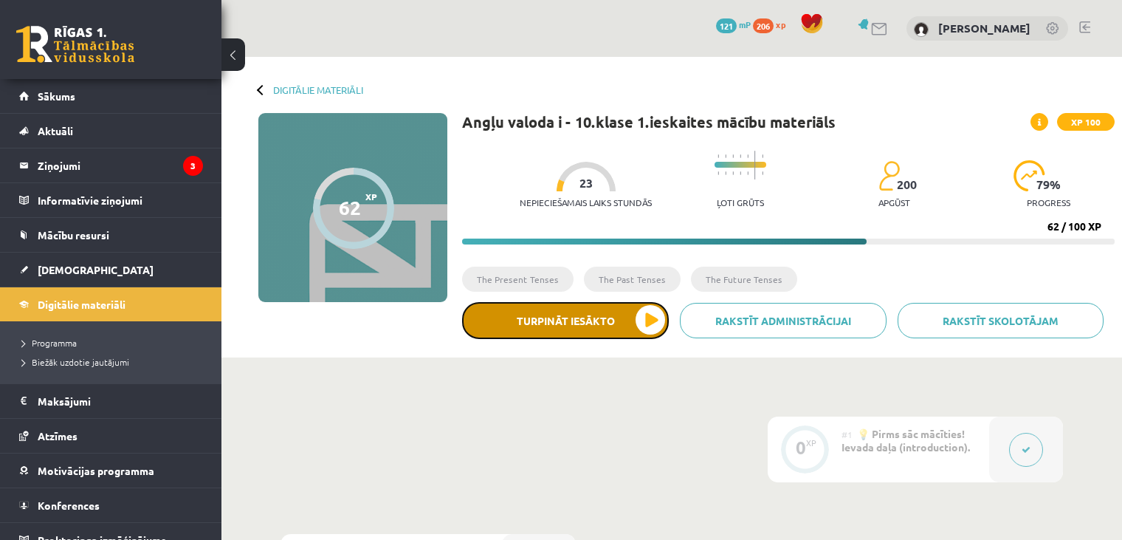
click at [611, 315] on button "Turpināt iesākto" at bounding box center [565, 320] width 207 height 37
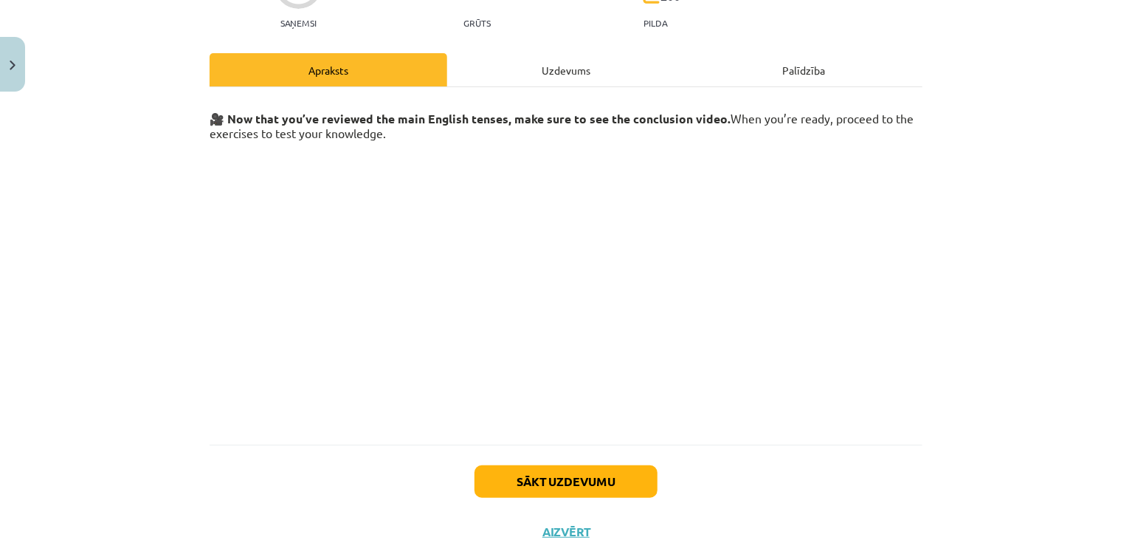
scroll to position [217, 0]
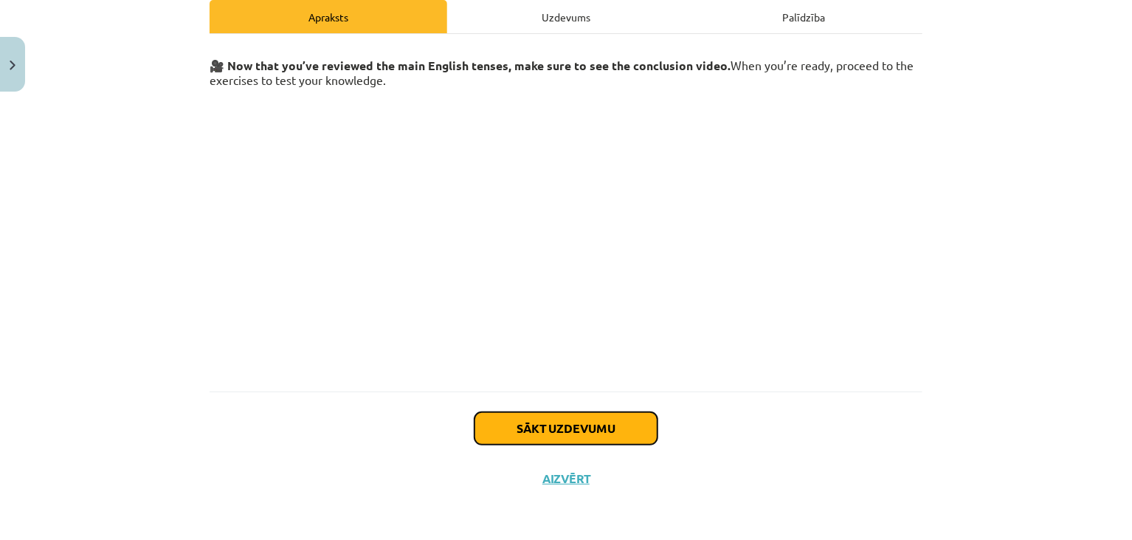
click at [572, 422] on button "Sākt uzdevumu" at bounding box center [566, 428] width 183 height 32
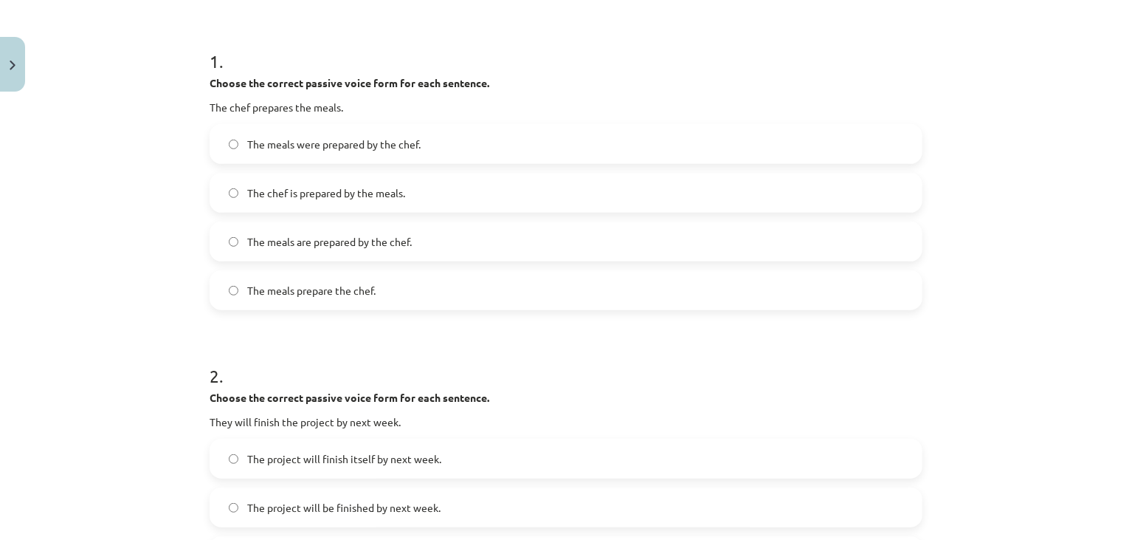
scroll to position [268, 0]
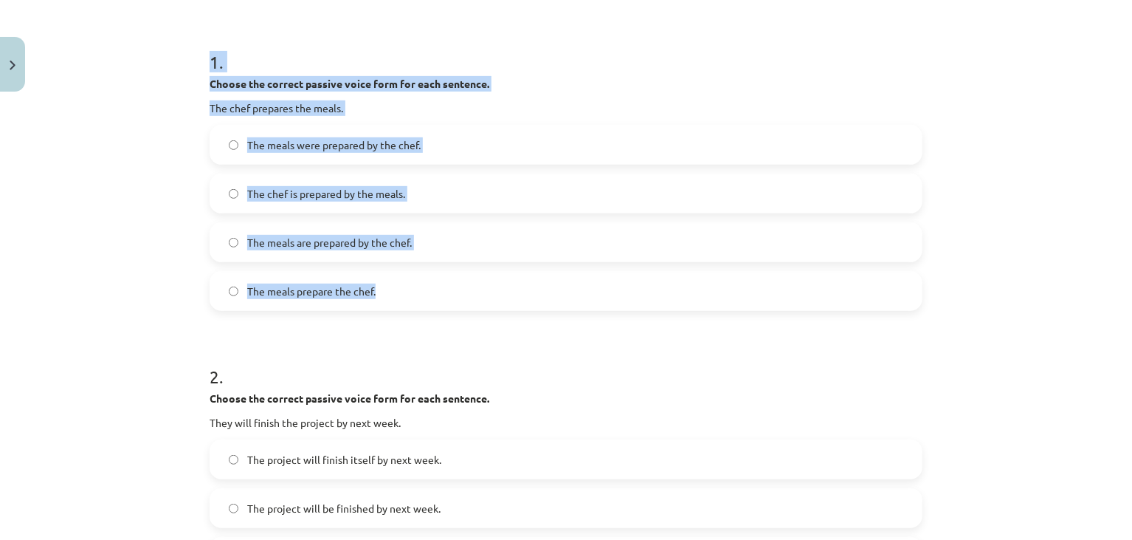
drag, startPoint x: 198, startPoint y: 65, endPoint x: 430, endPoint y: 278, distance: 315.1
click at [165, 230] on div "Mācību tēma: Angļu valoda i - 10.klase 1.ieskaites mācību materiāls #12 ✅ Final…" at bounding box center [566, 270] width 1132 height 540
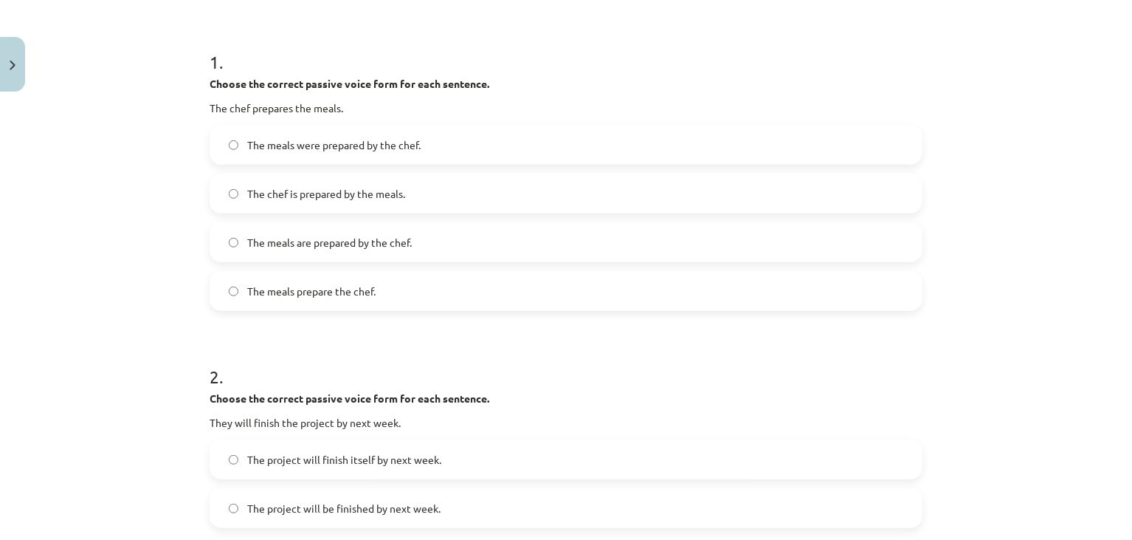
click at [236, 351] on h1 "2 ." at bounding box center [566, 363] width 713 height 46
click at [237, 242] on label "The meals are prepared by the chef." at bounding box center [566, 242] width 710 height 37
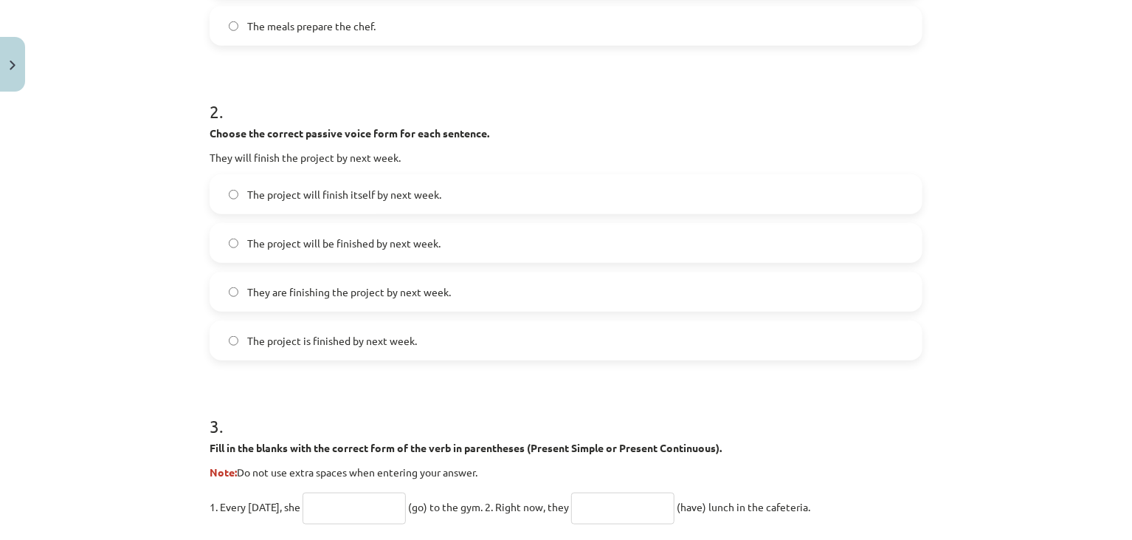
scroll to position [534, 0]
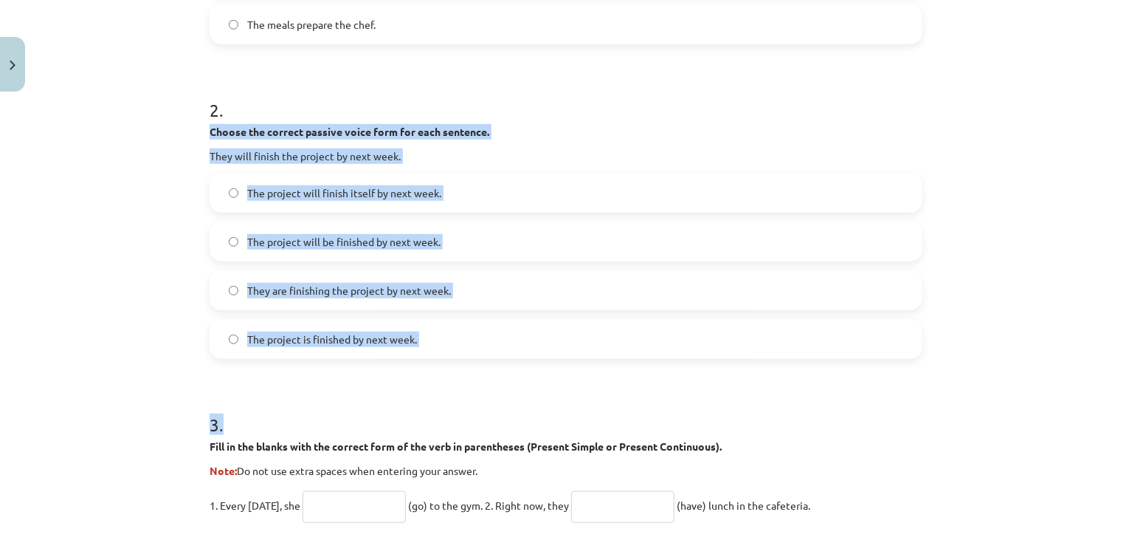
drag, startPoint x: 204, startPoint y: 128, endPoint x: 493, endPoint y: 363, distance: 373.1
click at [493, 363] on div "Mācību tēma: Angļu valoda i - 10.klase 1.ieskaites mācību materiāls #12 ✅ Final…" at bounding box center [566, 270] width 1132 height 540
click at [191, 319] on div "Mācību tēma: Angļu valoda i - 10.klase 1.ieskaites mācību materiāls #12 ✅ Final…" at bounding box center [566, 270] width 1132 height 540
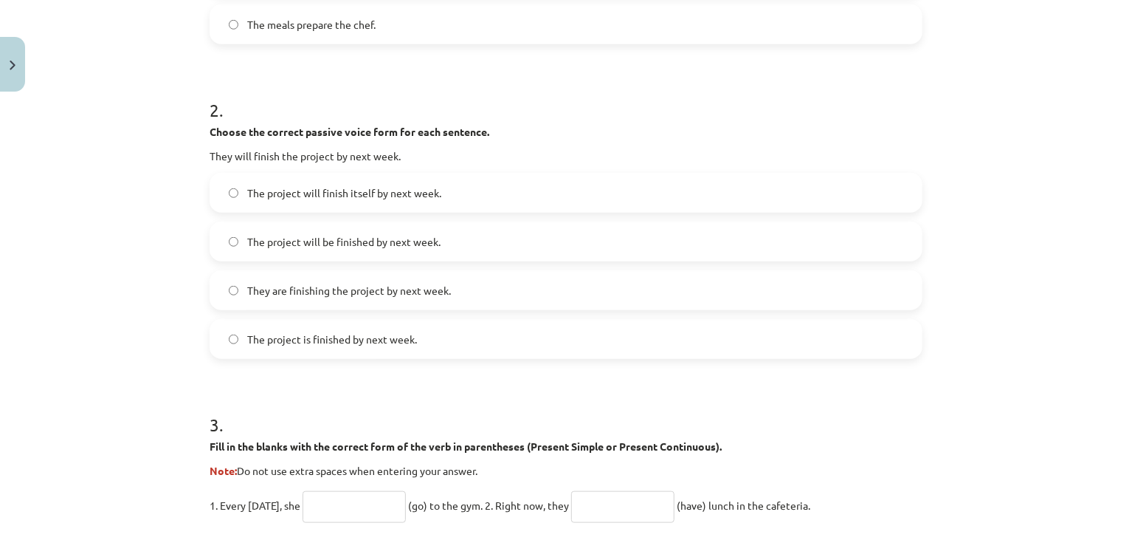
click at [492, 103] on h1 "2 ." at bounding box center [566, 97] width 713 height 46
click at [350, 234] on span "The project will be finished by next week." at bounding box center [343, 242] width 193 height 16
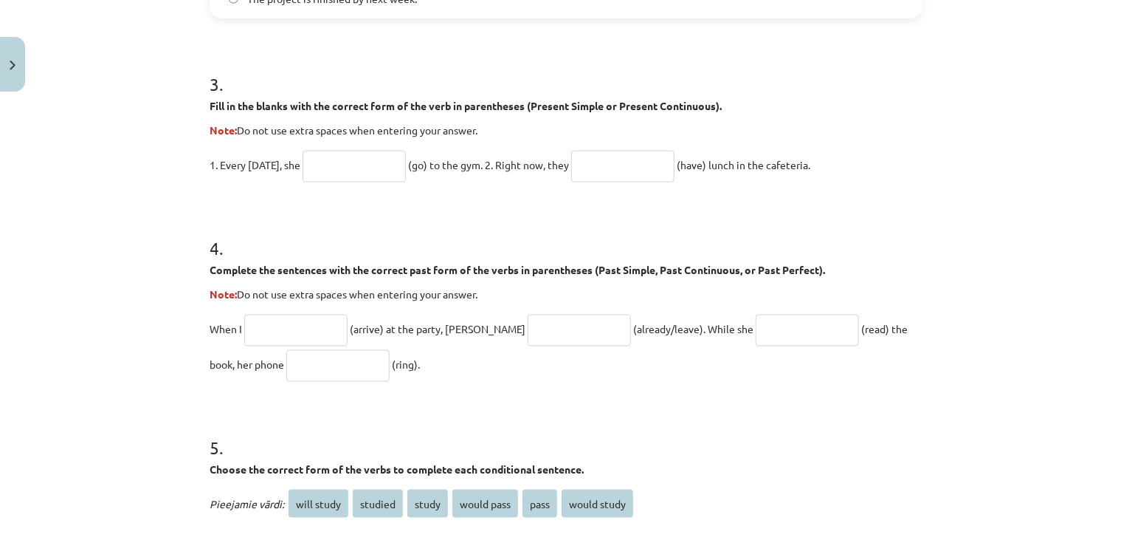
scroll to position [876, 0]
click at [210, 104] on strong "Fill in the blanks with the correct form of the verb in parentheses (Present Si…" at bounding box center [466, 104] width 512 height 13
click at [201, 103] on div "20 XP Saņemsi Grūts 200 pilda Apraksts Uzdevums Palīdzība 1 . Choose the correc…" at bounding box center [566, 62] width 731 height 1678
click at [201, 106] on div "20 XP Saņemsi Grūts 200 pilda Apraksts Uzdevums Palīdzība 1 . Choose the correc…" at bounding box center [566, 62] width 731 height 1678
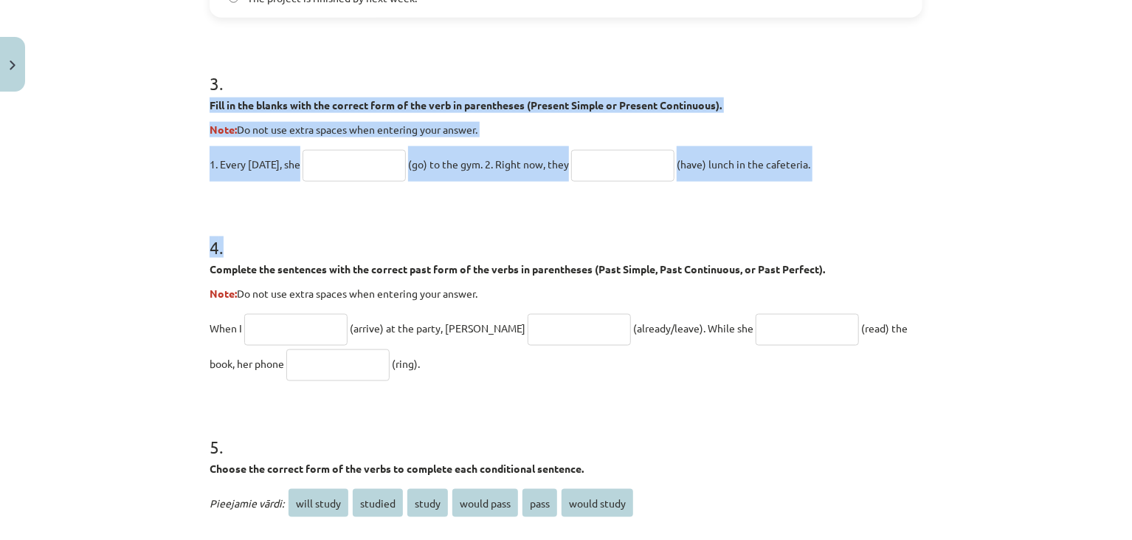
drag, startPoint x: 201, startPoint y: 103, endPoint x: 785, endPoint y: 191, distance: 590.6
click at [785, 191] on div "20 XP Saņemsi Grūts 200 pilda Apraksts Uzdevums Palīdzība 1 . Choose the correc…" at bounding box center [566, 62] width 731 height 1678
click at [357, 186] on form "1 . Choose the correct passive voice form for each sentence. The chef prepares …" at bounding box center [566, 92] width 713 height 1348
click at [354, 166] on input "text" at bounding box center [354, 166] width 103 height 32
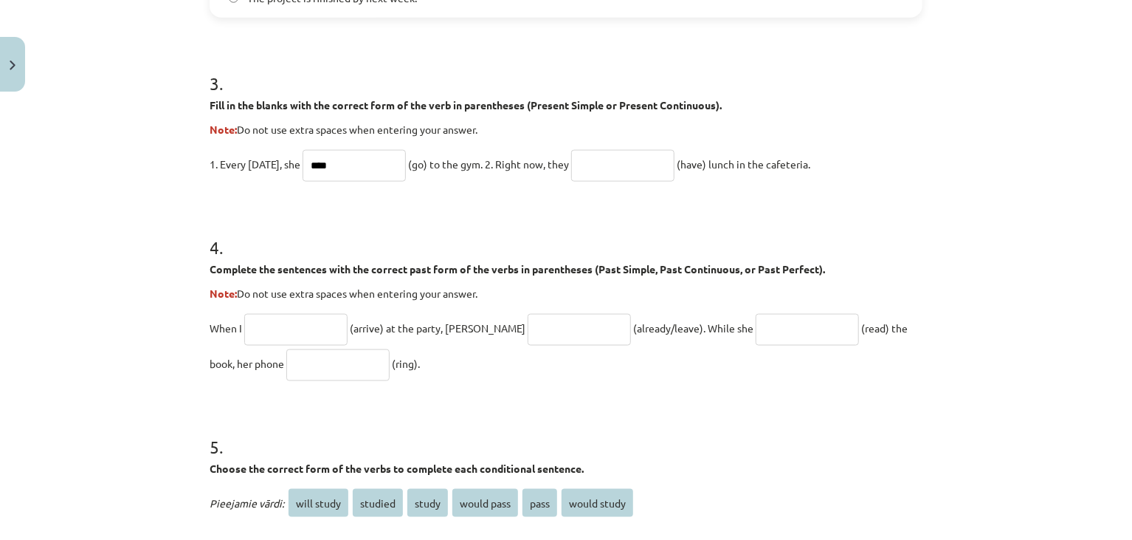
type input "****"
click at [633, 166] on input "text" at bounding box center [622, 166] width 103 height 32
type input "**********"
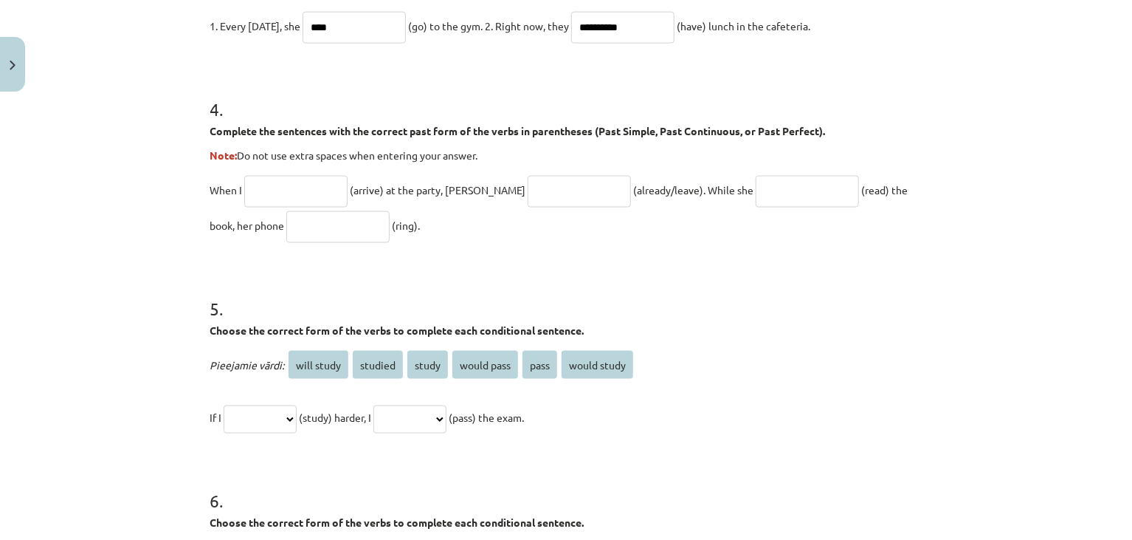
scroll to position [1017, 0]
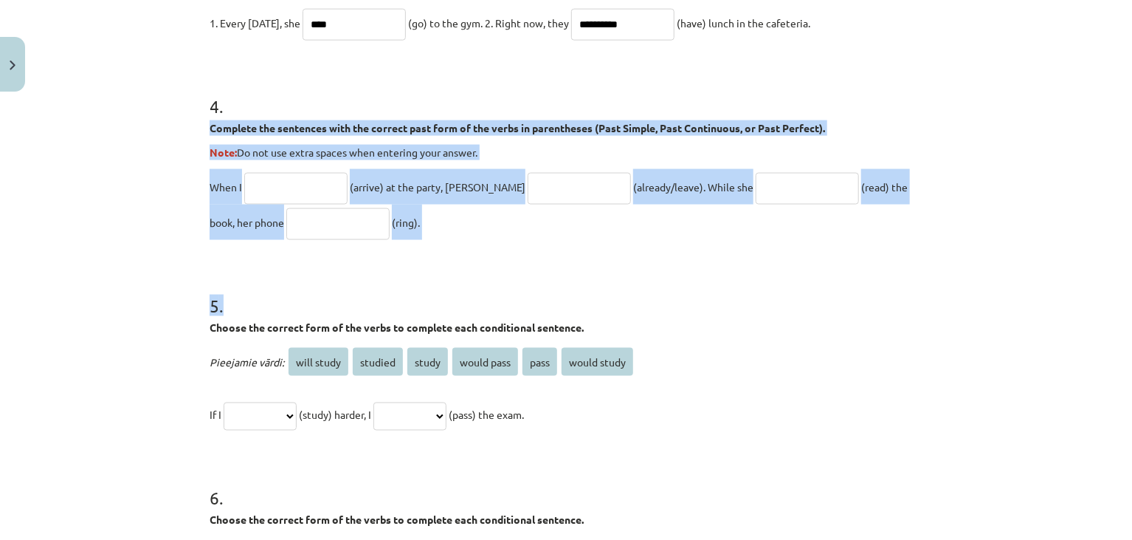
drag, startPoint x: 197, startPoint y: 125, endPoint x: 374, endPoint y: 247, distance: 215.0
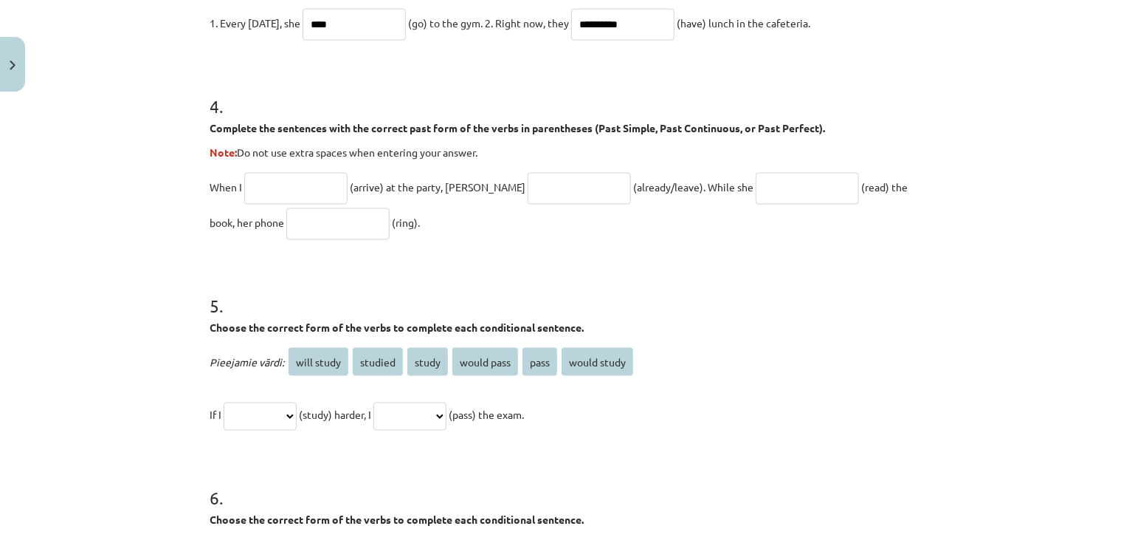
click at [283, 199] on input "text" at bounding box center [295, 189] width 103 height 32
type input "*******"
click at [532, 181] on input "text" at bounding box center [579, 189] width 103 height 32
type input "**********"
click at [756, 184] on input "text" at bounding box center [807, 189] width 103 height 32
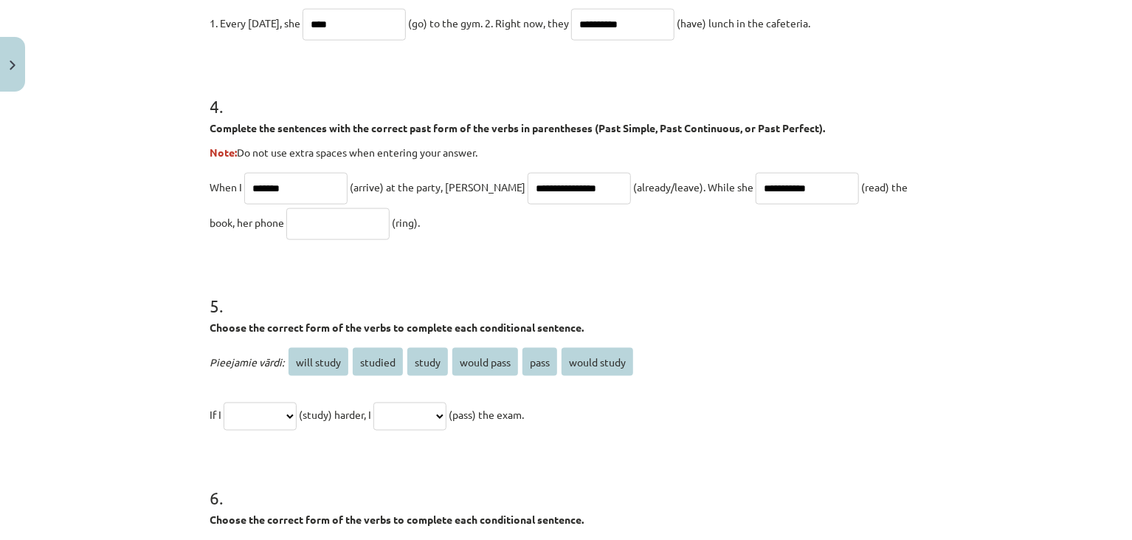
type input "**********"
click at [306, 216] on input "text" at bounding box center [337, 224] width 103 height 32
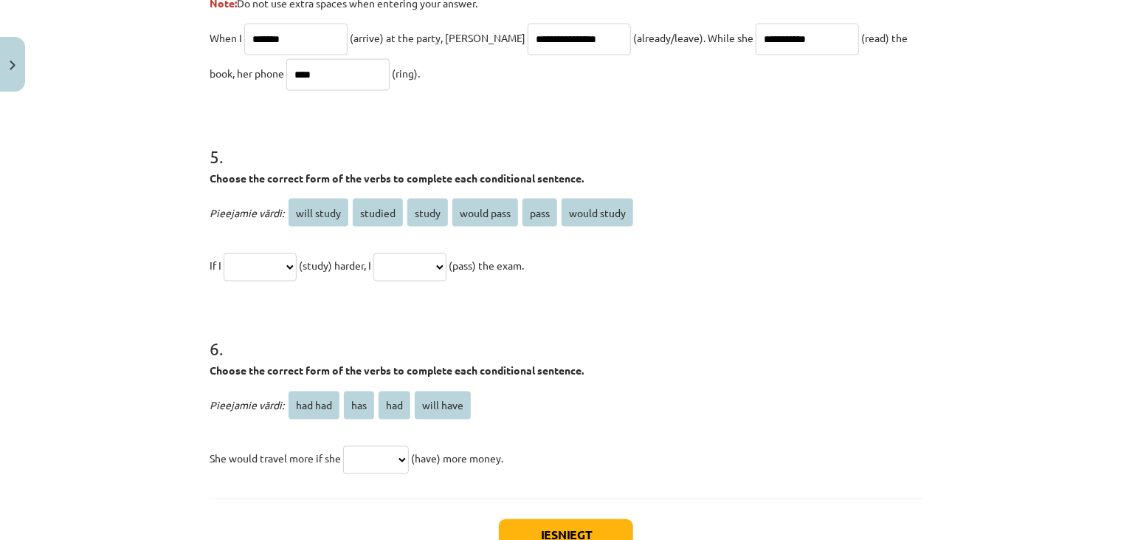
scroll to position [1165, 0]
type input "****"
click at [286, 269] on select "**********" at bounding box center [260, 268] width 73 height 28
click at [410, 355] on h1 "6 ." at bounding box center [566, 337] width 713 height 46
drag, startPoint x: 189, startPoint y: 168, endPoint x: 613, endPoint y: 270, distance: 435.8
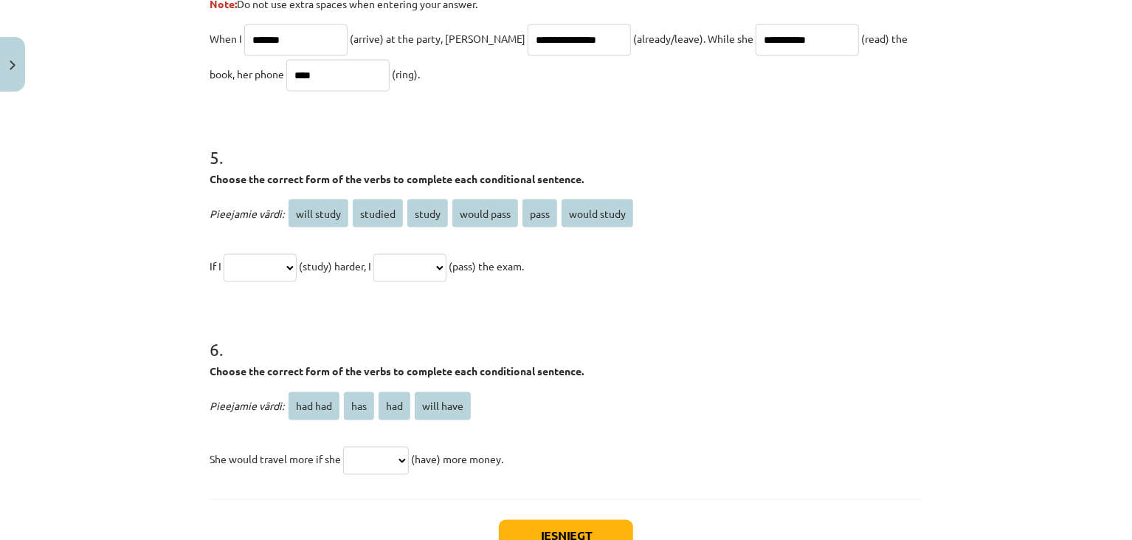
click at [613, 270] on div "**********" at bounding box center [566, 270] width 1132 height 540
click at [655, 260] on p "**********" at bounding box center [566, 266] width 713 height 35
click at [297, 263] on select "**********" at bounding box center [260, 268] width 73 height 28
select select "*******"
click at [224, 254] on select "**********" at bounding box center [260, 268] width 73 height 28
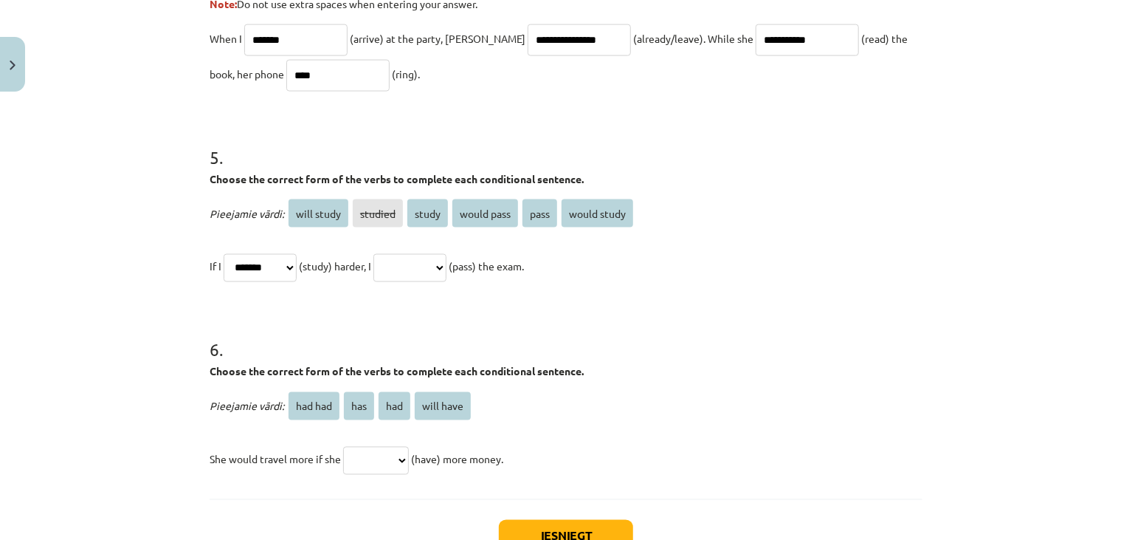
click at [447, 266] on select "**********" at bounding box center [410, 268] width 73 height 28
select select "**********"
click at [391, 254] on select "**********" at bounding box center [410, 268] width 73 height 28
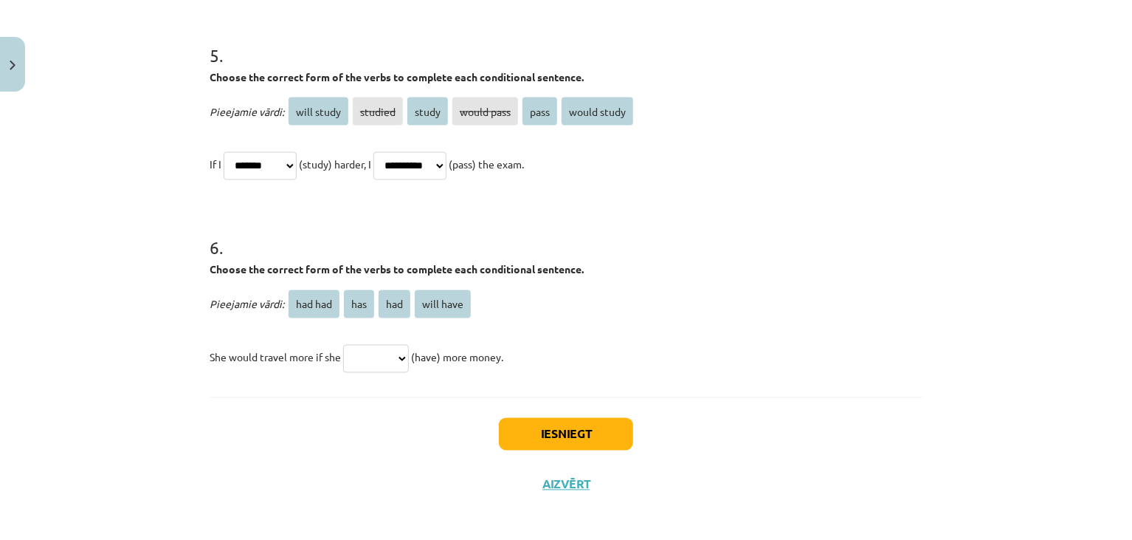
scroll to position [1271, 0]
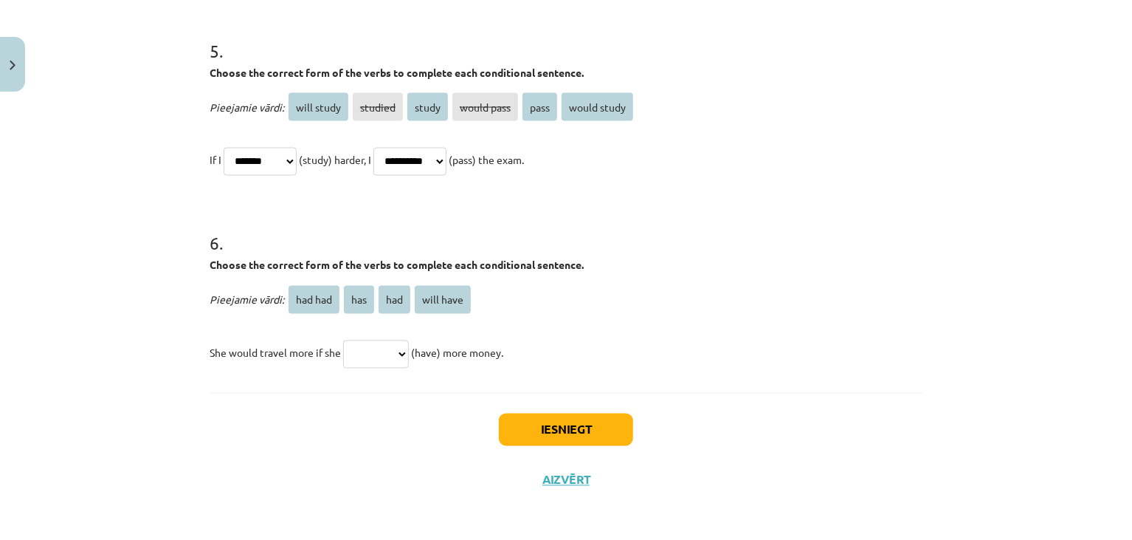
drag, startPoint x: 204, startPoint y: 257, endPoint x: 516, endPoint y: 372, distance: 332.8
click at [183, 328] on div "**********" at bounding box center [566, 270] width 1132 height 540
click at [193, 407] on div "**********" at bounding box center [566, 270] width 1132 height 540
click at [388, 346] on select "******* *** *** *********" at bounding box center [376, 354] width 66 height 28
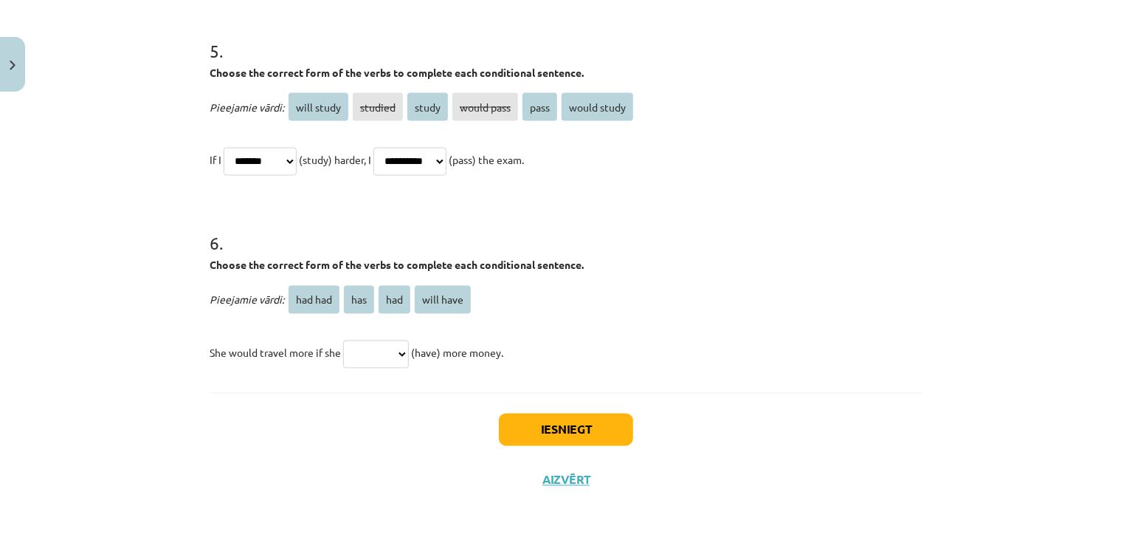
select select "***"
click at [343, 340] on select "******* *** *** *********" at bounding box center [376, 354] width 66 height 28
click at [539, 426] on button "Iesniegt" at bounding box center [566, 429] width 134 height 32
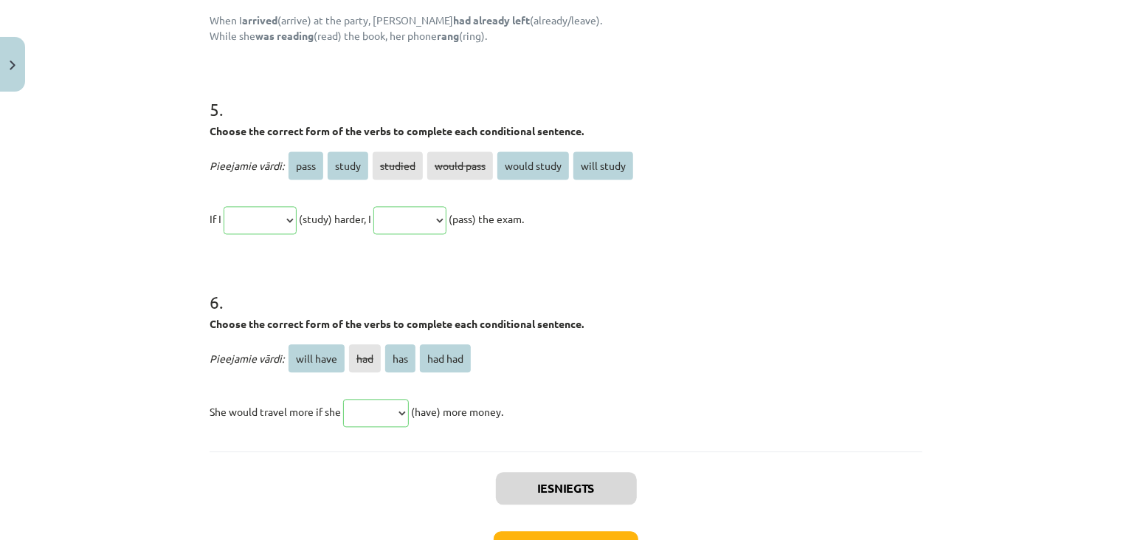
scroll to position [1459, 0]
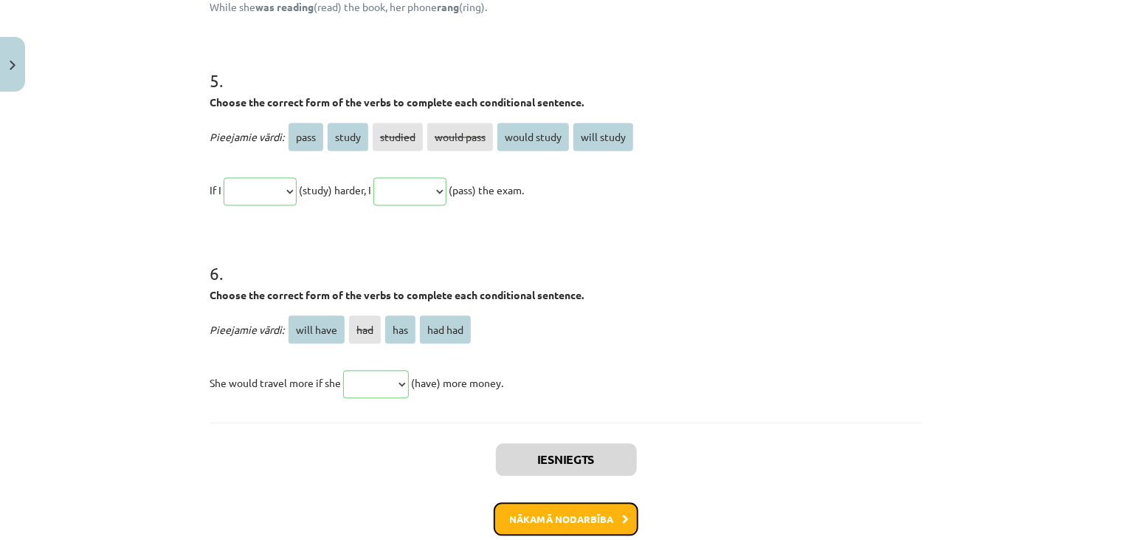
click at [536, 514] on button "Nākamā nodarbība" at bounding box center [566, 519] width 145 height 34
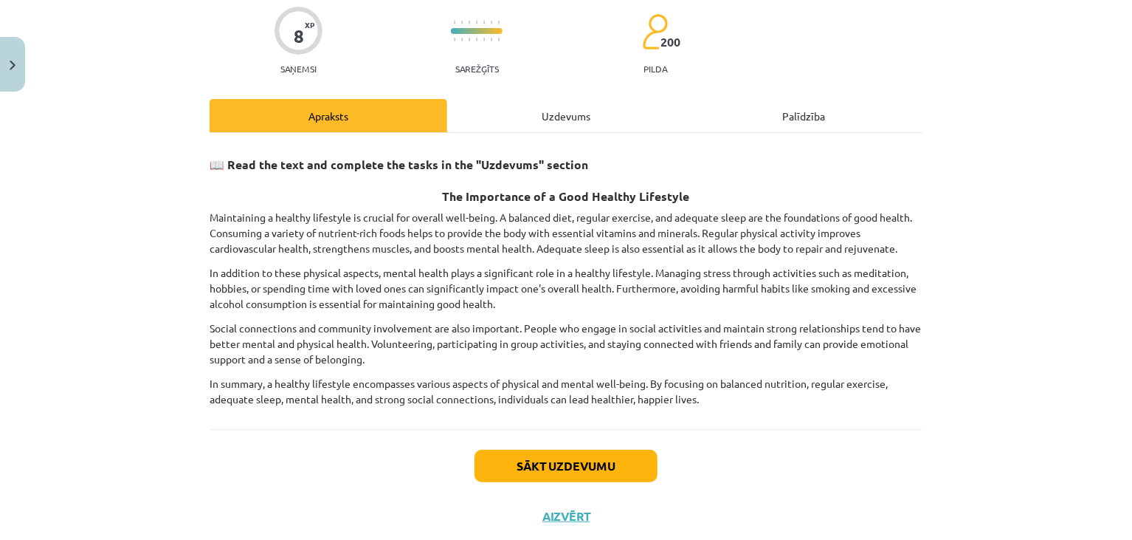
scroll to position [0, 0]
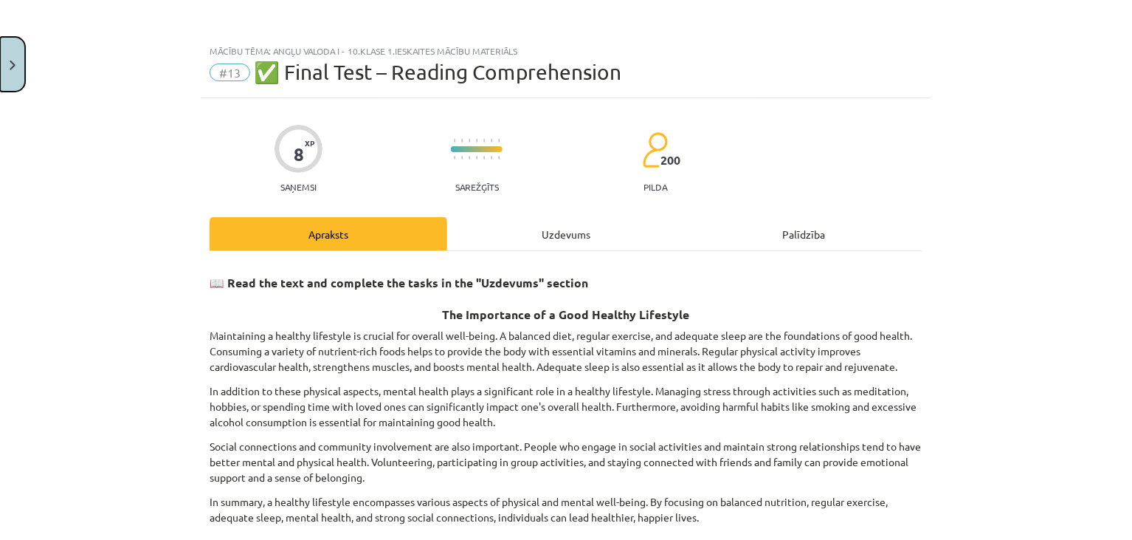
click at [13, 41] on button "Close" at bounding box center [12, 64] width 25 height 55
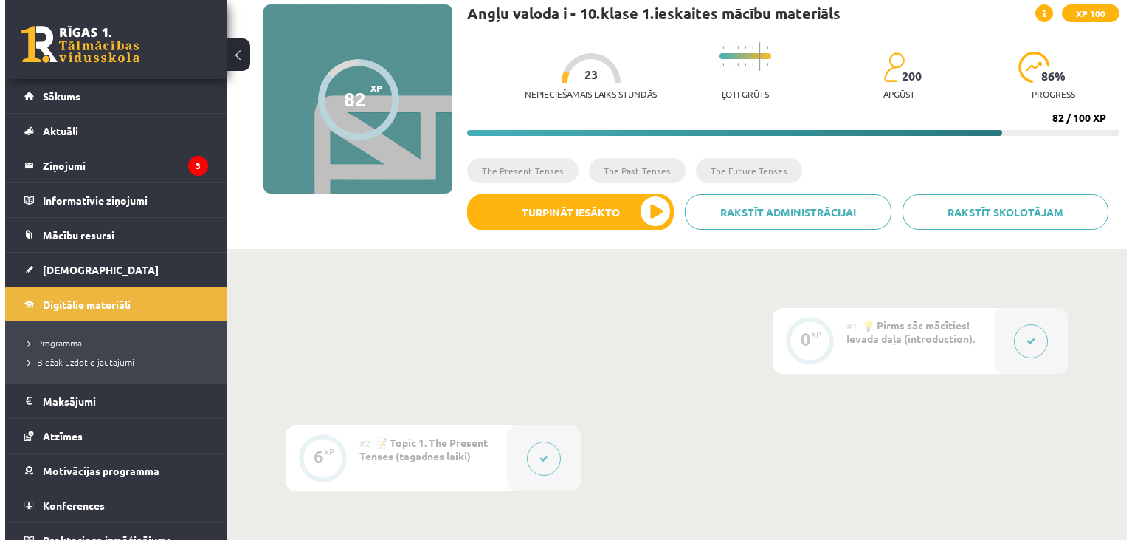
scroll to position [107, 0]
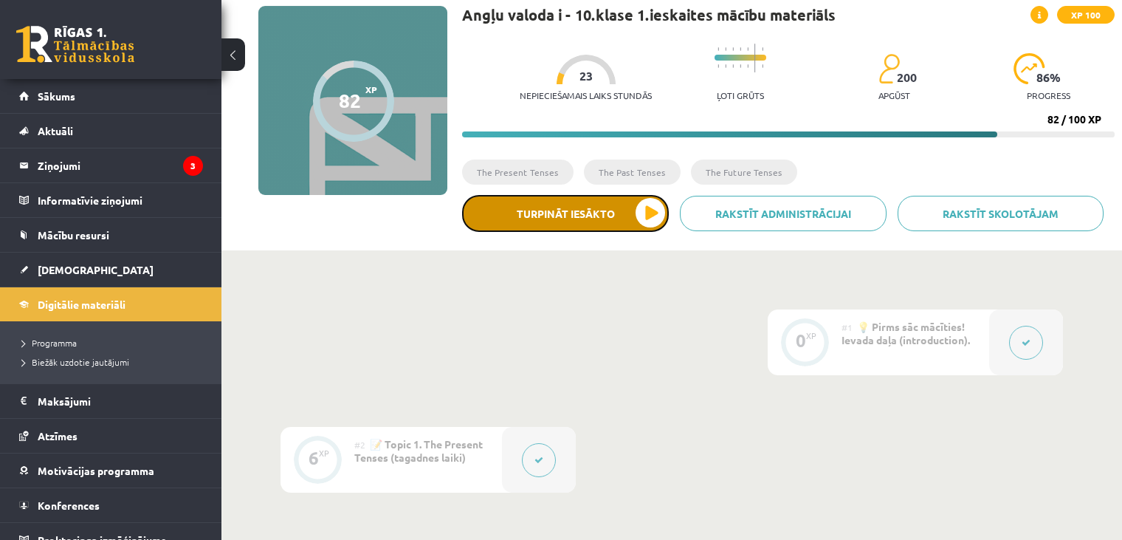
click at [540, 217] on button "Turpināt iesākto" at bounding box center [565, 213] width 207 height 37
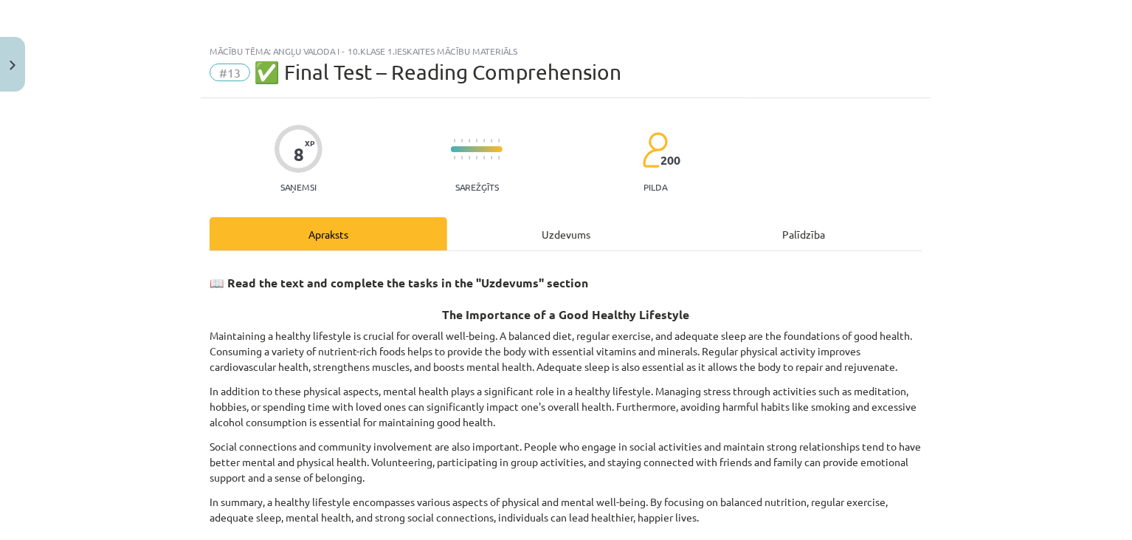
scroll to position [154, 0]
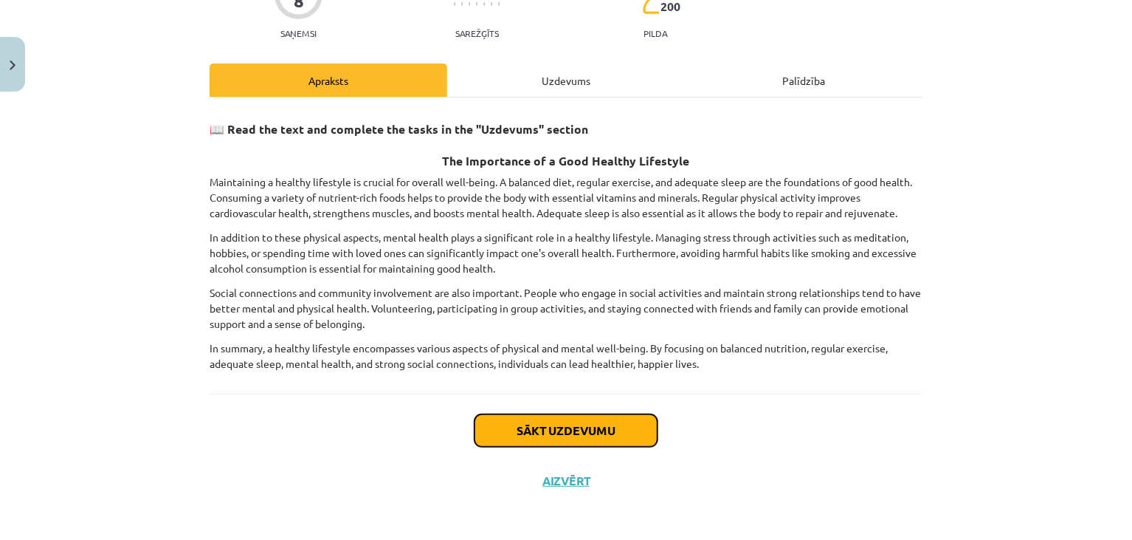
click at [556, 422] on button "Sākt uzdevumu" at bounding box center [566, 430] width 183 height 32
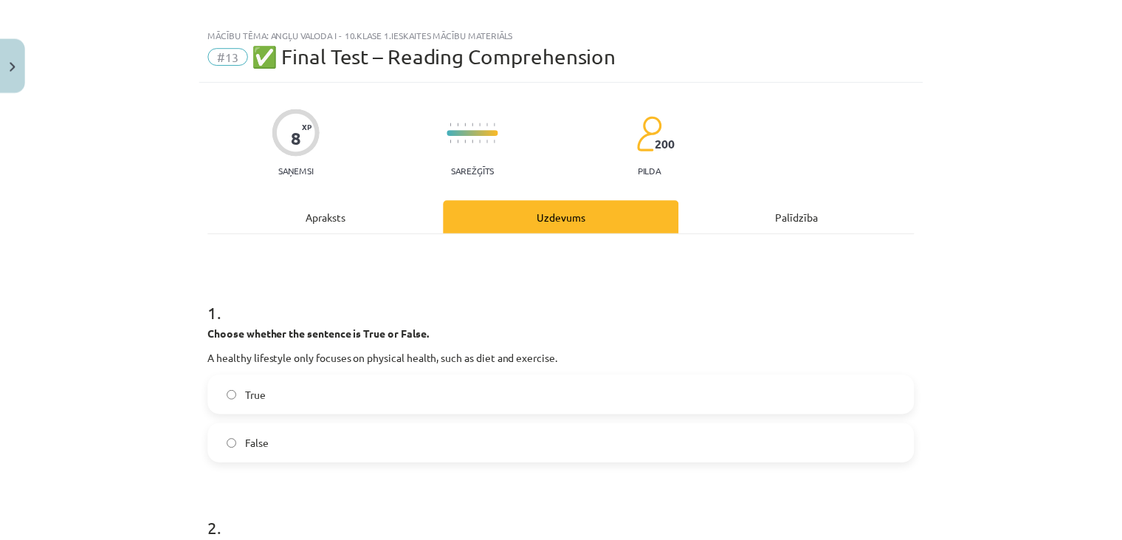
scroll to position [10, 0]
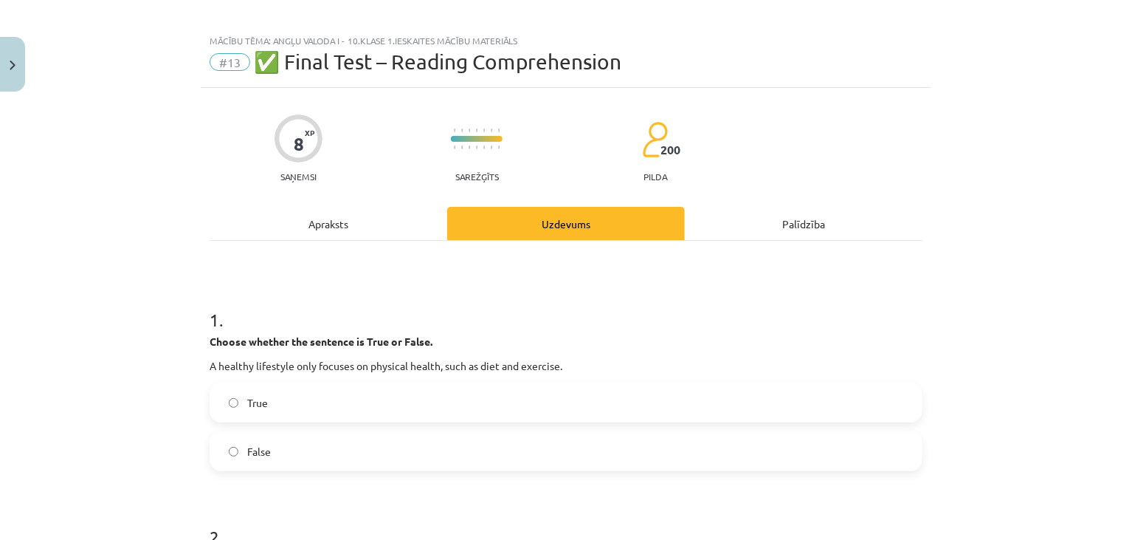
click at [79, 70] on div "Mācību tēma: Angļu valoda i - 10.klase 1.ieskaites mācību materiāls #13 ✅ Final…" at bounding box center [566, 270] width 1132 height 540
click at [85, 77] on div "Mācību tēma: Angļu valoda i - 10.klase 1.ieskaites mācību materiāls #13 ✅ Final…" at bounding box center [566, 270] width 1132 height 540
click at [14, 63] on img "Close" at bounding box center [13, 66] width 6 height 10
click at [14, 63] on div "Mācību tēma: Angļu valoda i - 10.klase 1.ieskaites mācību materiāls #13 ✅ Final…" at bounding box center [566, 270] width 1132 height 540
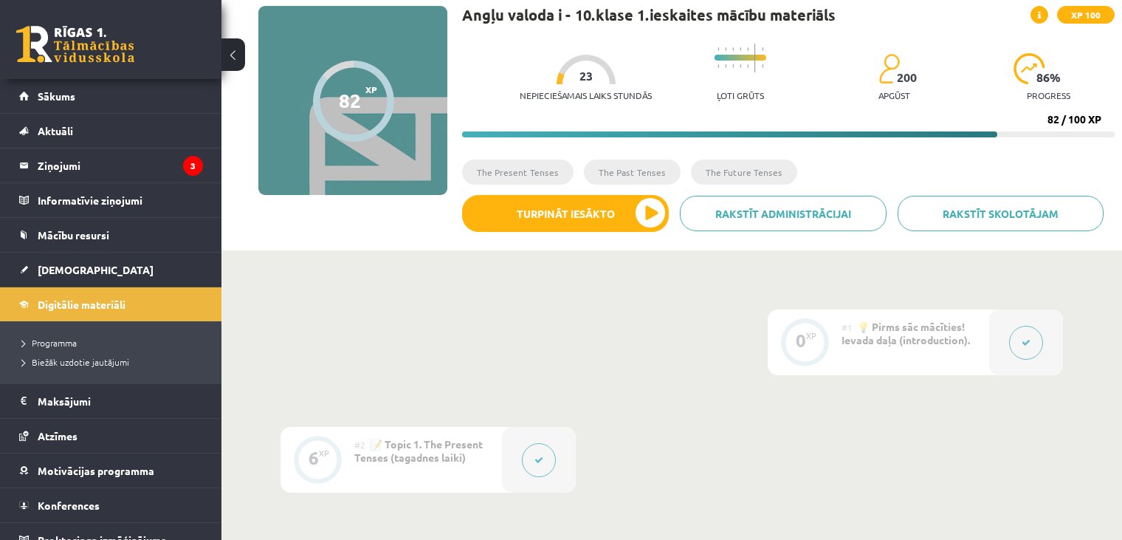
click at [125, 164] on legend "Ziņojumi 3" at bounding box center [120, 165] width 165 height 34
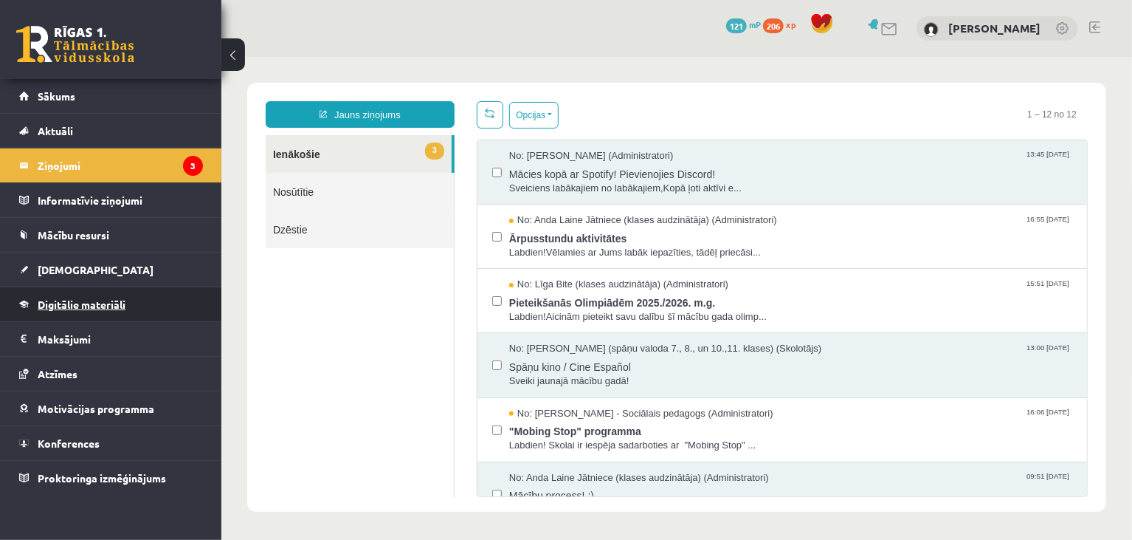
click at [79, 304] on span "Digitālie materiāli" at bounding box center [82, 304] width 88 height 13
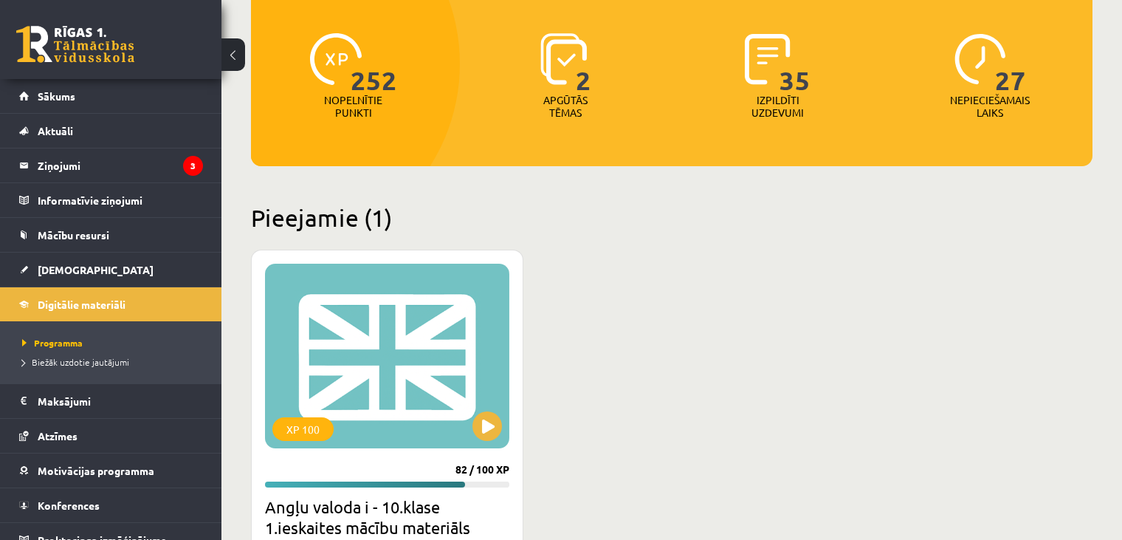
scroll to position [173, 0]
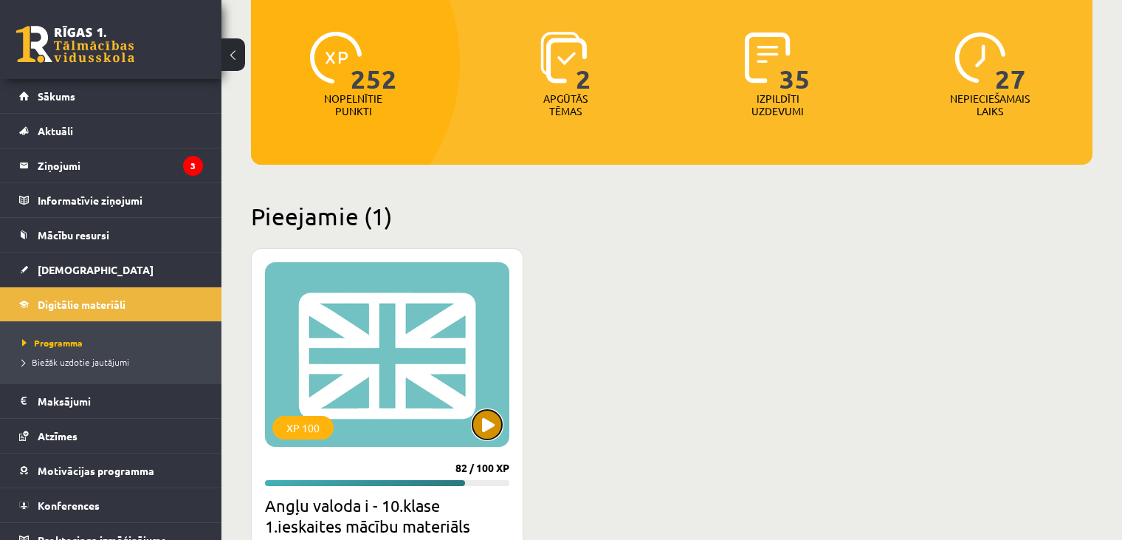
click at [482, 423] on button at bounding box center [487, 425] width 30 height 30
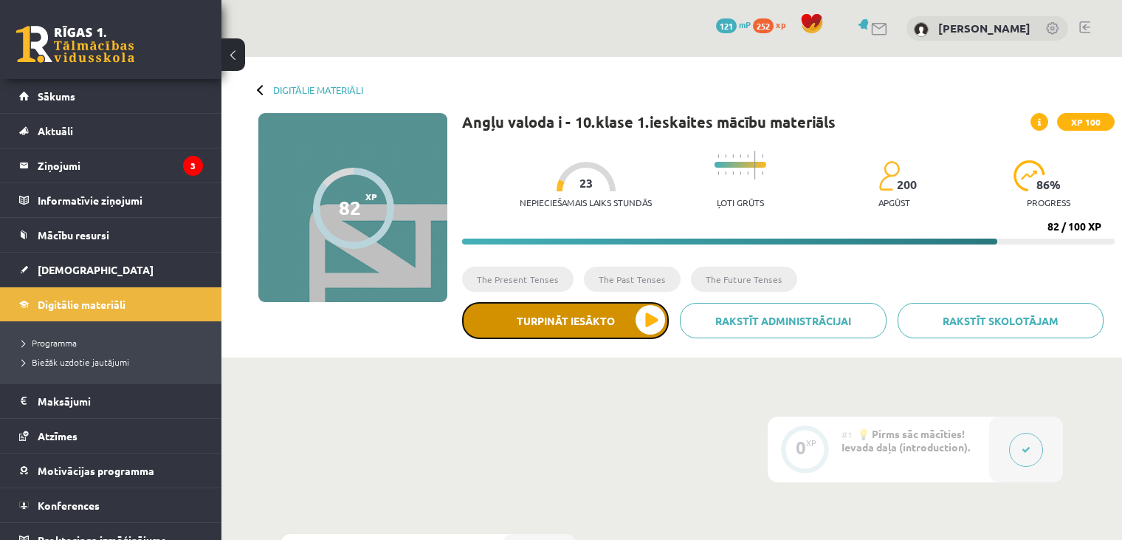
click at [613, 317] on button "Turpināt iesākto" at bounding box center [565, 320] width 207 height 37
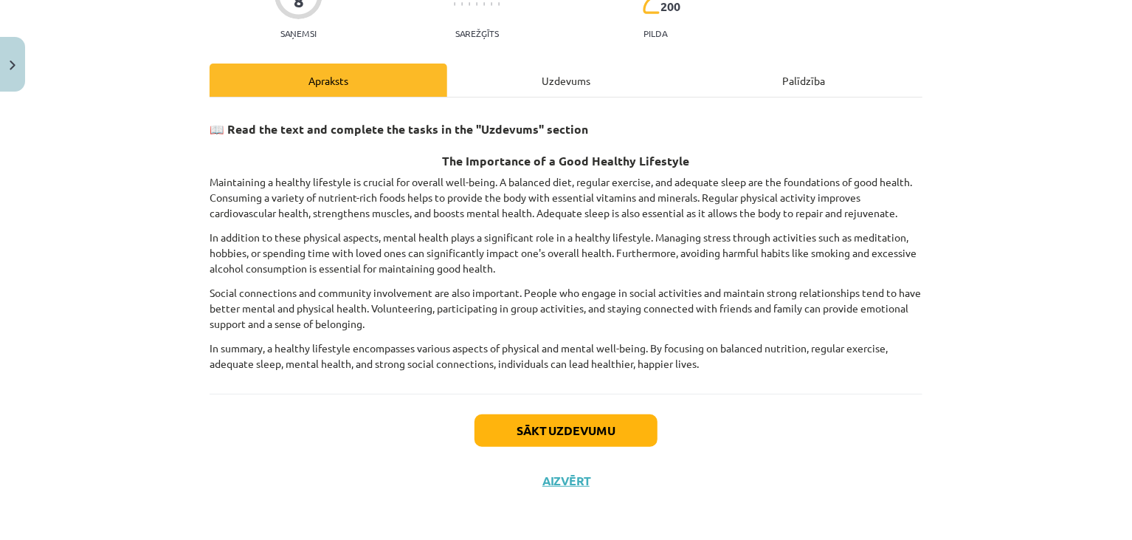
scroll to position [154, 0]
click at [540, 427] on button "Sākt uzdevumu" at bounding box center [566, 430] width 183 height 32
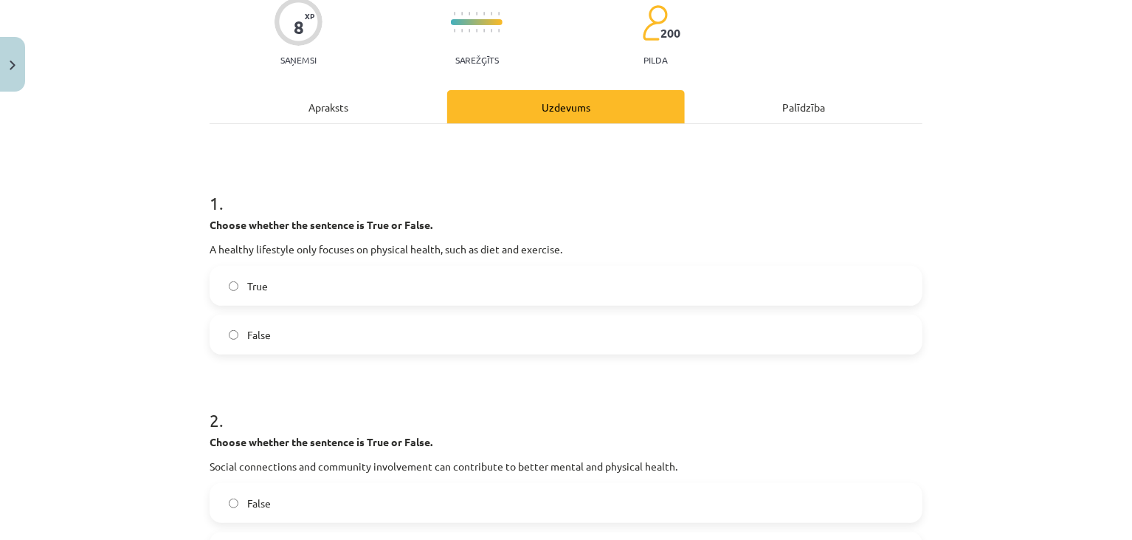
scroll to position [126, 0]
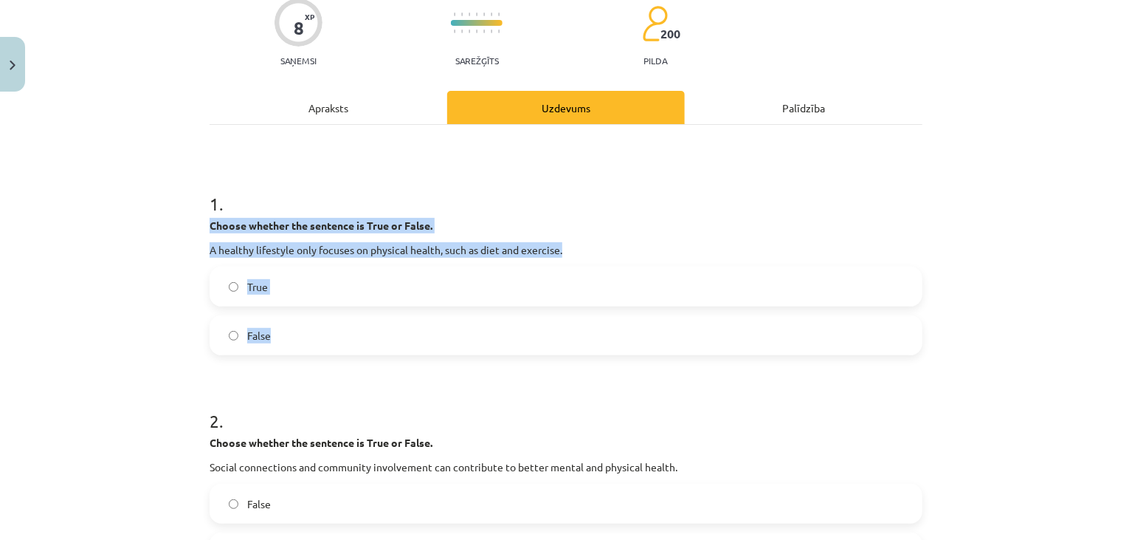
drag, startPoint x: 206, startPoint y: 224, endPoint x: 283, endPoint y: 320, distance: 123.5
click at [283, 320] on div "1 . Choose whether the sentence is True or False. A healthy lifestyle only focu…" at bounding box center [566, 262] width 713 height 188
copy div "Choose whether the sentence is True or False. A healthy lifestyle only focuses …"
click at [118, 289] on div "Mācību tēma: Angļu valoda i - 10.klase 1.ieskaites mācību materiāls #13 ✅ Final…" at bounding box center [566, 270] width 1132 height 540
click at [225, 340] on label "False" at bounding box center [566, 335] width 710 height 37
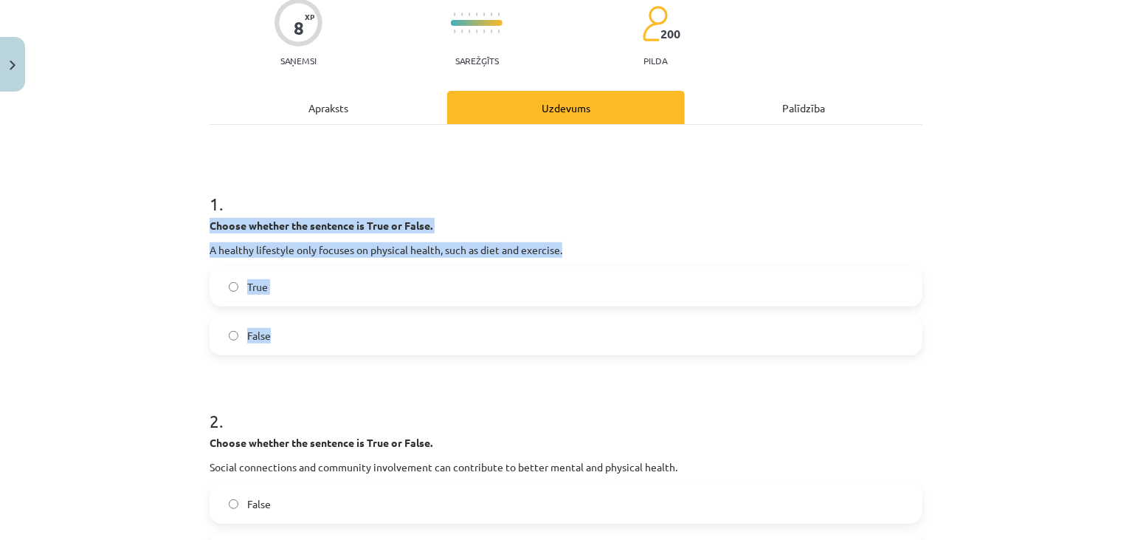
click at [171, 351] on div "Mācību tēma: Angļu valoda i - 10.klase 1.ieskaites mācību materiāls #13 ✅ Final…" at bounding box center [566, 270] width 1132 height 540
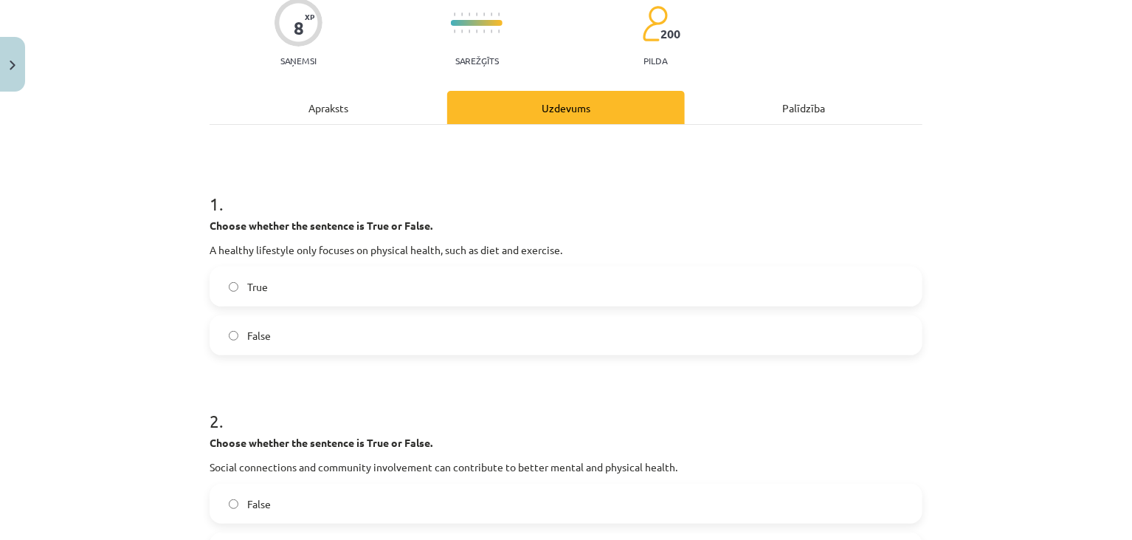
click at [173, 350] on div "Mācību tēma: Angļu valoda i - 10.klase 1.ieskaites mācību materiāls #13 ✅ Final…" at bounding box center [566, 270] width 1132 height 540
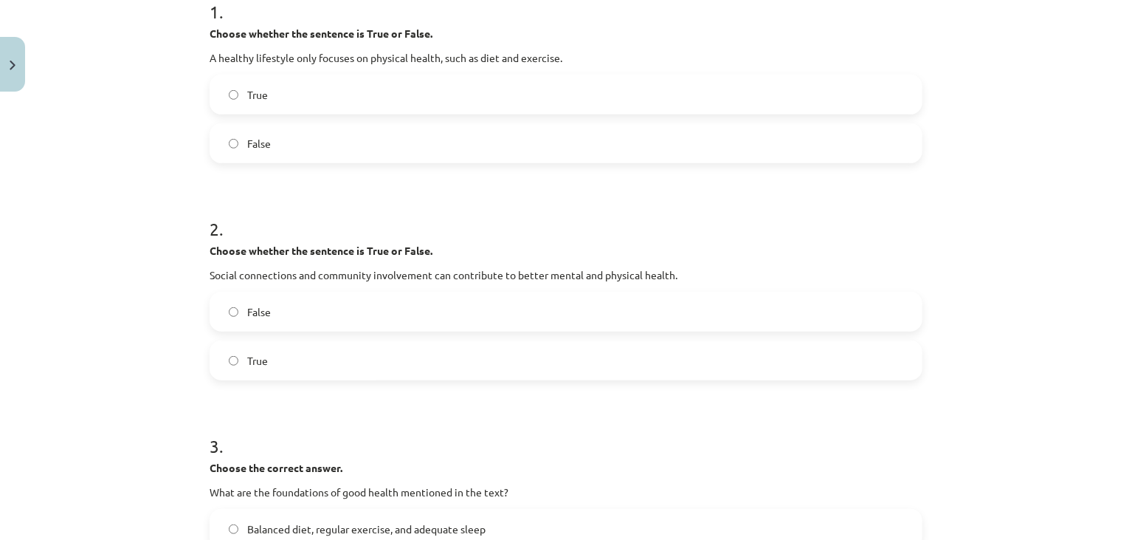
scroll to position [395, 0]
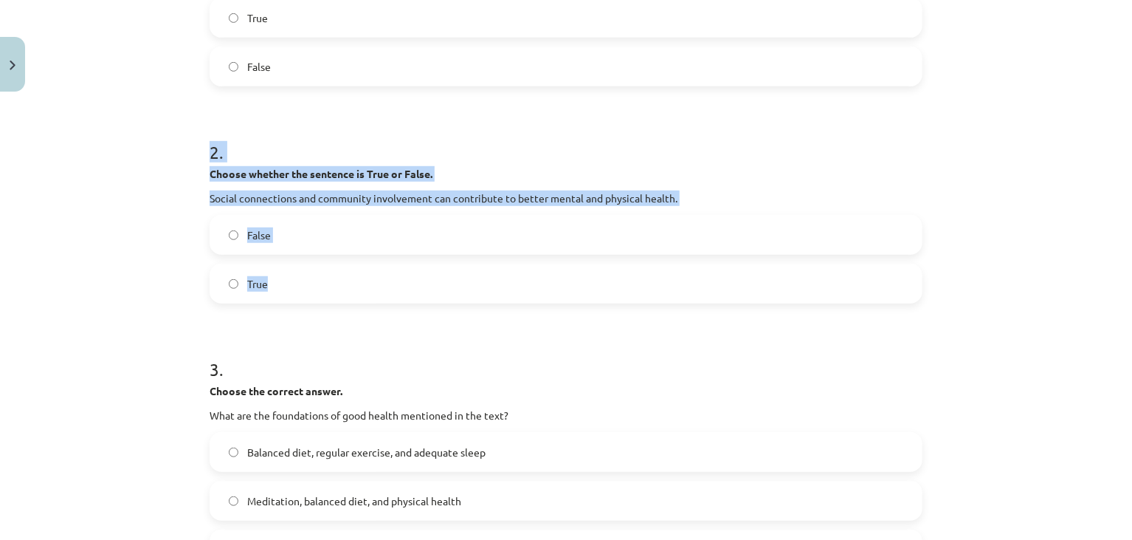
drag, startPoint x: 194, startPoint y: 165, endPoint x: 291, endPoint y: 298, distance: 164.9
click at [291, 298] on div "Mācību tēma: Angļu valoda i - 10.klase 1.ieskaites mācību materiāls #13 ✅ Final…" at bounding box center [566, 270] width 1132 height 540
copy div "2 . Choose whether the sentence is True or False. Social connections and commun…"
click at [217, 276] on label "True" at bounding box center [566, 283] width 710 height 37
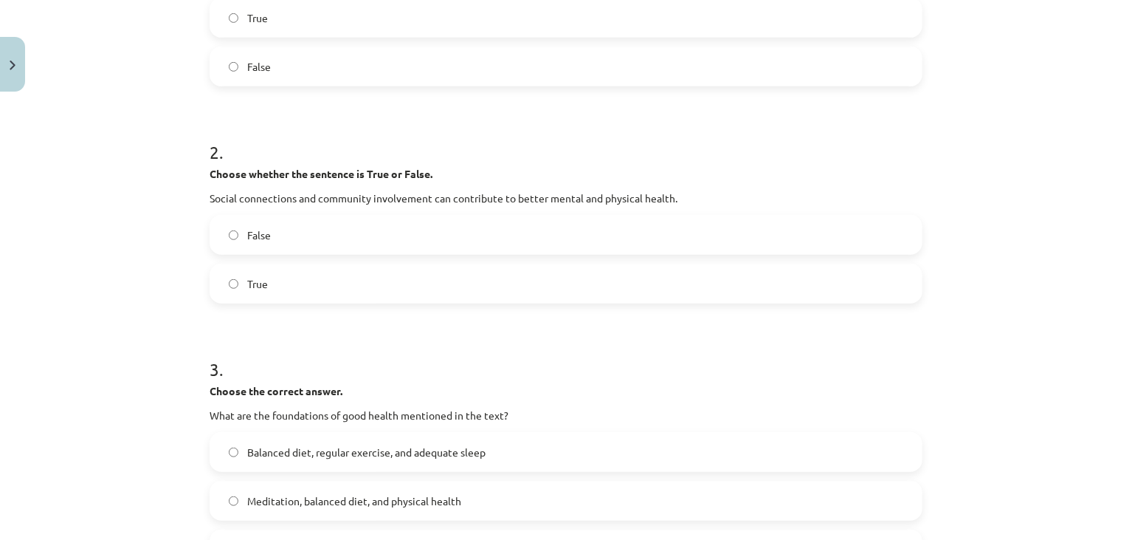
click at [154, 313] on div "Mācību tēma: Angļu valoda i - 10.klase 1.ieskaites mācību materiāls #13 ✅ Final…" at bounding box center [566, 270] width 1132 height 540
click at [162, 309] on div "Mācību tēma: Angļu valoda i - 10.klase 1.ieskaites mācību materiāls #13 ✅ Final…" at bounding box center [566, 270] width 1132 height 540
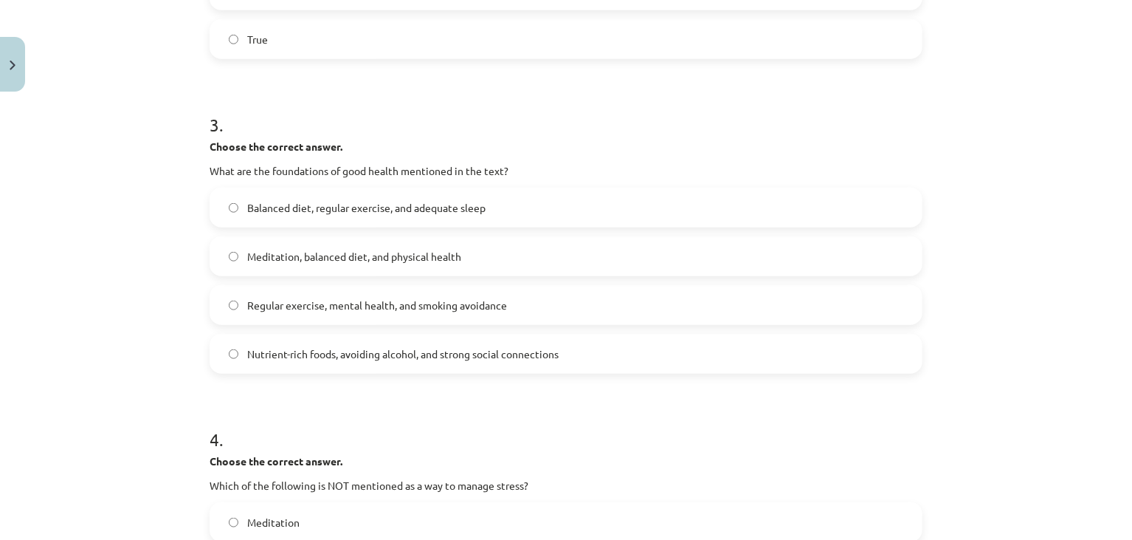
scroll to position [656, 0]
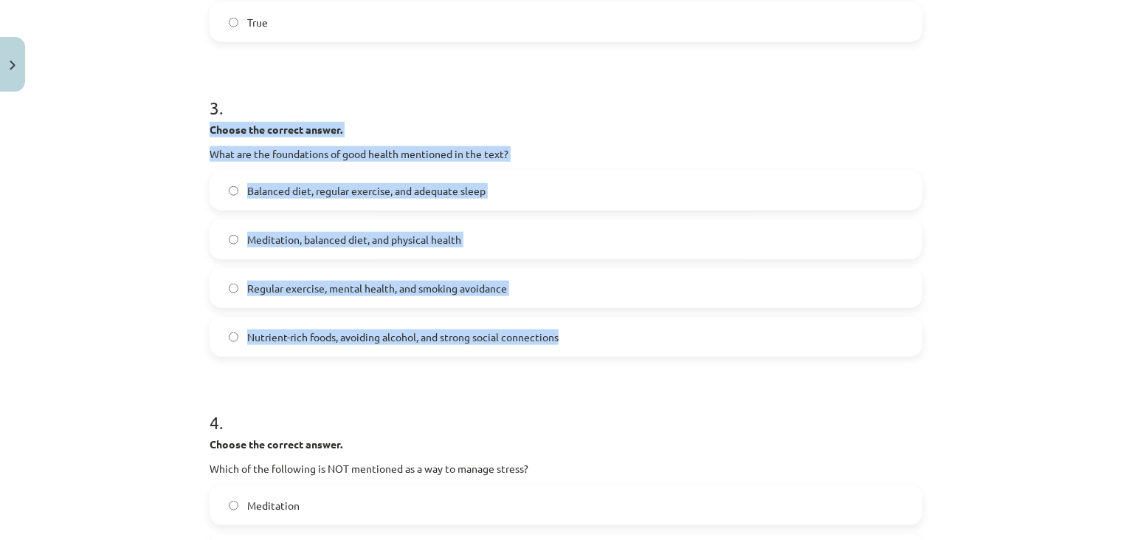
drag, startPoint x: 200, startPoint y: 120, endPoint x: 563, endPoint y: 337, distance: 422.1
click at [563, 337] on div "8 XP Saņemsi Sarežģīts 200 pilda Apraksts Uzdevums Palīdzība 1 . Choose whether…" at bounding box center [566, 123] width 731 height 1363
copy div "Choose the correct answer. What are the foundations of good health mentioned in…"
click at [138, 272] on div "Mācību tēma: Angļu valoda i - 10.klase 1.ieskaites mācību materiāls #13 ✅ Final…" at bounding box center [566, 270] width 1132 height 540
click at [162, 249] on div "Mācību tēma: Angļu valoda i - 10.klase 1.ieskaites mācību materiāls #13 ✅ Final…" at bounding box center [566, 270] width 1132 height 540
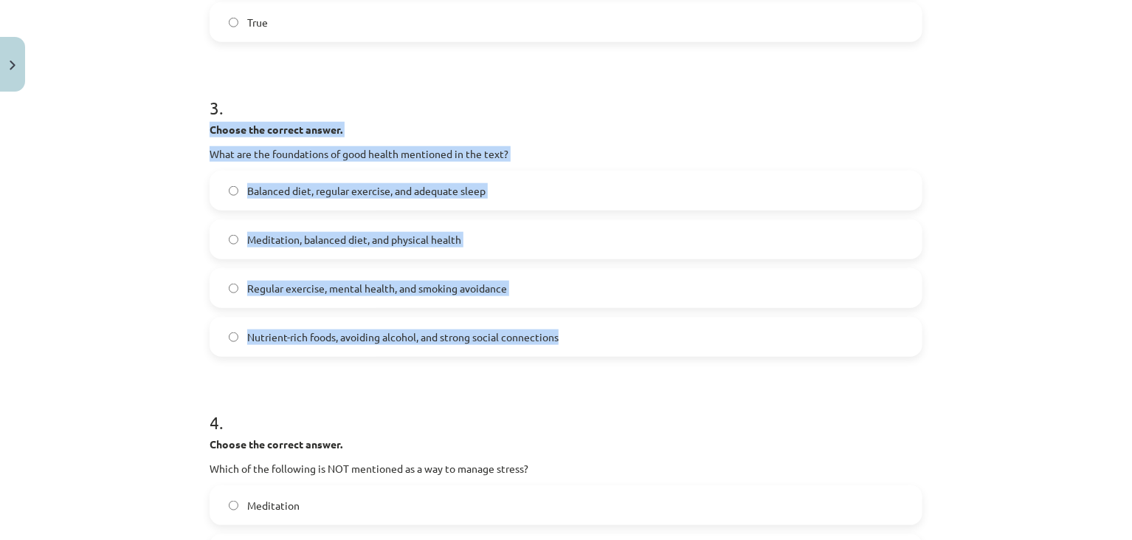
click at [162, 251] on div "Mācību tēma: Angļu valoda i - 10.klase 1.ieskaites mācību materiāls #13 ✅ Final…" at bounding box center [566, 270] width 1132 height 540
click at [230, 194] on label "Balanced diet, regular exercise, and adequate sleep" at bounding box center [566, 190] width 710 height 37
click at [145, 250] on div "Mācību tēma: Angļu valoda i - 10.klase 1.ieskaites mācību materiāls #13 ✅ Final…" at bounding box center [566, 270] width 1132 height 540
click at [147, 247] on div "Mācību tēma: Angļu valoda i - 10.klase 1.ieskaites mācību materiāls #13 ✅ Final…" at bounding box center [566, 270] width 1132 height 540
click at [148, 245] on div "Mācību tēma: Angļu valoda i - 10.klase 1.ieskaites mācību materiāls #13 ✅ Final…" at bounding box center [566, 270] width 1132 height 540
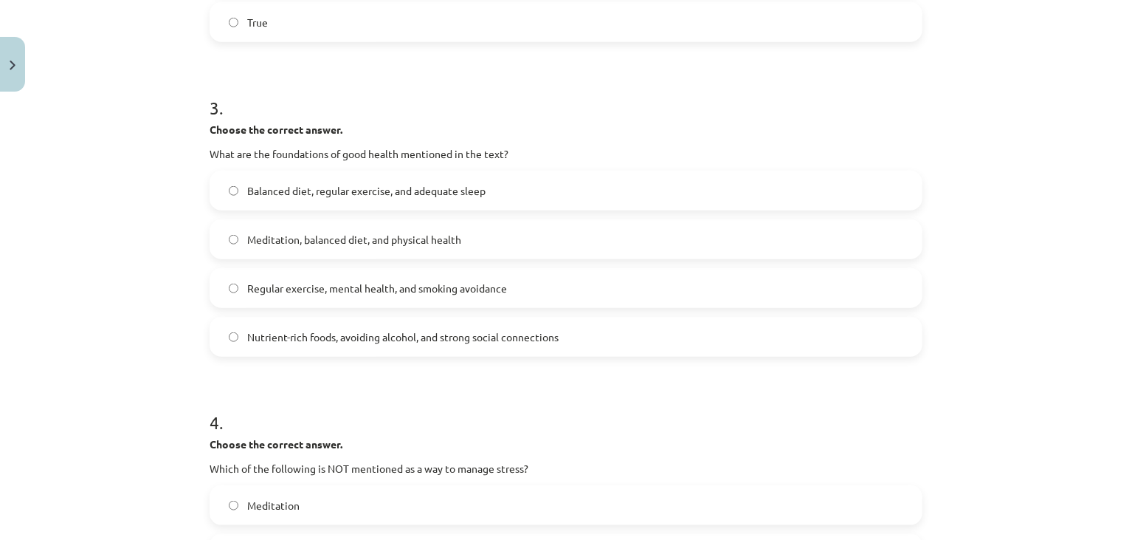
click at [148, 244] on div "Mācību tēma: Angļu valoda i - 10.klase 1.ieskaites mācību materiāls #13 ✅ Final…" at bounding box center [566, 270] width 1132 height 540
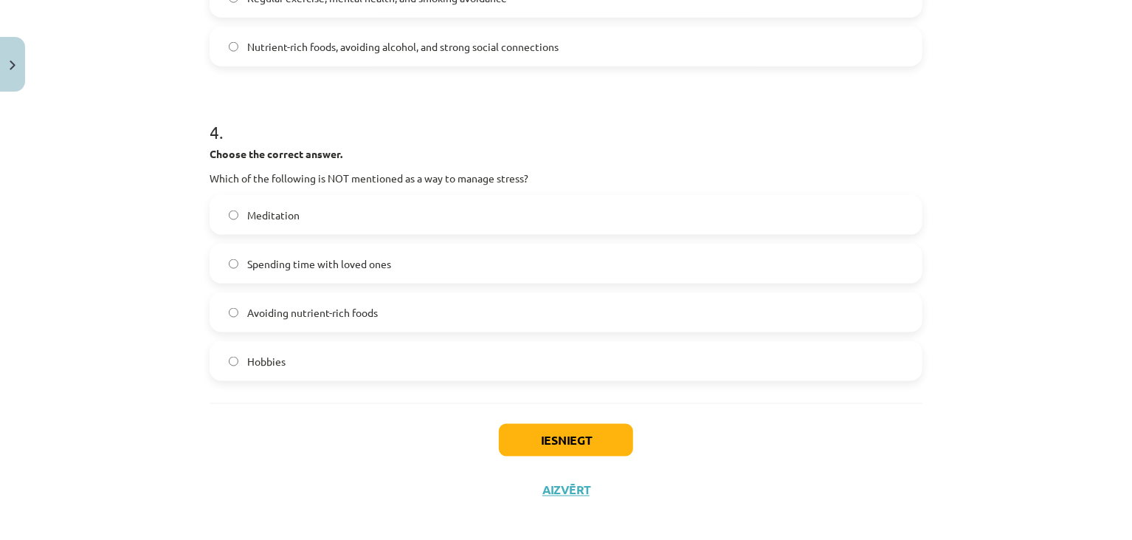
scroll to position [958, 0]
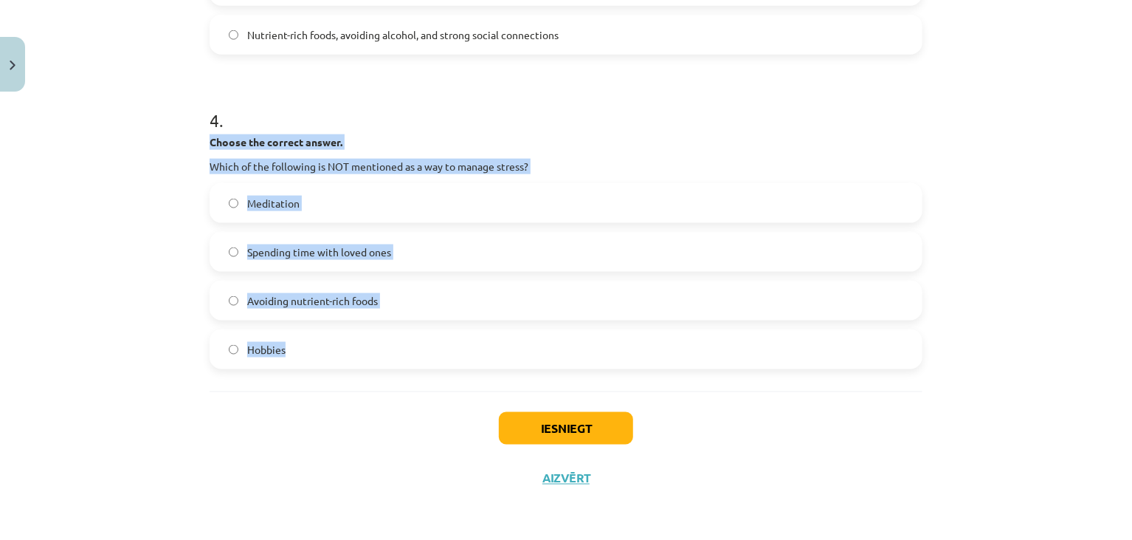
drag, startPoint x: 201, startPoint y: 136, endPoint x: 309, endPoint y: 369, distance: 257.0
copy div "Choose the correct answer. Which of the following is NOT mentioned as a way to …"
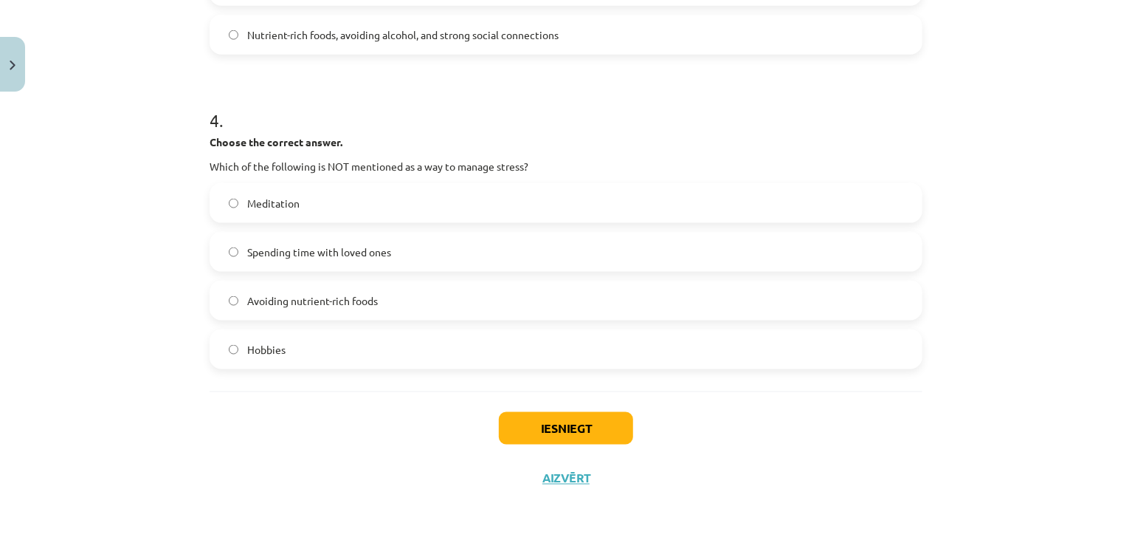
drag, startPoint x: 106, startPoint y: 471, endPoint x: 109, endPoint y: 464, distance: 8.0
click at [109, 464] on div "Mācību tēma: Angļu valoda i - 10.klase 1.ieskaites mācību materiāls #13 ✅ Final…" at bounding box center [566, 270] width 1132 height 540
click at [230, 309] on label "Avoiding nutrient-rich foods" at bounding box center [566, 300] width 710 height 37
click at [513, 432] on button "Iesniegt" at bounding box center [566, 428] width 134 height 32
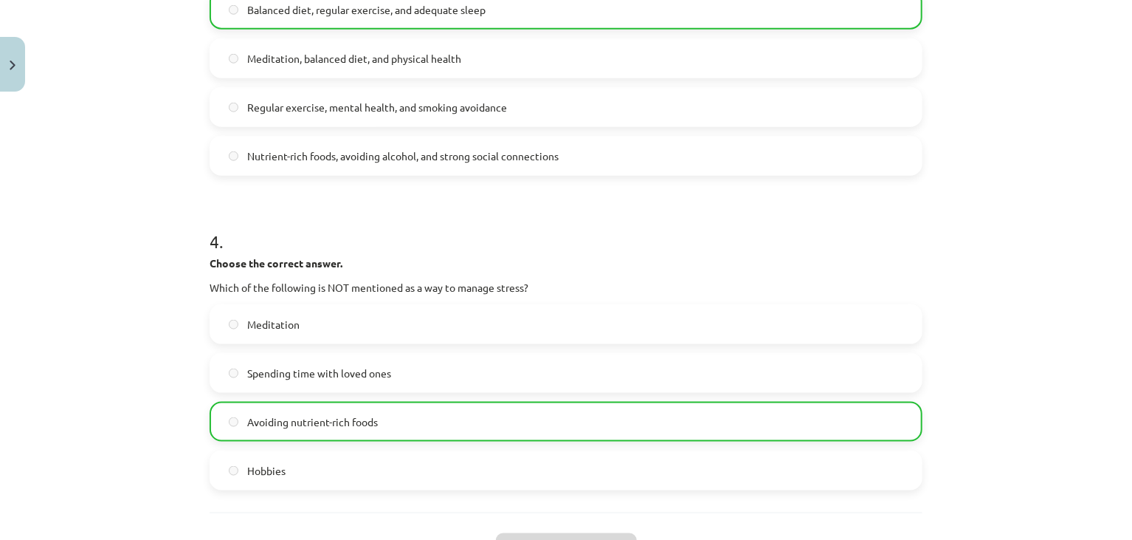
scroll to position [1005, 0]
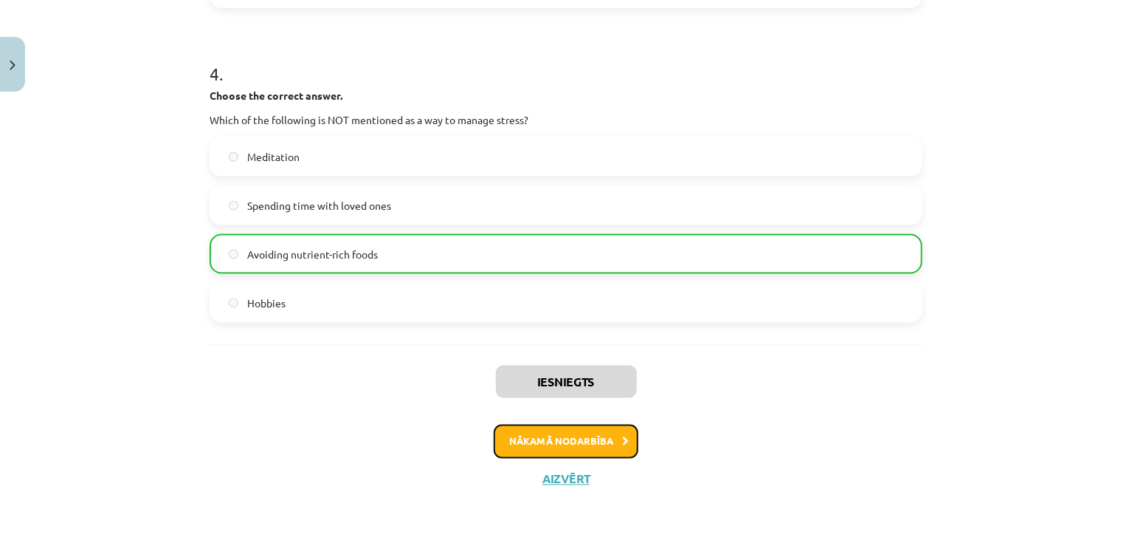
click at [536, 443] on button "Nākamā nodarbība" at bounding box center [566, 441] width 145 height 34
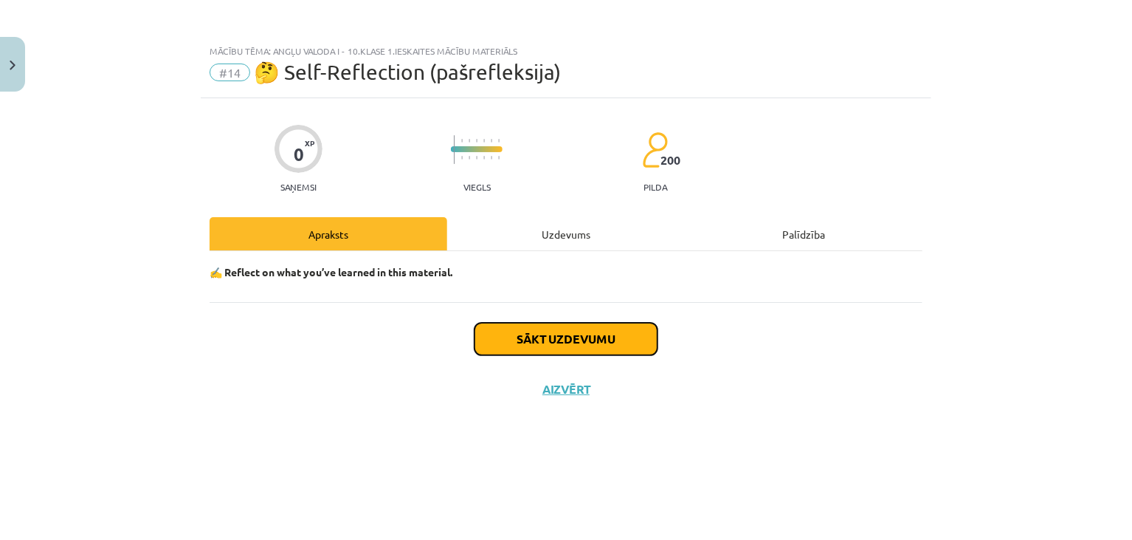
click at [571, 340] on button "Sākt uzdevumu" at bounding box center [566, 339] width 183 height 32
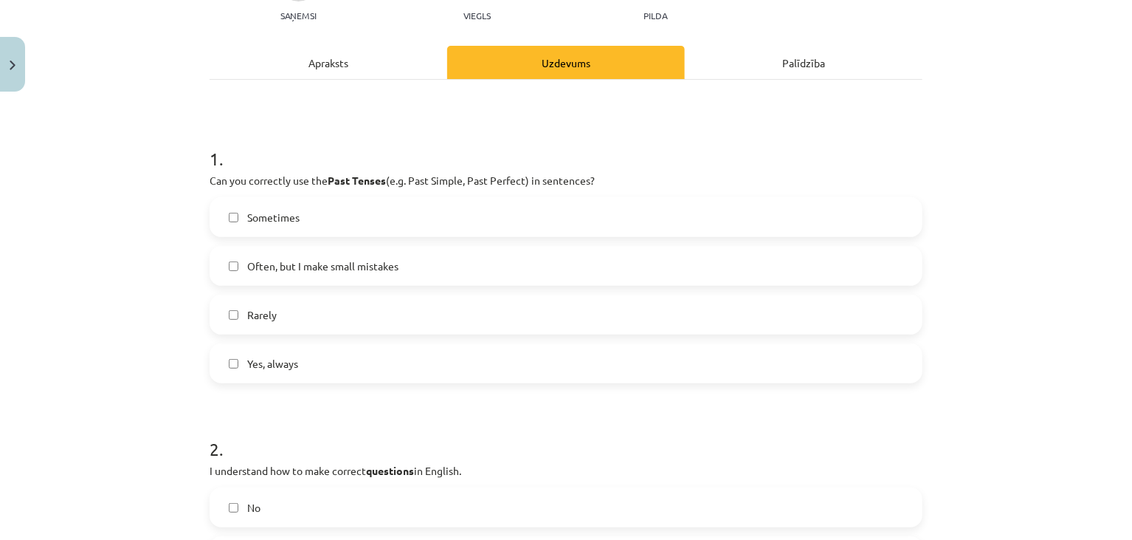
scroll to position [226, 0]
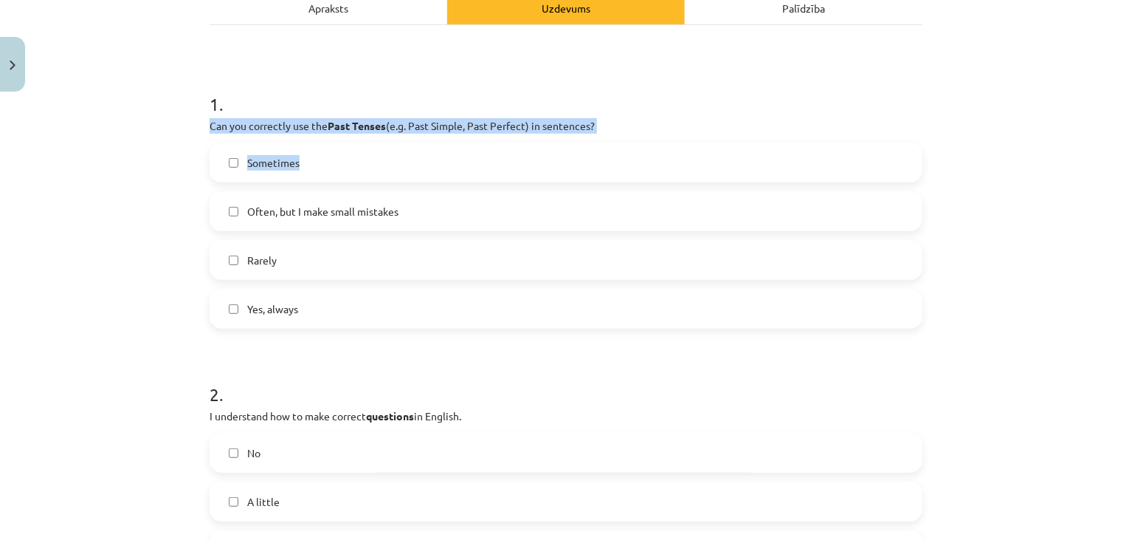
drag, startPoint x: 210, startPoint y: 127, endPoint x: 585, endPoint y: 151, distance: 376.5
click at [576, 159] on div "1 . Can you correctly use the Past Tenses (e.g. Past Simple, Past Perfect) in s…" at bounding box center [566, 198] width 713 height 261
click at [604, 126] on p "Can you correctly use the Past Tenses (e.g. Past Simple, Past Perfect) in sente…" at bounding box center [566, 126] width 713 height 16
click at [605, 127] on p "Can you correctly use the Past Tenses (e.g. Past Simple, Past Perfect) in sente…" at bounding box center [566, 126] width 713 height 16
drag, startPoint x: 605, startPoint y: 127, endPoint x: 212, endPoint y: 123, distance: 392.8
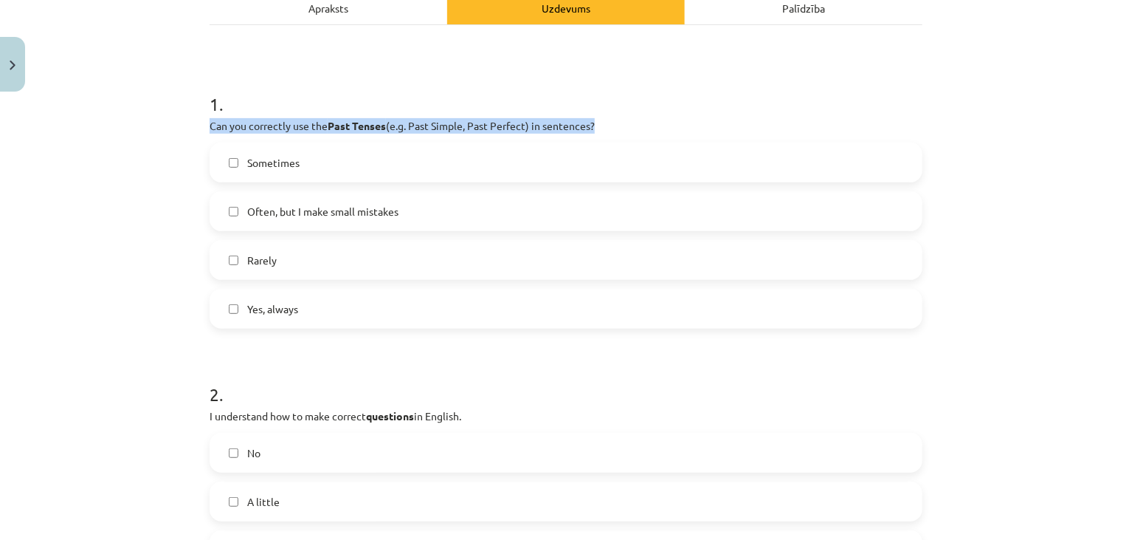
click at [211, 123] on p "Can you correctly use the Past Tenses (e.g. Past Simple, Past Perfect) in sente…" at bounding box center [566, 126] width 713 height 16
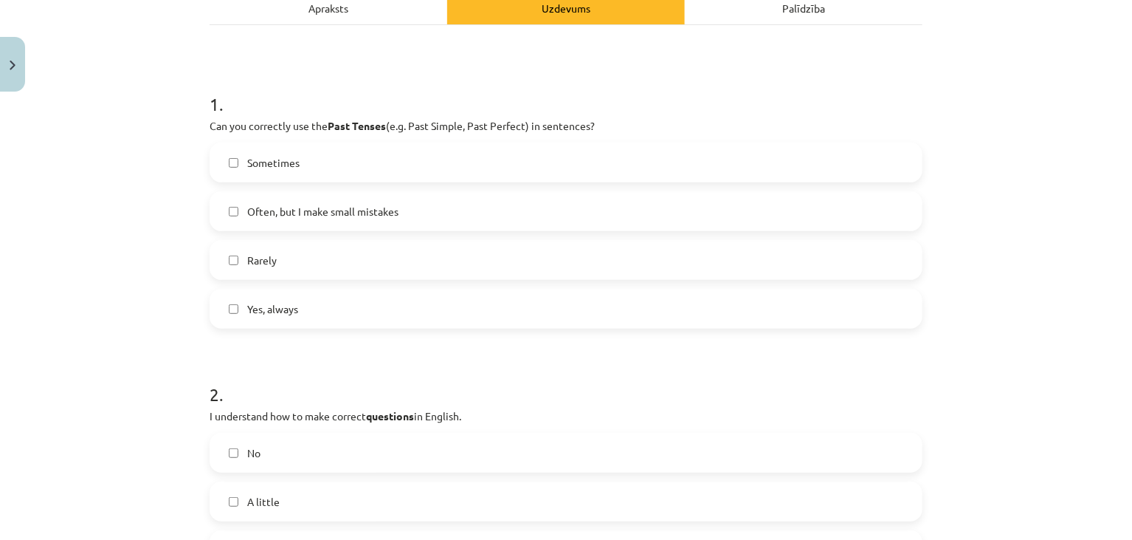
click at [187, 314] on div "Mācību tēma: Angļu valoda i - 10.klase 1.ieskaites mācību materiāls #14 🤔 Self-…" at bounding box center [566, 270] width 1132 height 540
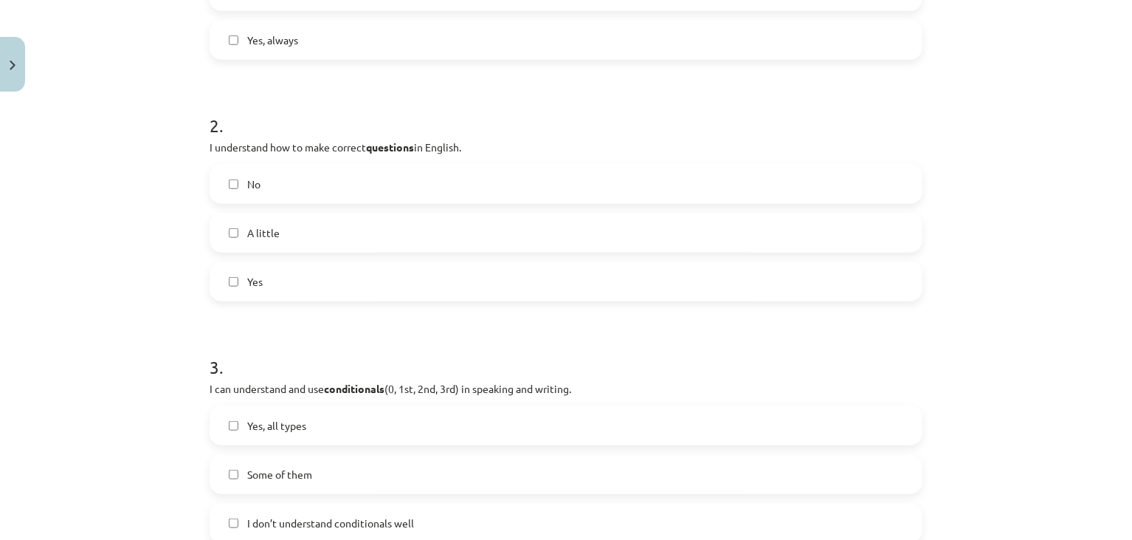
scroll to position [499, 0]
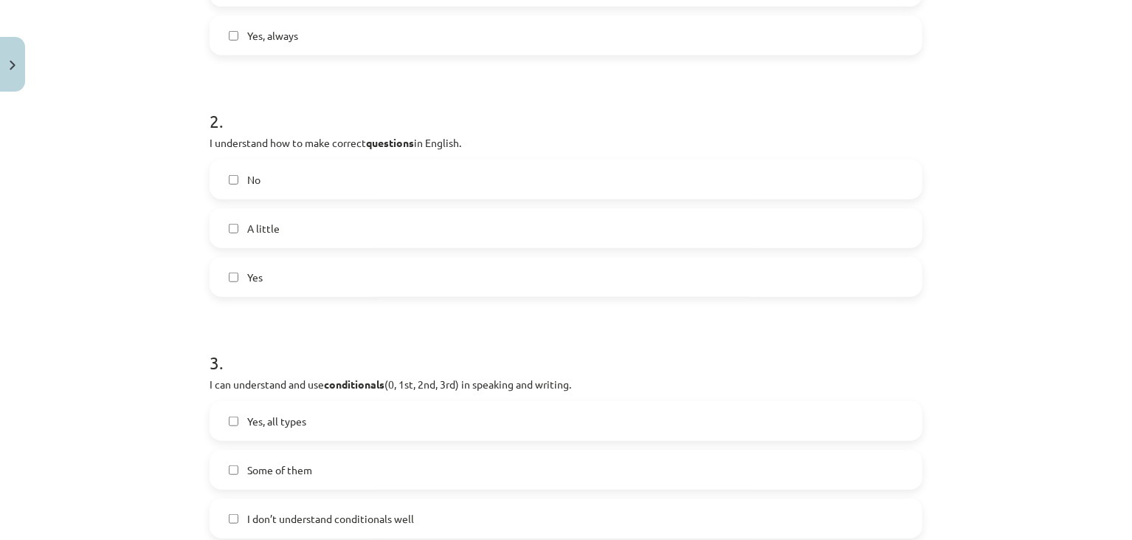
click at [233, 269] on label "Yes" at bounding box center [566, 276] width 710 height 37
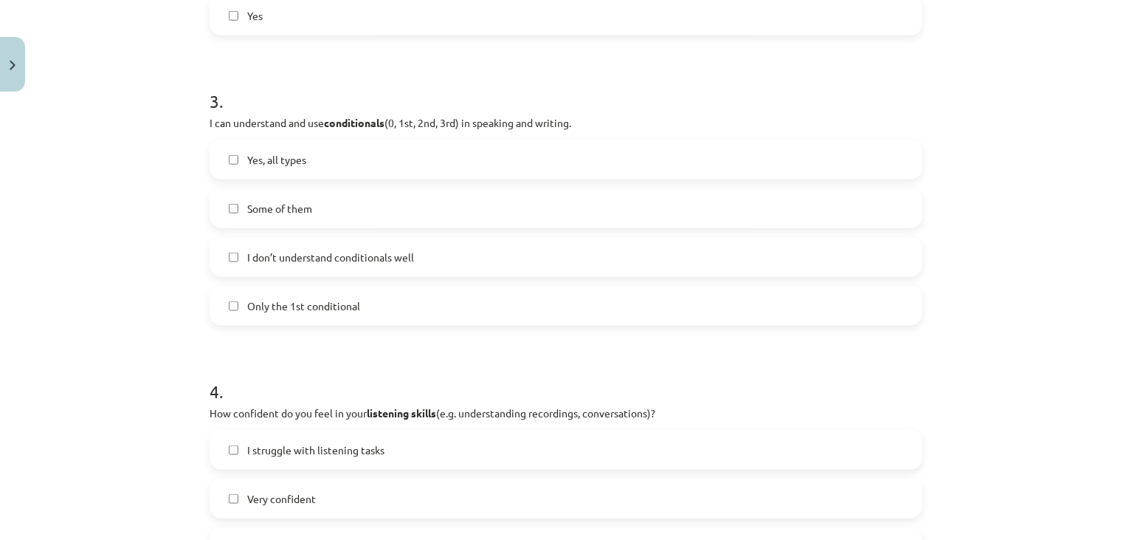
scroll to position [761, 0]
drag, startPoint x: 244, startPoint y: 208, endPoint x: 307, endPoint y: 208, distance: 62.7
click at [307, 208] on label "Some of them" at bounding box center [566, 207] width 710 height 37
click at [138, 295] on div "Mācību tēma: Angļu valoda i - 10.klase 1.ieskaites mācību materiāls #14 🤔 Self-…" at bounding box center [566, 270] width 1132 height 540
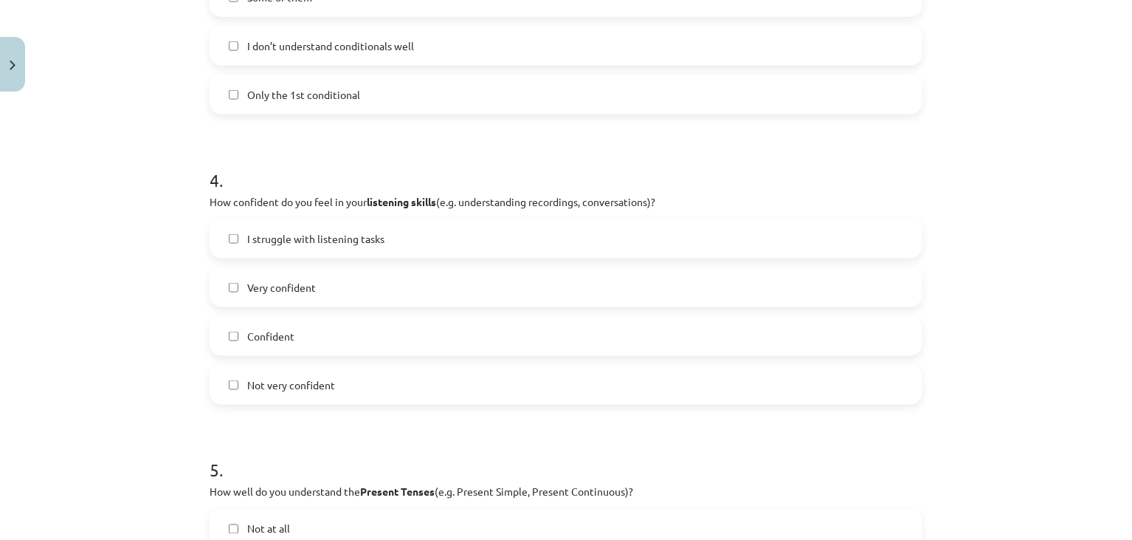
scroll to position [980, 0]
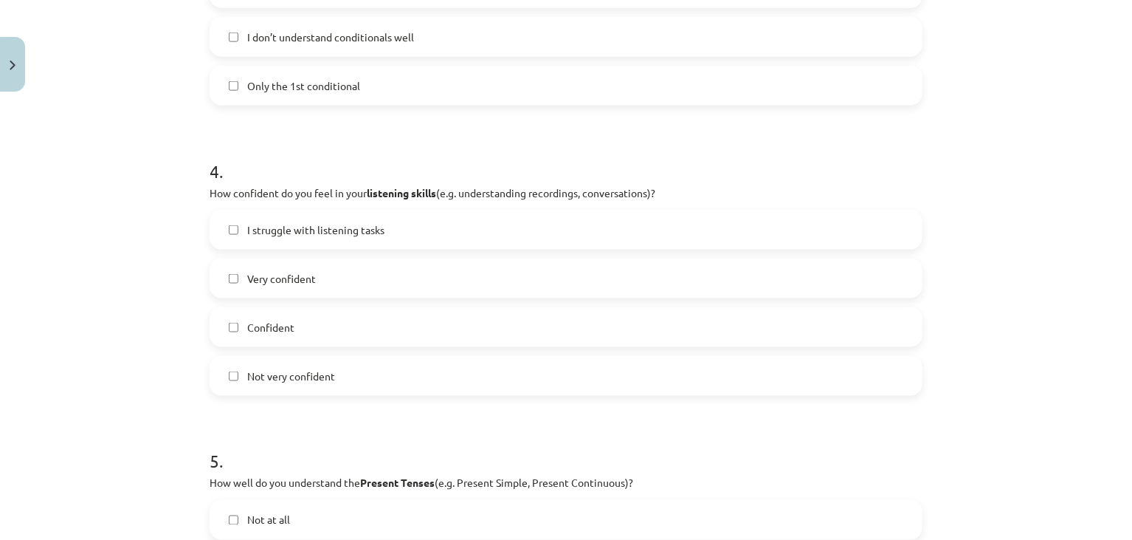
drag, startPoint x: 209, startPoint y: 190, endPoint x: 673, endPoint y: 189, distance: 464.3
click at [673, 189] on p "How confident do you feel in your listening skills (e.g. understanding recordin…" at bounding box center [566, 193] width 713 height 16
click at [183, 260] on div "Mācību tēma: Angļu valoda i - 10.klase 1.ieskaites mācību materiāls #14 🤔 Self-…" at bounding box center [566, 270] width 1132 height 540
drag, startPoint x: 235, startPoint y: 278, endPoint x: 335, endPoint y: 276, distance: 100.4
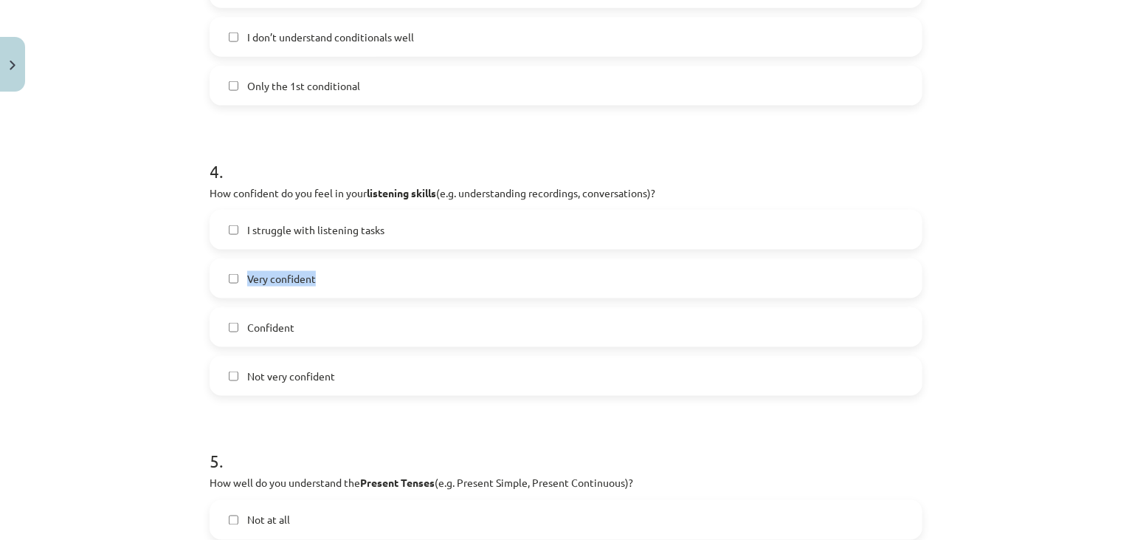
click at [335, 276] on label "Very confident" at bounding box center [566, 278] width 710 height 37
drag, startPoint x: 191, startPoint y: 298, endPoint x: 230, endPoint y: 334, distance: 52.2
click at [230, 334] on div "Mācību tēma: Angļu valoda i - 10.klase 1.ieskaites mācību materiāls #14 🤔 Self-…" at bounding box center [566, 270] width 1132 height 540
click at [230, 334] on label "Confident" at bounding box center [566, 327] width 710 height 37
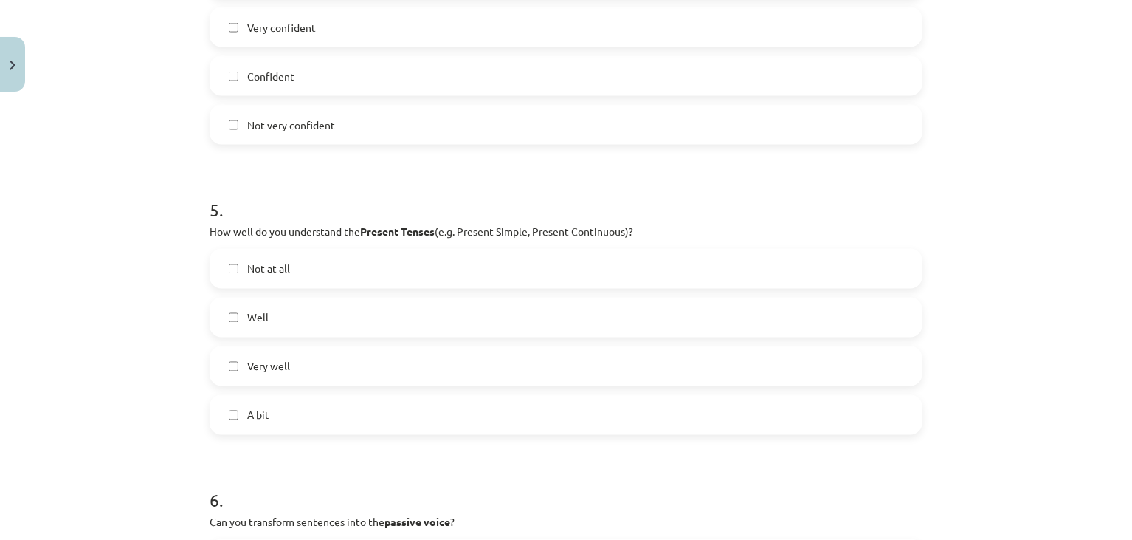
scroll to position [1242, 0]
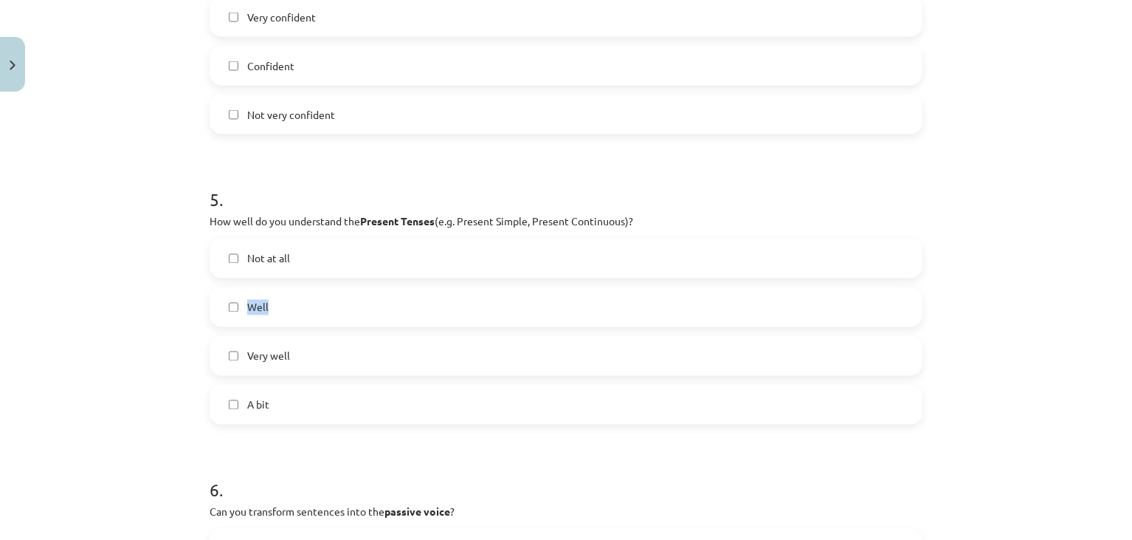
drag, startPoint x: 242, startPoint y: 300, endPoint x: 276, endPoint y: 306, distance: 34.6
click at [276, 306] on label "Well" at bounding box center [566, 307] width 710 height 37
click at [156, 325] on div "Mācību tēma: Angļu valoda i - 10.klase 1.ieskaites mācību materiāls #14 🤔 Self-…" at bounding box center [566, 270] width 1132 height 540
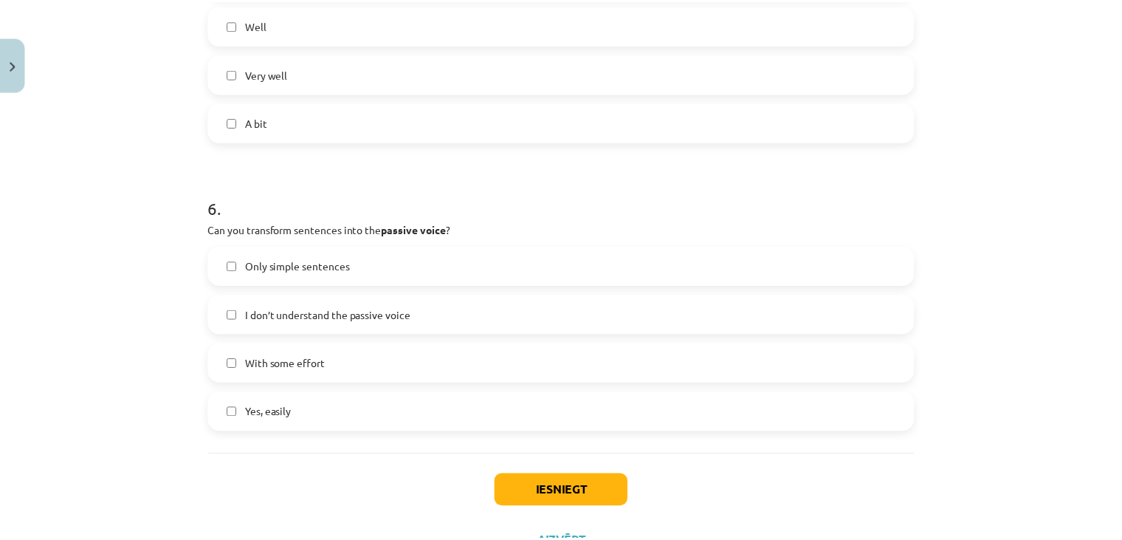
scroll to position [1523, 0]
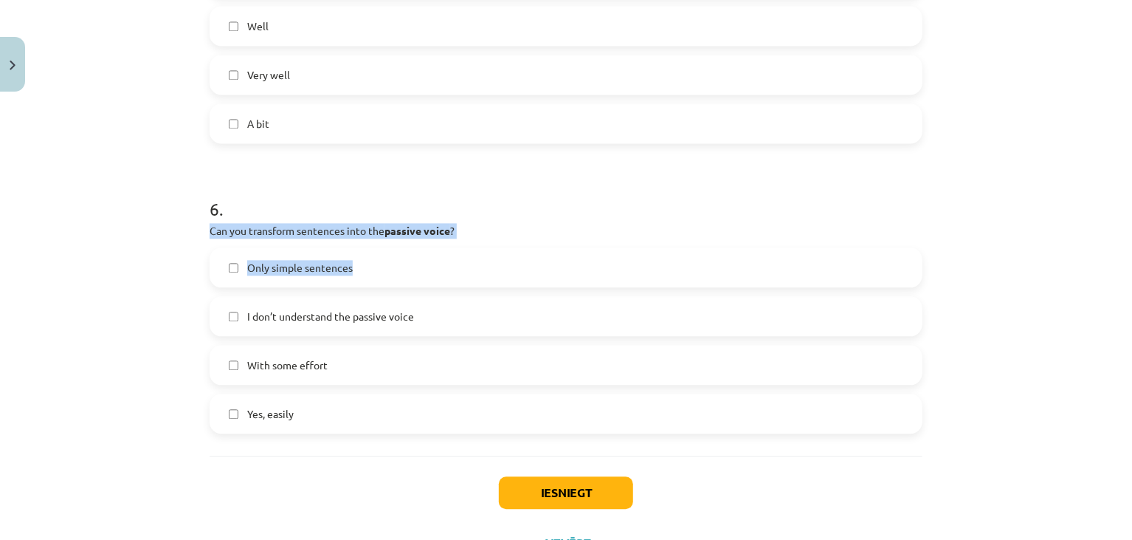
drag, startPoint x: 204, startPoint y: 230, endPoint x: 487, endPoint y: 239, distance: 282.9
click at [487, 239] on div "6 . Can you transform sentences into the passive voice ? Only simple sentences …" at bounding box center [566, 303] width 713 height 261
click at [187, 341] on div "Mācību tēma: Angļu valoda i - 10.klase 1.ieskaites mācību materiāls #14 🤔 Self-…" at bounding box center [566, 270] width 1132 height 540
click at [188, 341] on div "Mācību tēma: Angļu valoda i - 10.klase 1.ieskaites mācību materiāls #14 🤔 Self-…" at bounding box center [566, 270] width 1132 height 540
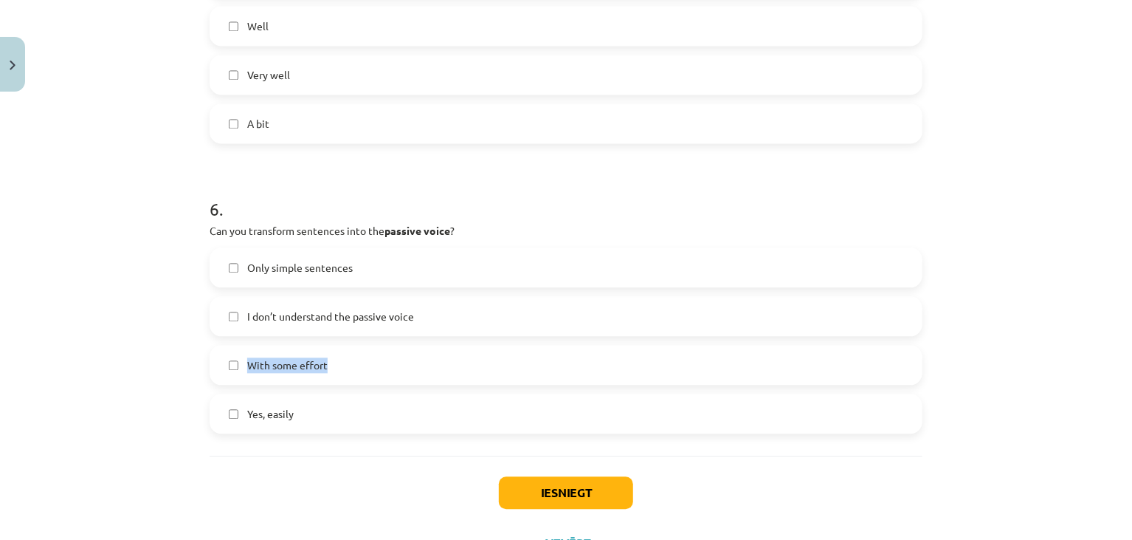
drag, startPoint x: 244, startPoint y: 369, endPoint x: 357, endPoint y: 361, distance: 112.5
click at [357, 361] on label "With some effort" at bounding box center [566, 364] width 710 height 37
click at [163, 394] on div "Mācību tēma: Angļu valoda i - 10.klase 1.ieskaites mācību materiāls #14 🤔 Self-…" at bounding box center [566, 270] width 1132 height 540
click at [247, 360] on span "With some effort" at bounding box center [287, 365] width 80 height 16
click at [548, 489] on button "Iesniegt" at bounding box center [566, 492] width 134 height 32
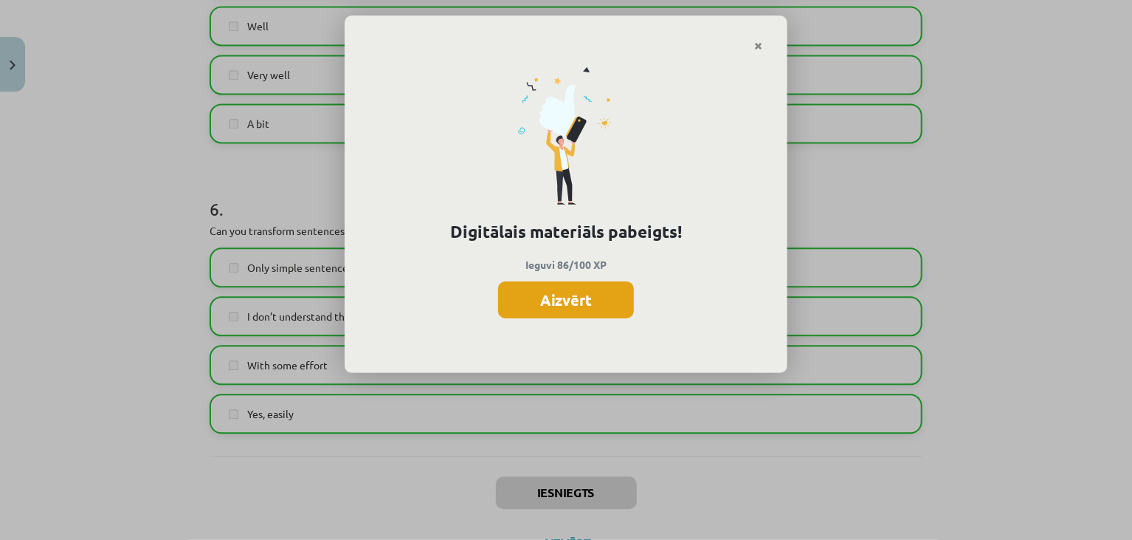
click at [591, 297] on button "Aizvērt" at bounding box center [566, 299] width 136 height 37
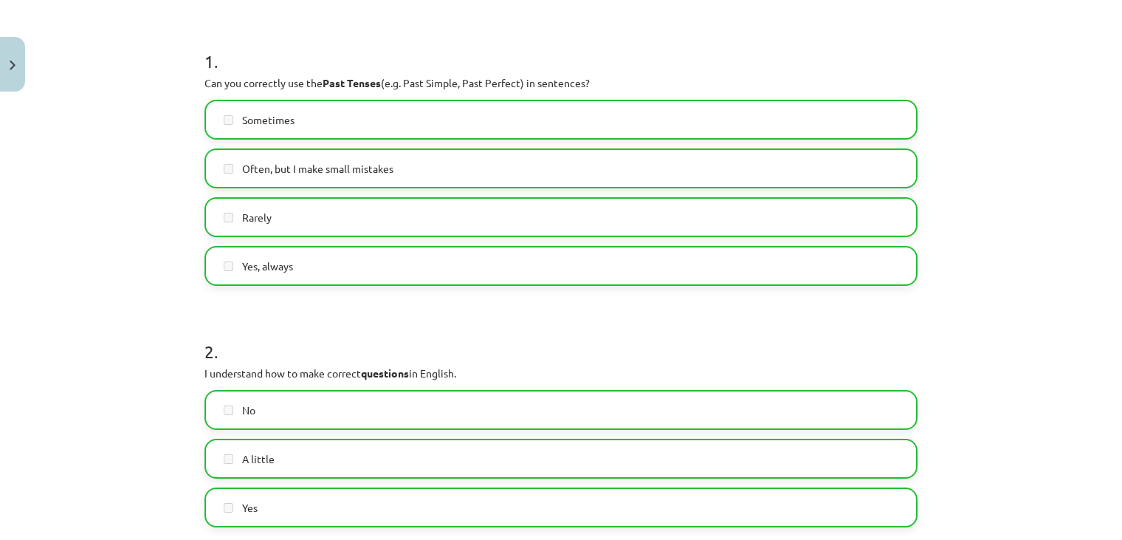
scroll to position [0, 0]
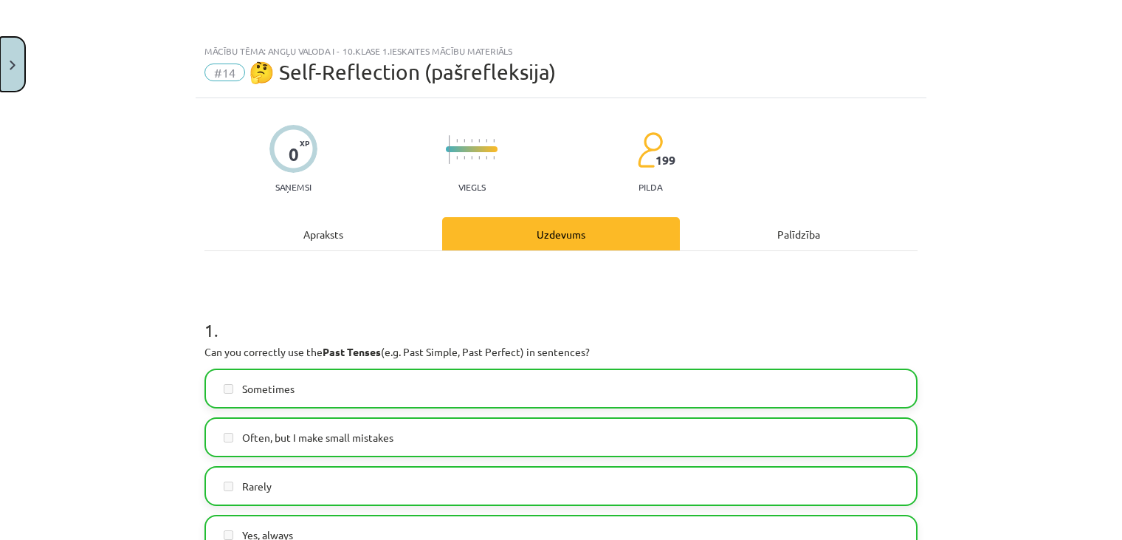
click at [13, 71] on button "Close" at bounding box center [12, 64] width 25 height 55
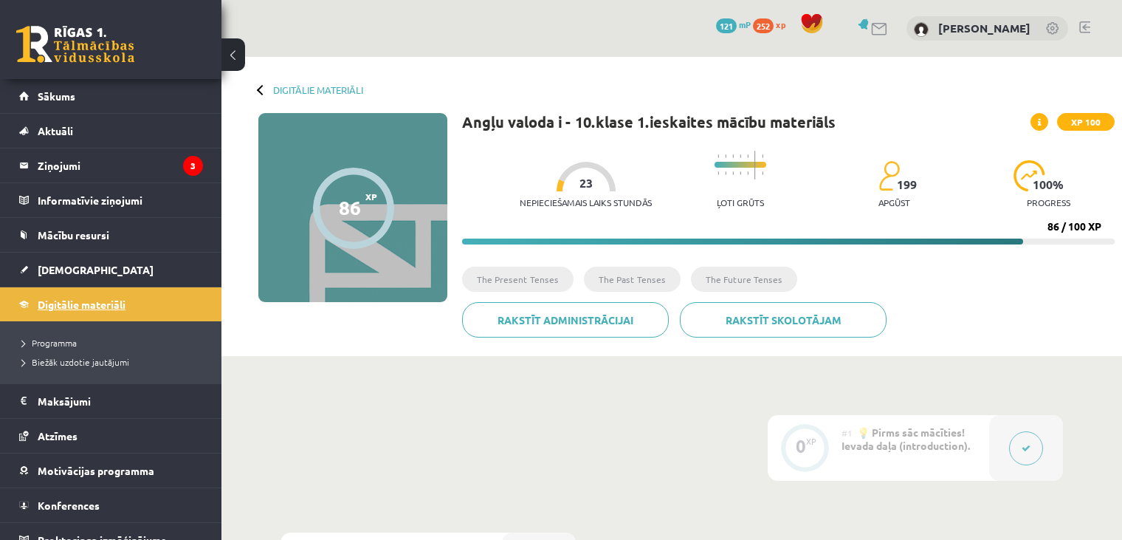
click at [92, 310] on link "Digitālie materiāli" at bounding box center [111, 304] width 184 height 34
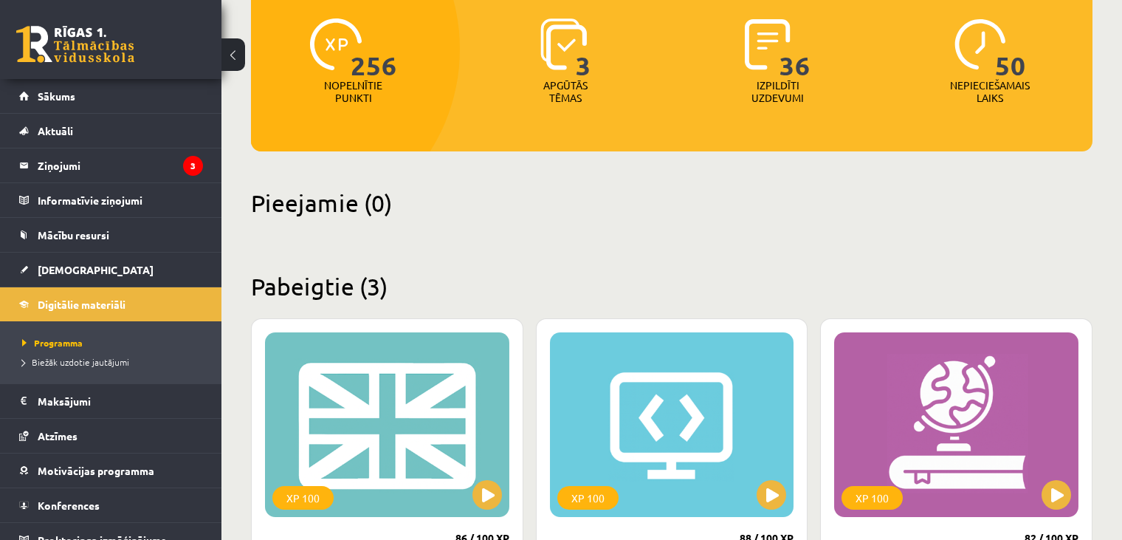
scroll to position [187, 0]
